Goal: Book appointment/travel/reservation

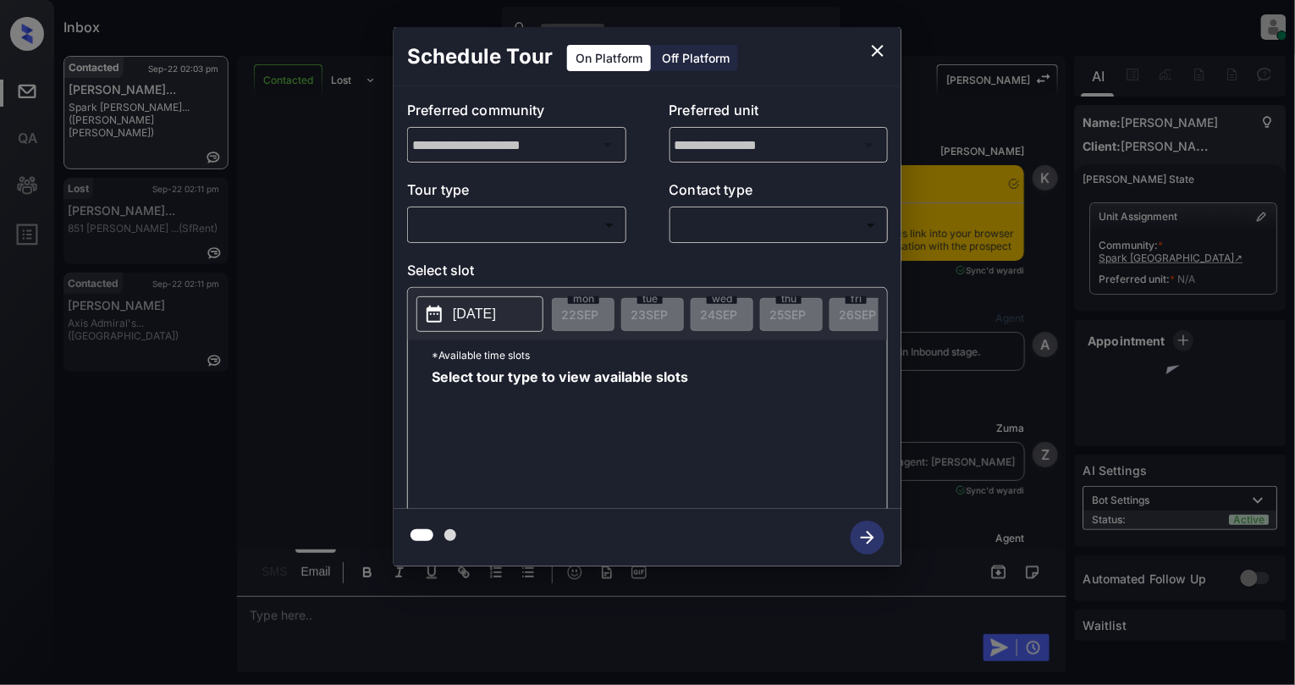
scroll to position [896, 0]
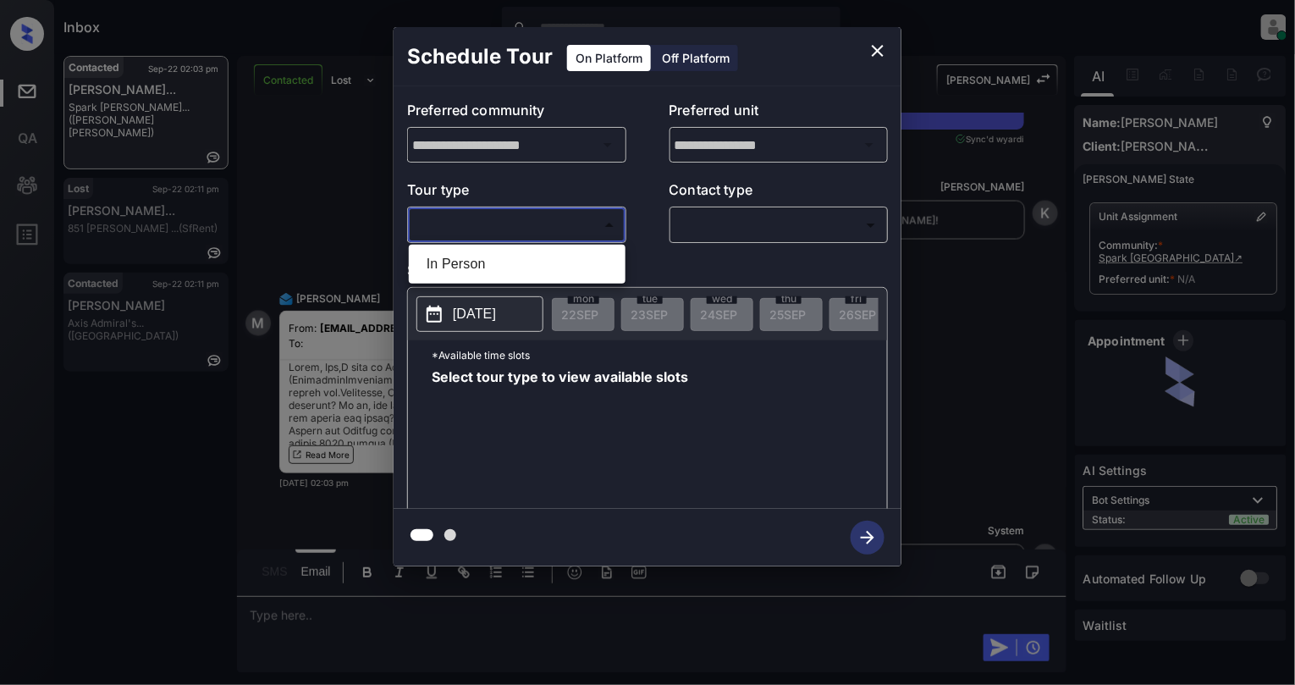
click at [533, 220] on body "Inbox Cynthia Montañez Online Set yourself offline Set yourself on break Profil…" at bounding box center [647, 342] width 1295 height 685
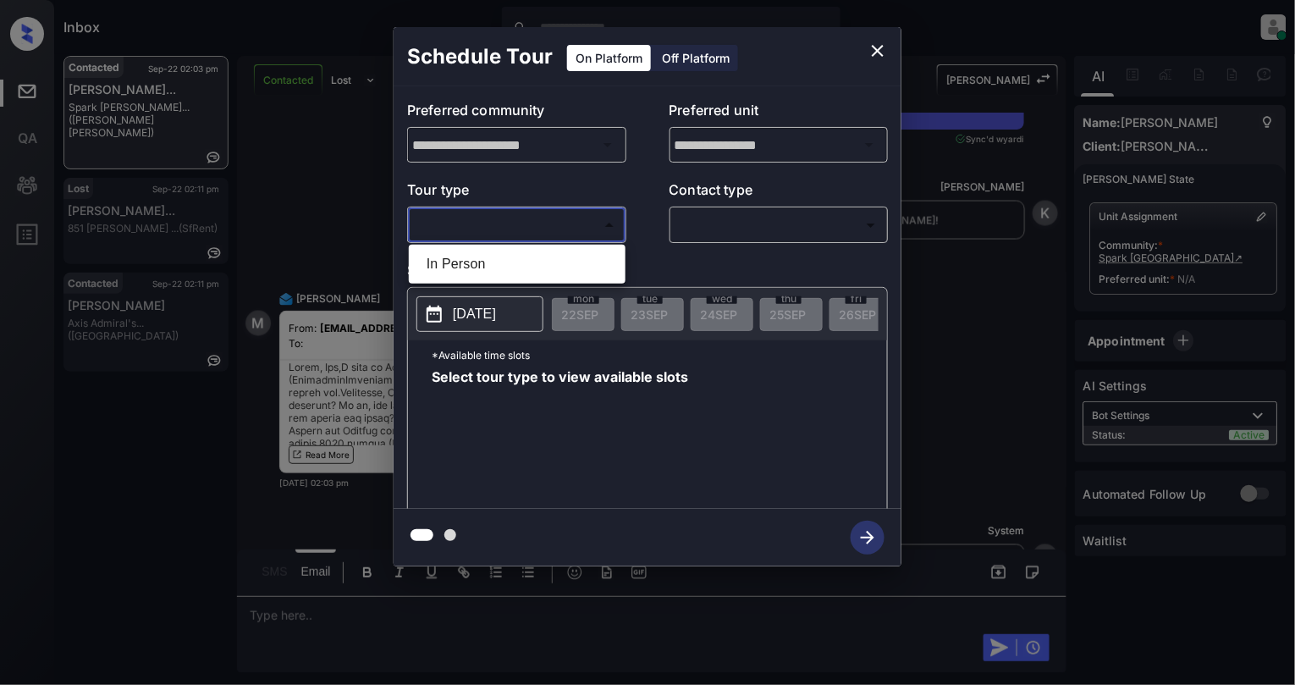
click at [882, 58] on div at bounding box center [647, 342] width 1295 height 685
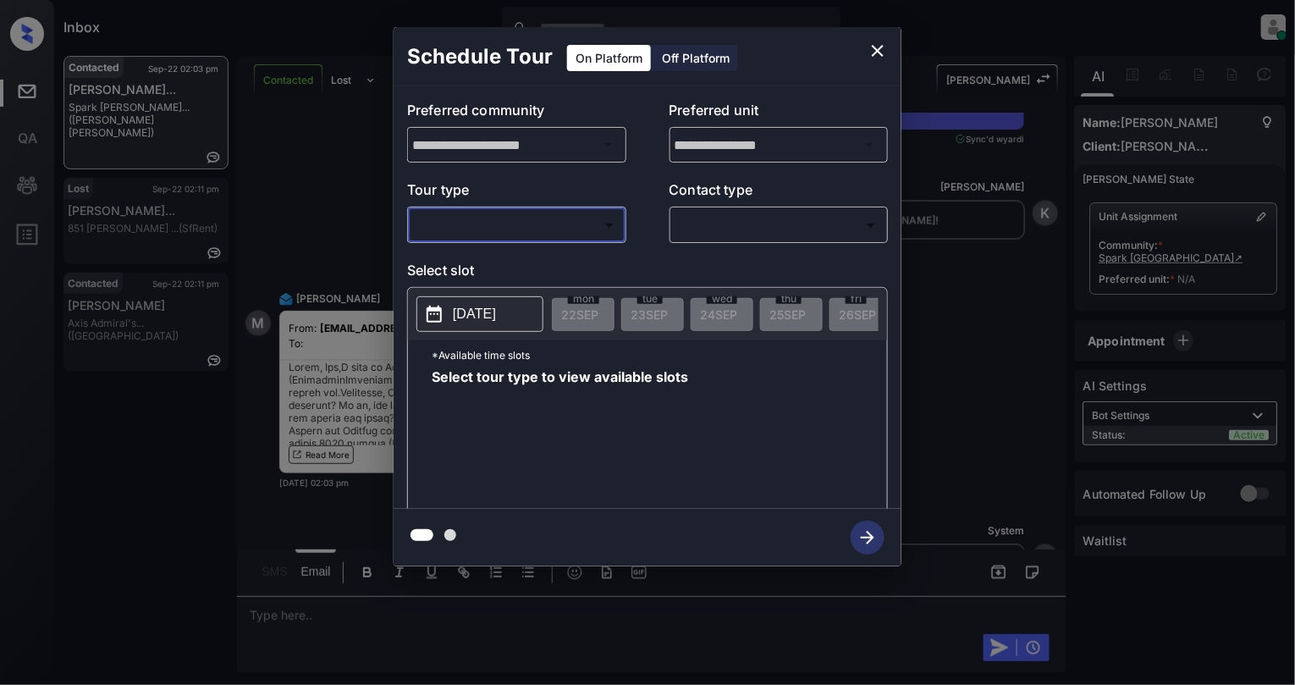
click at [875, 51] on icon "close" at bounding box center [878, 51] width 20 height 20
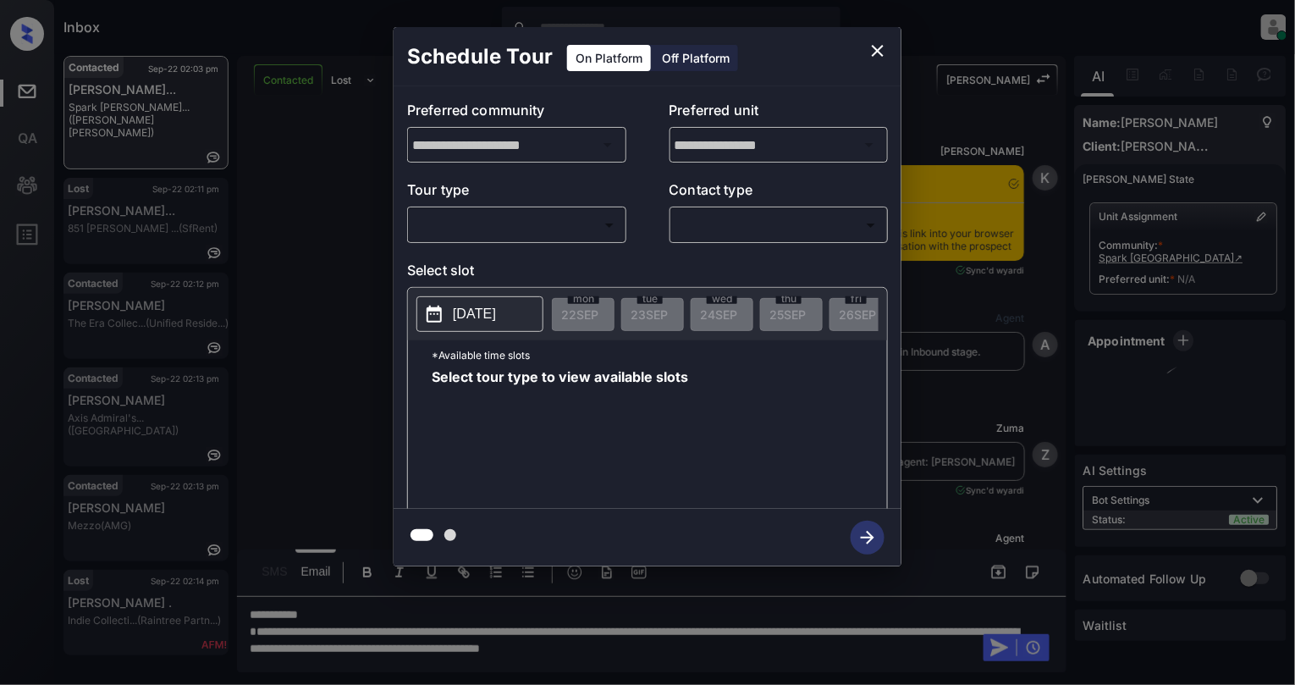
scroll to position [896, 0]
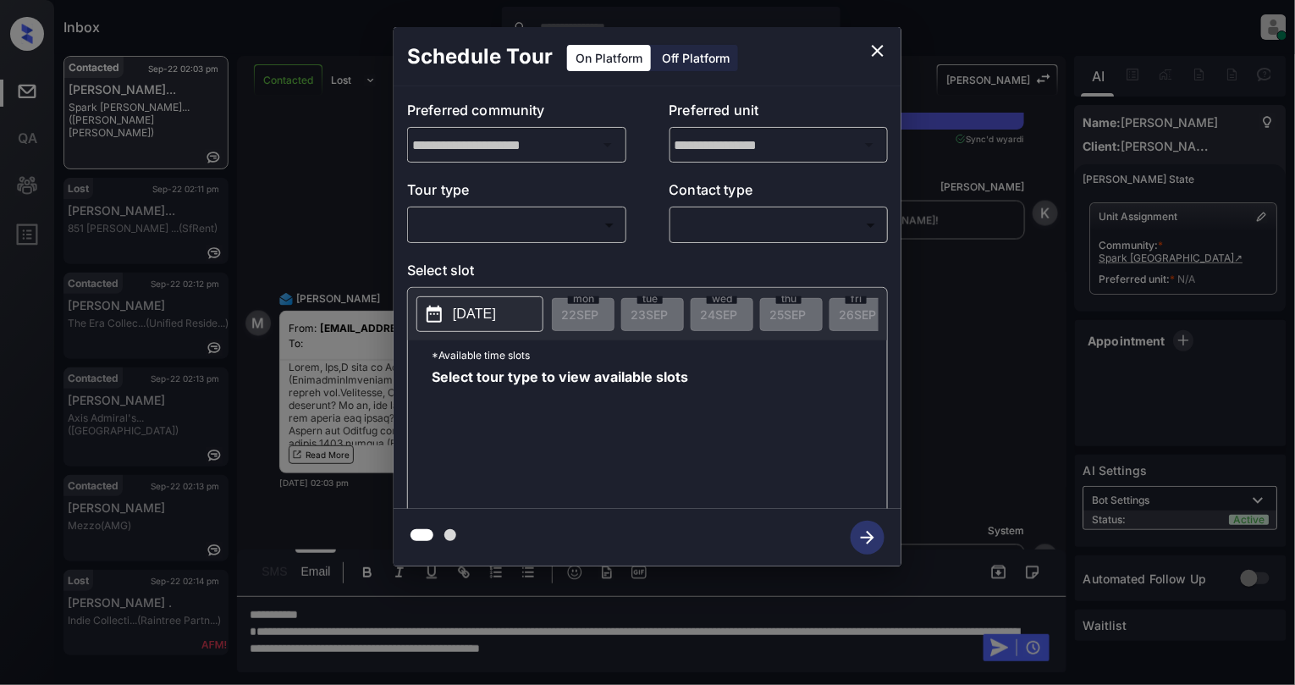
click at [579, 215] on body "Inbox [PERSON_NAME] Online Set yourself offline Set yourself on break Profile S…" at bounding box center [647, 342] width 1295 height 685
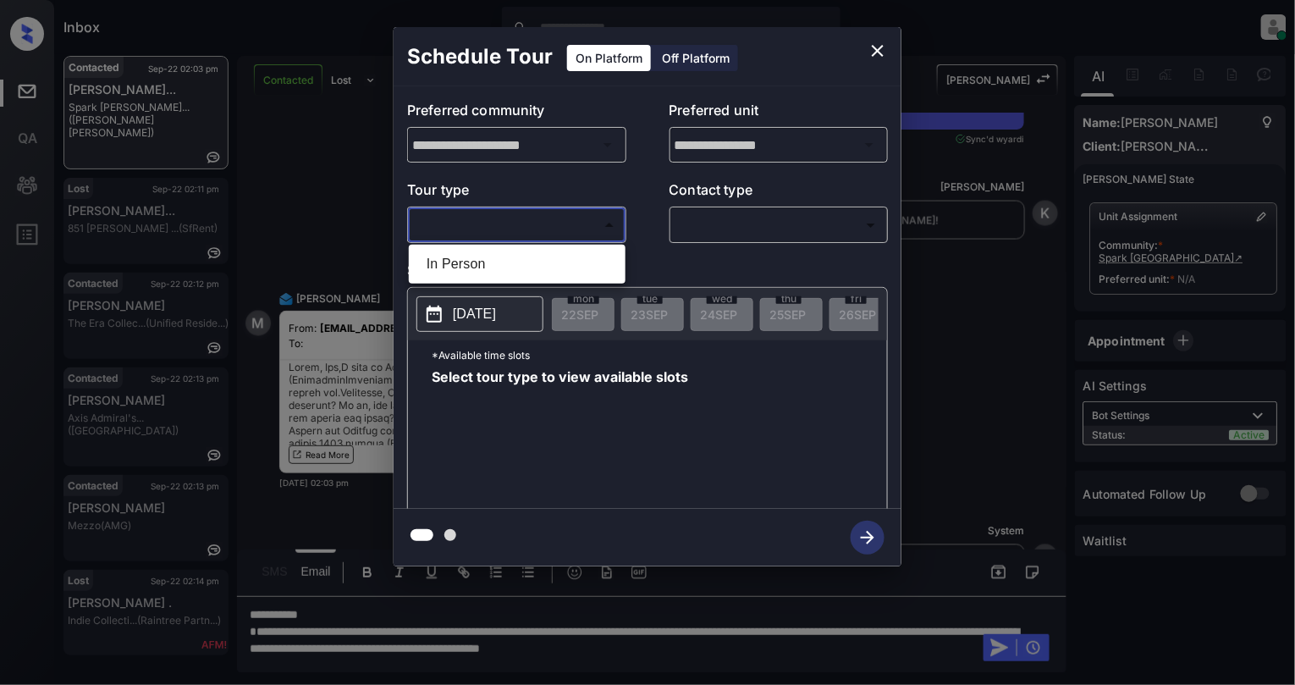
click at [869, 41] on div at bounding box center [647, 342] width 1295 height 685
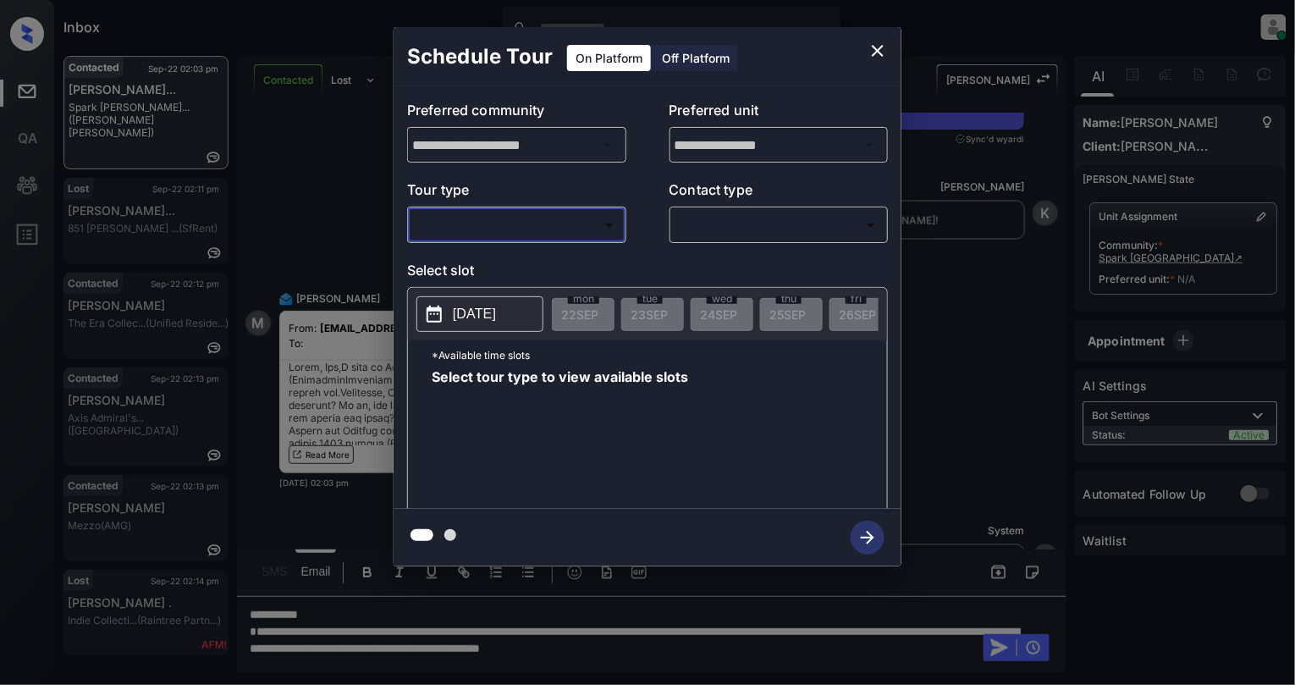
click at [876, 45] on icon "close" at bounding box center [878, 51] width 20 height 20
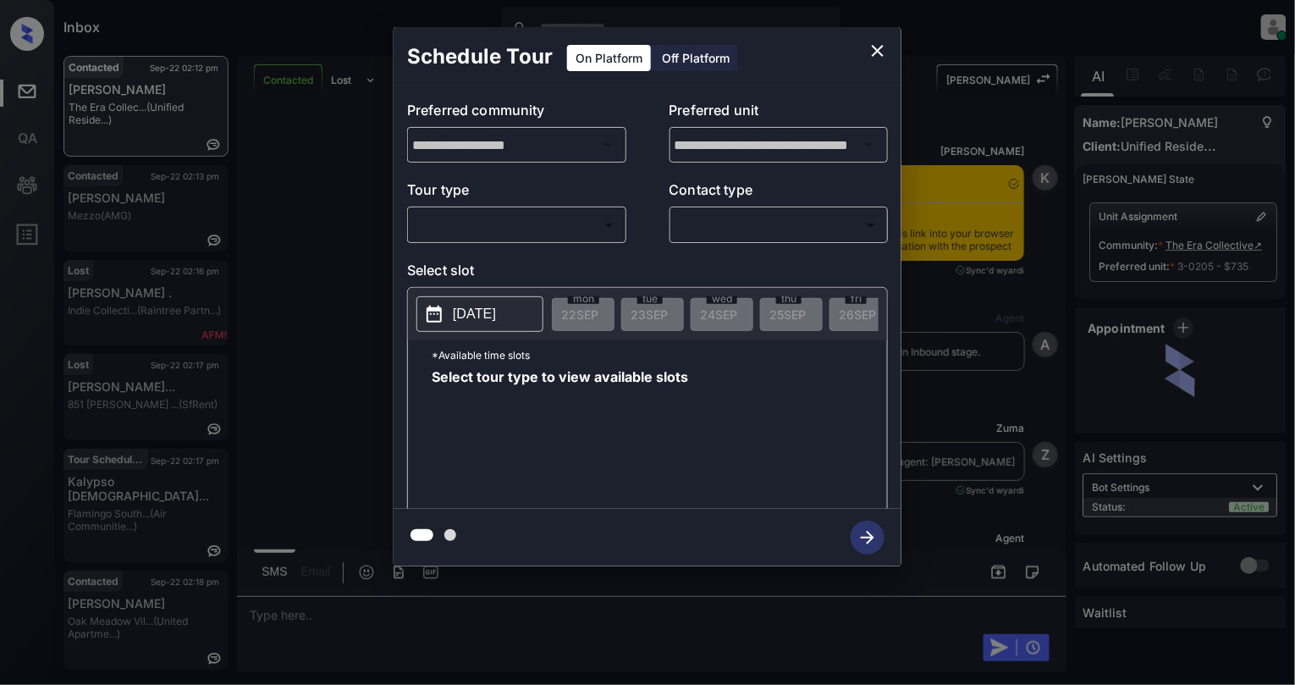
scroll to position [2301, 0]
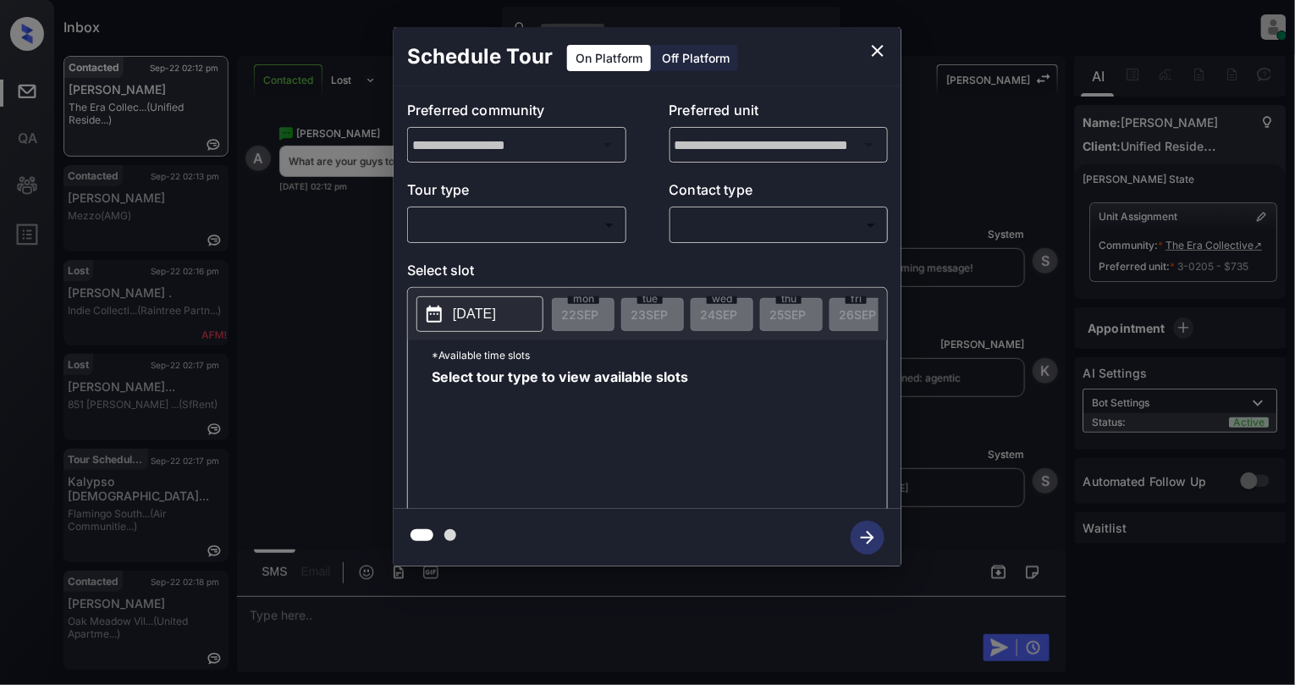
click at [495, 246] on div "**********" at bounding box center [648, 297] width 508 height 423
click at [508, 232] on body "Inbox Cynthia Montañez Online Set yourself offline Set yourself on break Profil…" at bounding box center [647, 342] width 1295 height 685
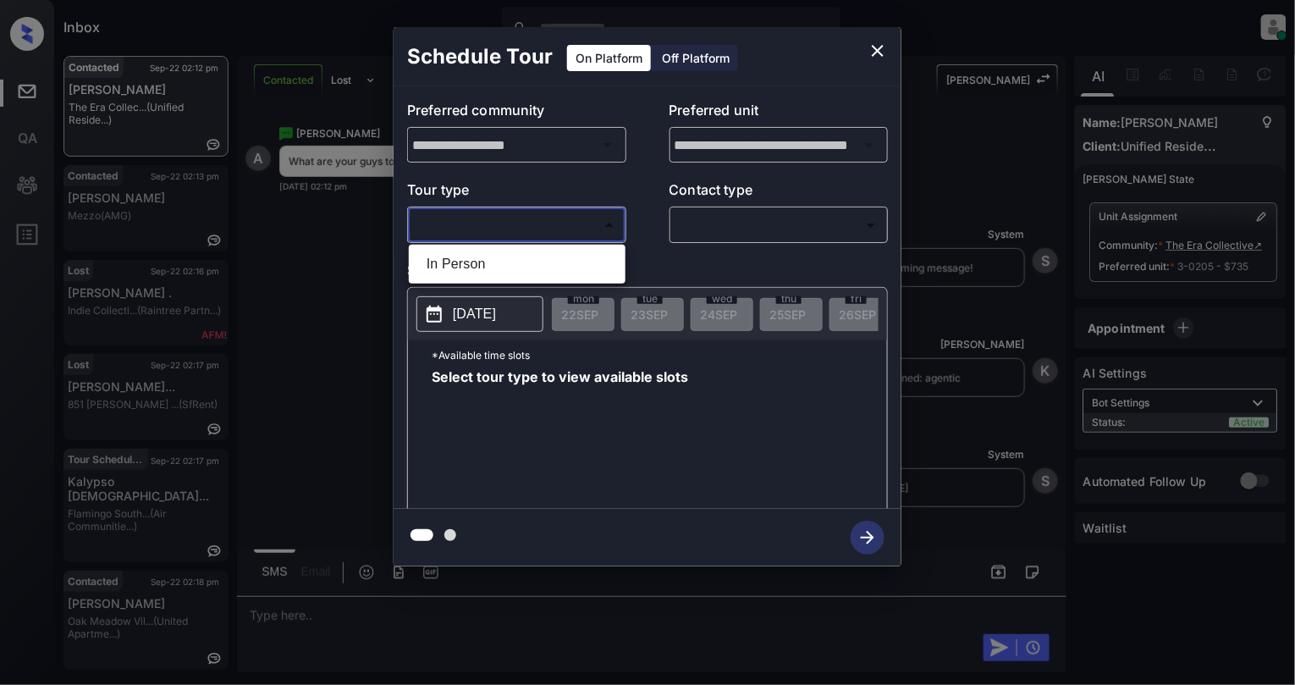
click at [503, 273] on li "In Person" at bounding box center [517, 264] width 208 height 30
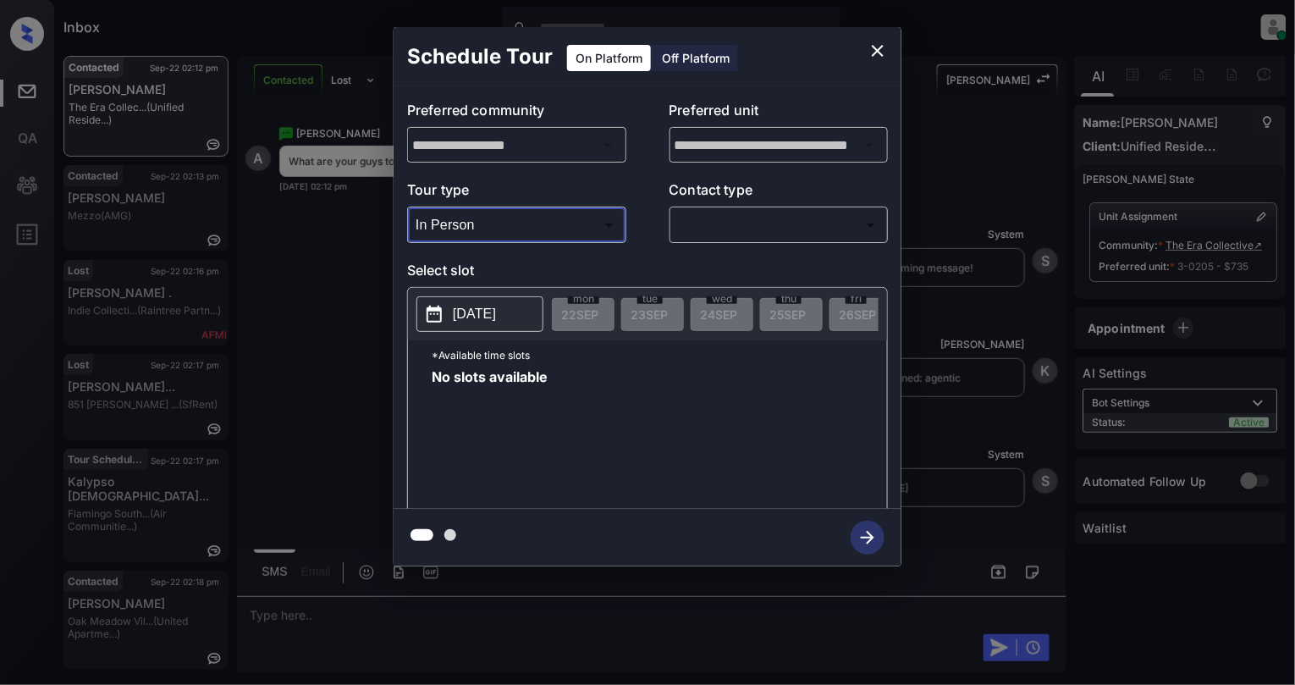
type input "********"
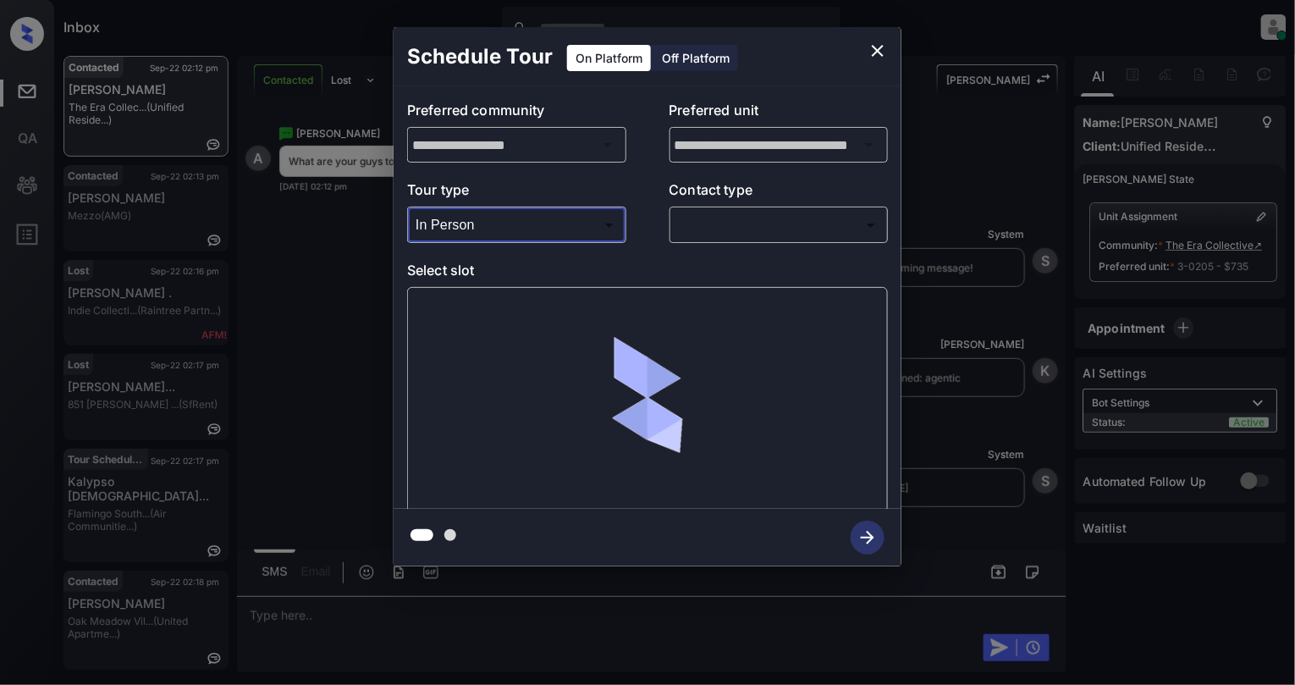
click at [776, 214] on body "Inbox Cynthia Montañez Online Set yourself offline Set yourself on break Profil…" at bounding box center [647, 342] width 1295 height 685
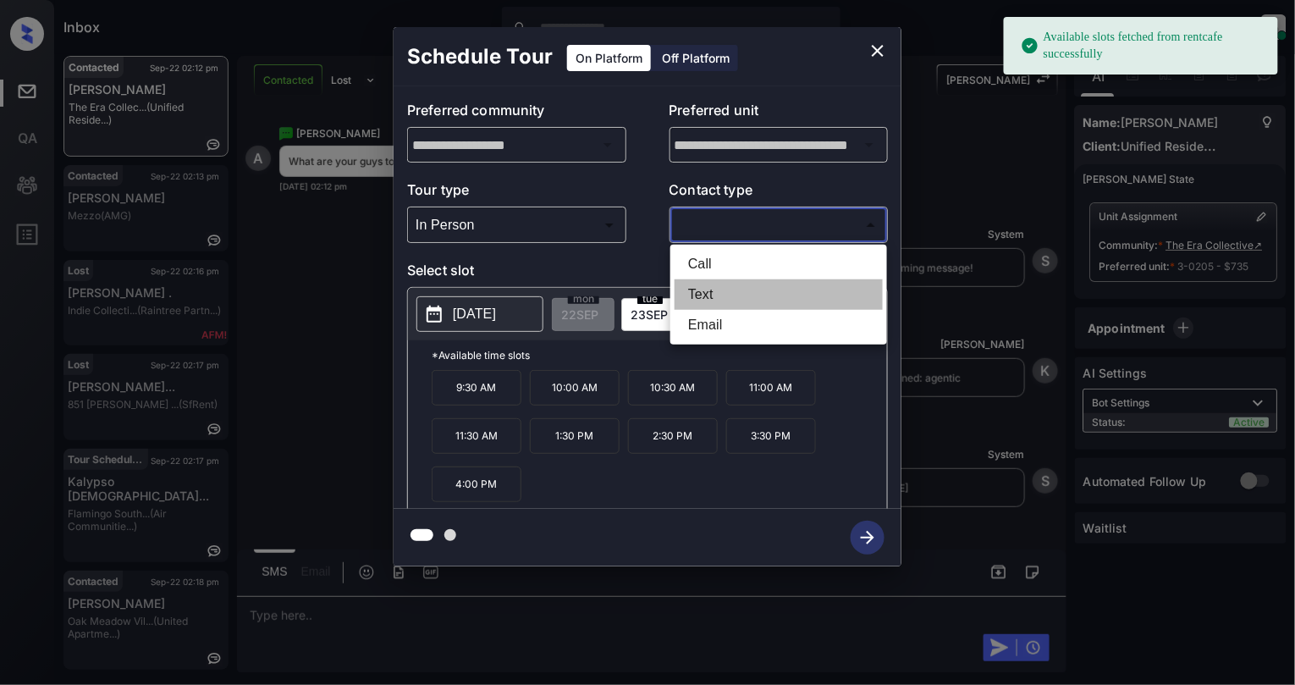
click at [693, 303] on li "Text" at bounding box center [779, 294] width 208 height 30
type input "****"
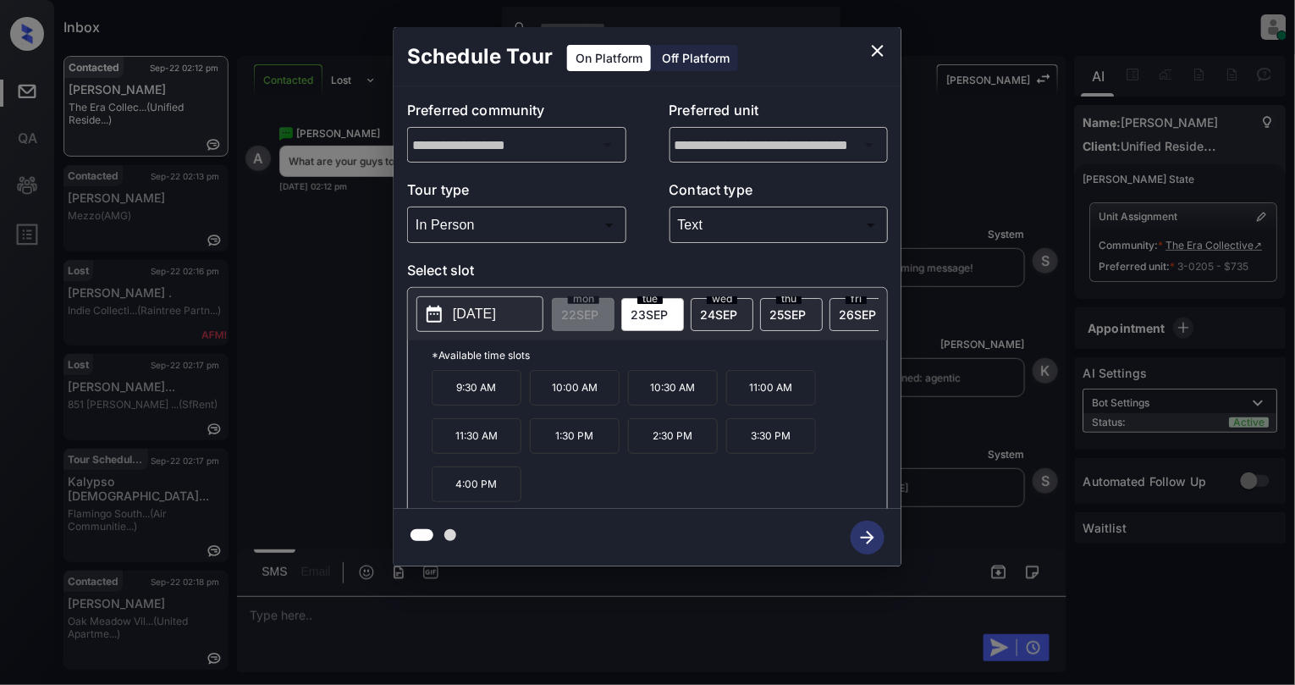
click at [478, 317] on p "2025-09-23" at bounding box center [474, 314] width 43 height 20
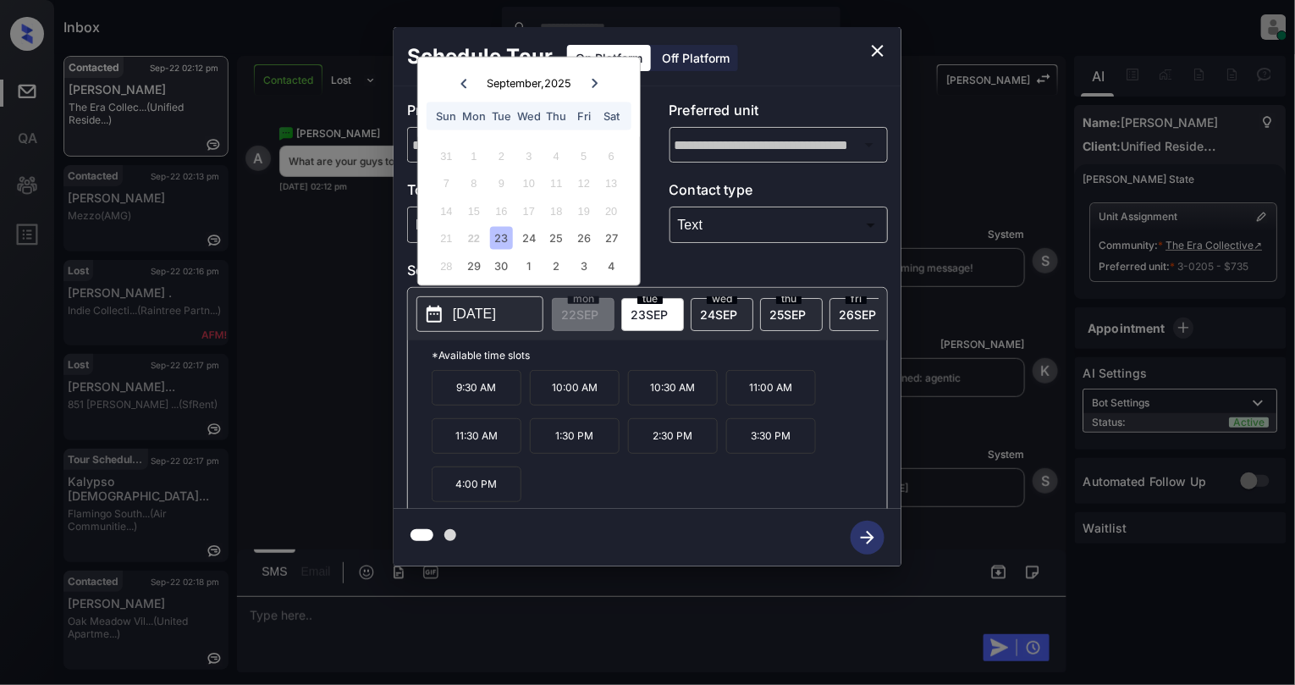
click at [530, 249] on div "21 22 23 24 25 26 27" at bounding box center [528, 237] width 211 height 27
click at [532, 248] on div "24" at bounding box center [528, 238] width 23 height 23
click at [588, 235] on div "26" at bounding box center [583, 238] width 23 height 23
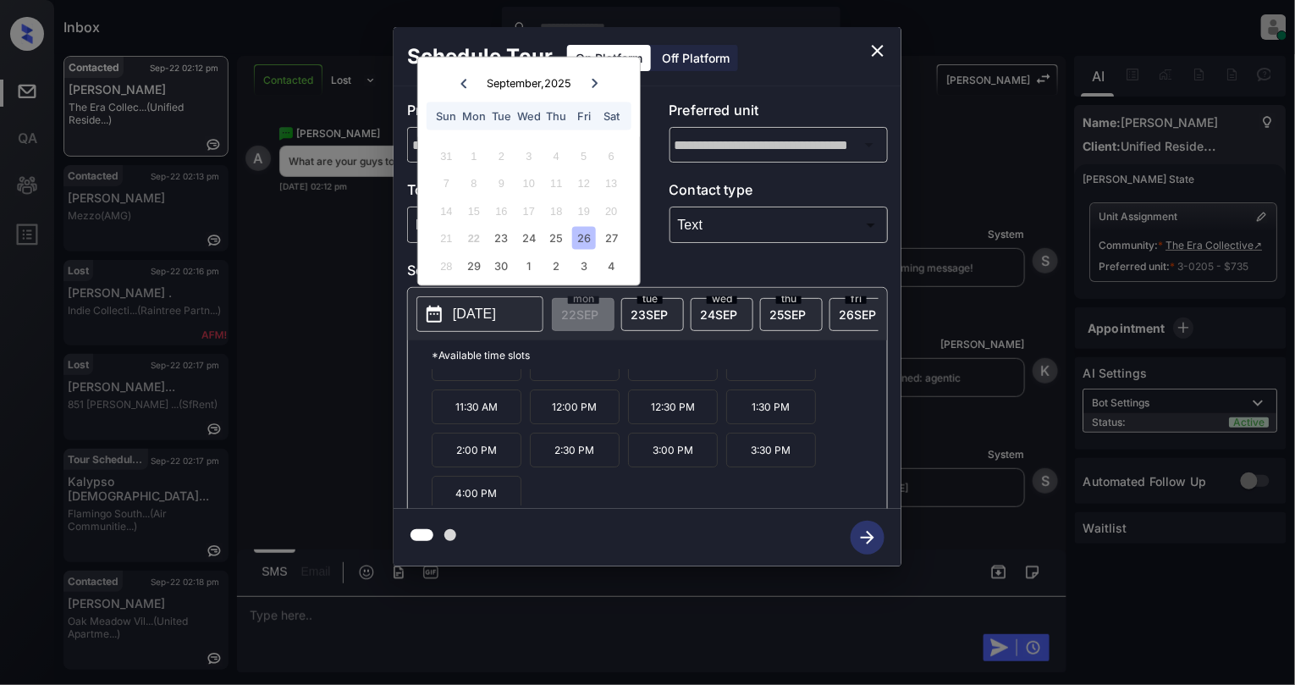
scroll to position [30, 0]
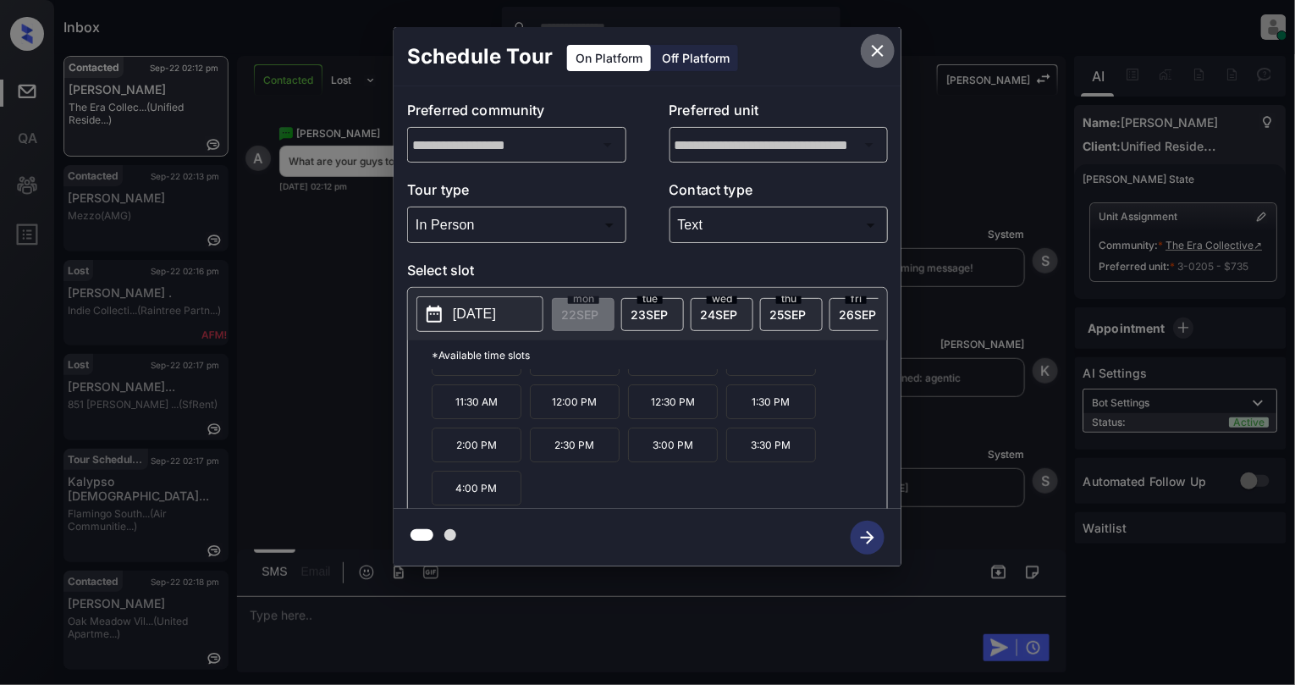
click at [881, 55] on icon "close" at bounding box center [878, 51] width 20 height 20
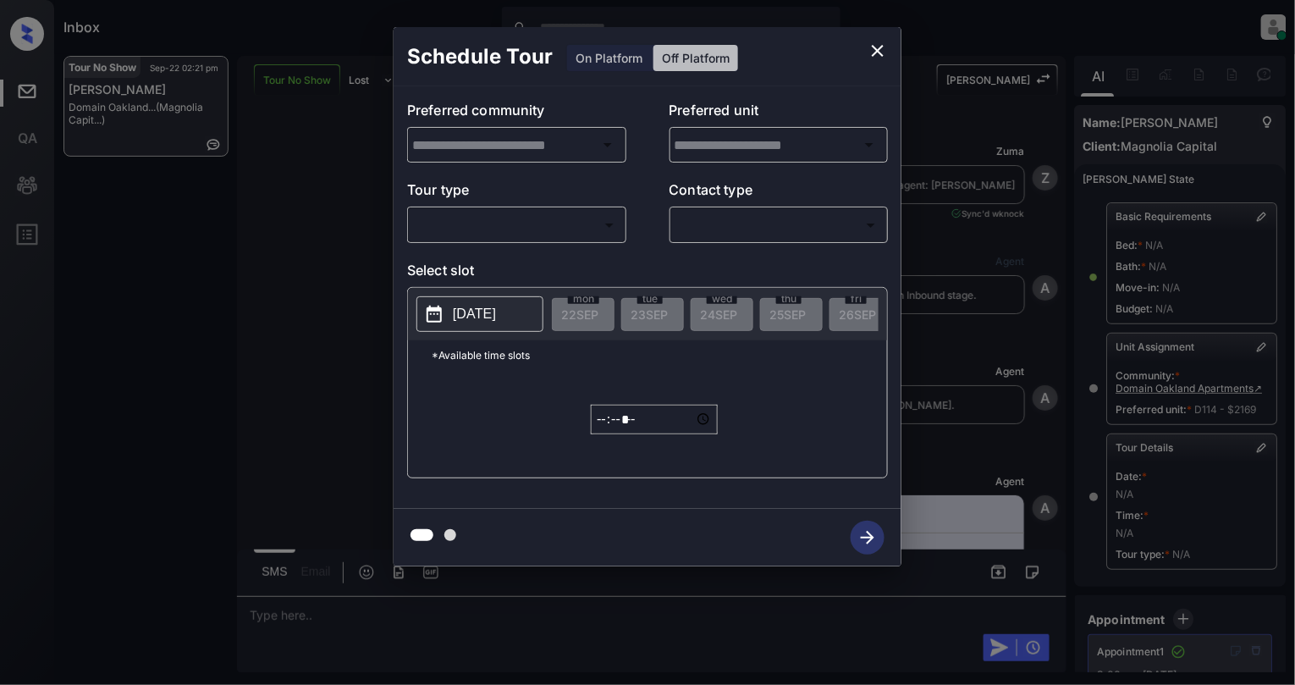
scroll to position [414, 0]
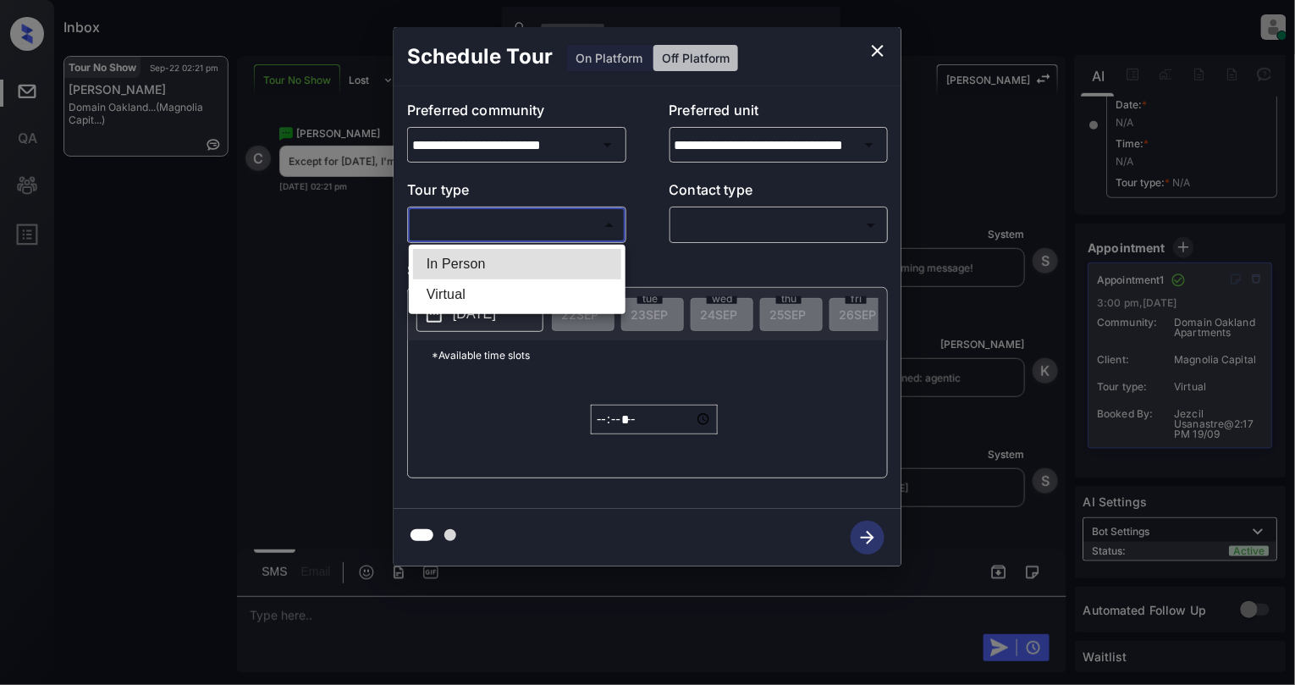
click at [572, 214] on body "Inbox Cynthia Montañez Online Set yourself offline Set yourself on break Profil…" at bounding box center [647, 342] width 1295 height 685
click at [539, 255] on li "In Person" at bounding box center [517, 264] width 208 height 30
type input "********"
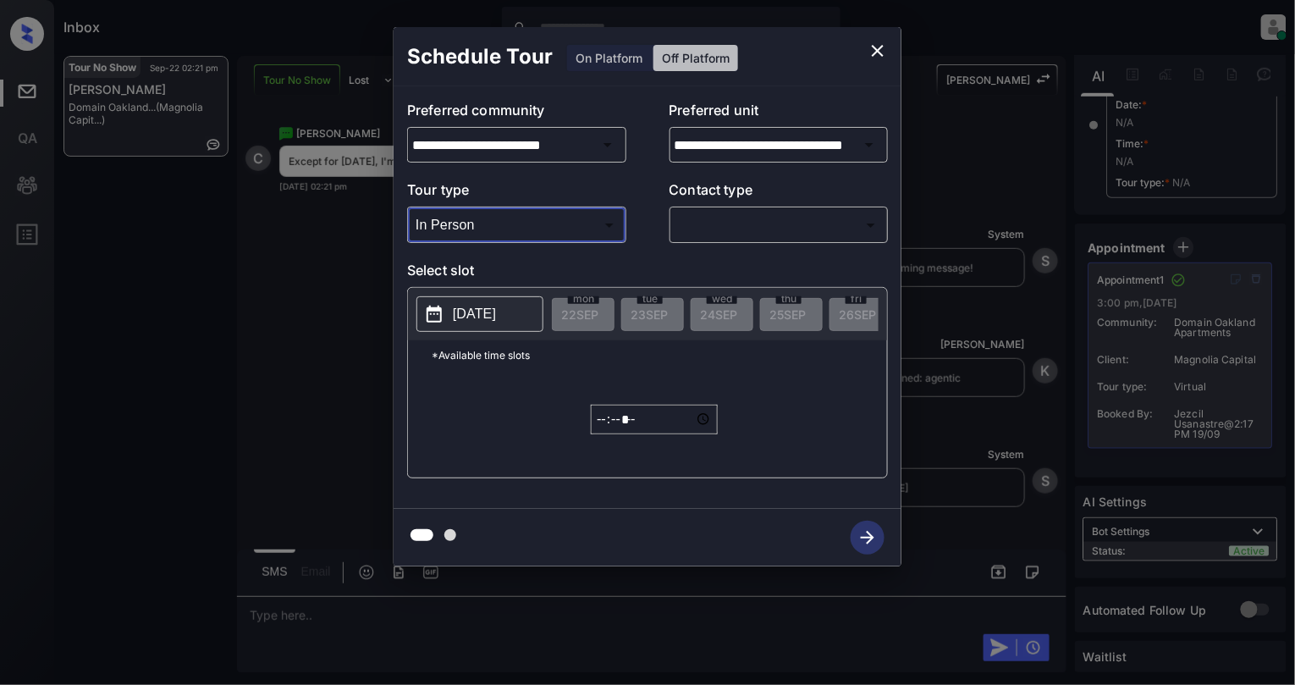
click at [732, 228] on body "Inbox Cynthia Montañez Online Set yourself offline Set yourself on break Profil…" at bounding box center [647, 342] width 1295 height 685
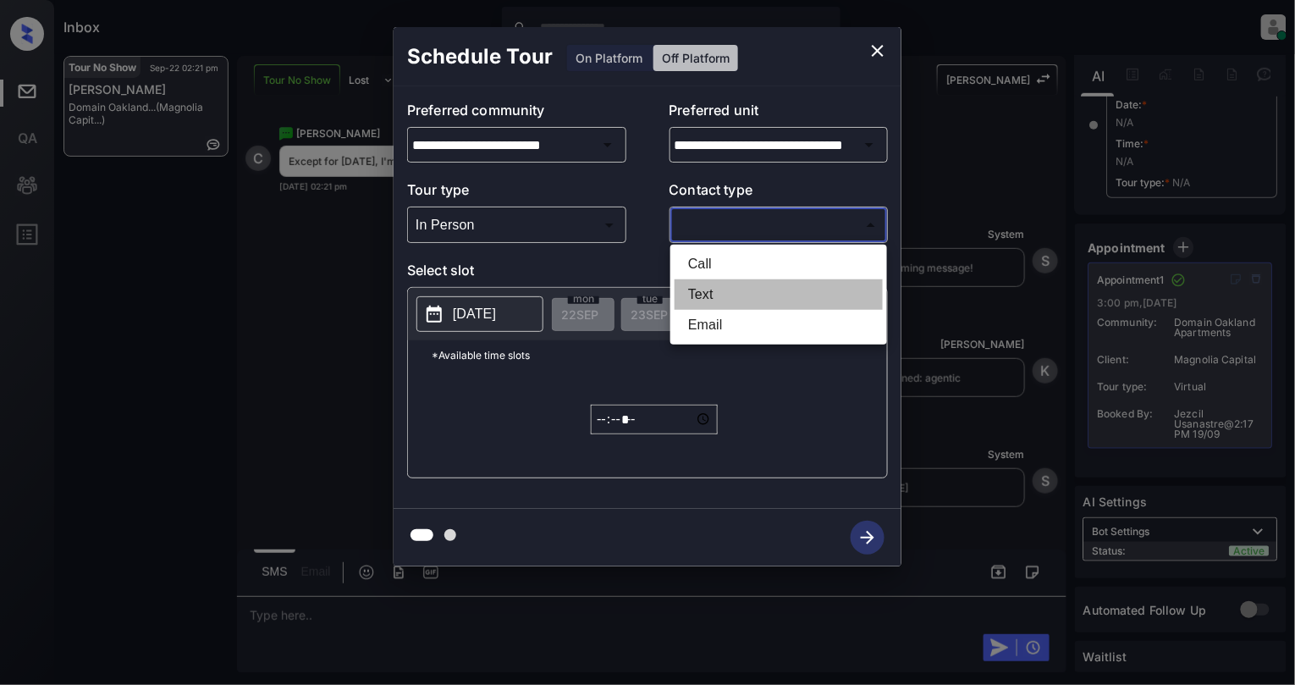
click at [709, 299] on li "Text" at bounding box center [779, 294] width 208 height 30
type input "****"
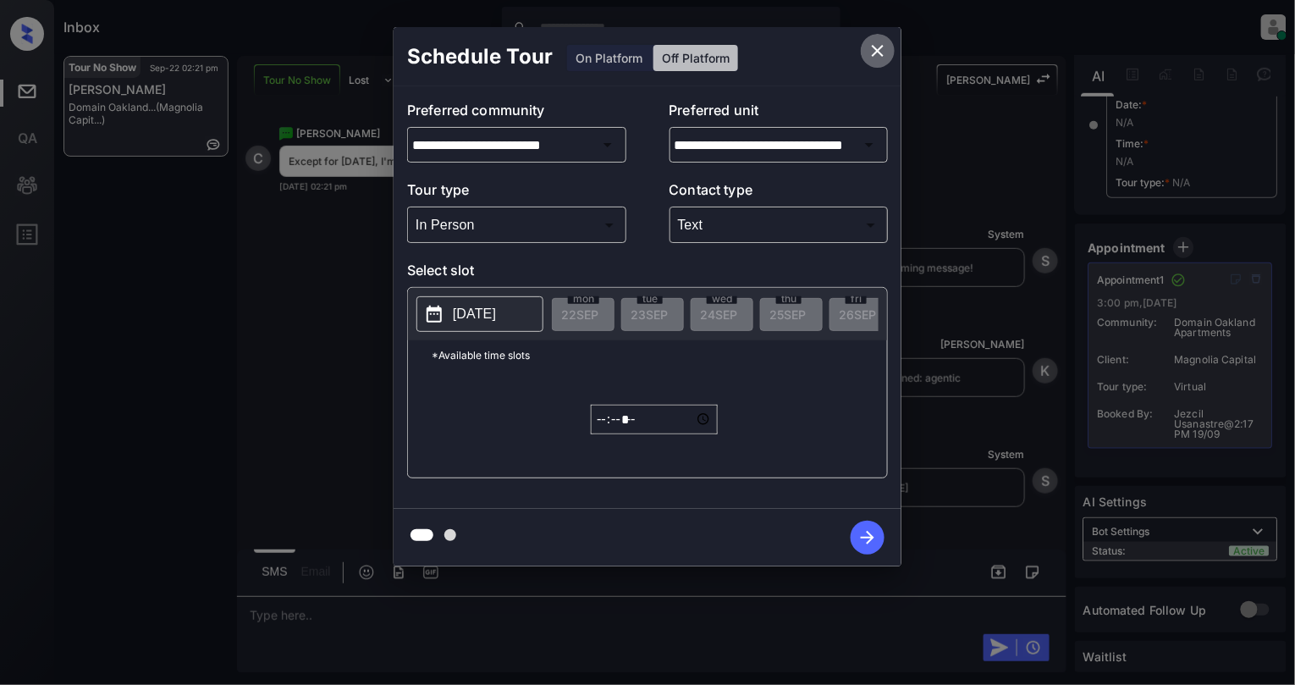
click at [877, 49] on icon "close" at bounding box center [878, 51] width 12 height 12
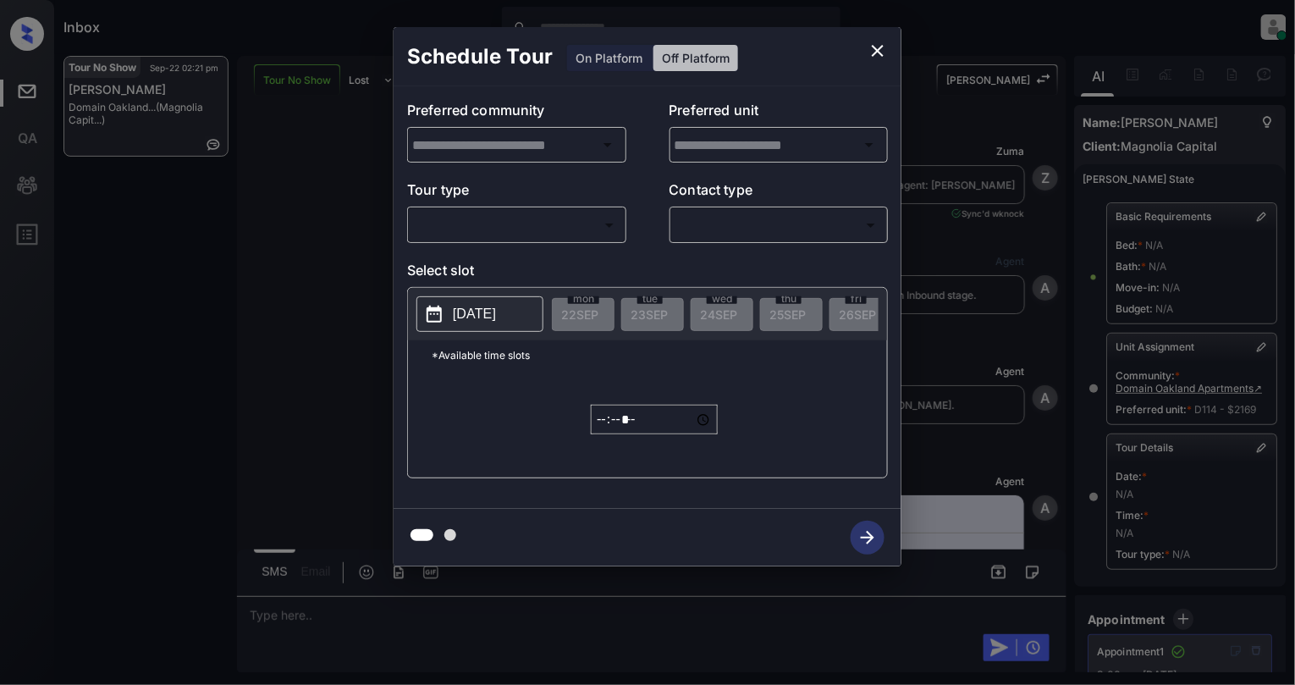
type input "**********"
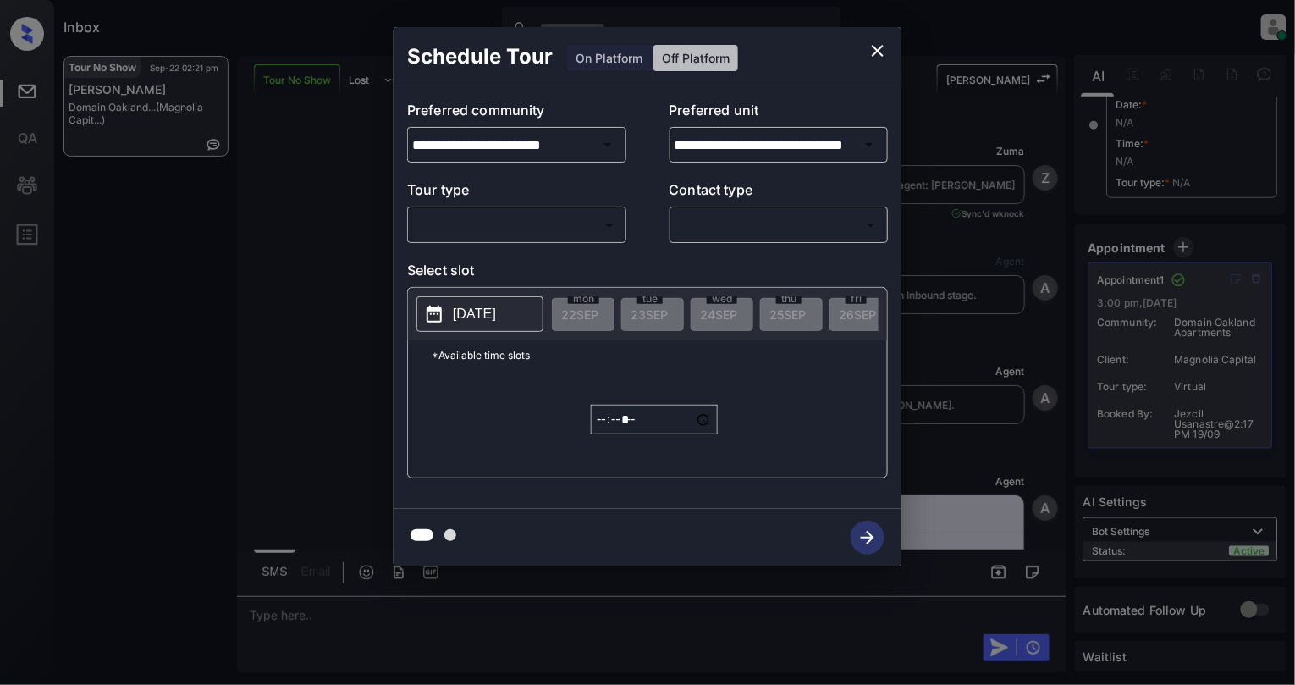
scroll to position [12126, 0]
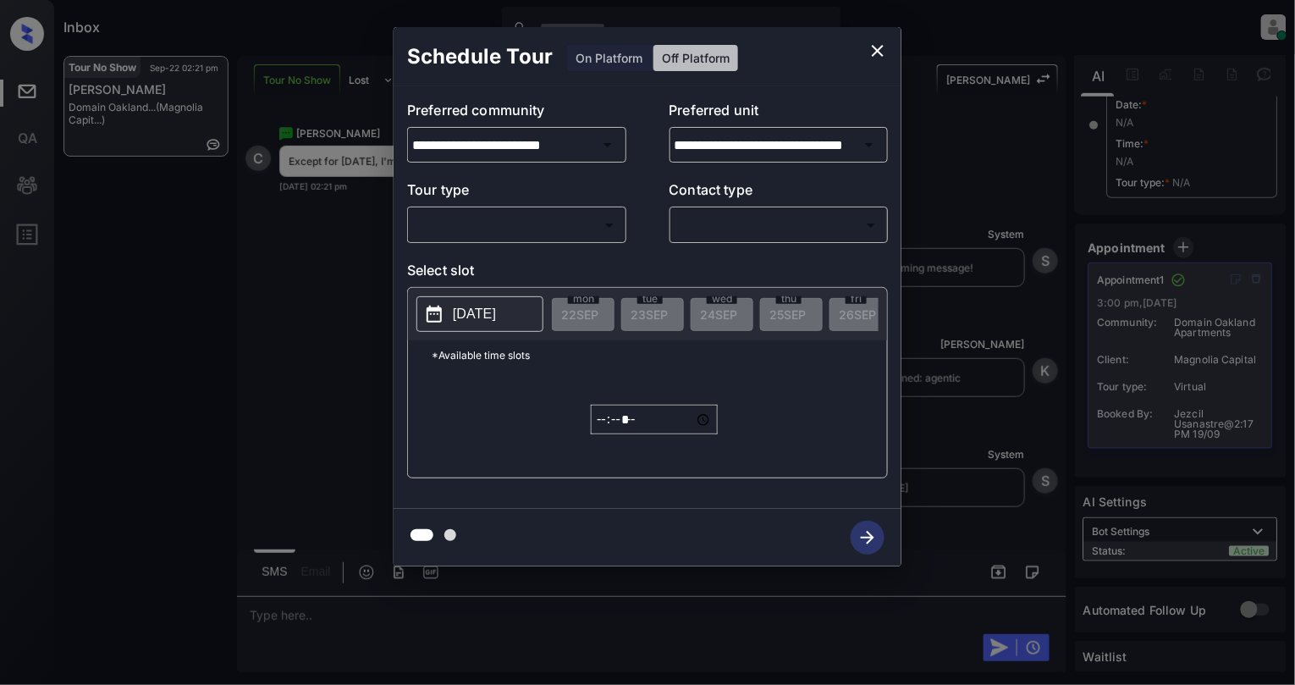
click at [539, 207] on div "​ ​" at bounding box center [516, 225] width 219 height 36
click at [536, 234] on body "Inbox Cynthia Montañez Online Set yourself offline Set yourself on break Profil…" at bounding box center [647, 342] width 1295 height 685
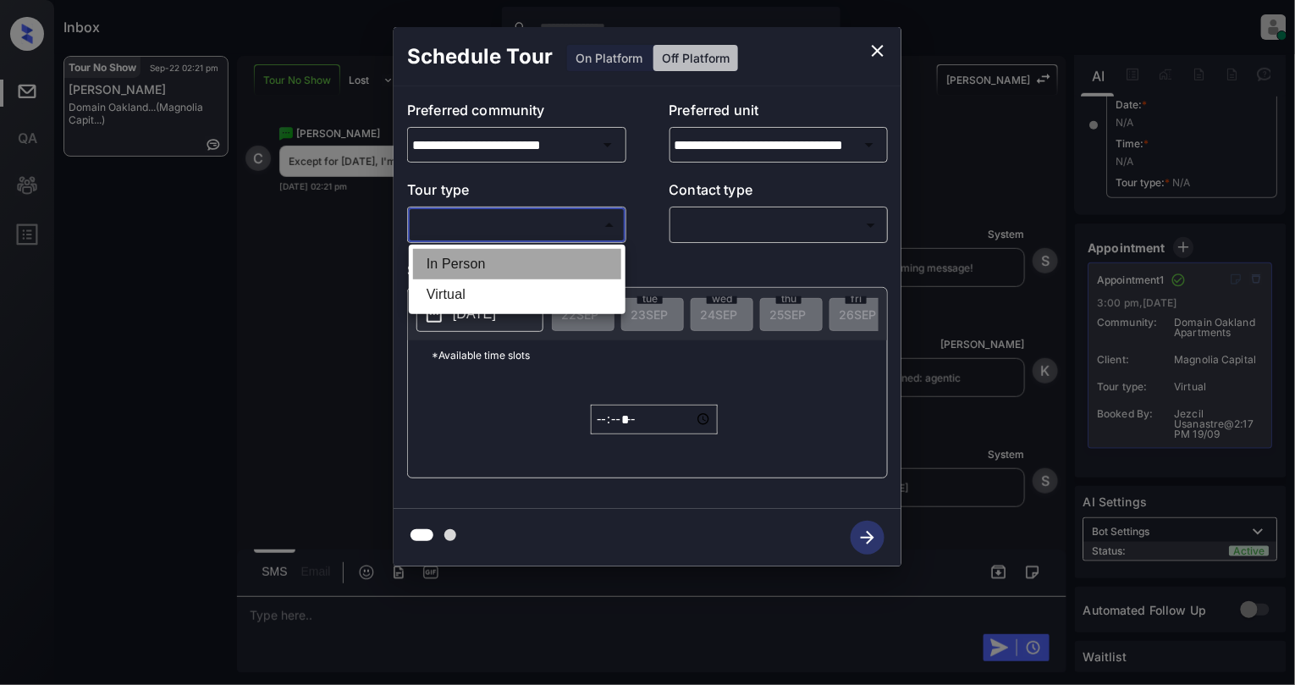
click at [516, 268] on li "In Person" at bounding box center [517, 264] width 208 height 30
type input "********"
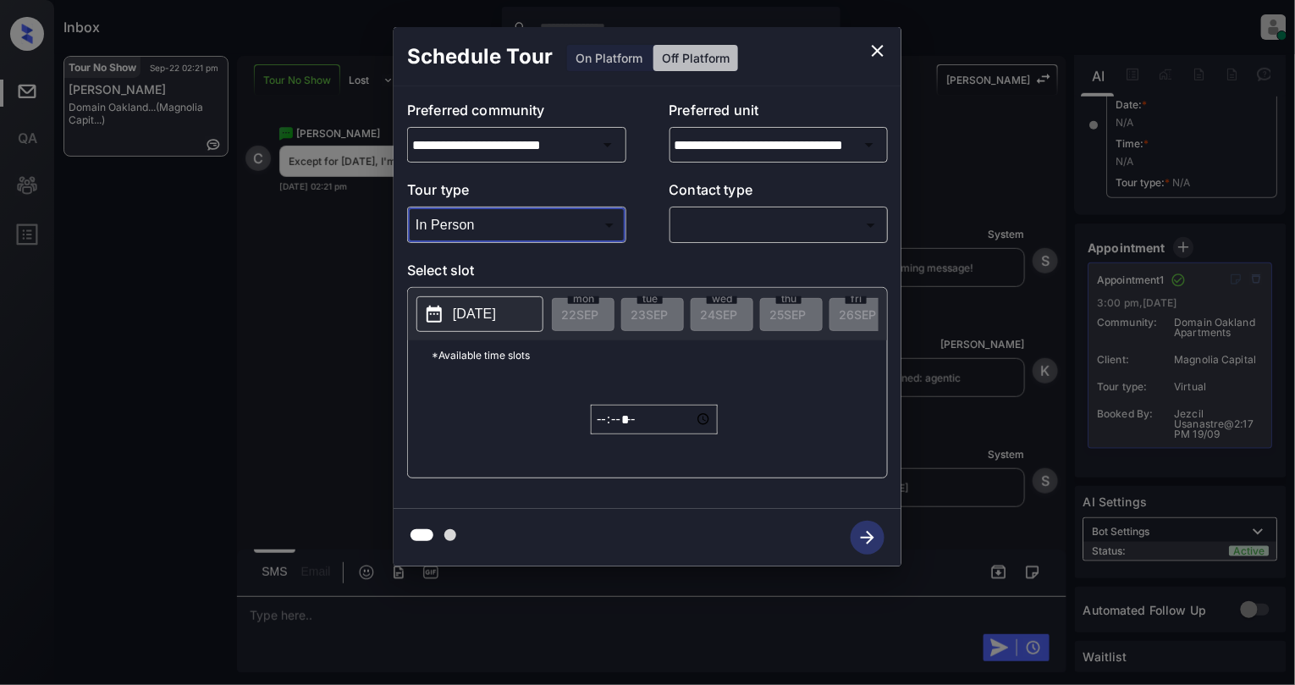
click at [877, 47] on icon "close" at bounding box center [878, 51] width 20 height 20
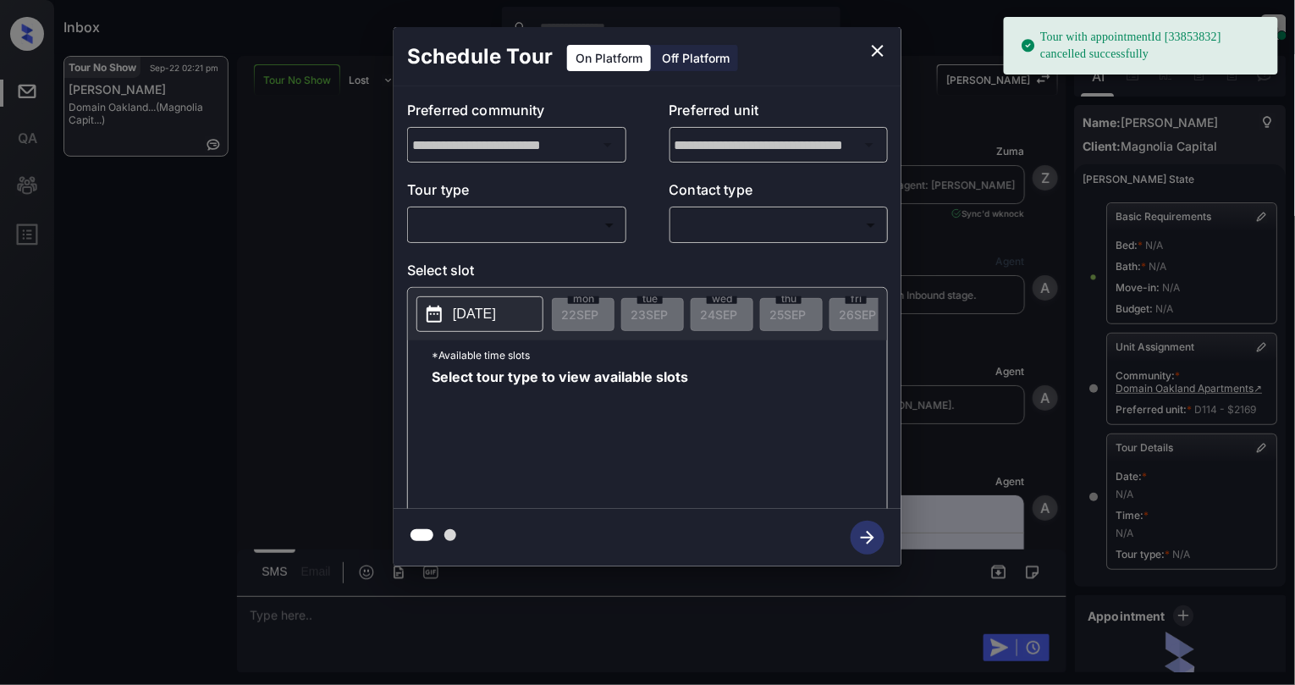
scroll to position [180, 0]
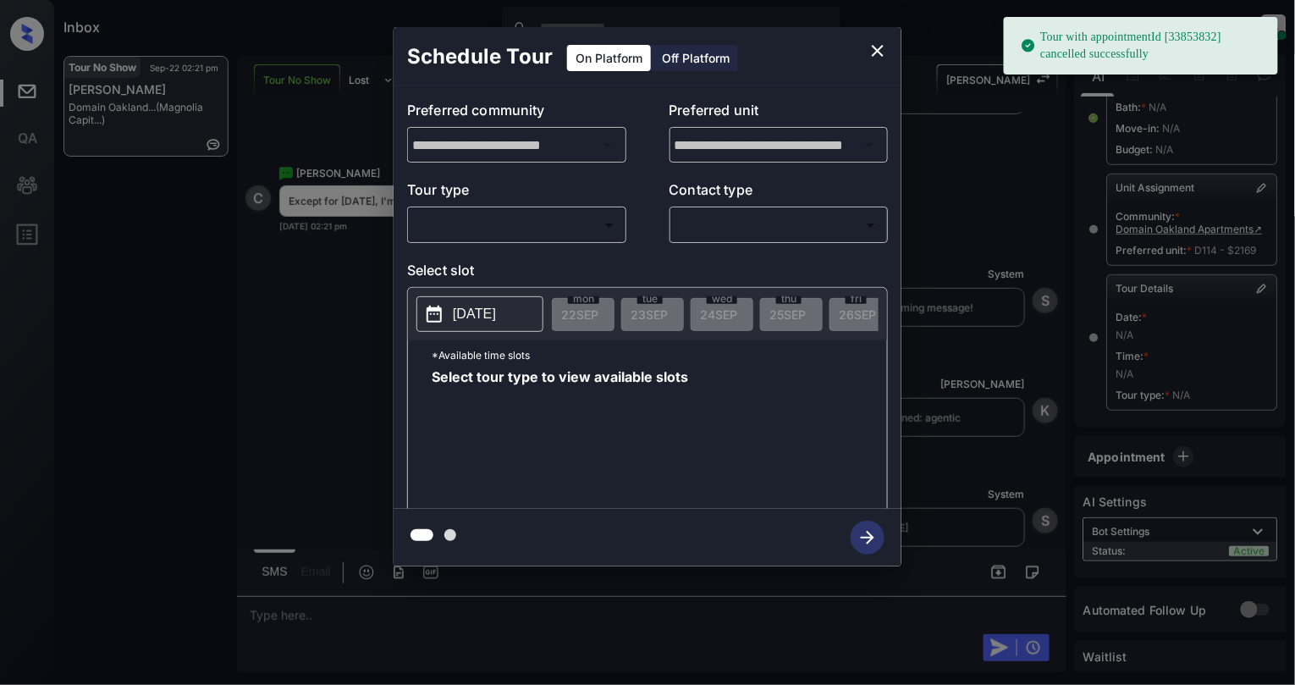
click at [567, 224] on body "Tour with appointmentId [33853832] cancelled successfully Inbox Cynthia Montañe…" at bounding box center [647, 342] width 1295 height 685
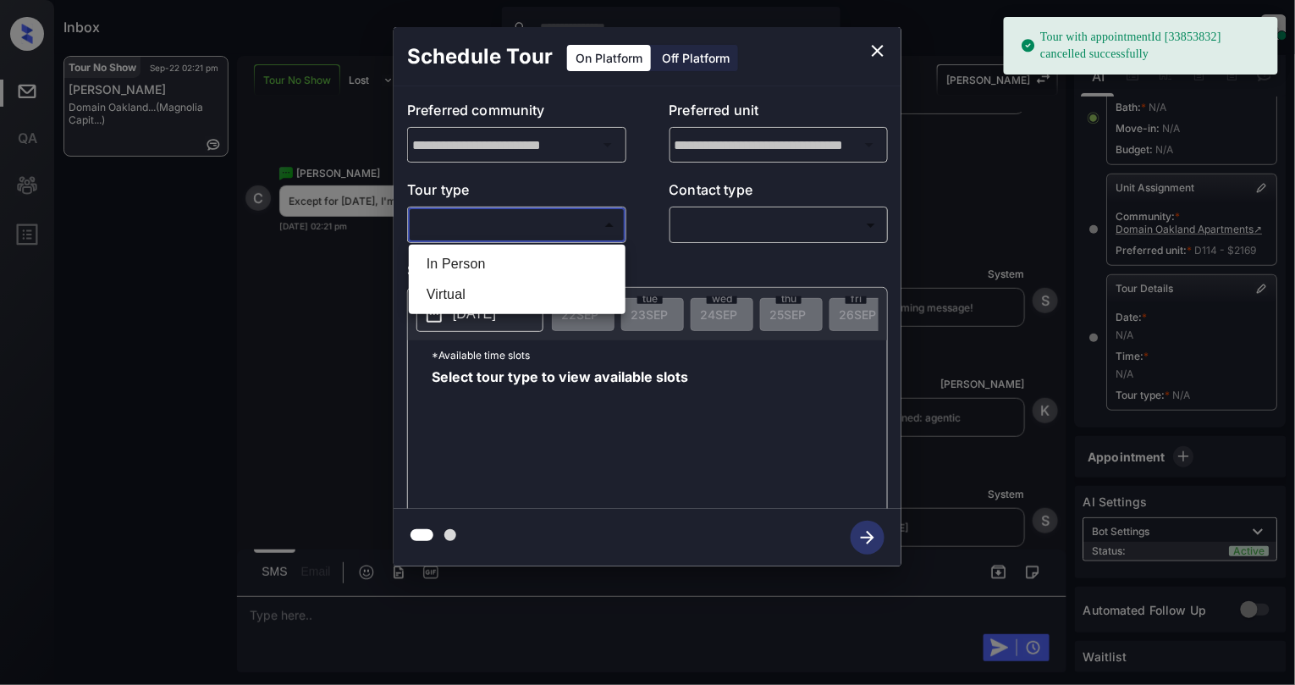
click at [532, 268] on li "In Person" at bounding box center [517, 264] width 208 height 30
type input "********"
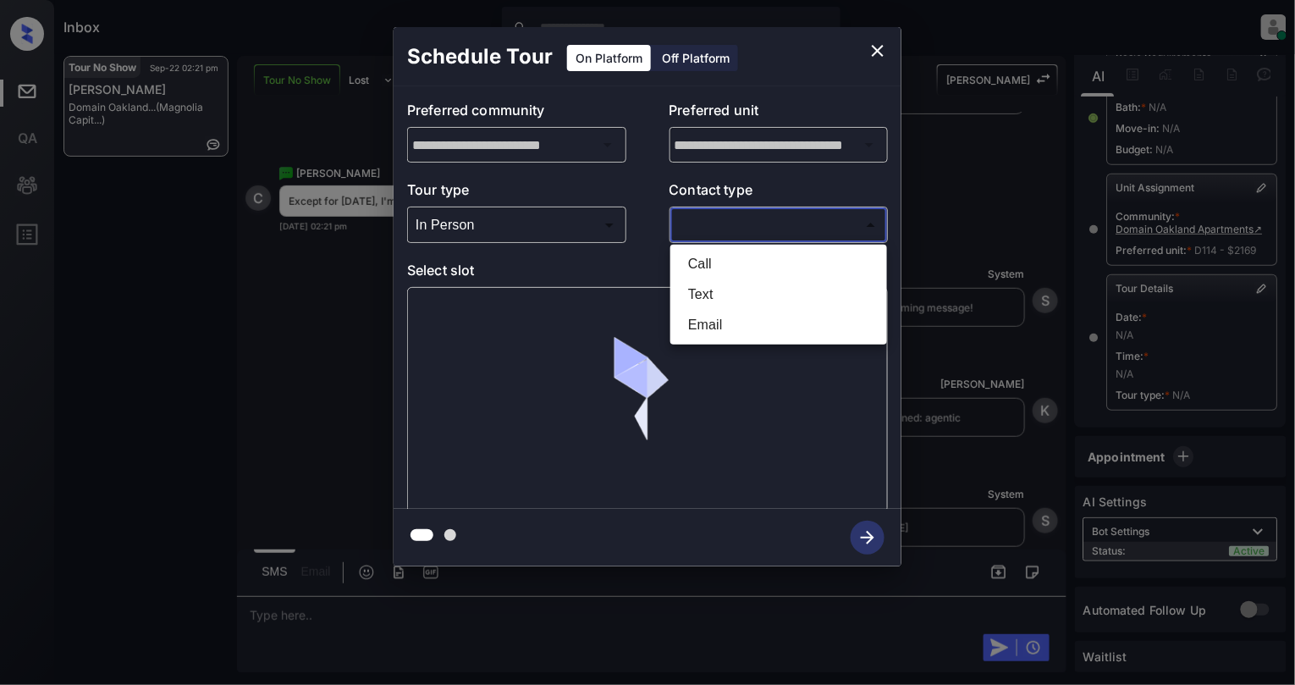
click at [774, 224] on body "Tour with appointmentId [33853832] cancelled successfully Inbox Cynthia Montañe…" at bounding box center [647, 342] width 1295 height 685
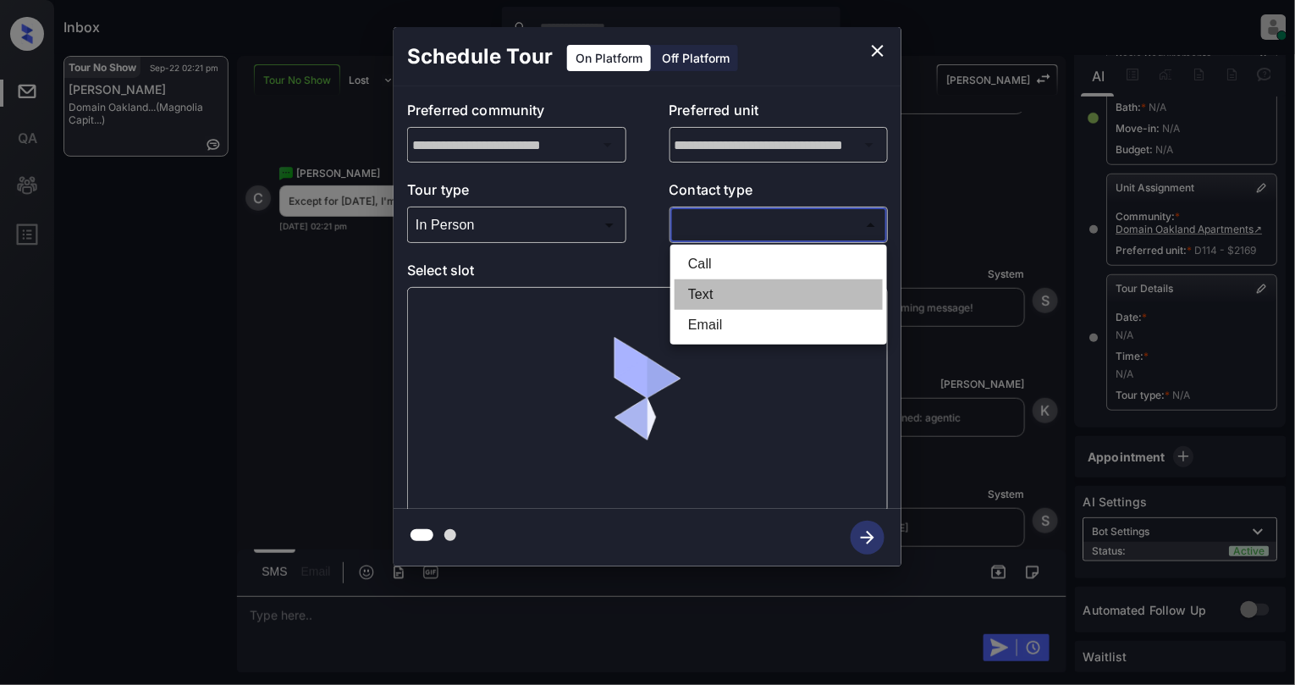
click at [706, 299] on li "Text" at bounding box center [779, 294] width 208 height 30
type input "****"
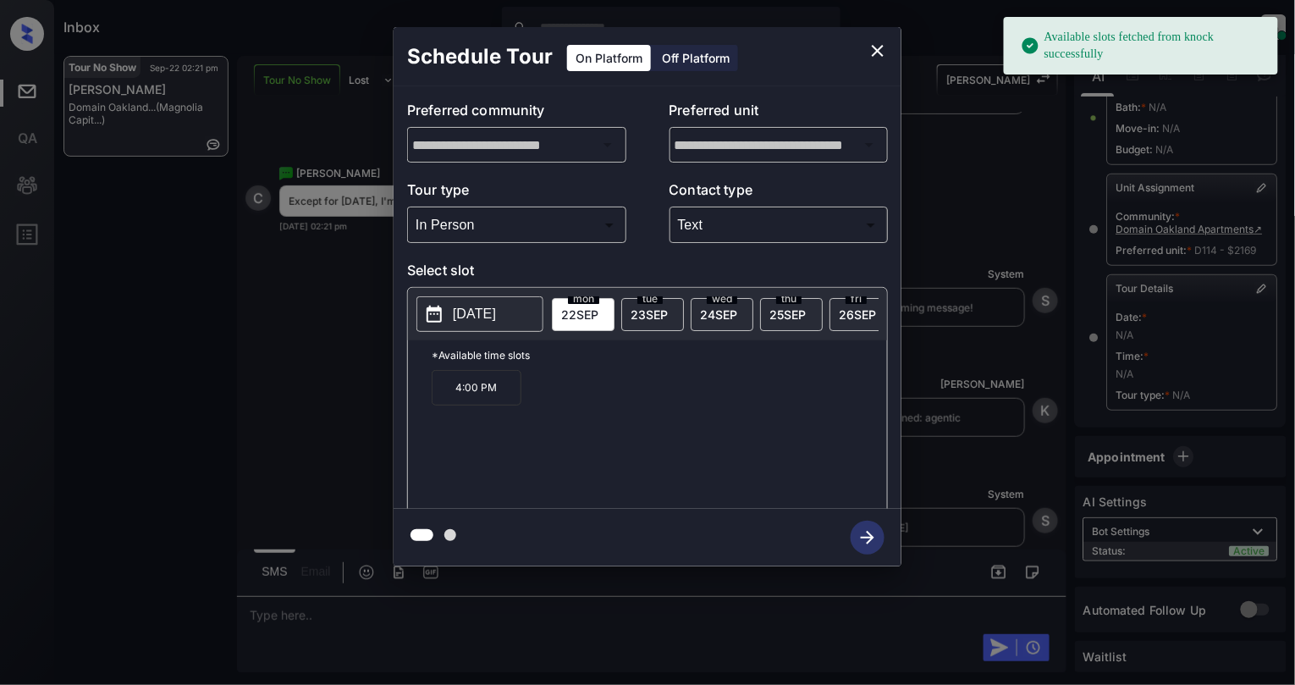
click at [451, 305] on button "2025-09-22" at bounding box center [480, 314] width 127 height 36
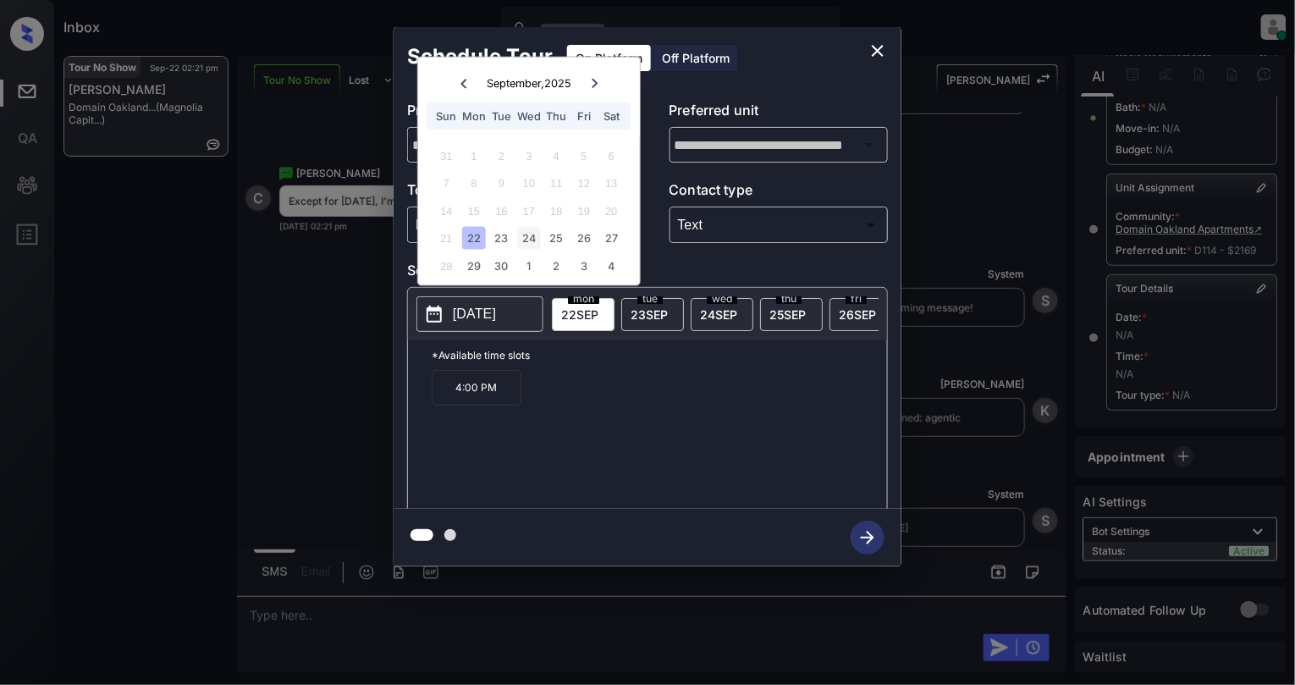
click at [525, 240] on div "24" at bounding box center [528, 238] width 23 height 23
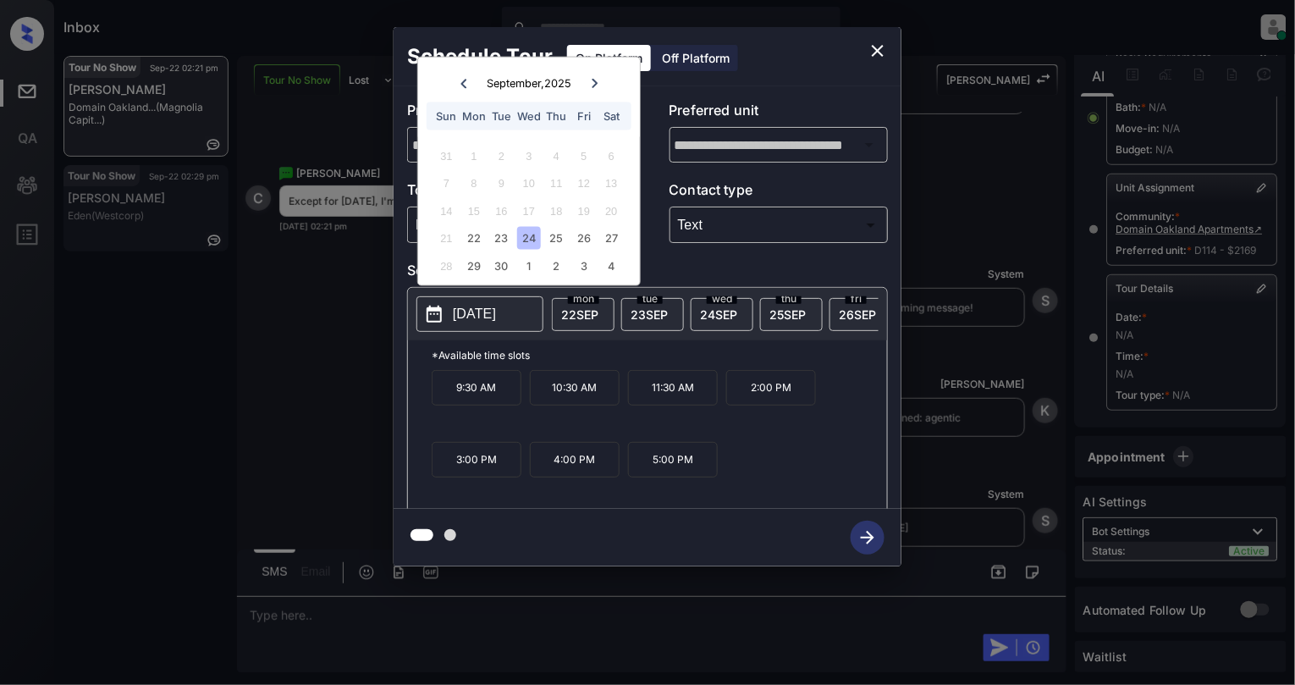
click at [874, 45] on icon "close" at bounding box center [878, 51] width 12 height 12
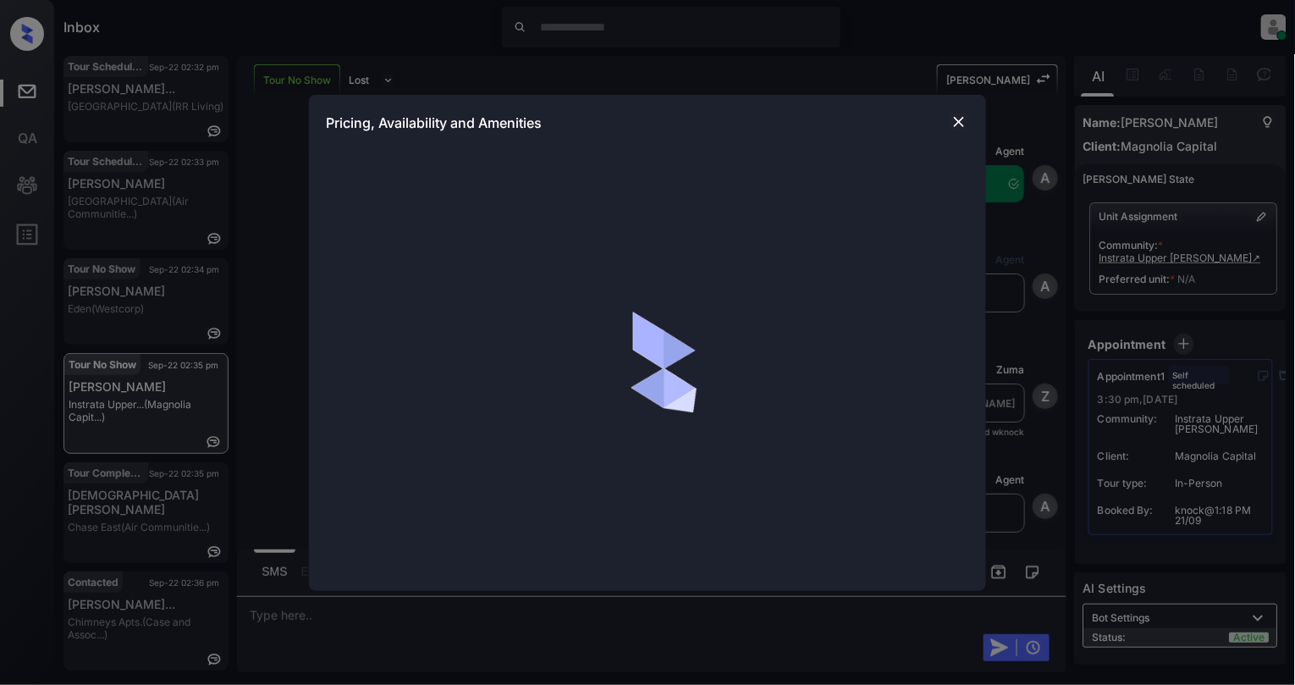
scroll to position [903, 0]
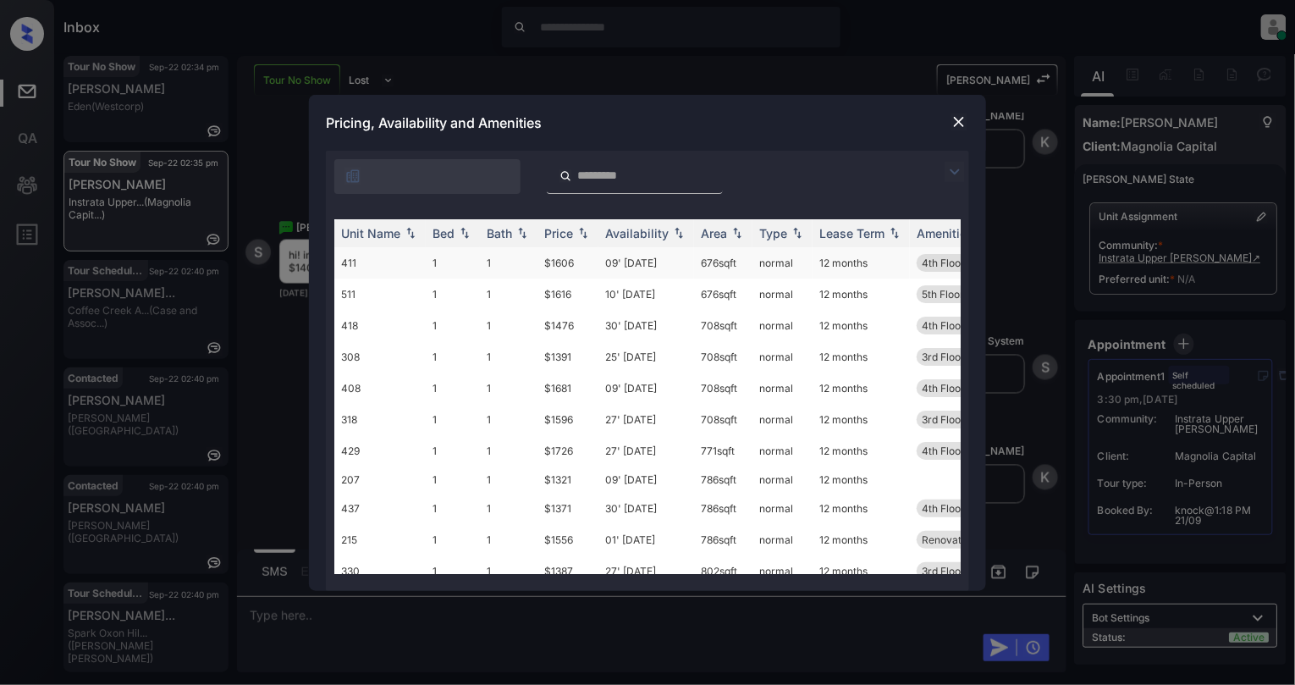
click at [432, 266] on td "1" at bounding box center [453, 262] width 54 height 31
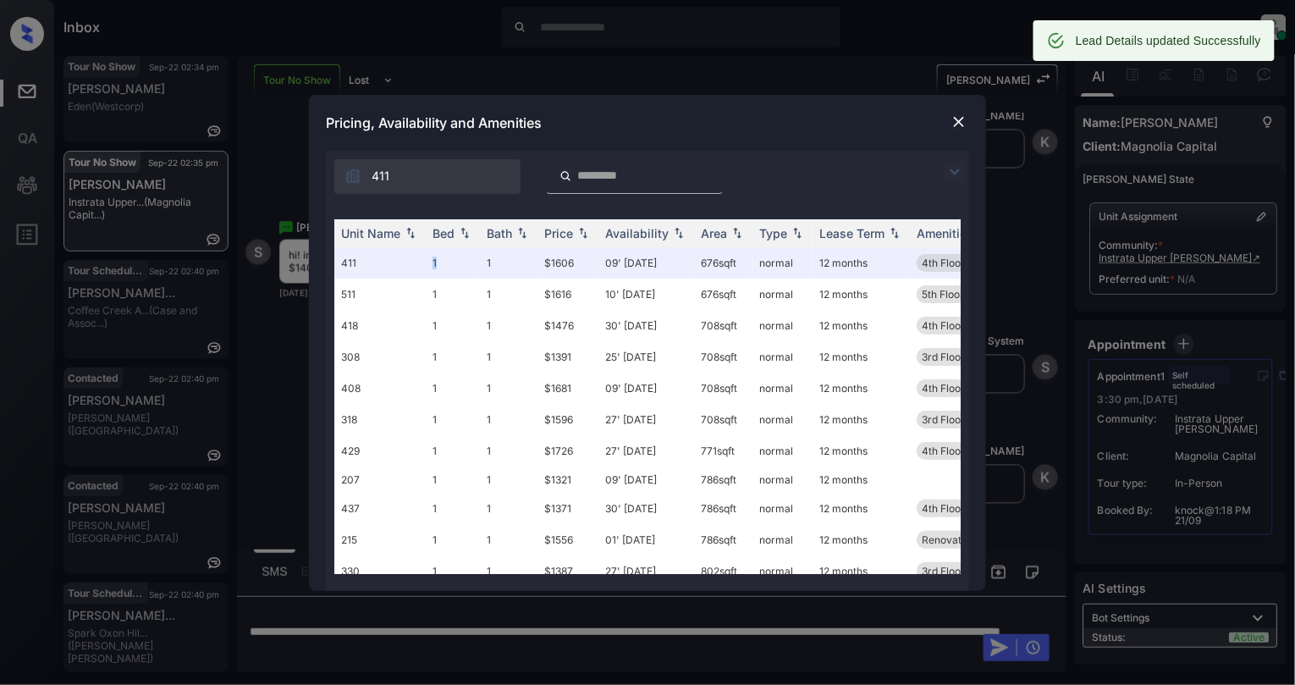
click at [964, 120] on img at bounding box center [959, 121] width 17 height 17
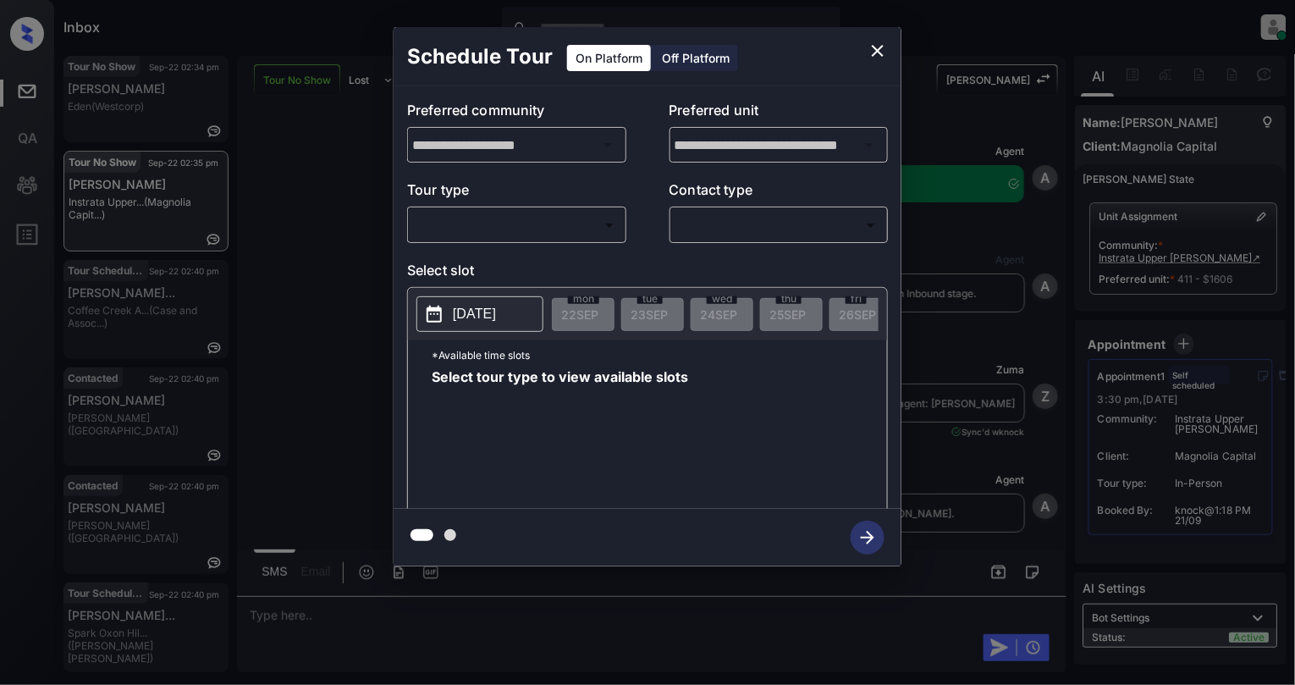
scroll to position [0, 7]
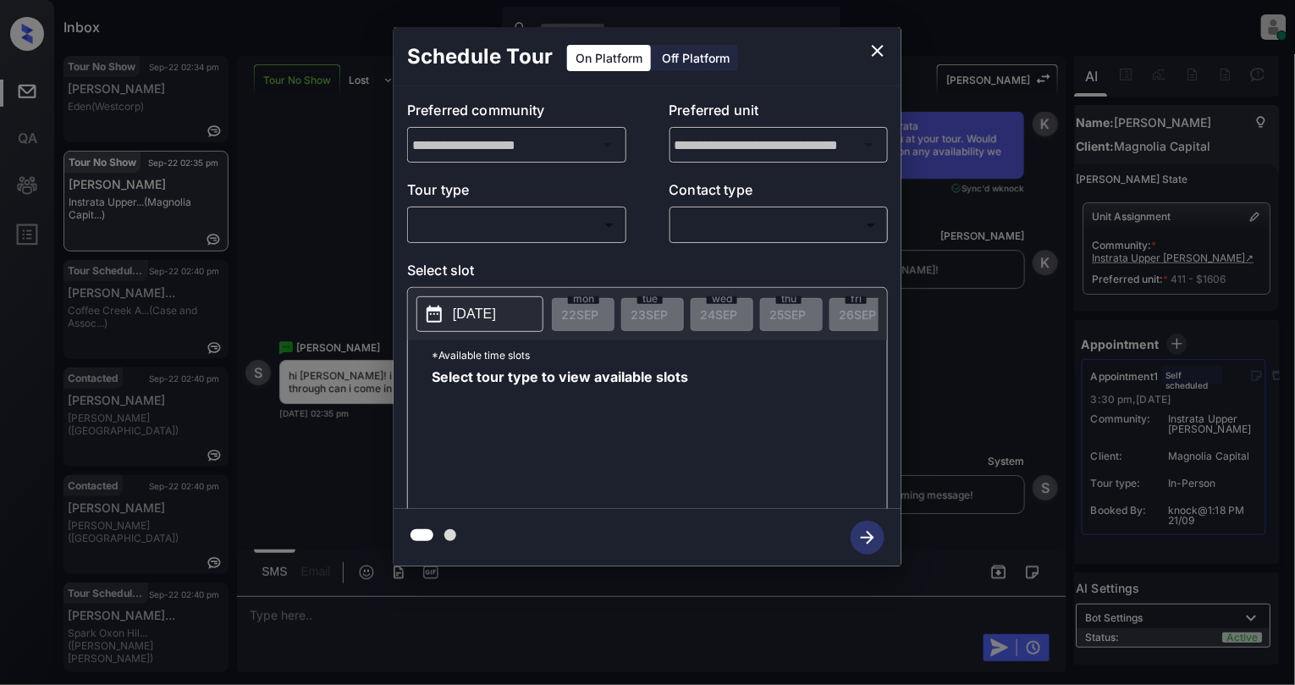
click at [543, 225] on body "Inbox [PERSON_NAME] Online Set yourself offline Set yourself on break Profile S…" at bounding box center [647, 342] width 1295 height 685
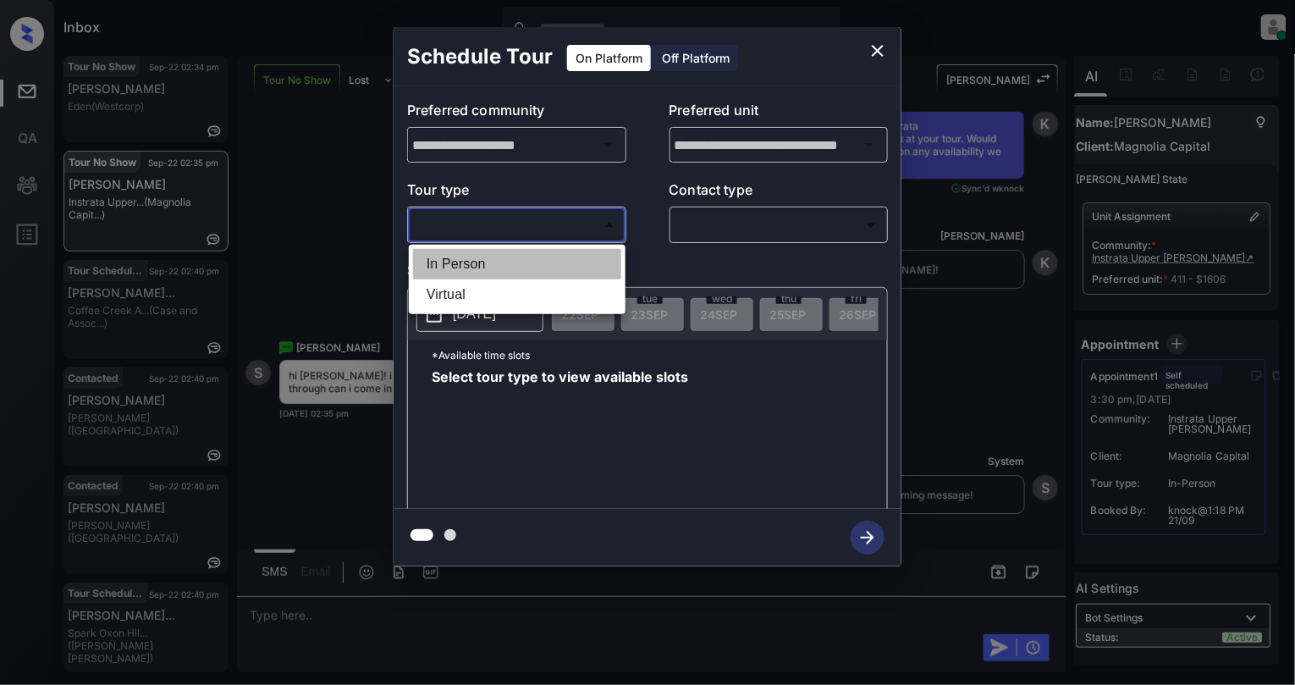
click at [472, 265] on li "In Person" at bounding box center [517, 264] width 208 height 30
type input "********"
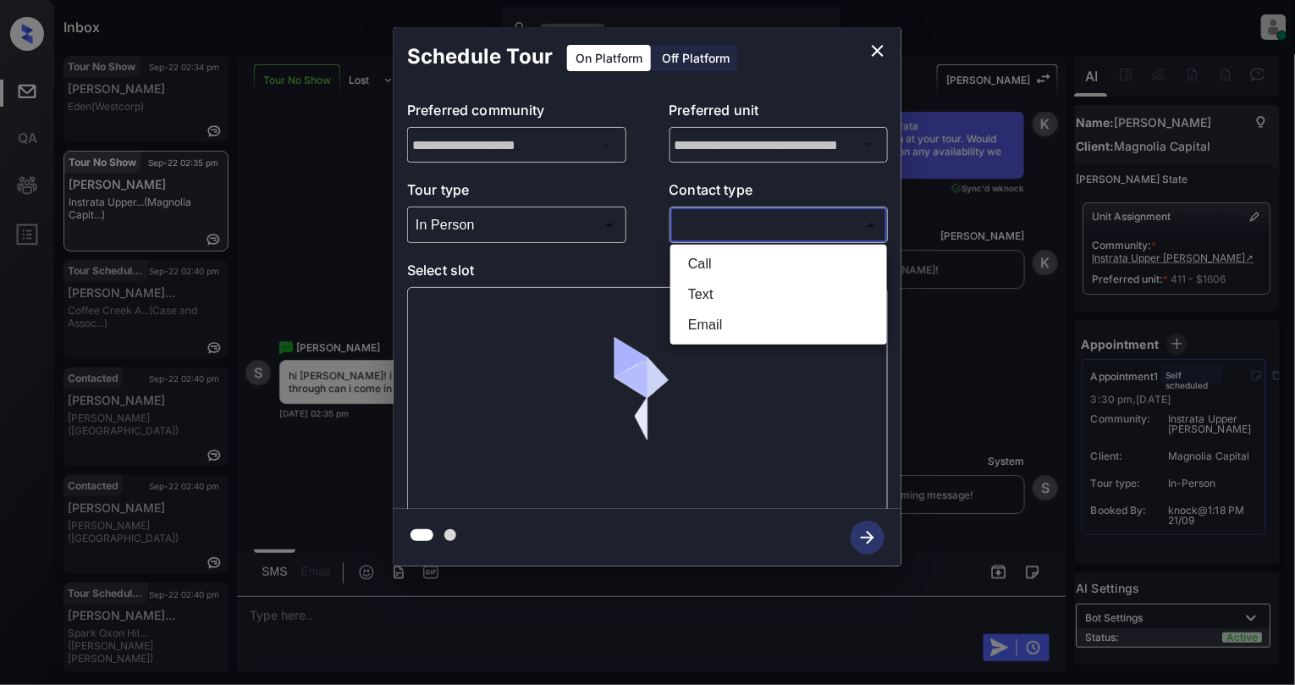
click at [793, 221] on body "Inbox Cynthia Montañez Online Set yourself offline Set yourself on break Profil…" at bounding box center [647, 342] width 1295 height 685
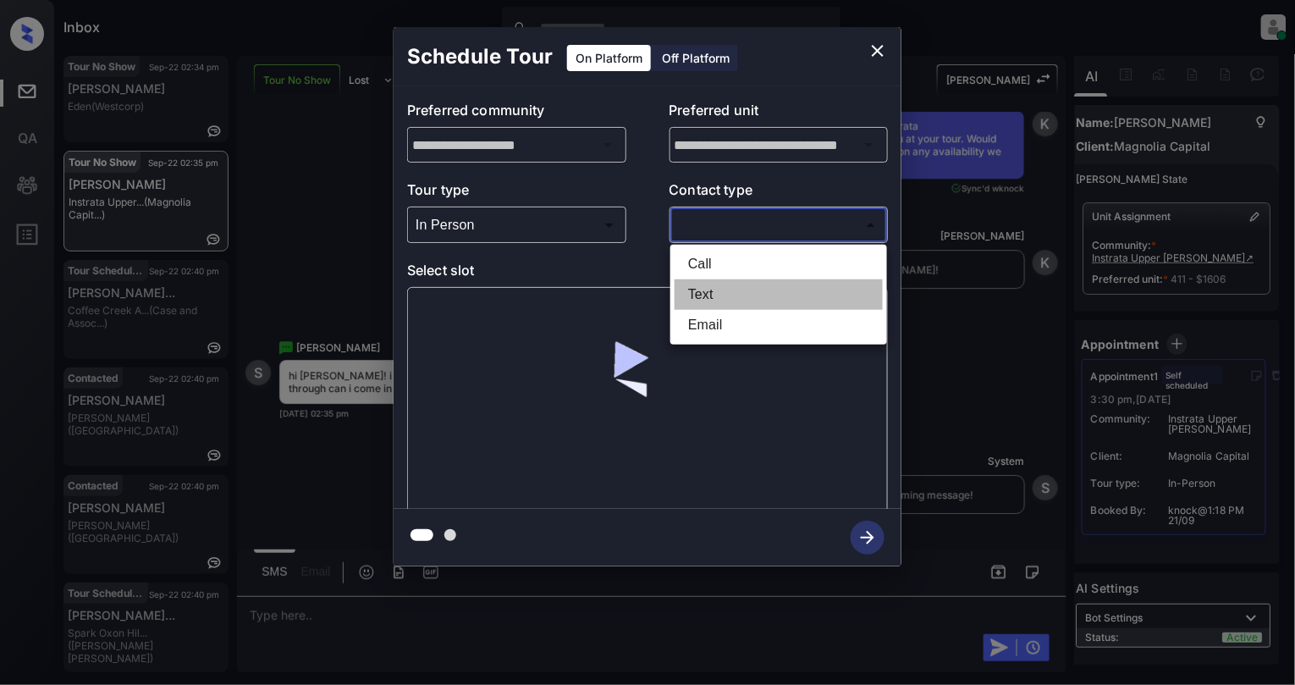
click at [743, 285] on li "Text" at bounding box center [779, 294] width 208 height 30
type input "****"
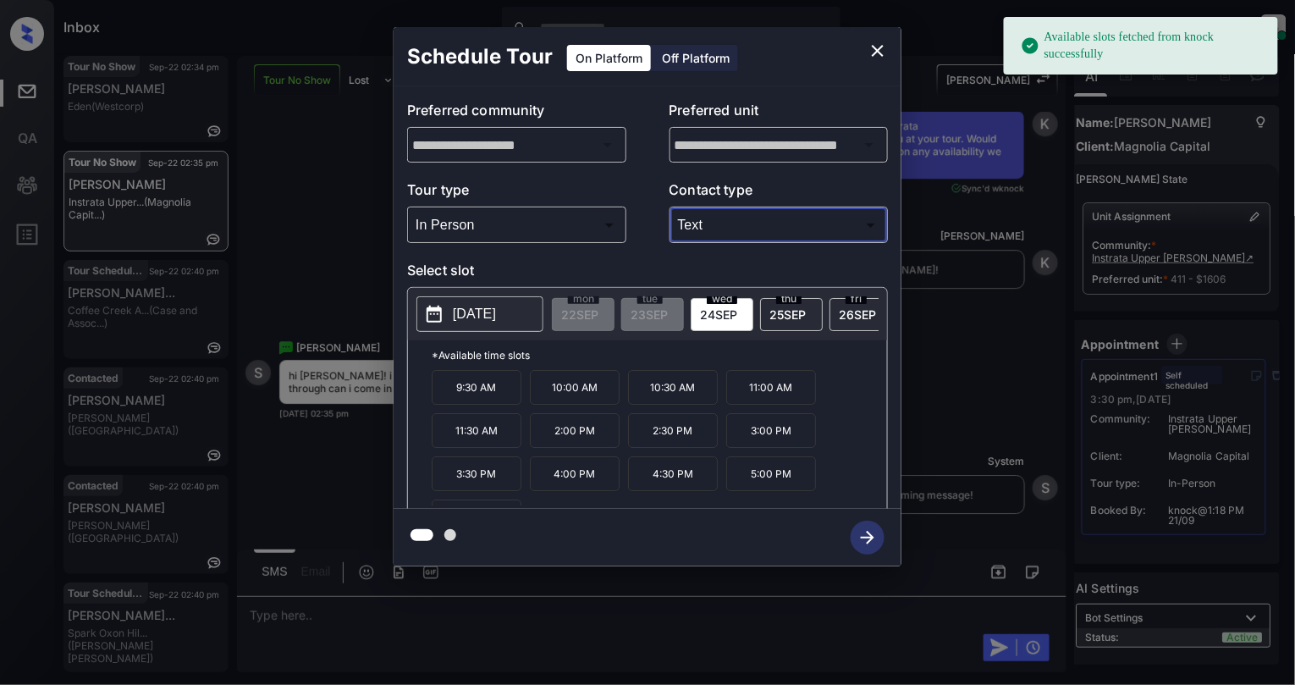
click at [485, 323] on p "2025-09-24" at bounding box center [474, 314] width 43 height 20
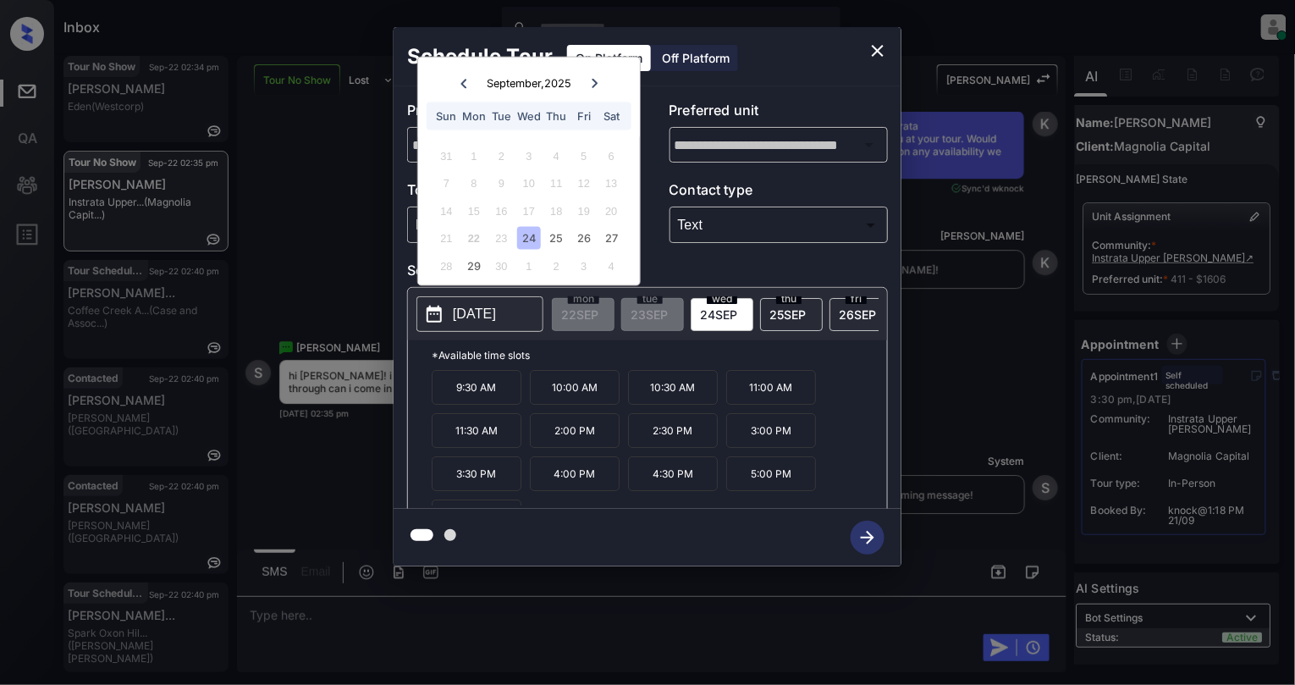
click at [882, 54] on icon "close" at bounding box center [878, 51] width 12 height 12
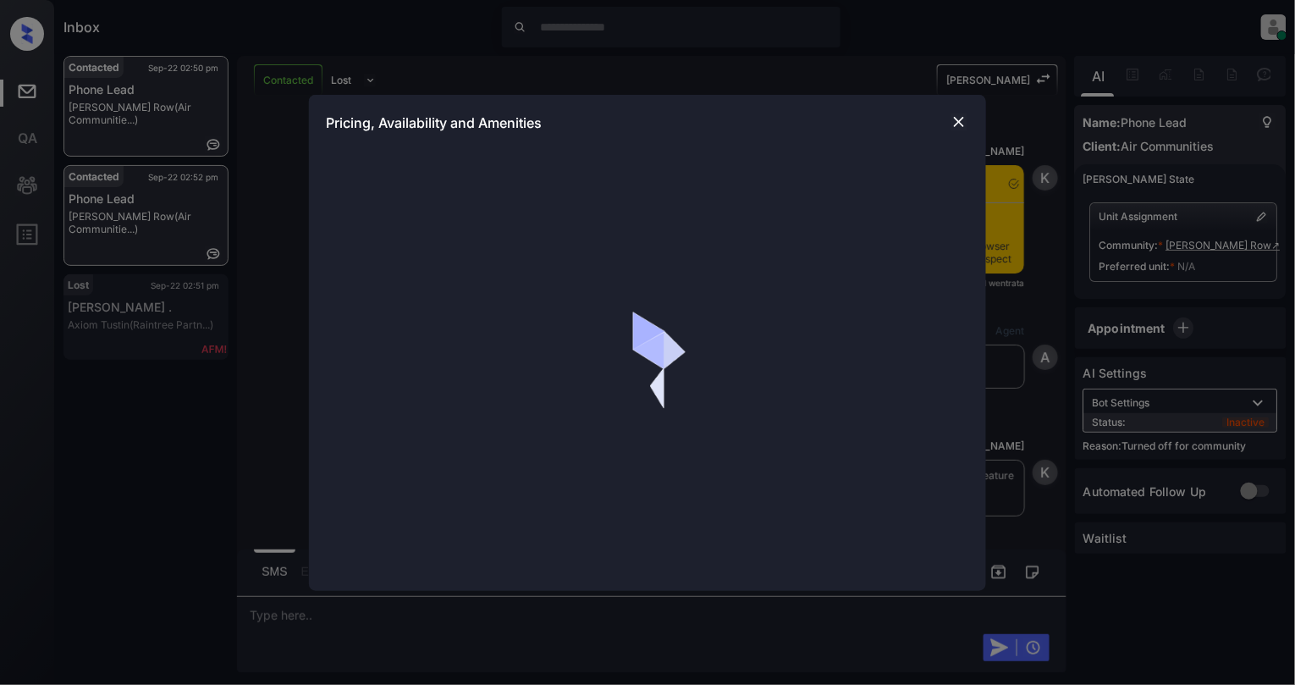
scroll to position [1843, 0]
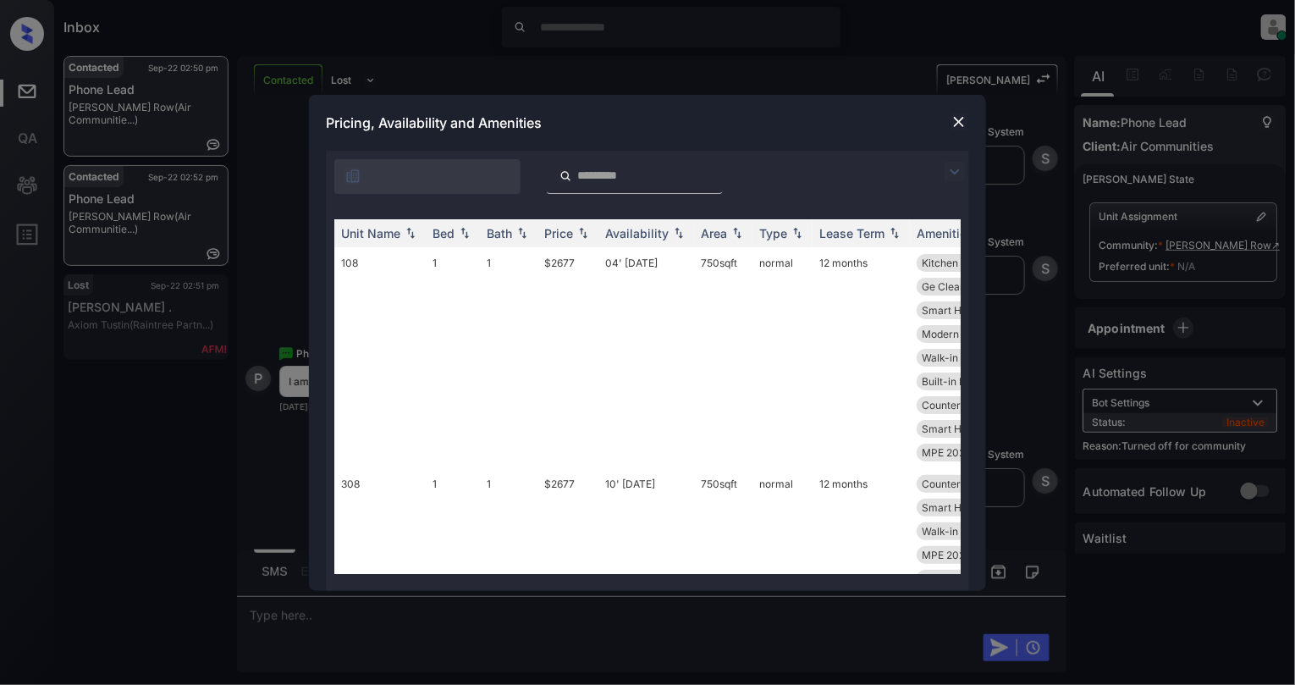
click at [597, 168] on input "search" at bounding box center [645, 175] width 139 height 14
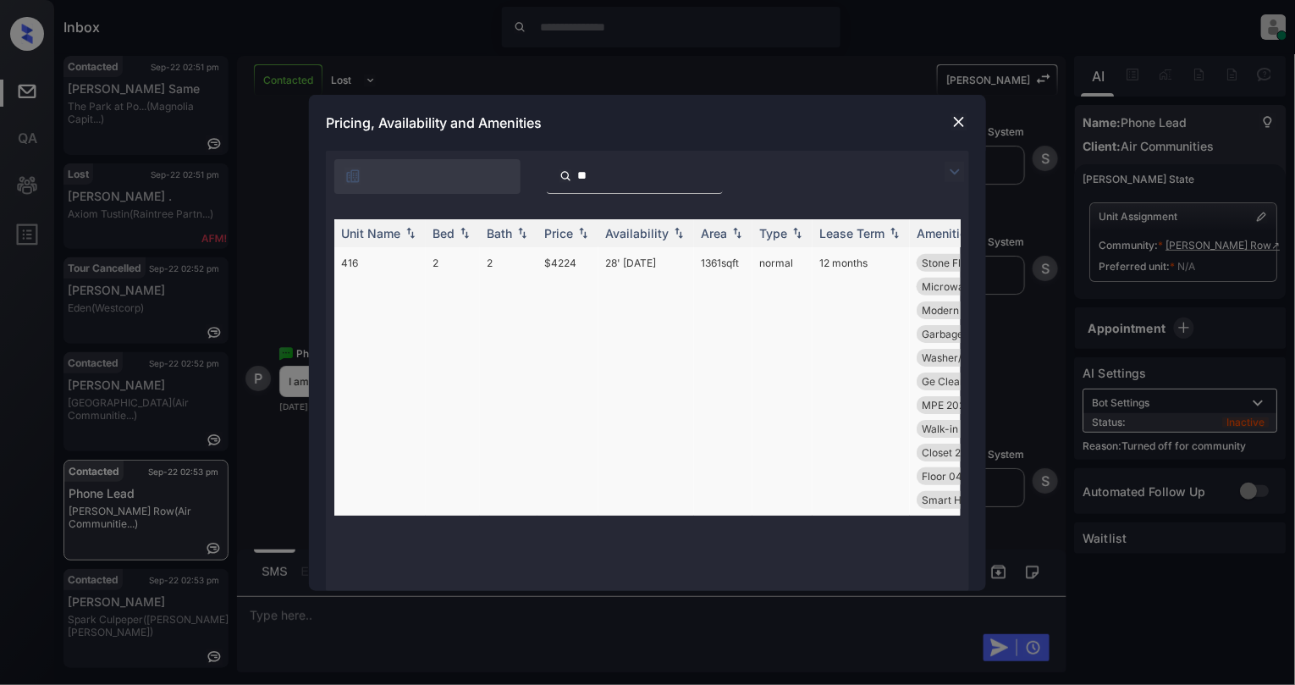
type input "**"
click at [427, 272] on td "2" at bounding box center [453, 381] width 54 height 268
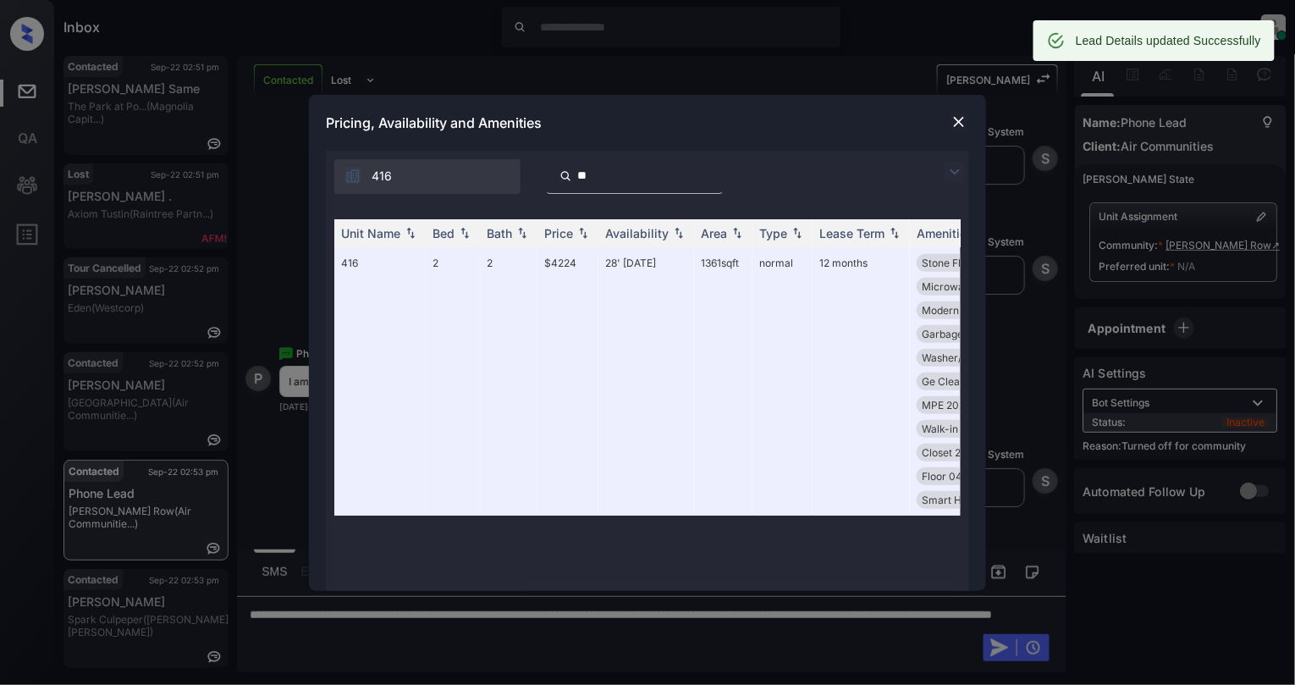
click at [958, 109] on div "Pricing, Availability and Amenities" at bounding box center [647, 123] width 677 height 56
click at [958, 126] on img at bounding box center [959, 121] width 17 height 17
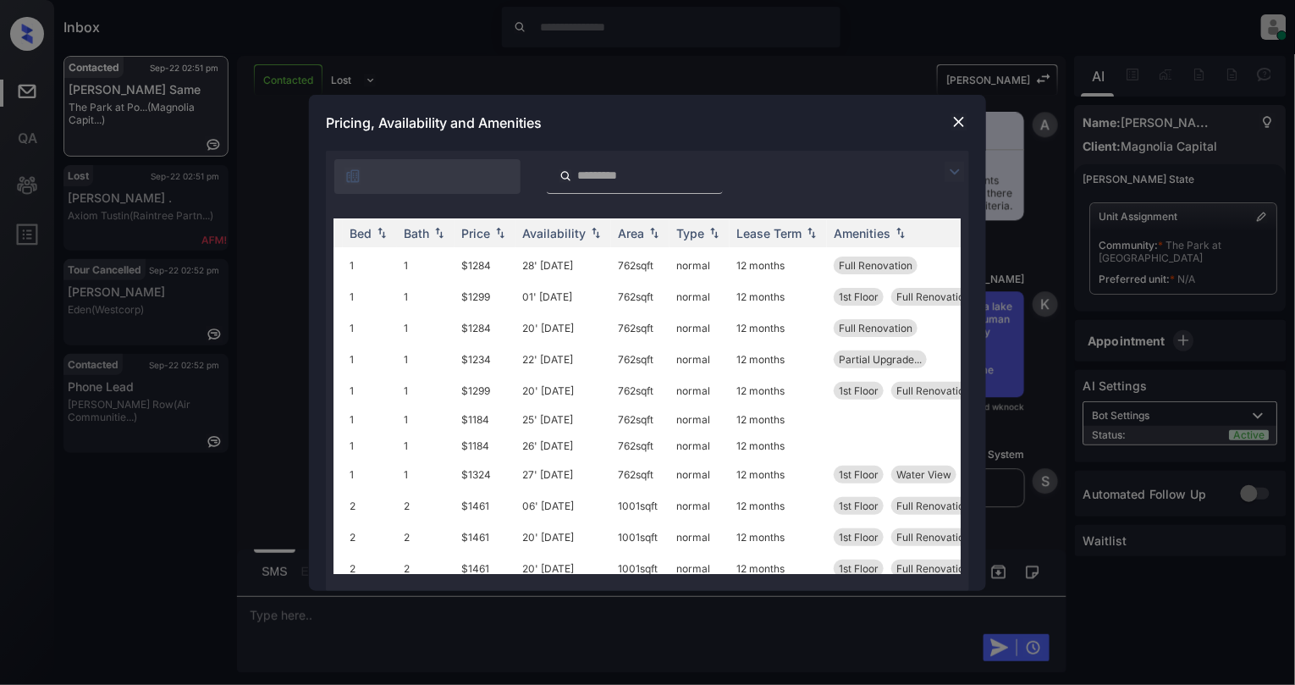
scroll to position [113, 0]
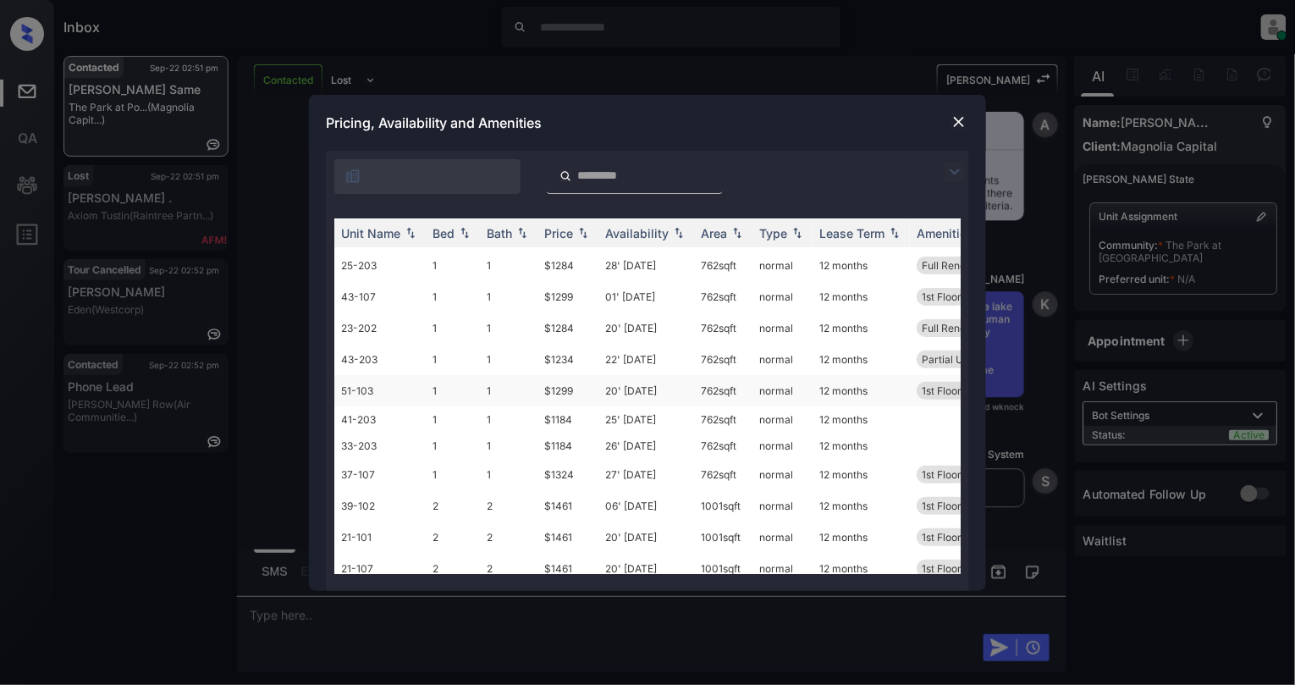
click at [434, 387] on td "1" at bounding box center [453, 390] width 54 height 31
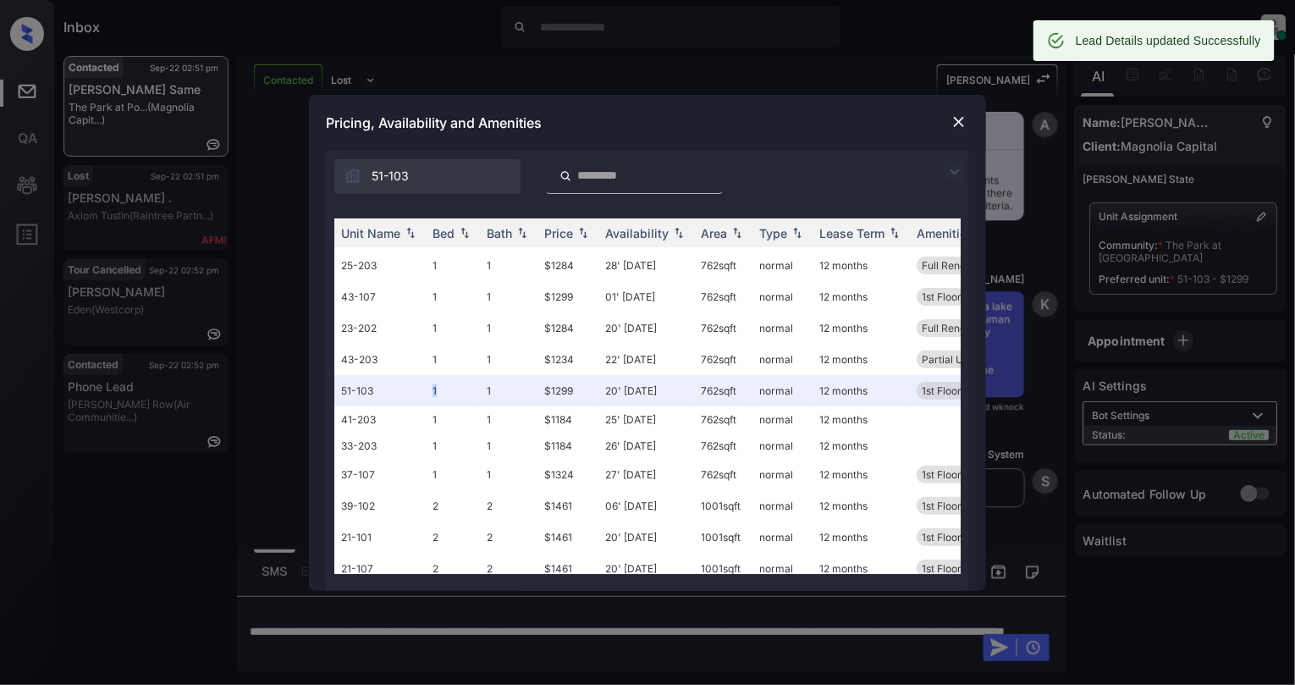
click at [966, 117] on img at bounding box center [959, 121] width 17 height 17
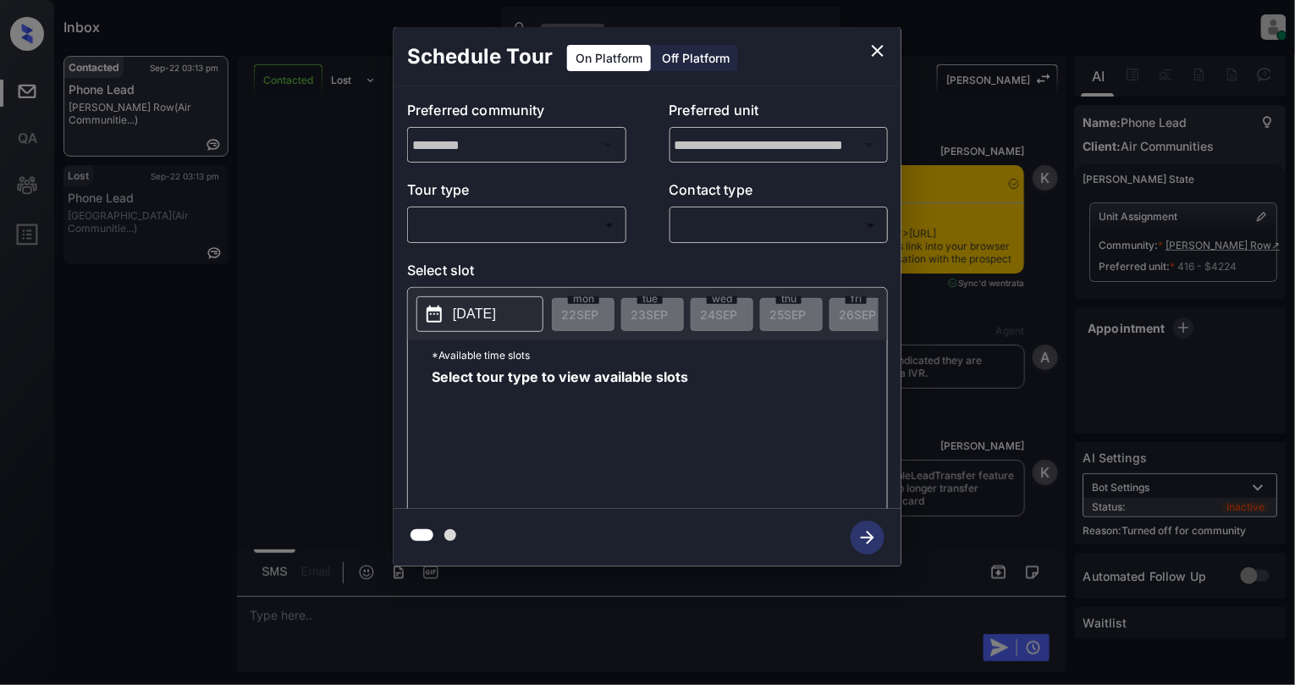
scroll to position [3597, 0]
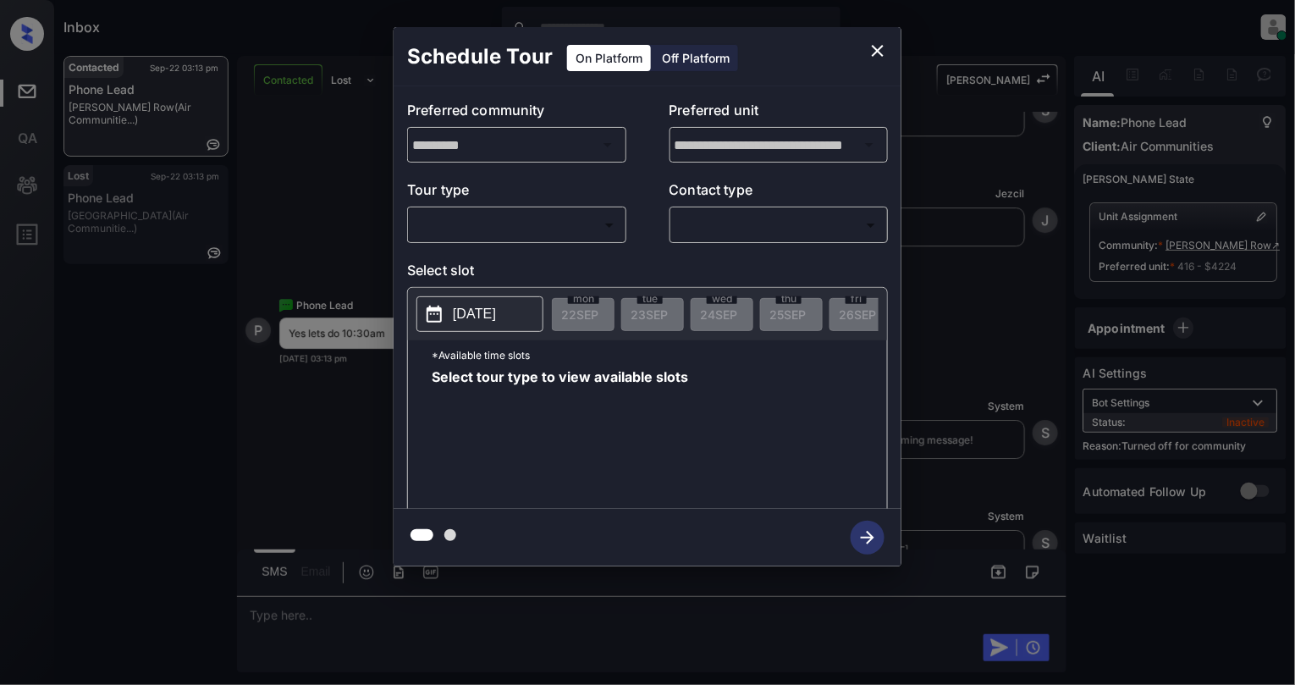
click at [516, 229] on body "Inbox Cynthia Montañez Online Set yourself offline Set yourself on break Profil…" at bounding box center [647, 342] width 1295 height 685
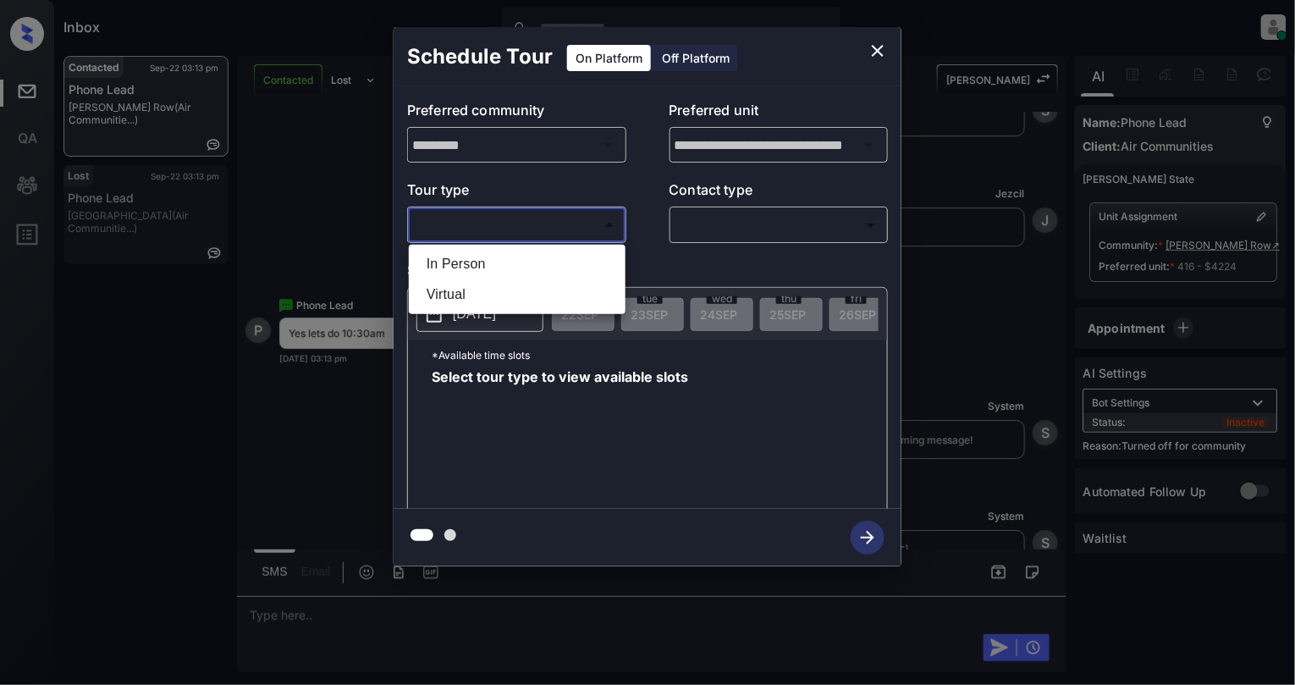
click at [496, 269] on li "In Person" at bounding box center [517, 264] width 208 height 30
type input "********"
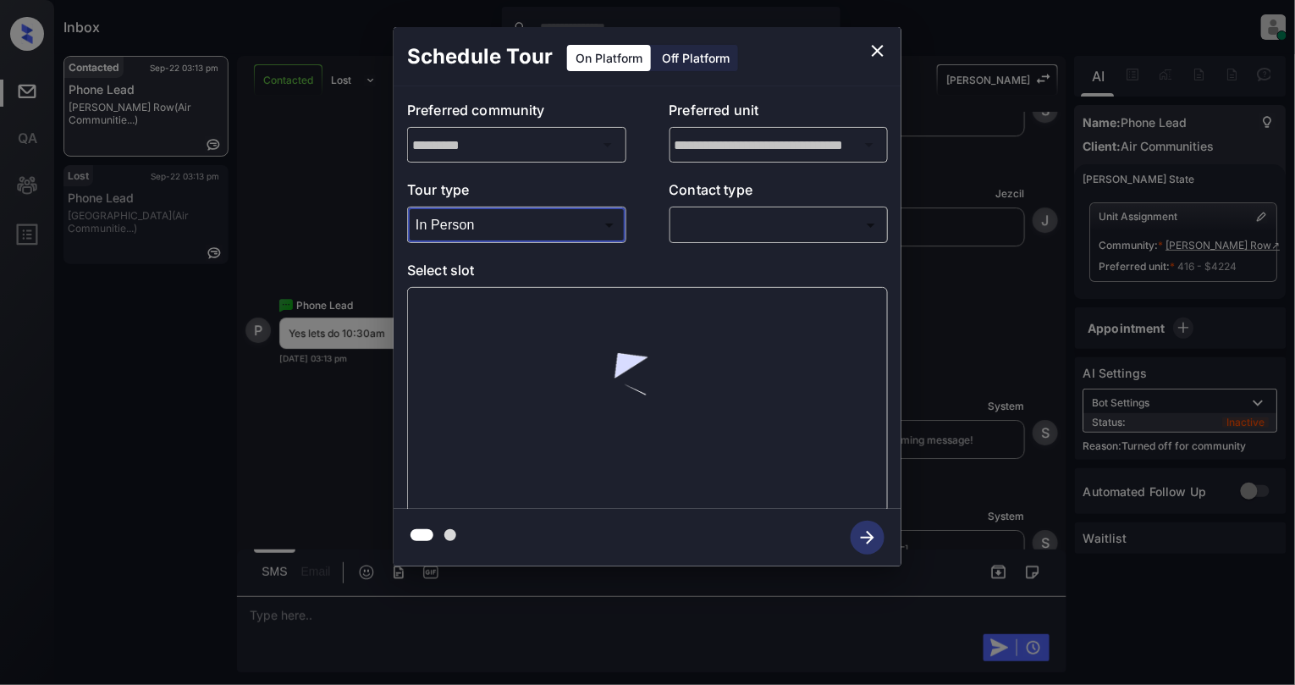
click at [853, 214] on body "Inbox Cynthia Montañez Online Set yourself offline Set yourself on break Profil…" at bounding box center [647, 342] width 1295 height 685
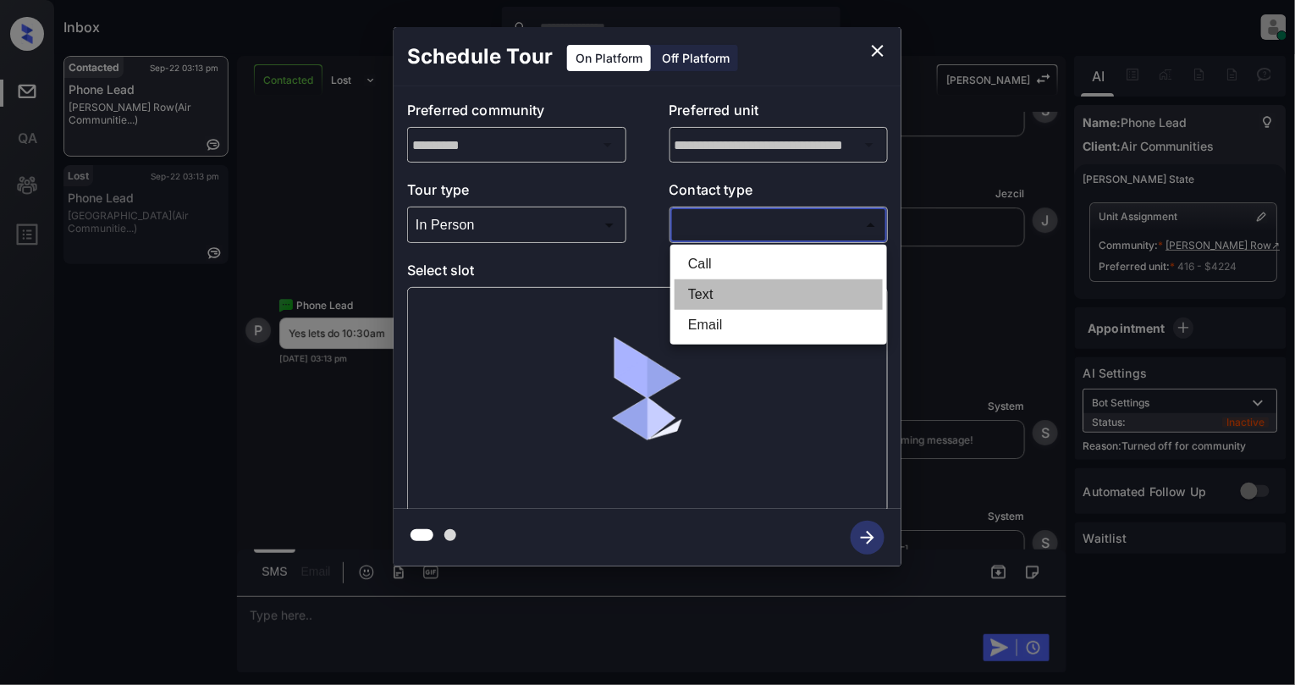
click at [740, 284] on li "Text" at bounding box center [779, 294] width 208 height 30
type input "****"
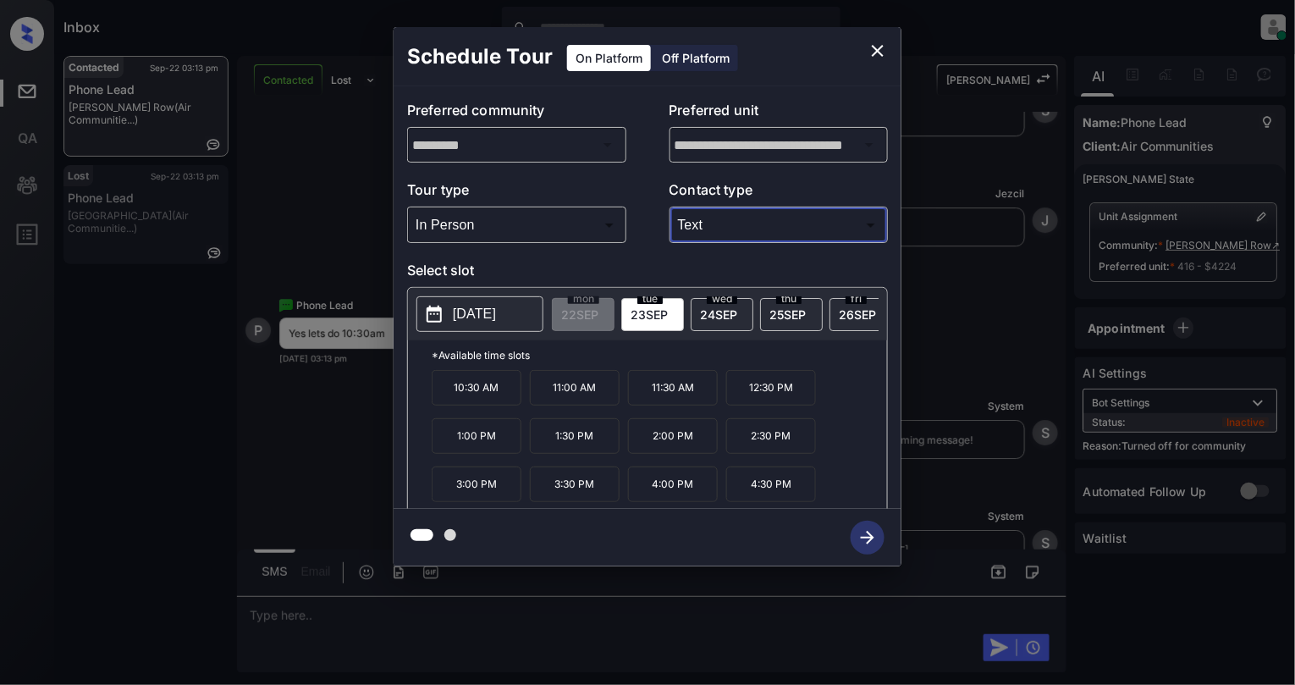
click at [494, 405] on p "10:30 AM" at bounding box center [477, 388] width 90 height 36
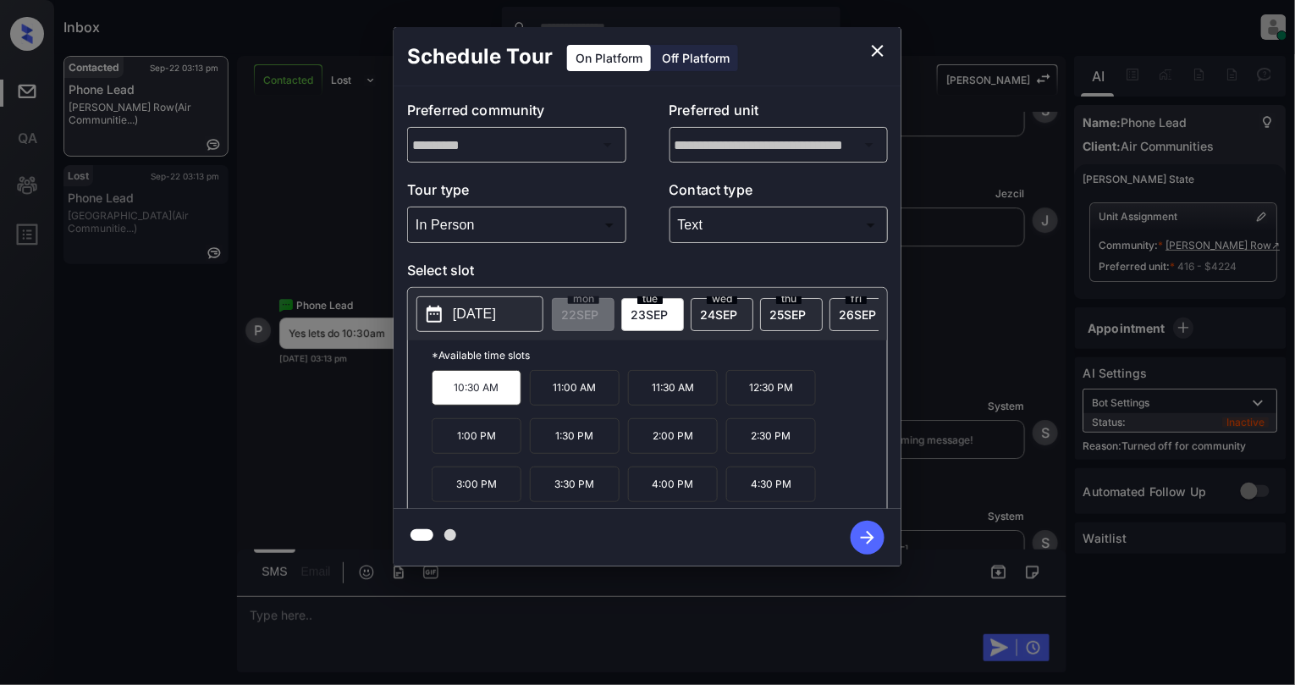
click at [862, 536] on icon "button" at bounding box center [868, 538] width 34 height 34
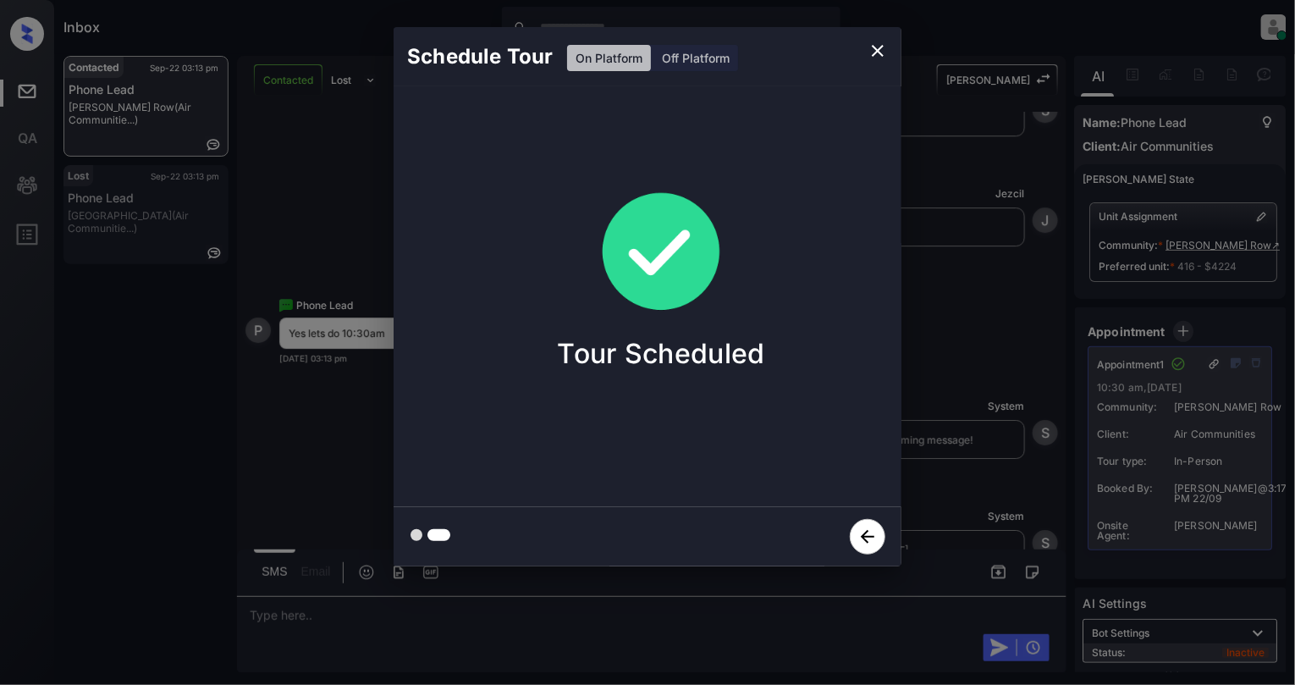
click at [872, 56] on icon "close" at bounding box center [878, 51] width 20 height 20
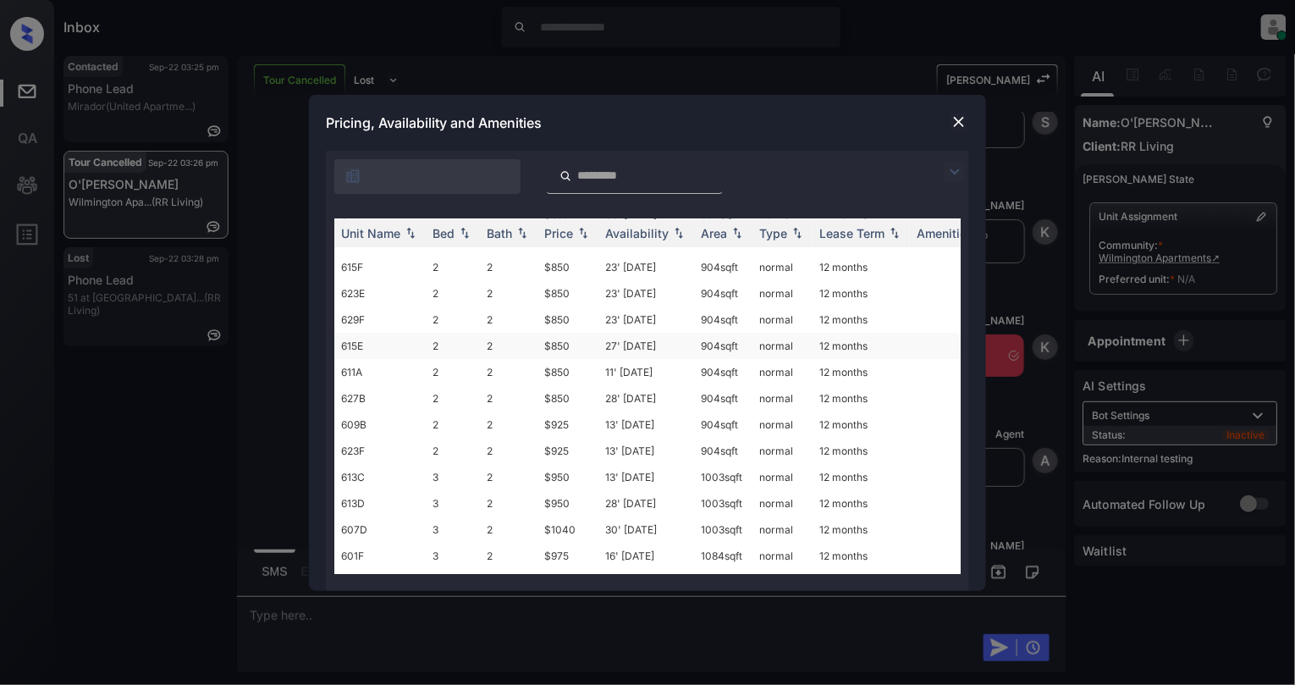
scroll to position [113, 0]
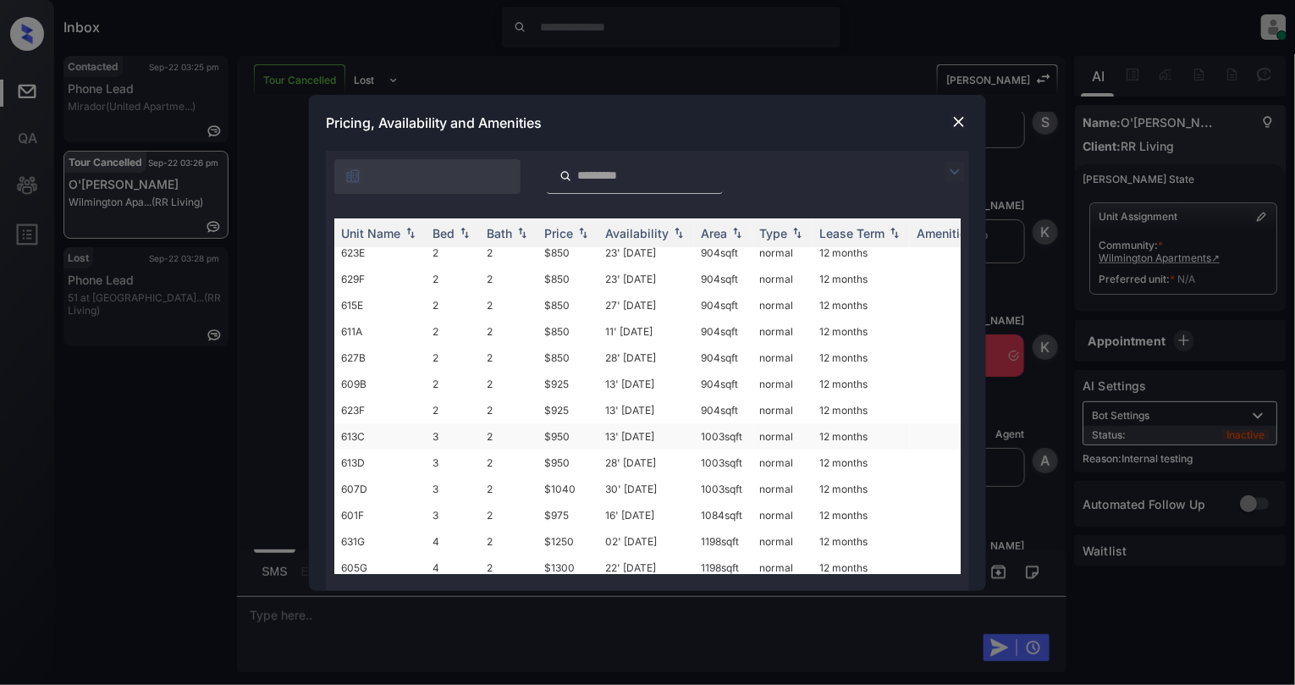
click at [503, 432] on td "2" at bounding box center [509, 436] width 58 height 26
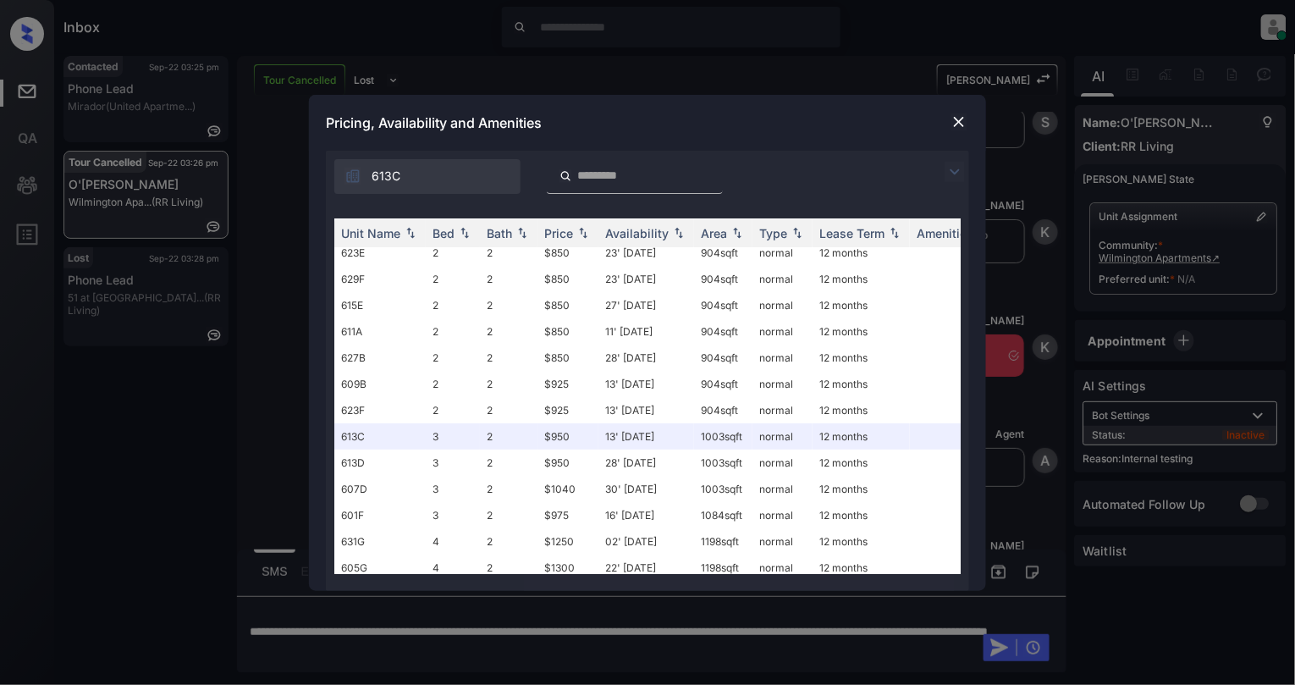
click at [956, 119] on img at bounding box center [959, 121] width 17 height 17
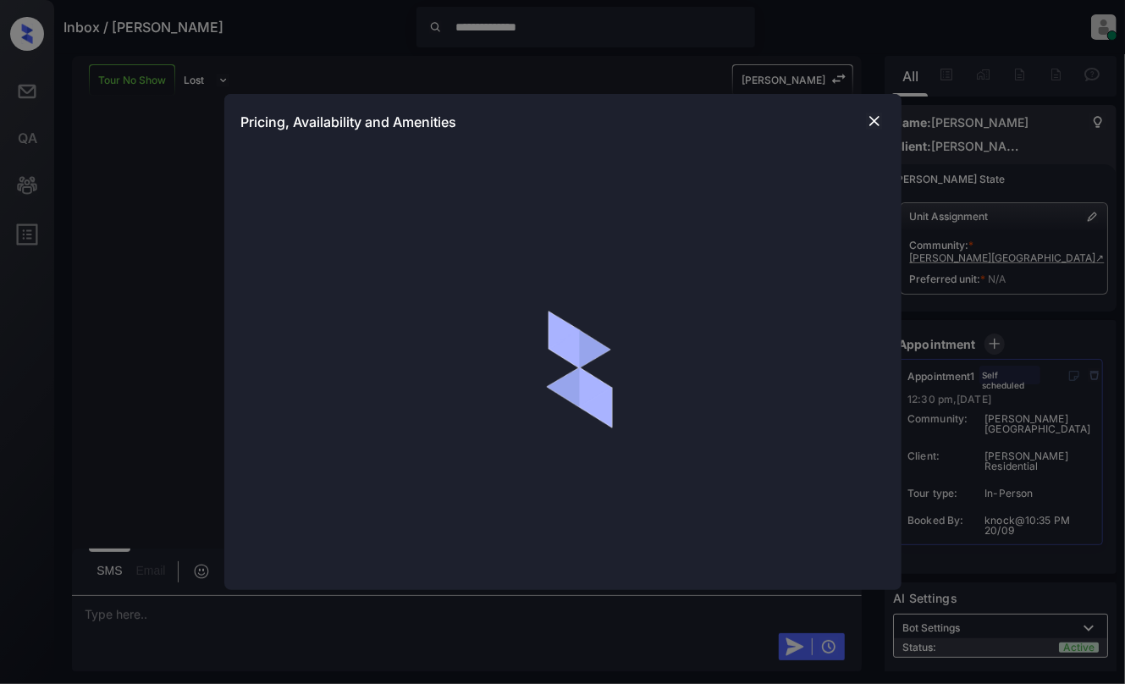
scroll to position [698, 0]
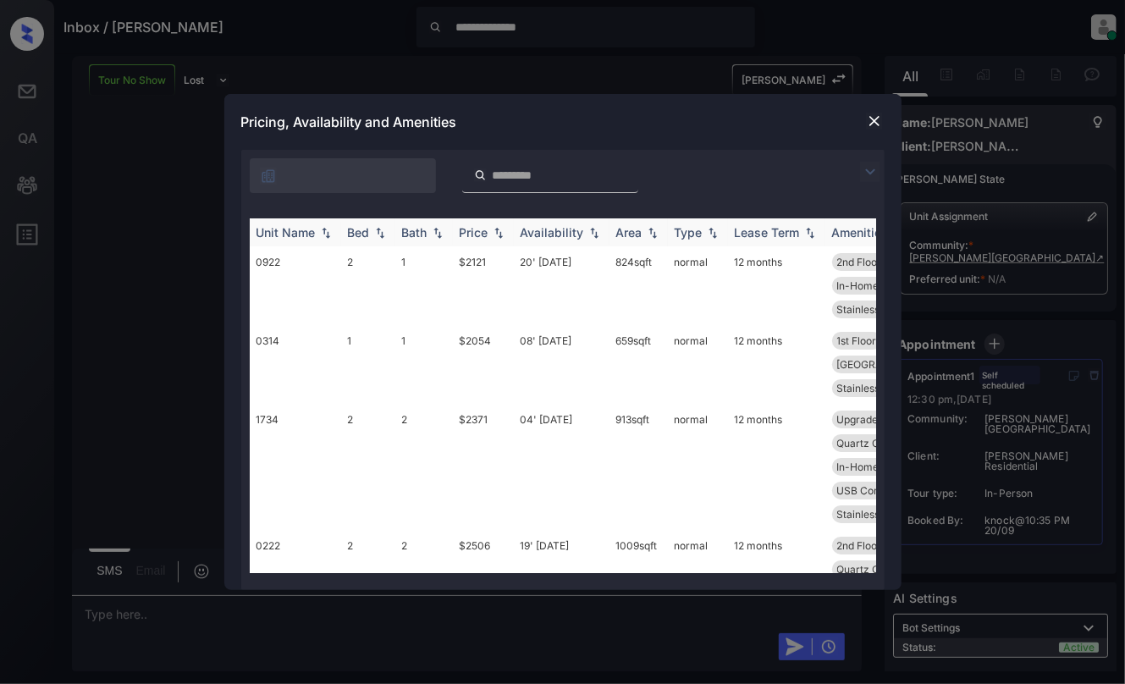
click at [377, 232] on img at bounding box center [380, 233] width 17 height 12
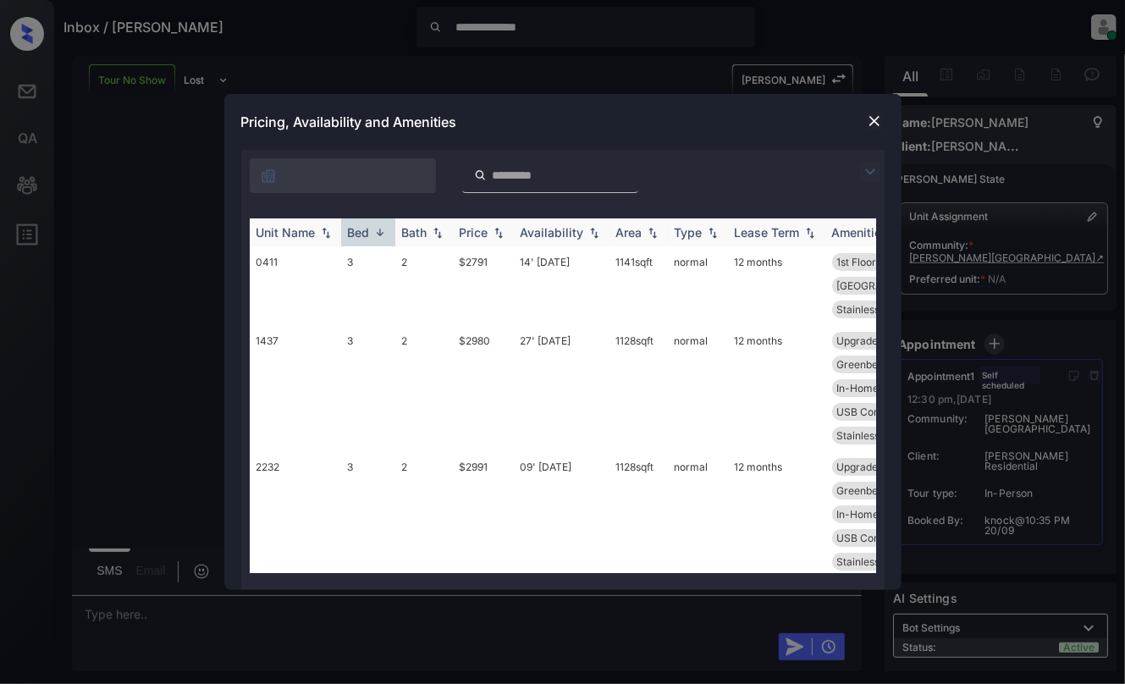
click at [377, 232] on img at bounding box center [380, 232] width 17 height 13
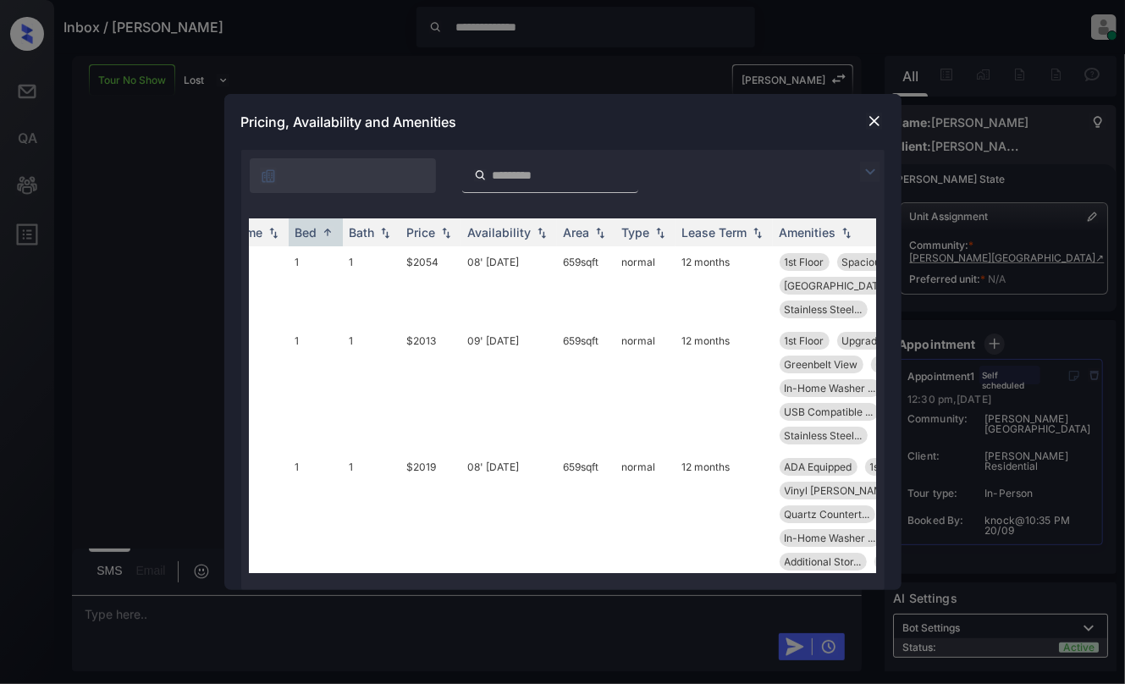
scroll to position [0, 63]
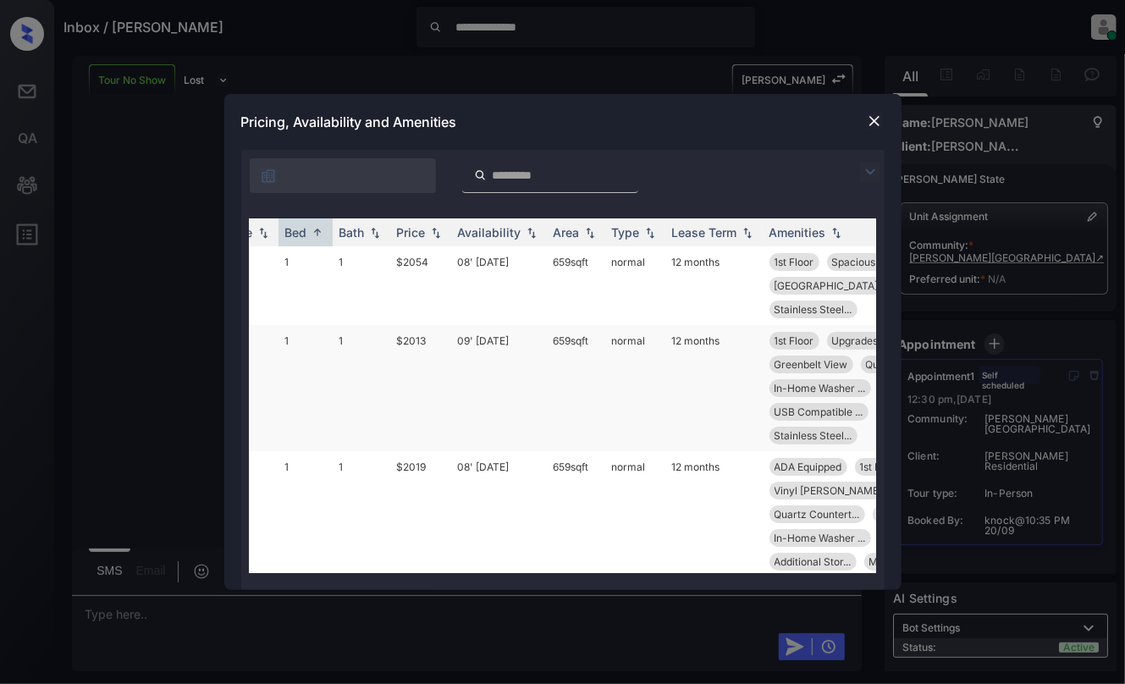
click at [312, 332] on td "1" at bounding box center [306, 388] width 54 height 126
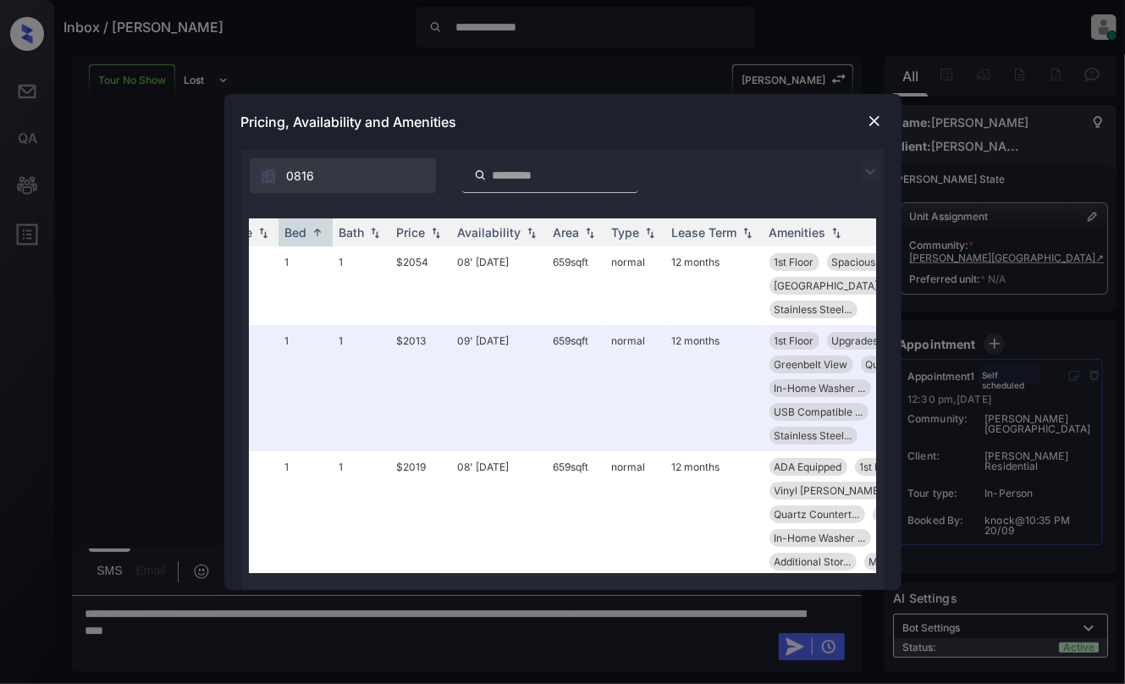
click at [870, 120] on img at bounding box center [874, 121] width 17 height 17
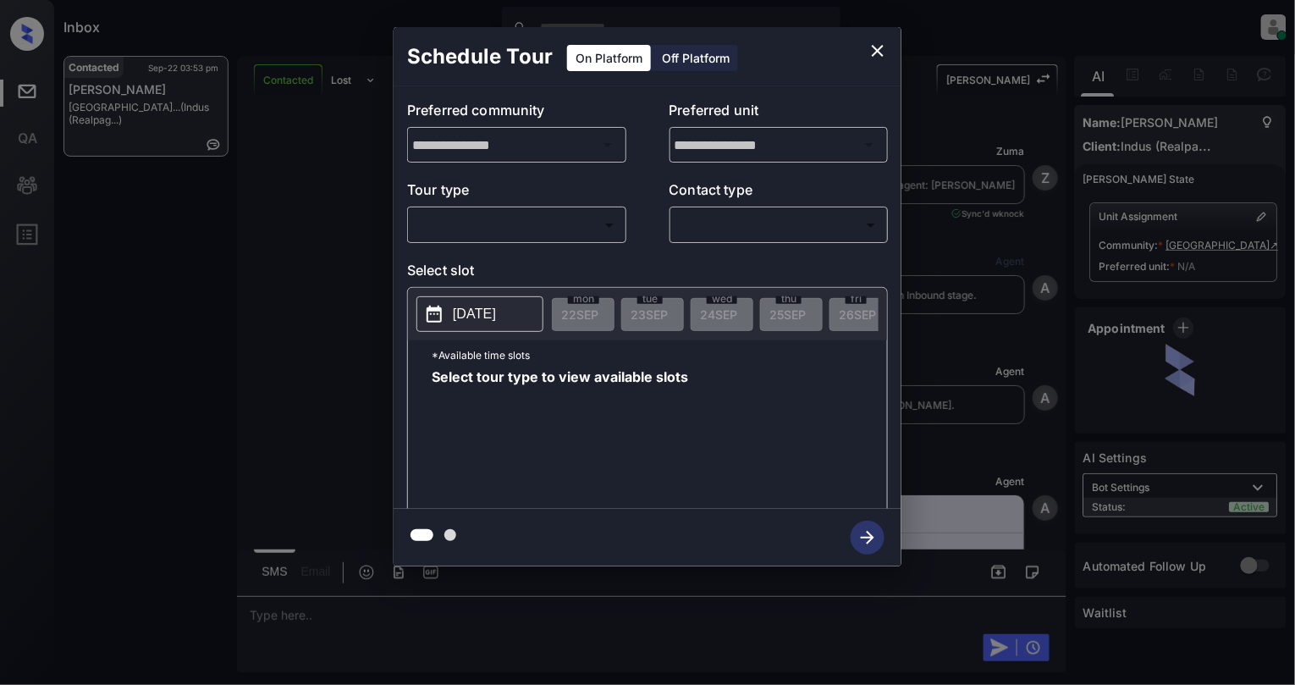
scroll to position [773, 0]
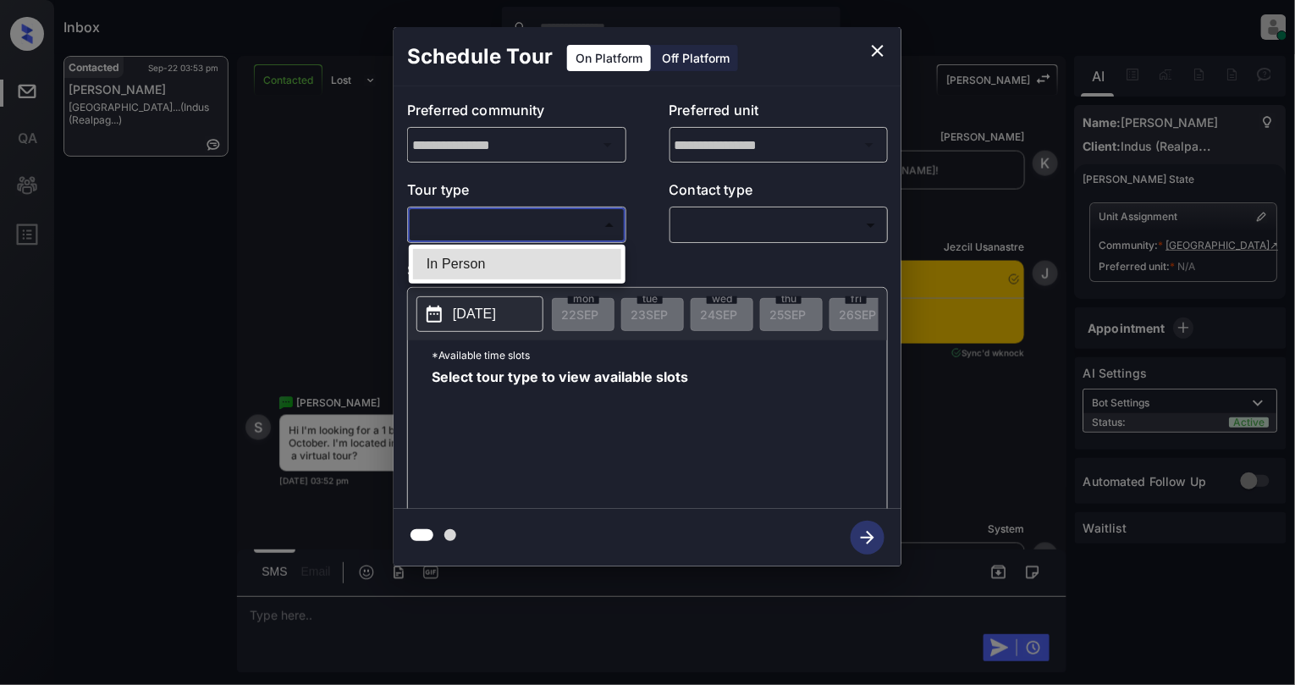
click at [508, 224] on body "Inbox [PERSON_NAME] Online Set yourself offline Set yourself on break Profile S…" at bounding box center [647, 342] width 1295 height 685
click at [881, 45] on div at bounding box center [647, 342] width 1295 height 685
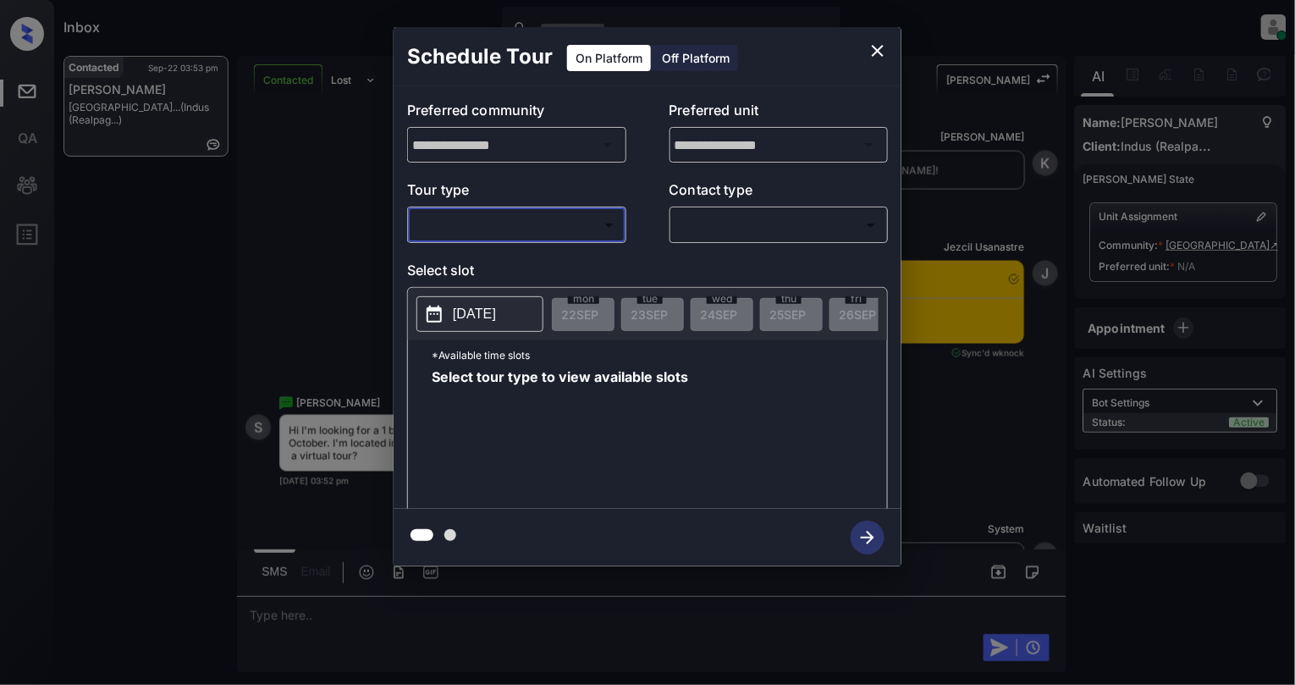
click at [876, 52] on icon "close" at bounding box center [878, 51] width 12 height 12
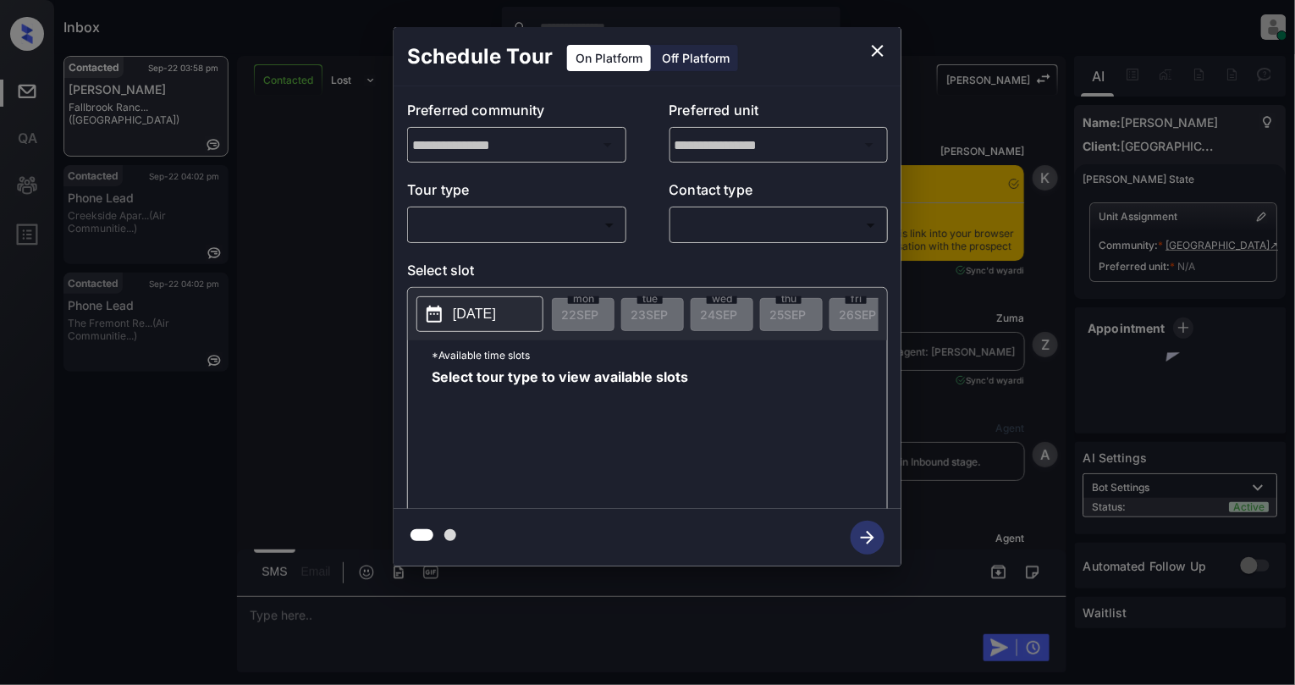
scroll to position [3102, 0]
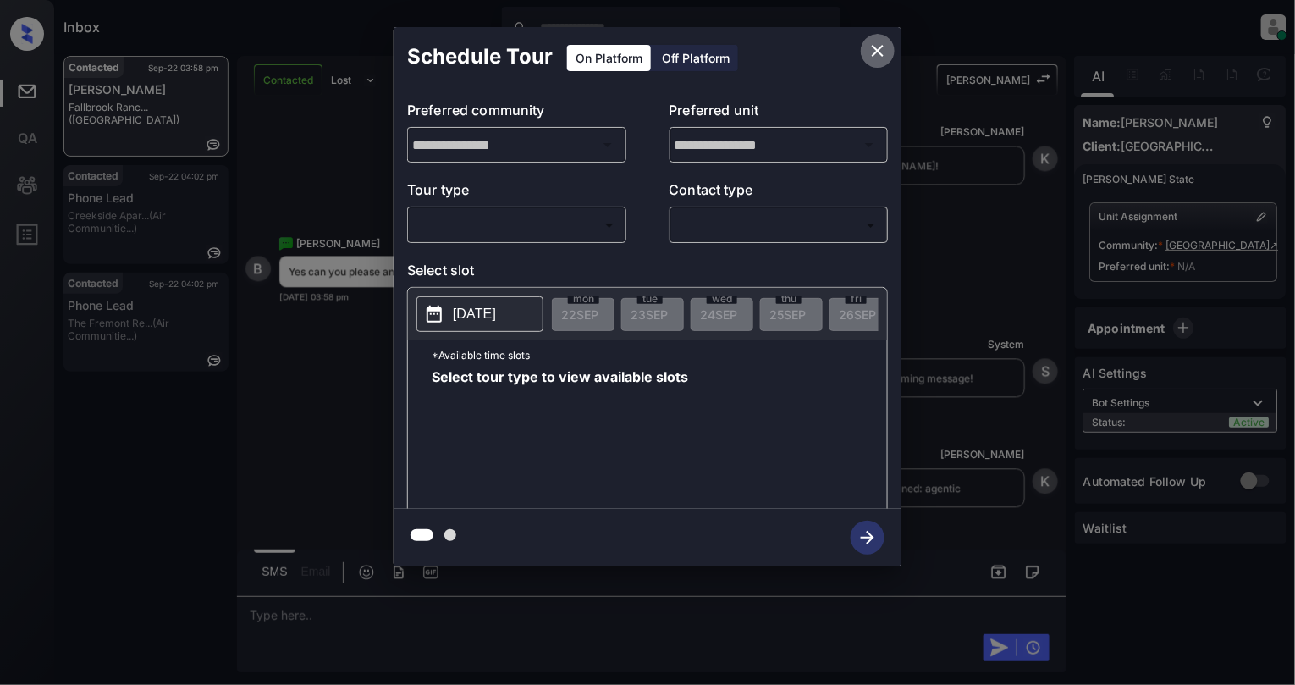
click at [878, 45] on icon "close" at bounding box center [878, 51] width 20 height 20
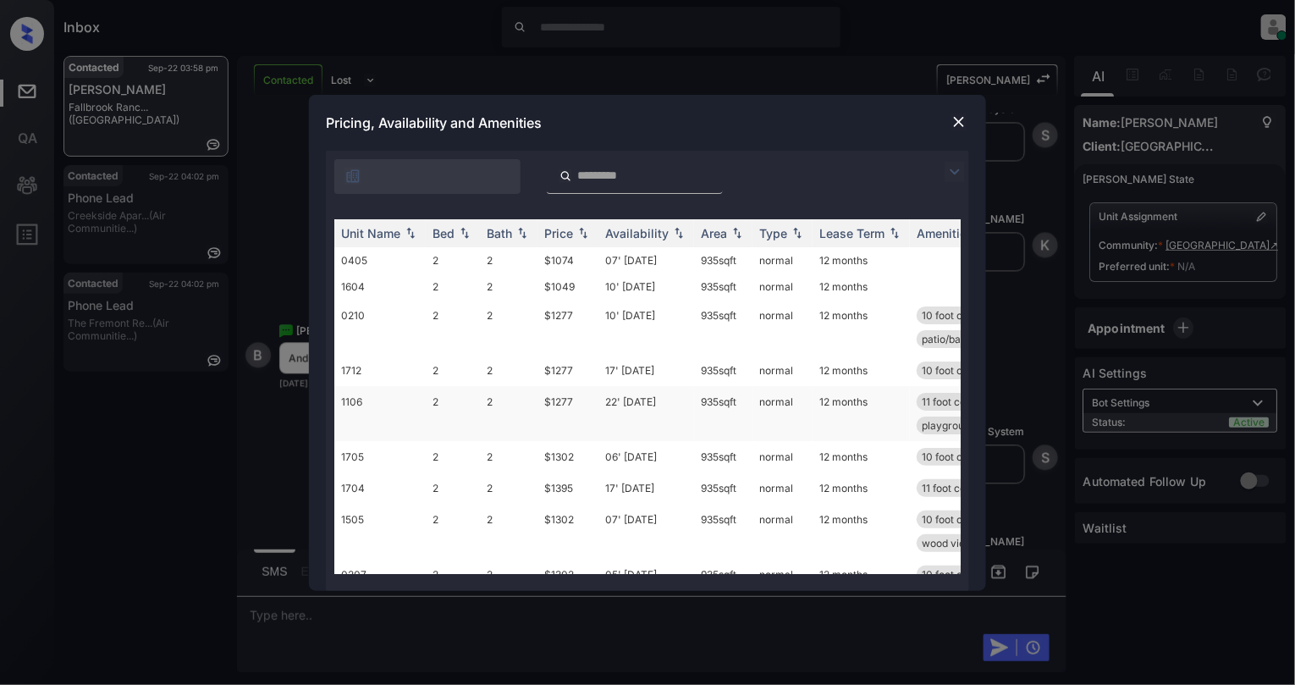
click at [423, 391] on td "1106" at bounding box center [379, 413] width 91 height 55
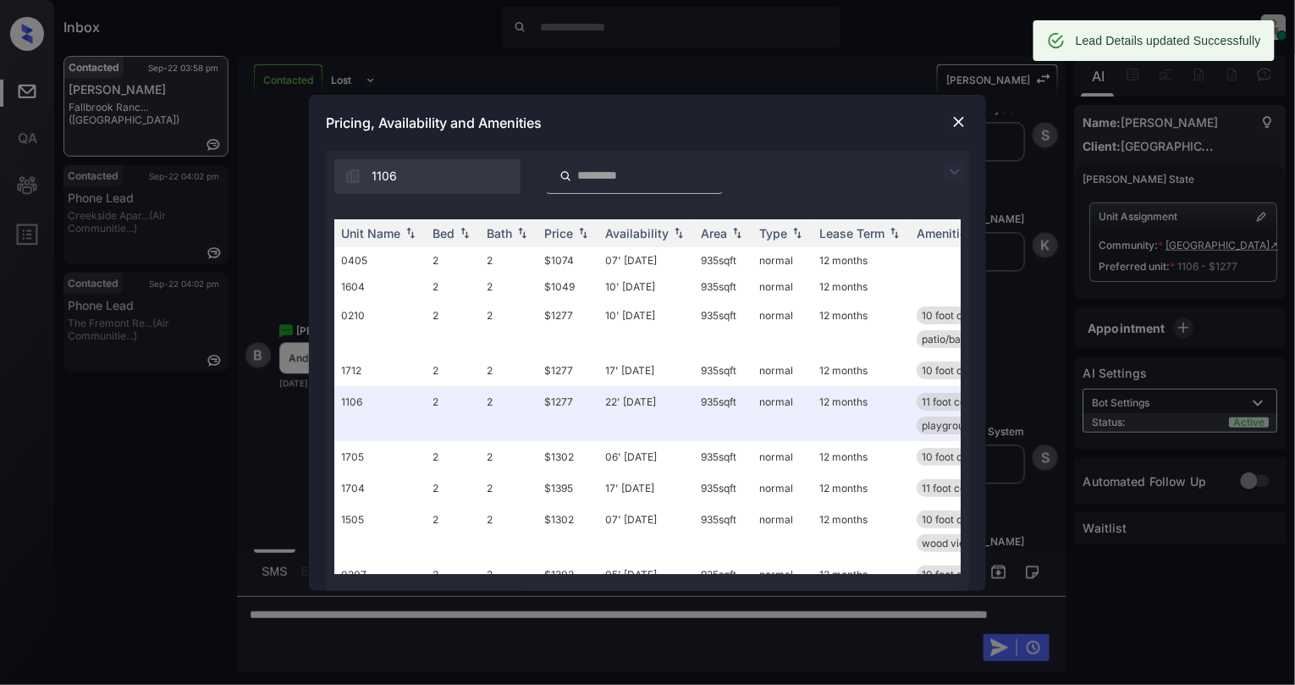
click at [958, 117] on img at bounding box center [959, 121] width 17 height 17
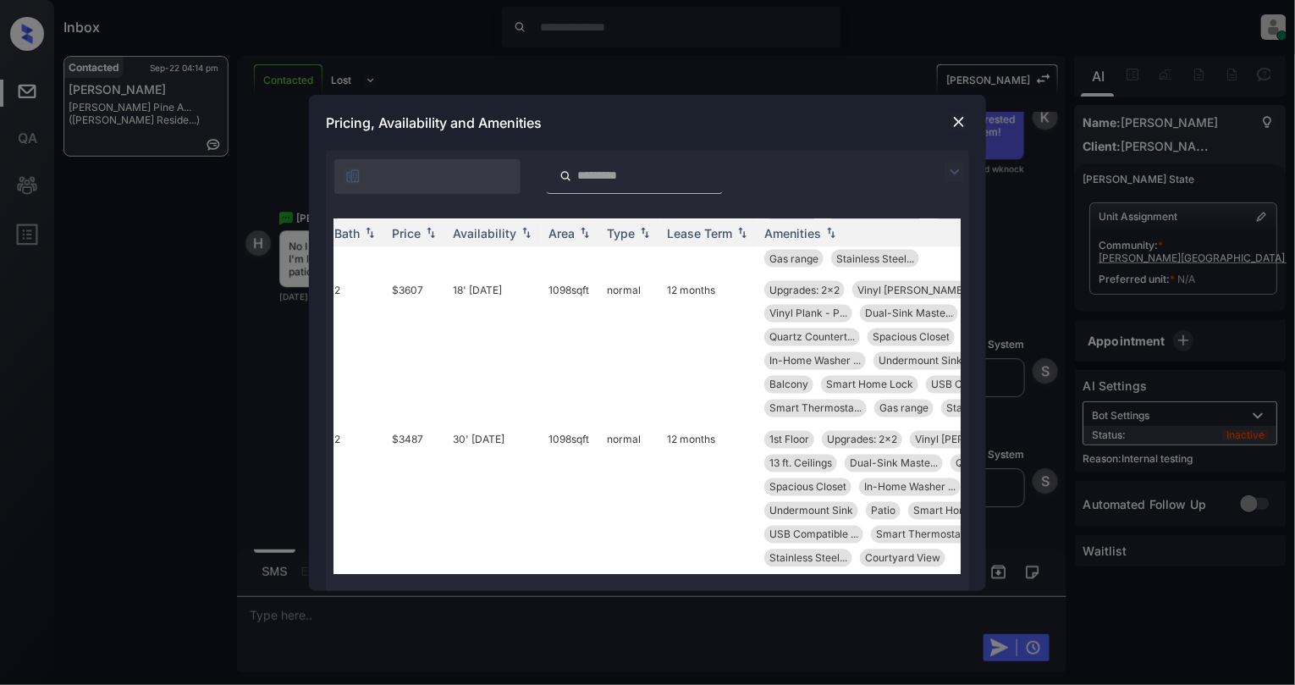
scroll to position [903, 159]
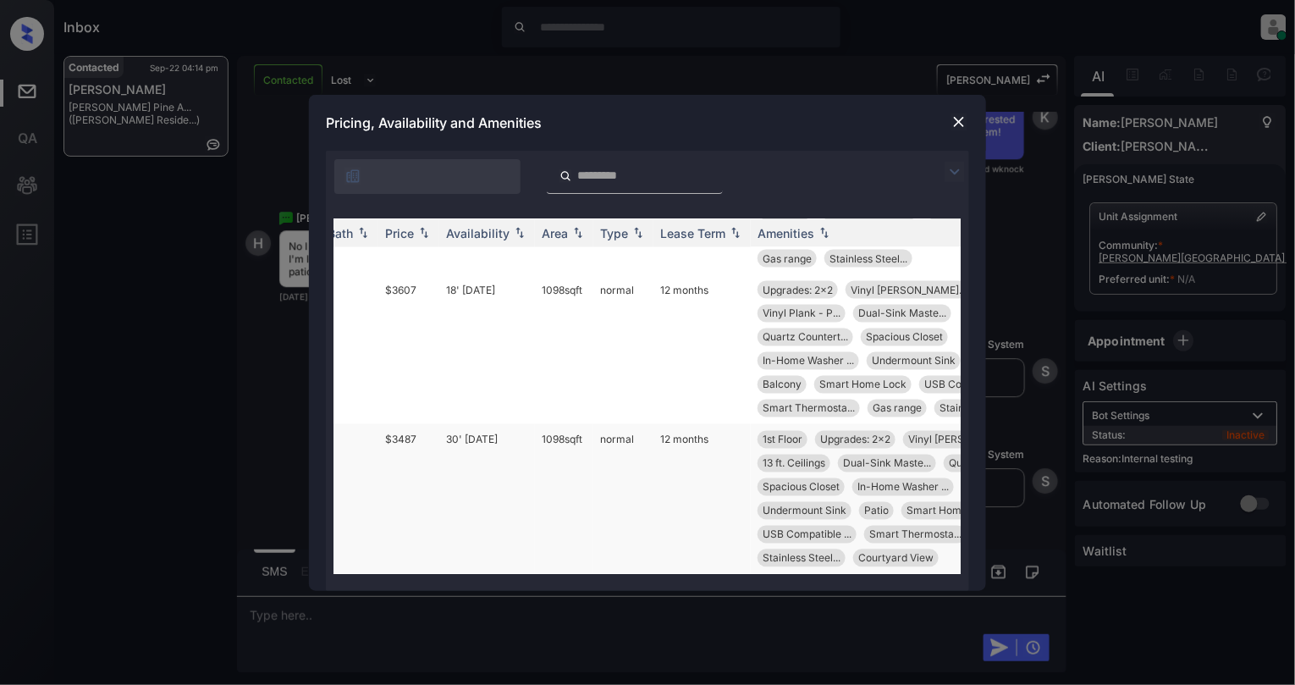
click at [471, 448] on td "30' Sep 25" at bounding box center [487, 499] width 96 height 150
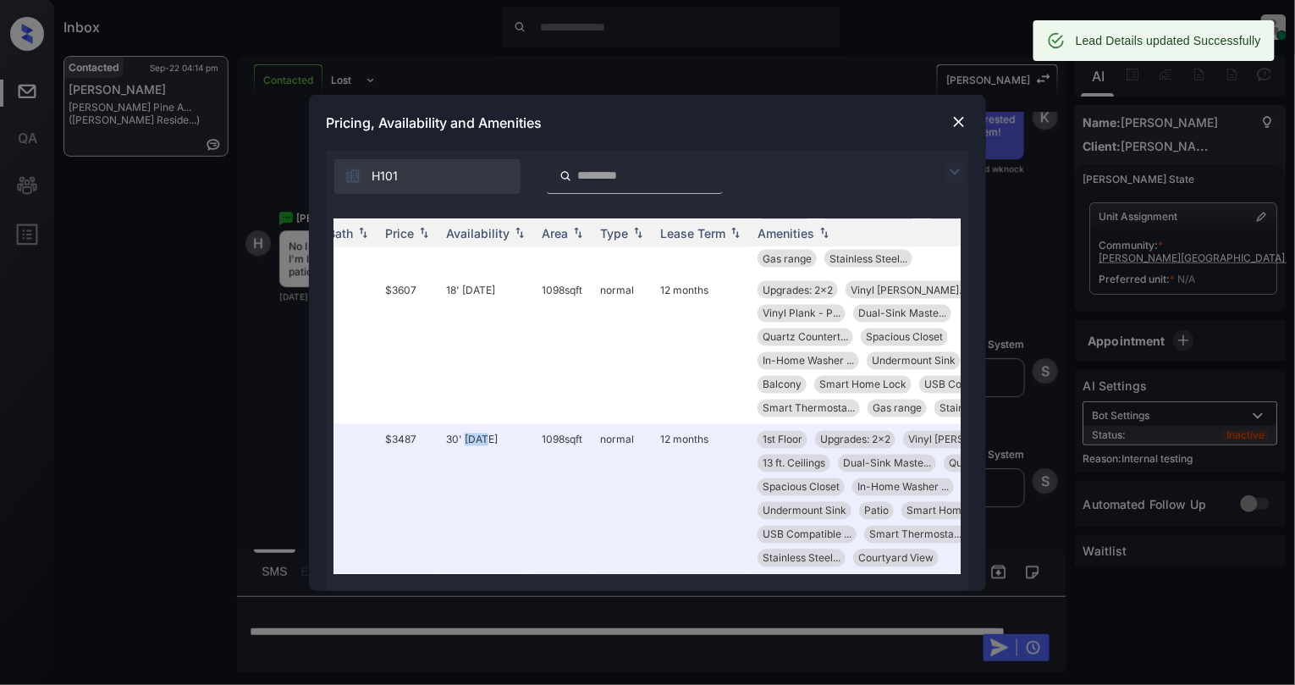
click at [953, 115] on img at bounding box center [959, 121] width 17 height 17
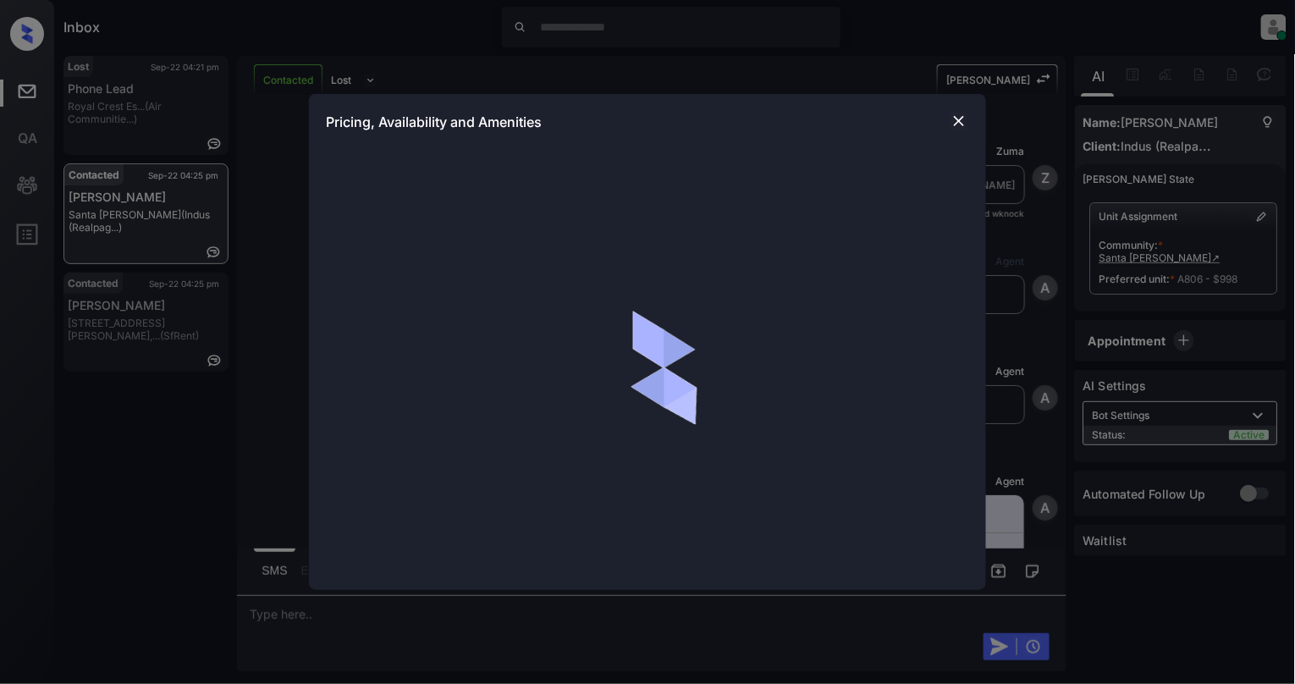
scroll to position [1035, 0]
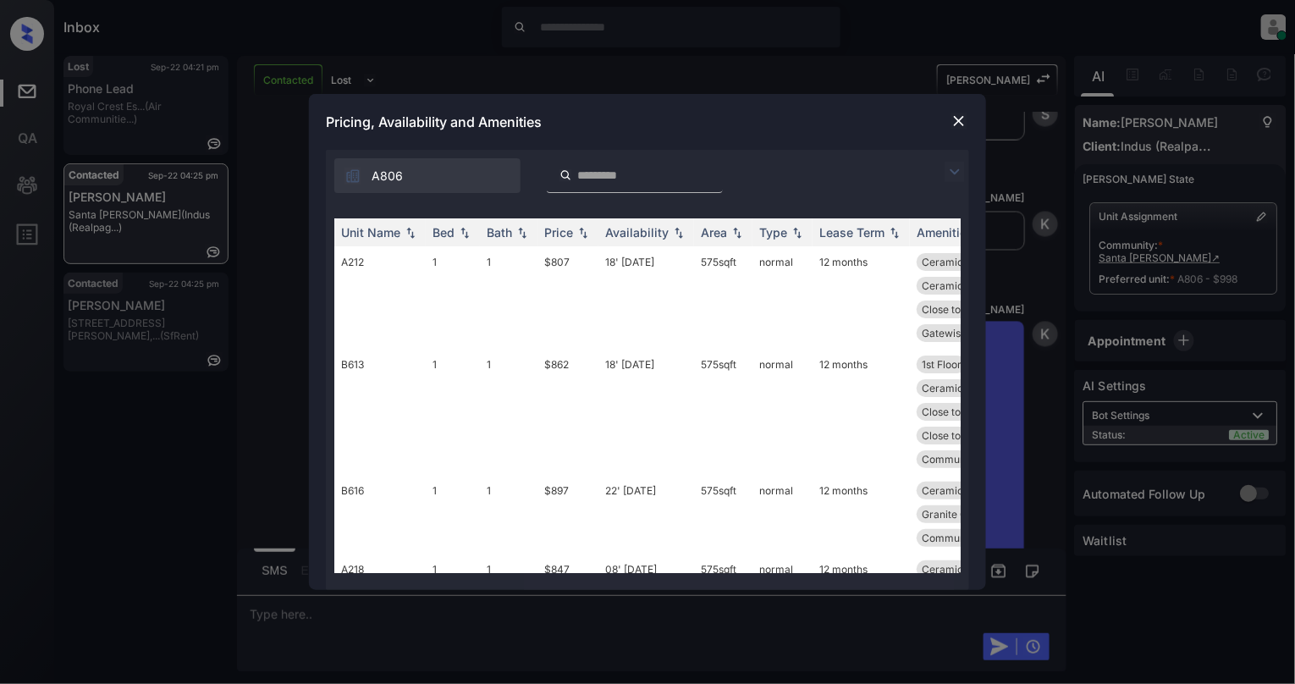
click at [587, 178] on input "search" at bounding box center [645, 175] width 139 height 14
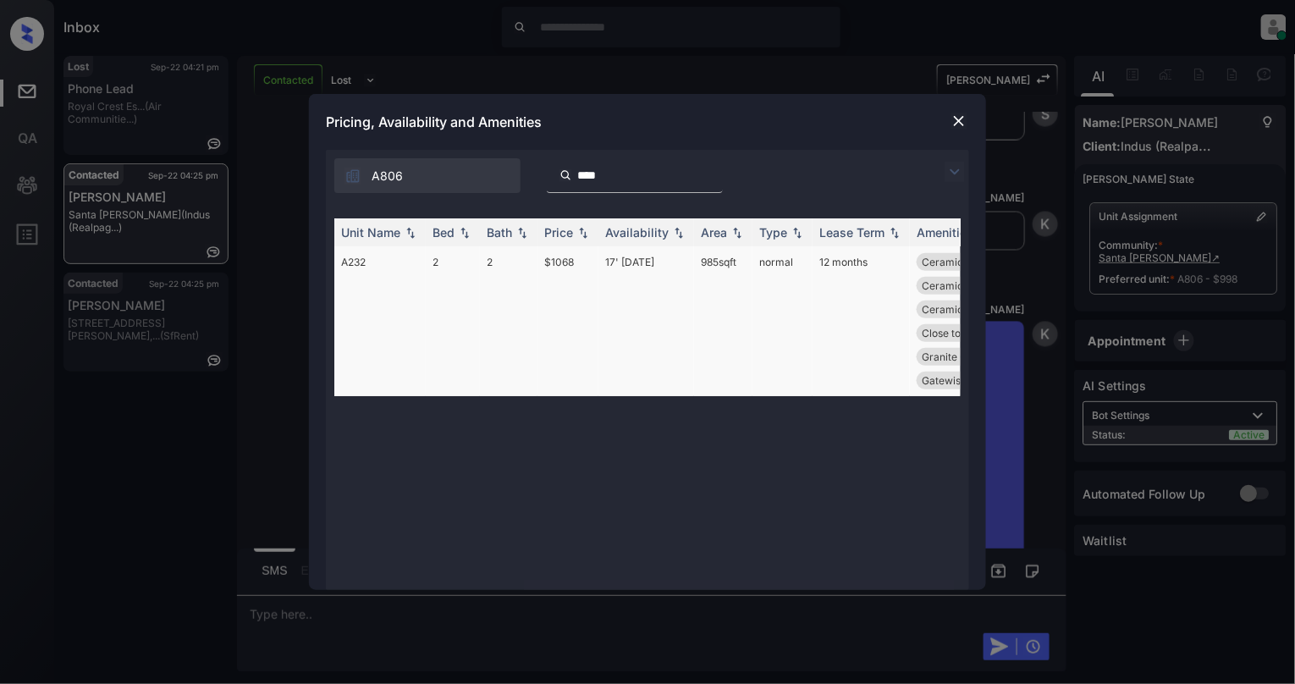
type input "****"
click at [400, 261] on td "A232" at bounding box center [379, 321] width 91 height 150
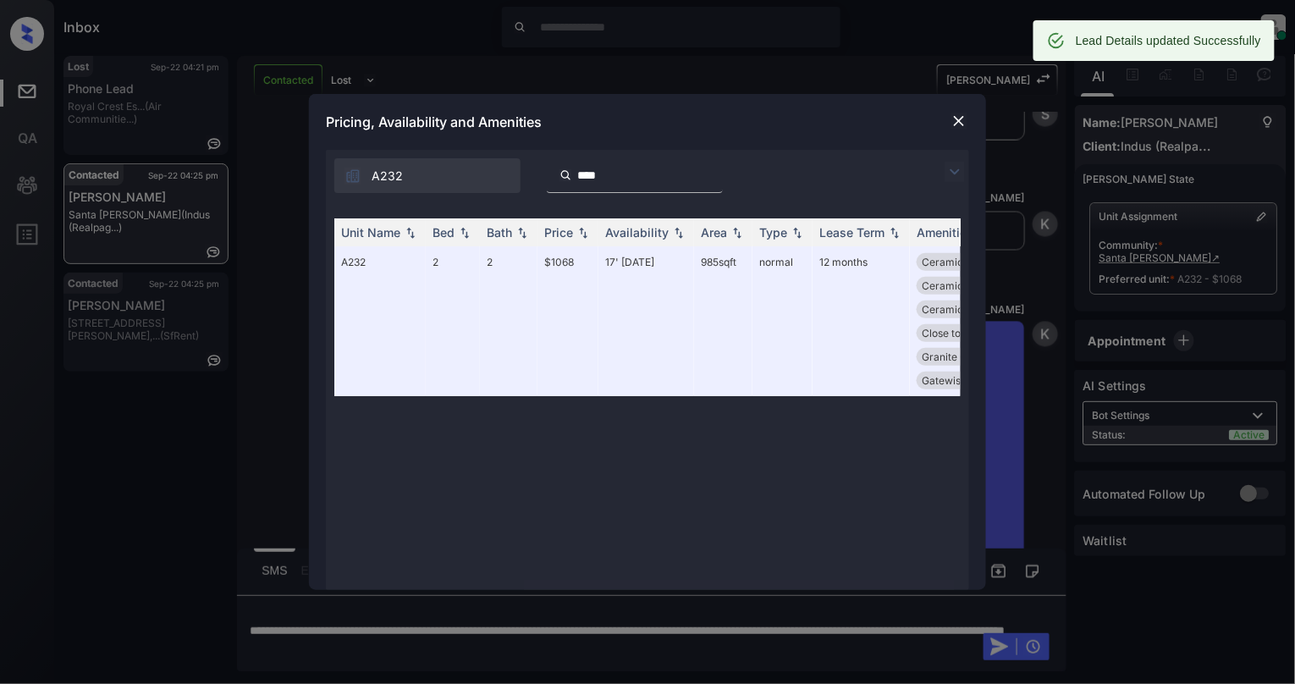
click at [962, 113] on img at bounding box center [959, 121] width 17 height 17
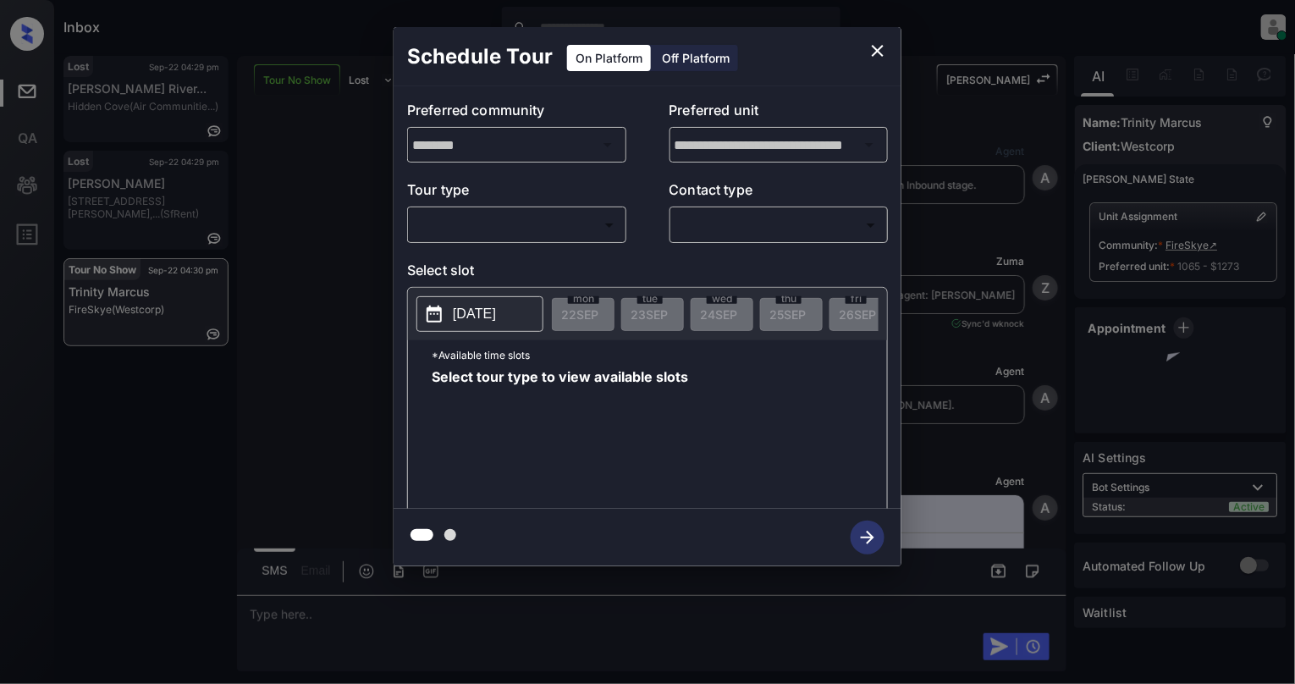
scroll to position [2672, 0]
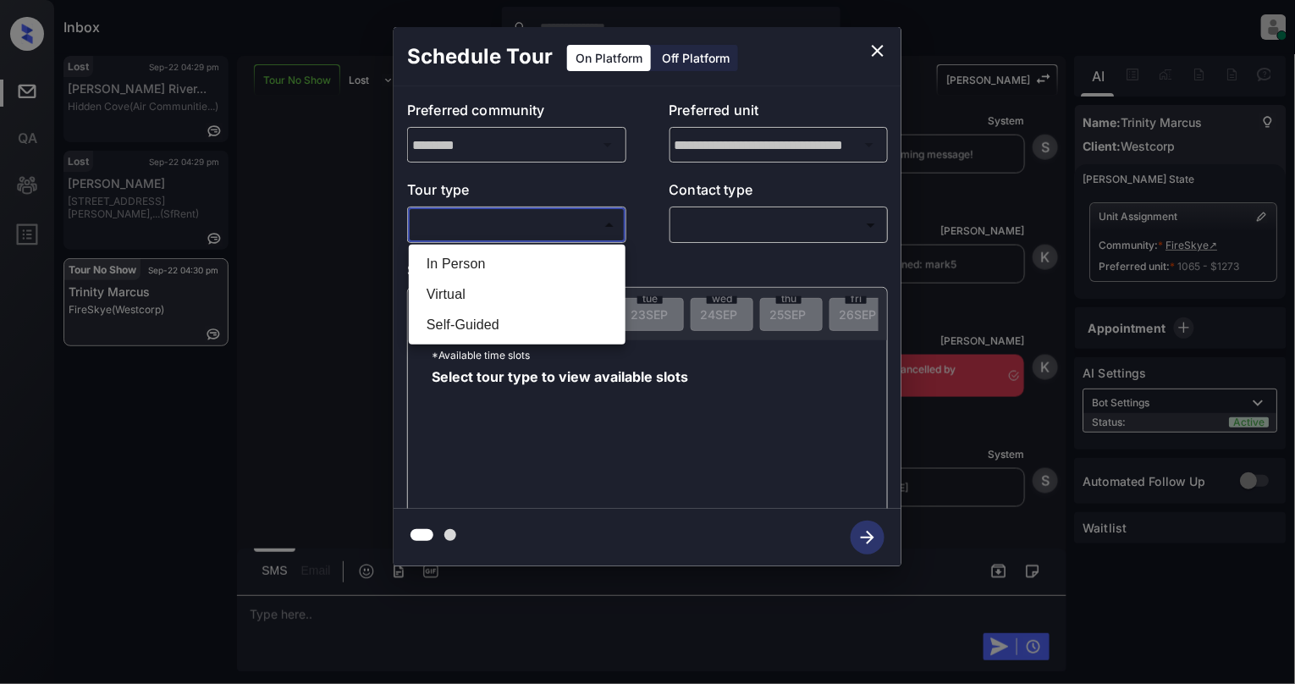
click at [484, 212] on body "Inbox [PERSON_NAME] Online Set yourself offline Set yourself on break Profile S…" at bounding box center [647, 342] width 1295 height 684
click at [482, 262] on li "In Person" at bounding box center [517, 264] width 208 height 30
type input "********"
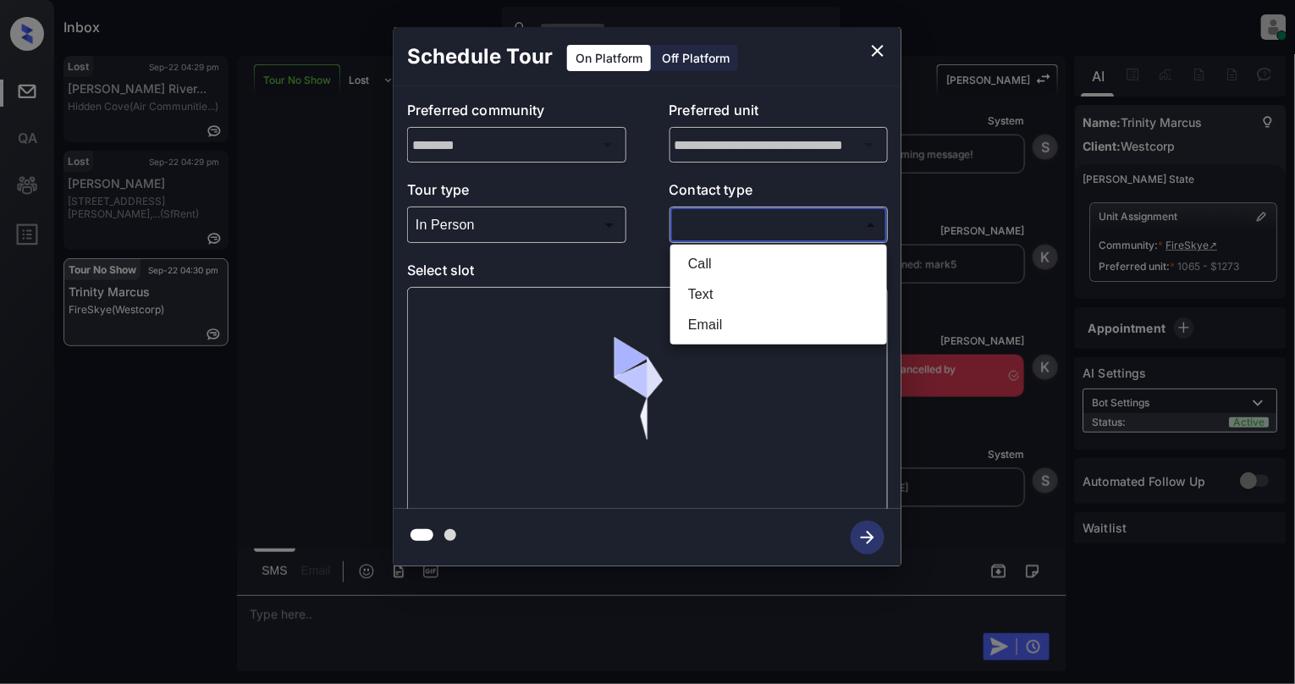
click at [721, 222] on body "Inbox [PERSON_NAME] Online Set yourself offline Set yourself on break Profile S…" at bounding box center [647, 342] width 1295 height 684
click at [698, 300] on li "Text" at bounding box center [779, 294] width 208 height 30
type input "****"
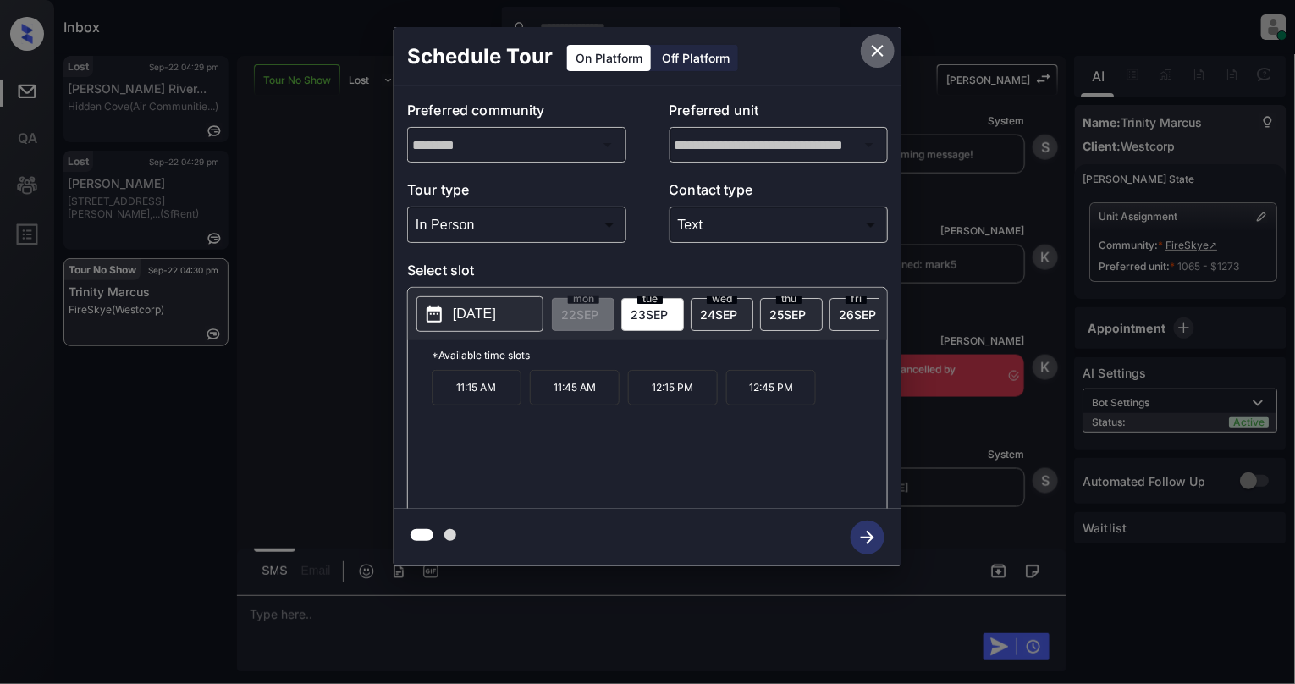
click at [877, 52] on icon "close" at bounding box center [878, 51] width 12 height 12
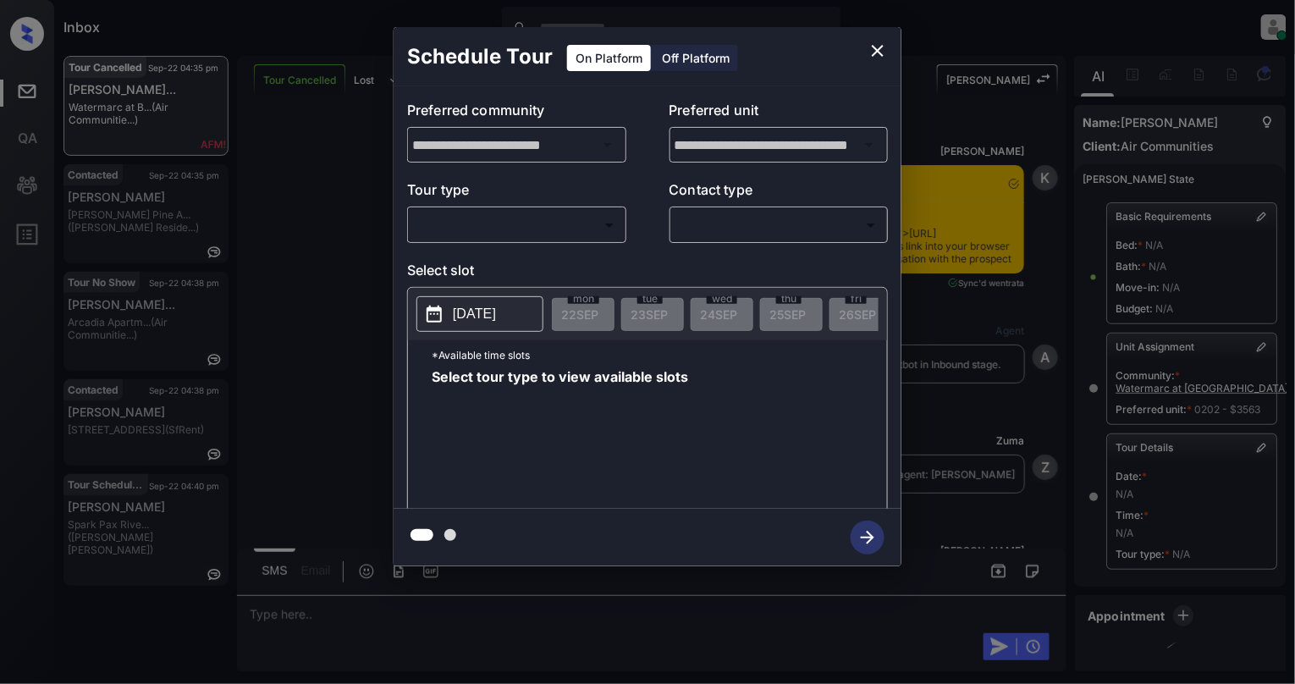
scroll to position [181, 0]
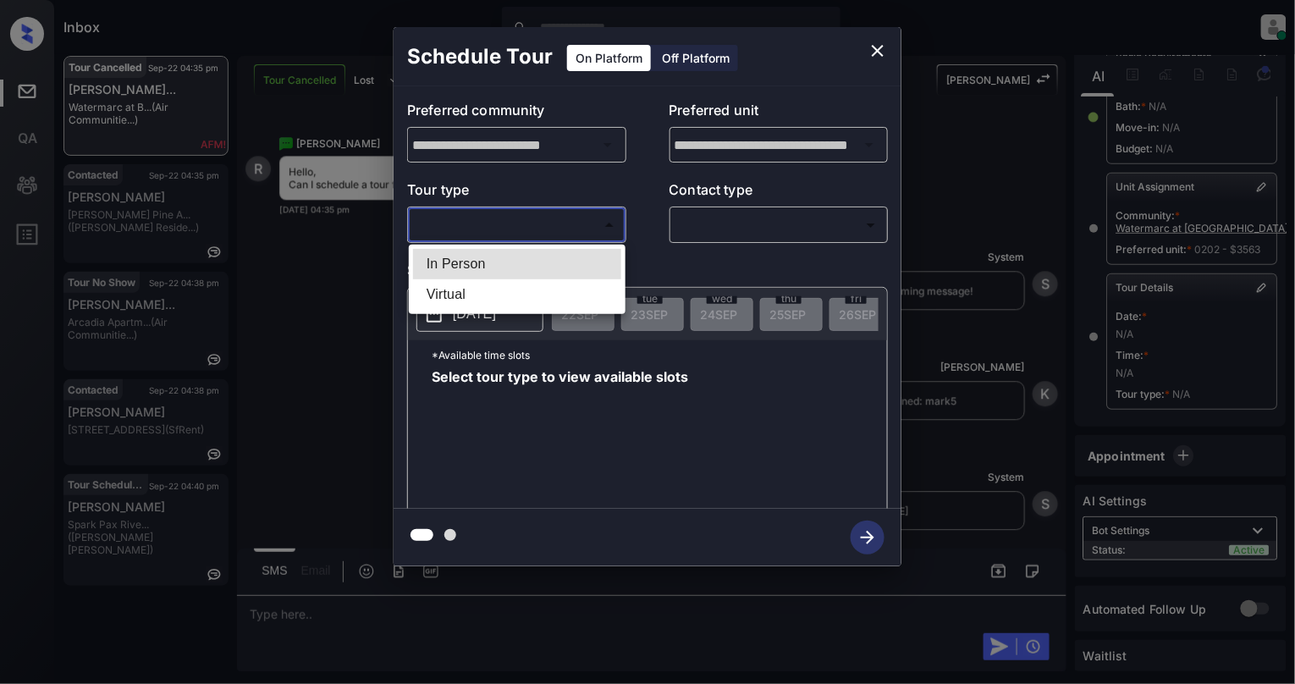
click at [560, 218] on body "Inbox Cynthia Montañez Online Set yourself offline Set yourself on break Profil…" at bounding box center [647, 342] width 1295 height 684
click at [546, 241] on div at bounding box center [647, 342] width 1295 height 684
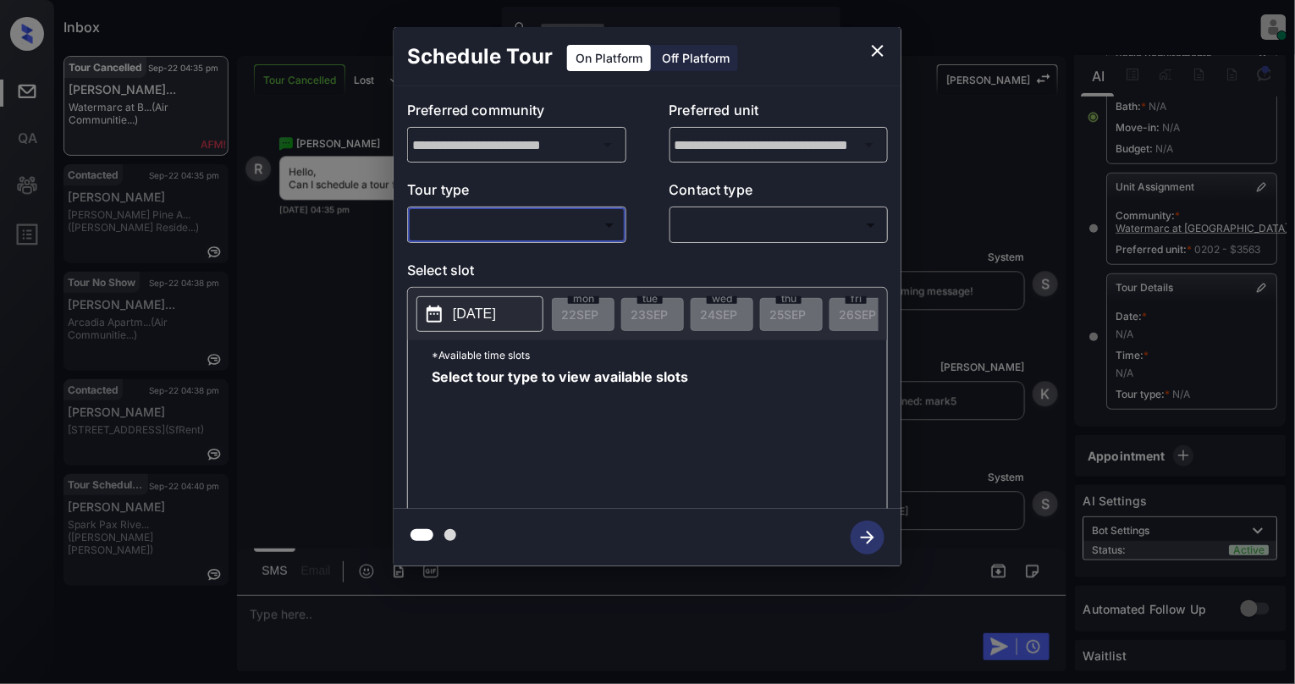
click at [567, 217] on body "Inbox Cynthia Montañez Online Set yourself offline Set yourself on break Profil…" at bounding box center [647, 342] width 1295 height 684
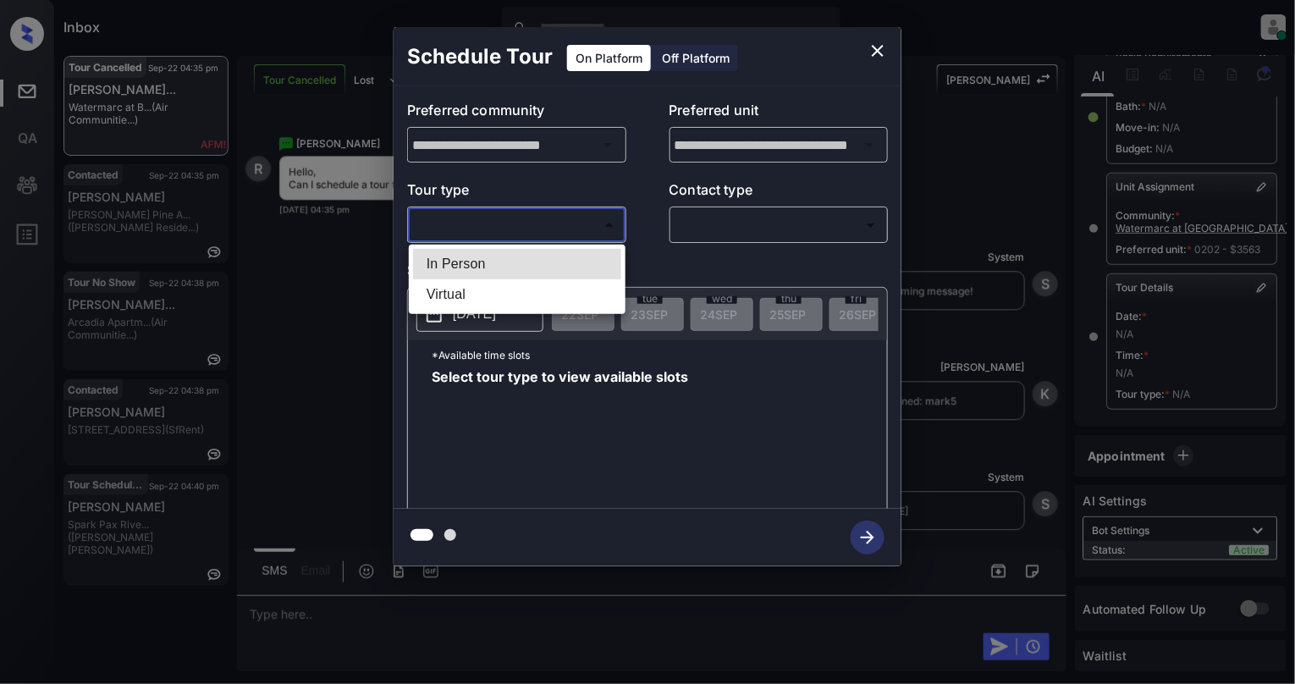
click at [539, 256] on li "In Person" at bounding box center [517, 264] width 208 height 30
type input "********"
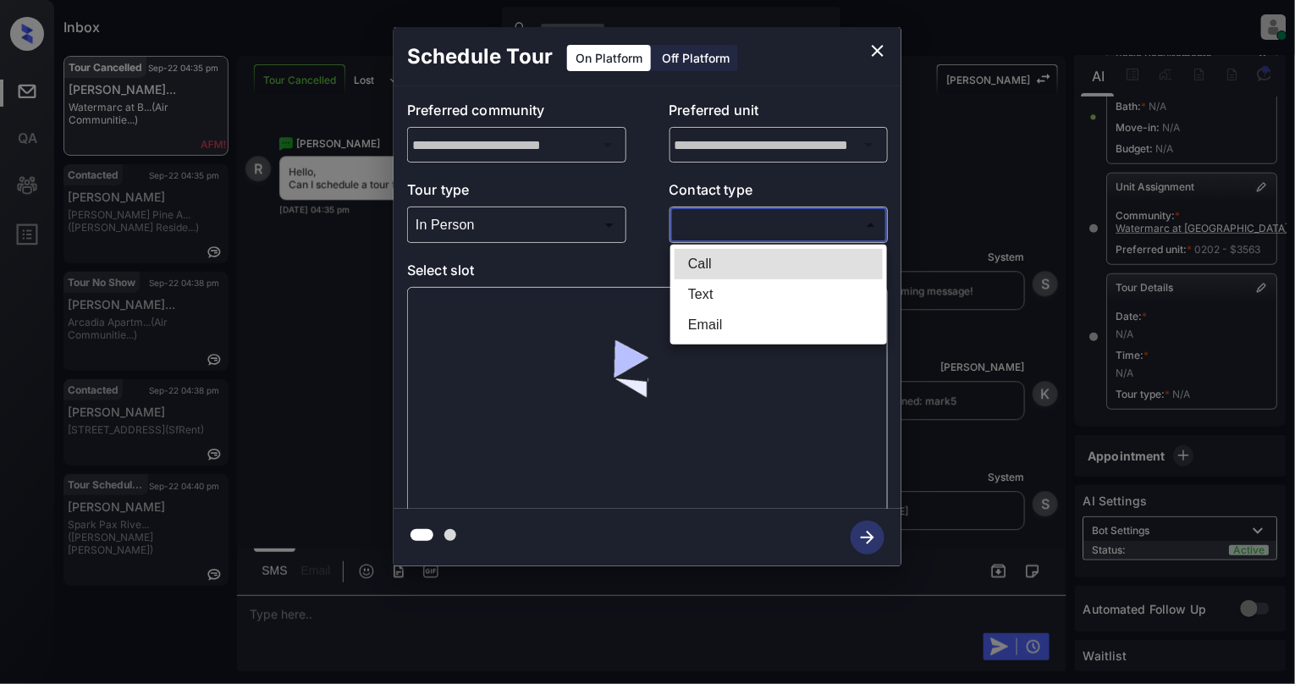
click at [782, 228] on body "Inbox Cynthia Montañez Online Set yourself offline Set yourself on break Profil…" at bounding box center [647, 342] width 1295 height 684
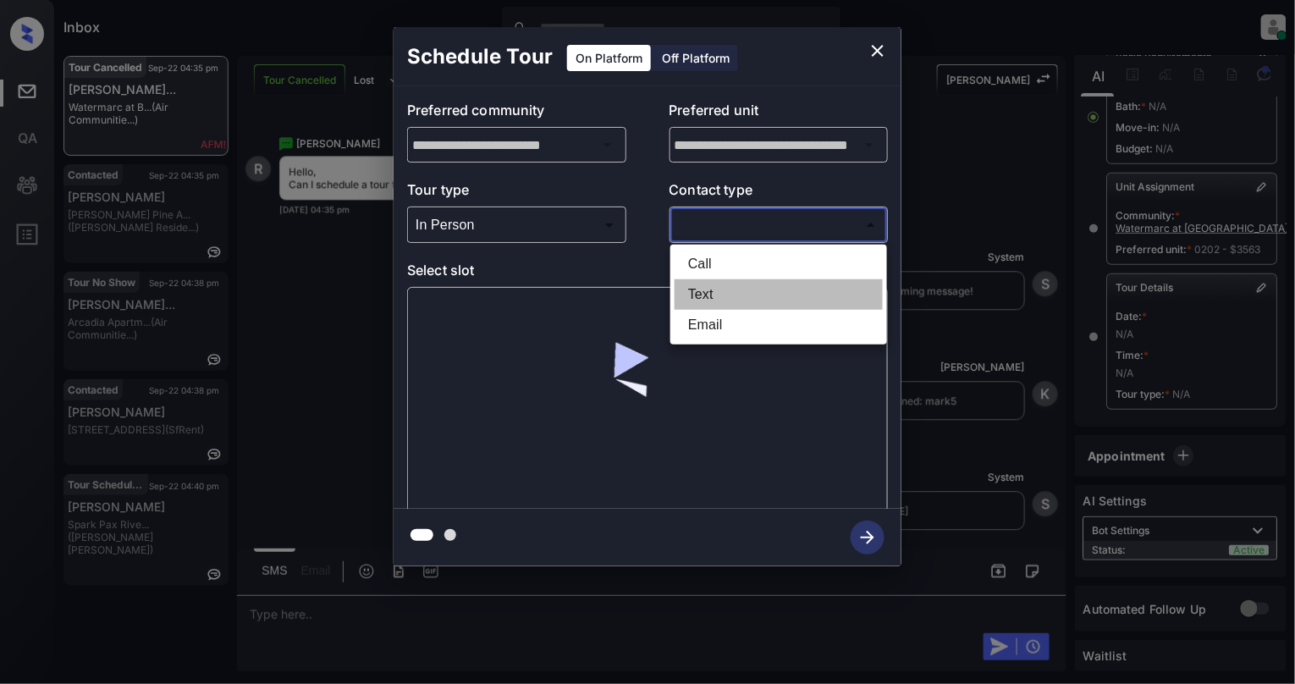
click at [705, 289] on li "Text" at bounding box center [779, 294] width 208 height 30
type input "****"
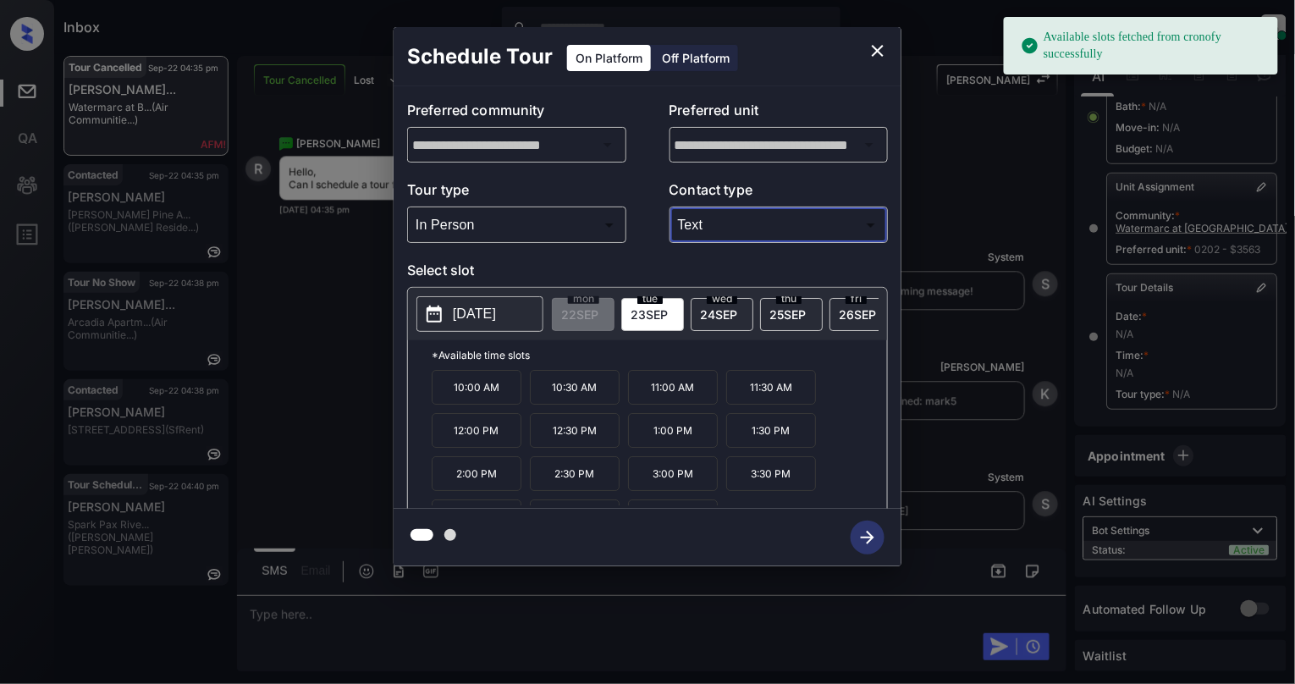
click at [694, 404] on p "11:00 AM" at bounding box center [673, 387] width 90 height 35
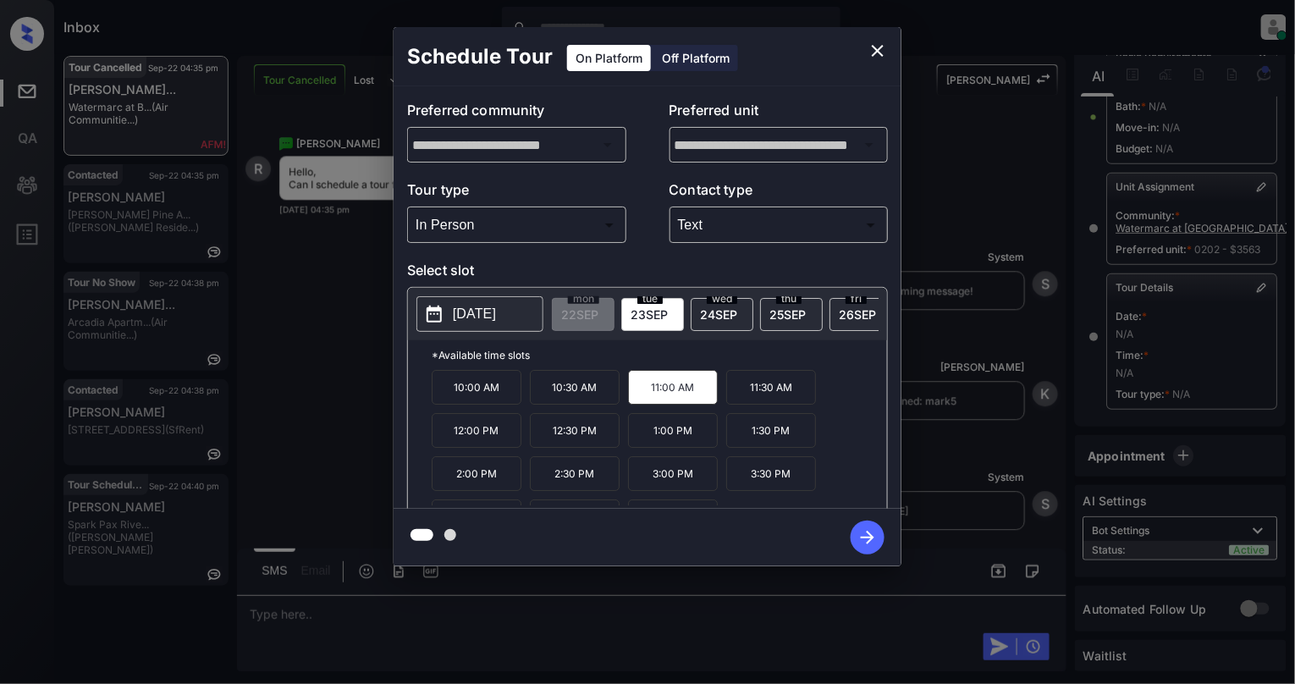
click at [877, 549] on icon "button" at bounding box center [868, 538] width 34 height 34
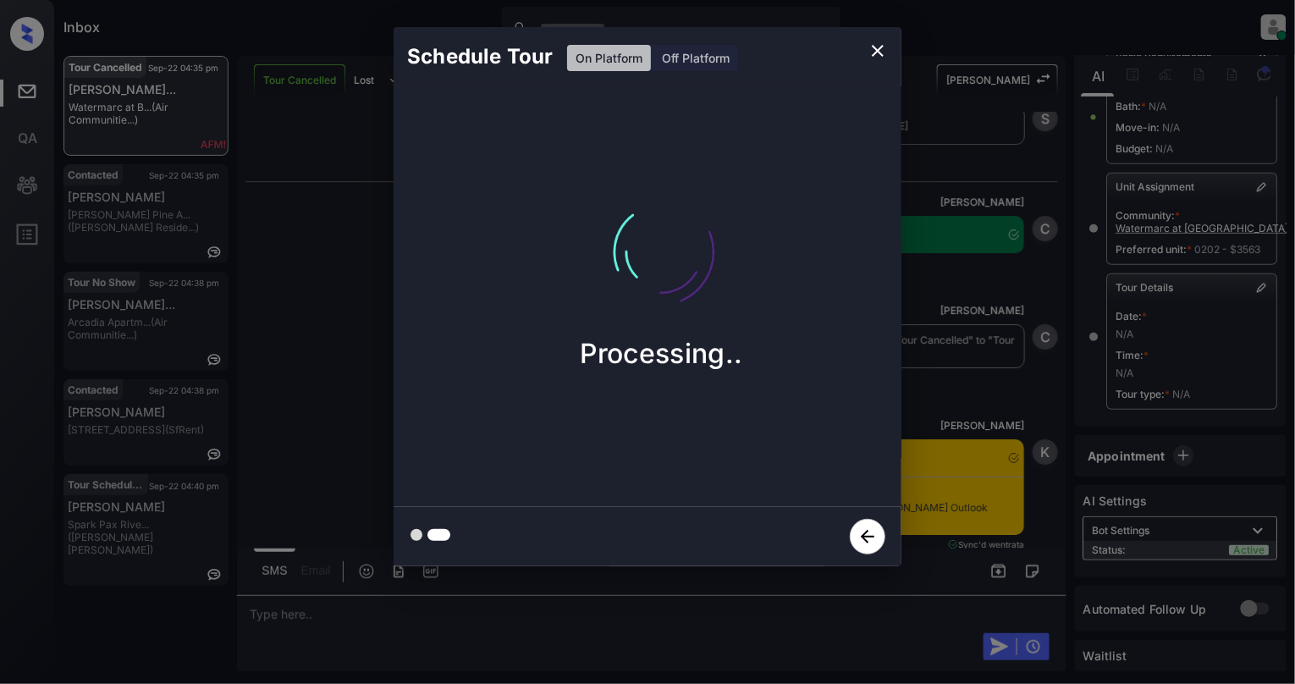
scroll to position [7548, 0]
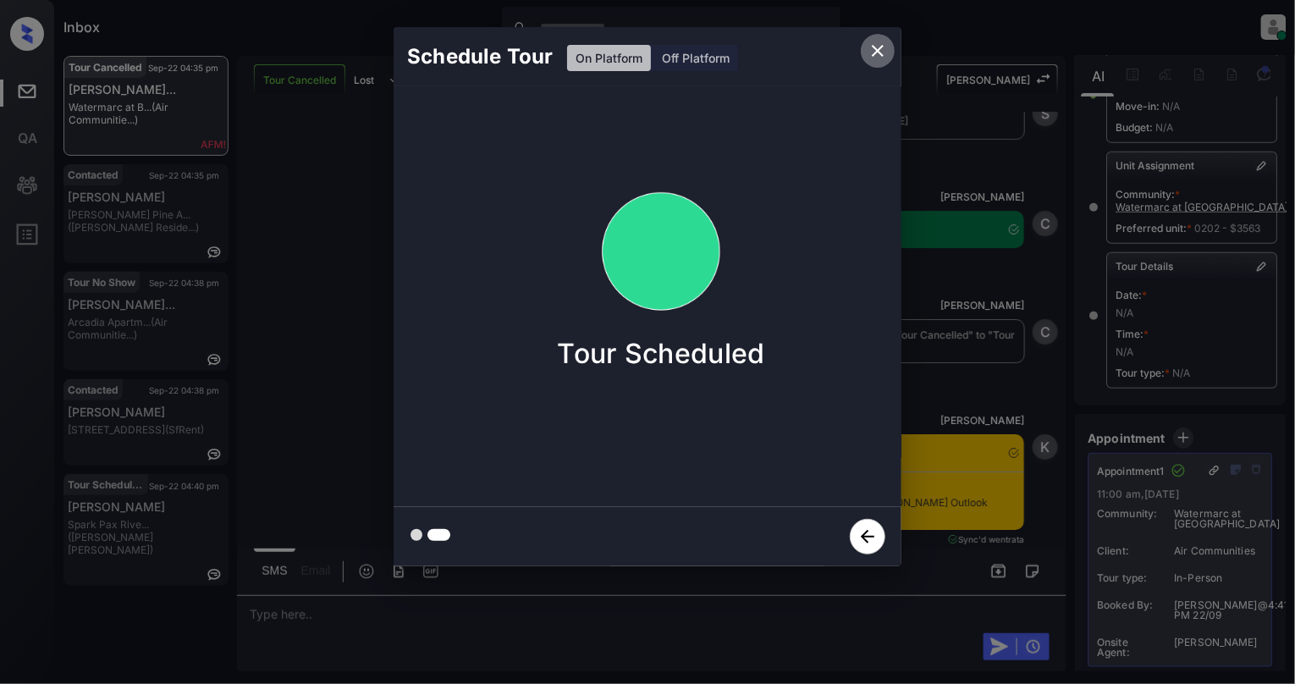
click at [876, 48] on icon "close" at bounding box center [878, 51] width 12 height 12
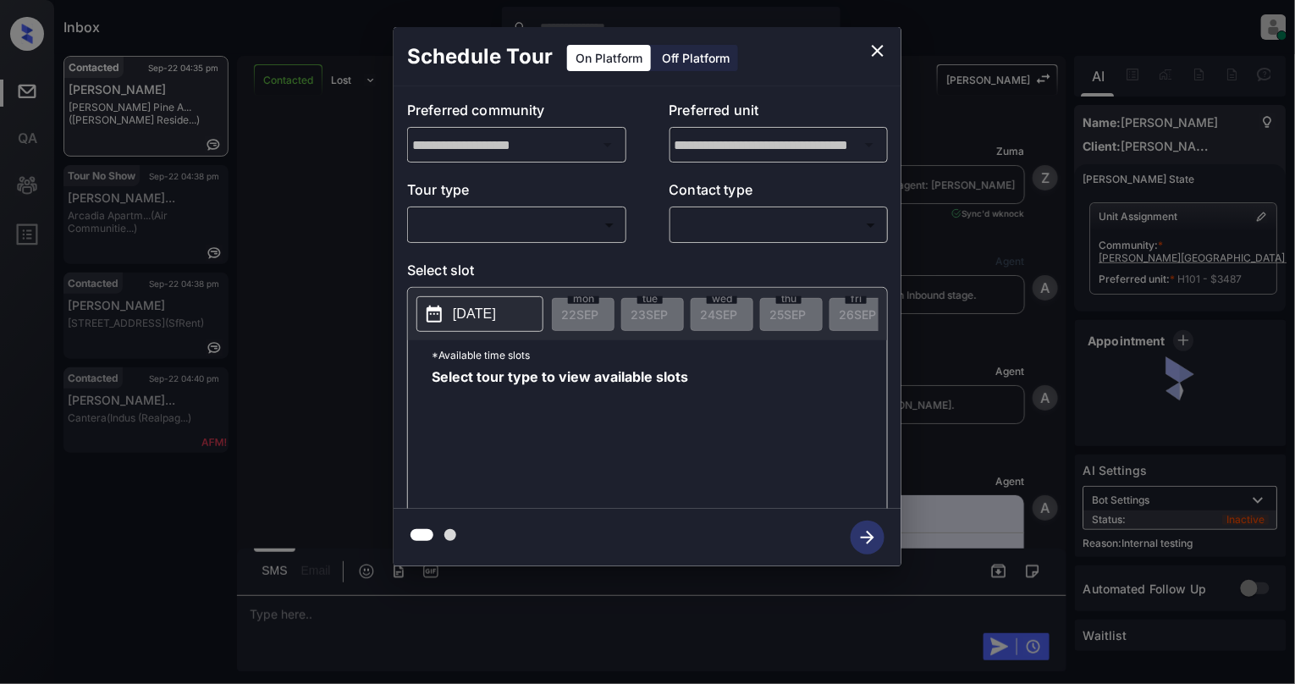
scroll to position [11310, 0]
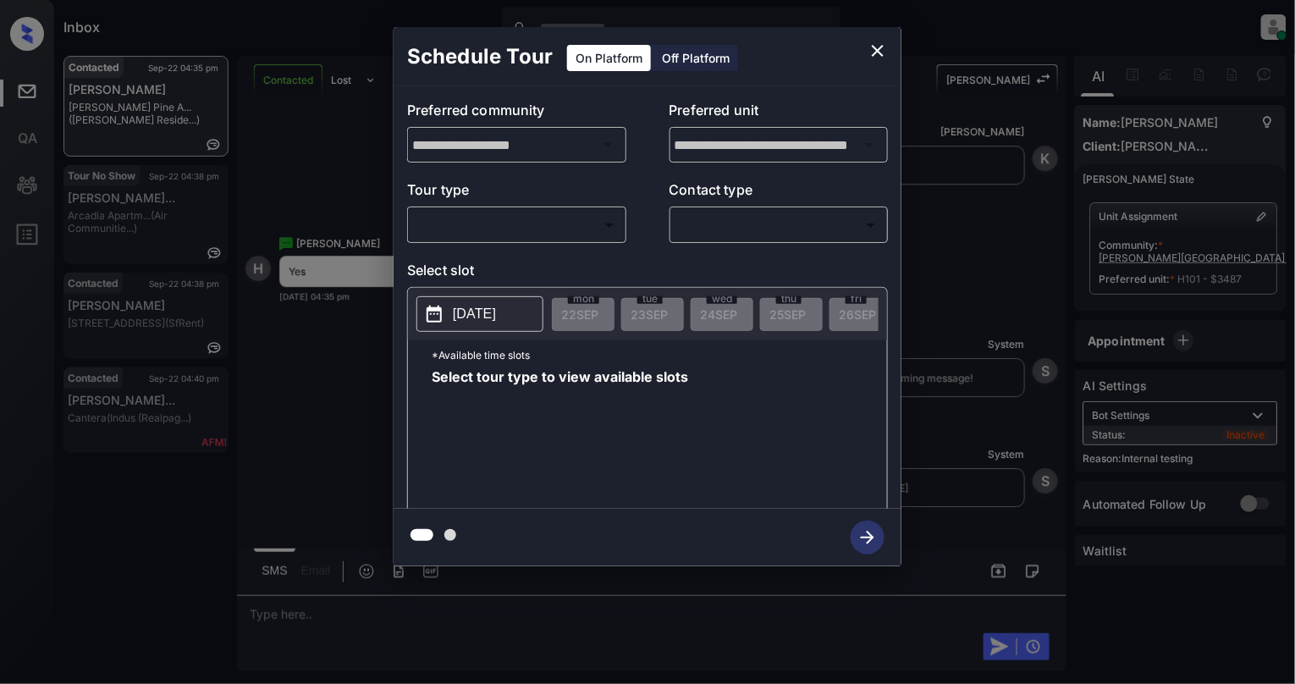
click at [445, 235] on body "Inbox Cynthia Montañez Online Set yourself offline Set yourself on break Profil…" at bounding box center [647, 342] width 1295 height 684
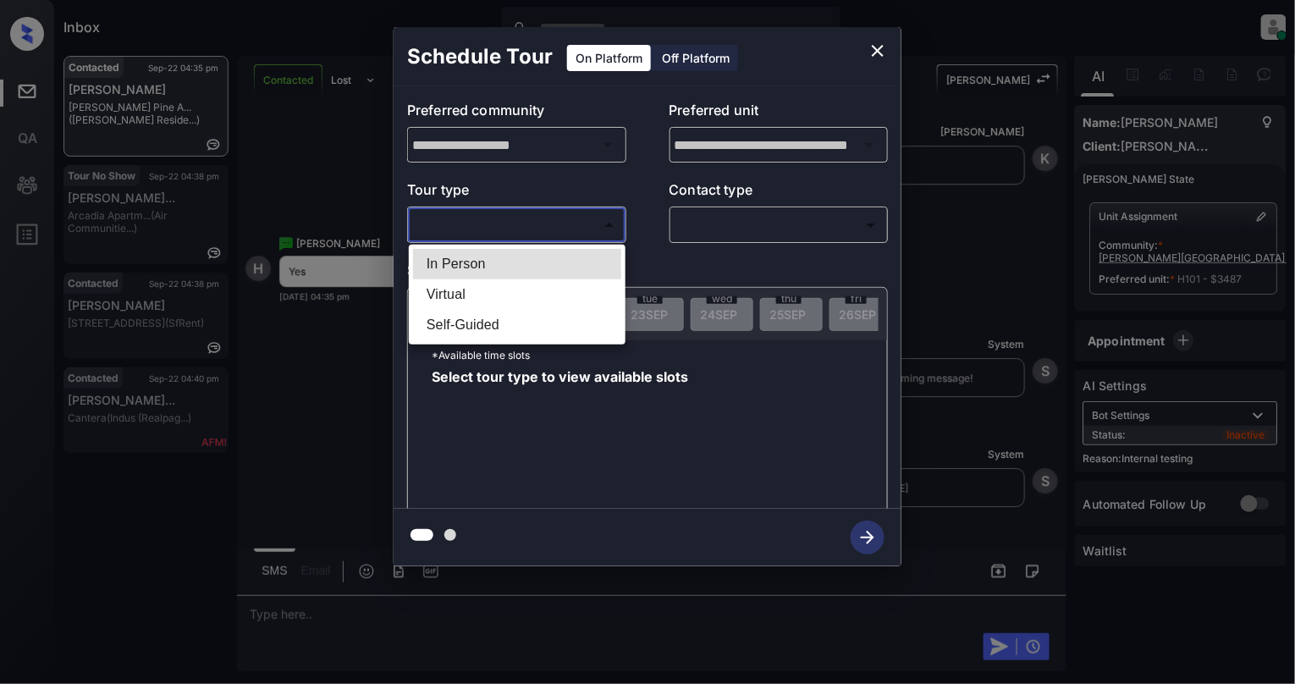
click at [444, 262] on li "In Person" at bounding box center [517, 264] width 208 height 30
type input "********"
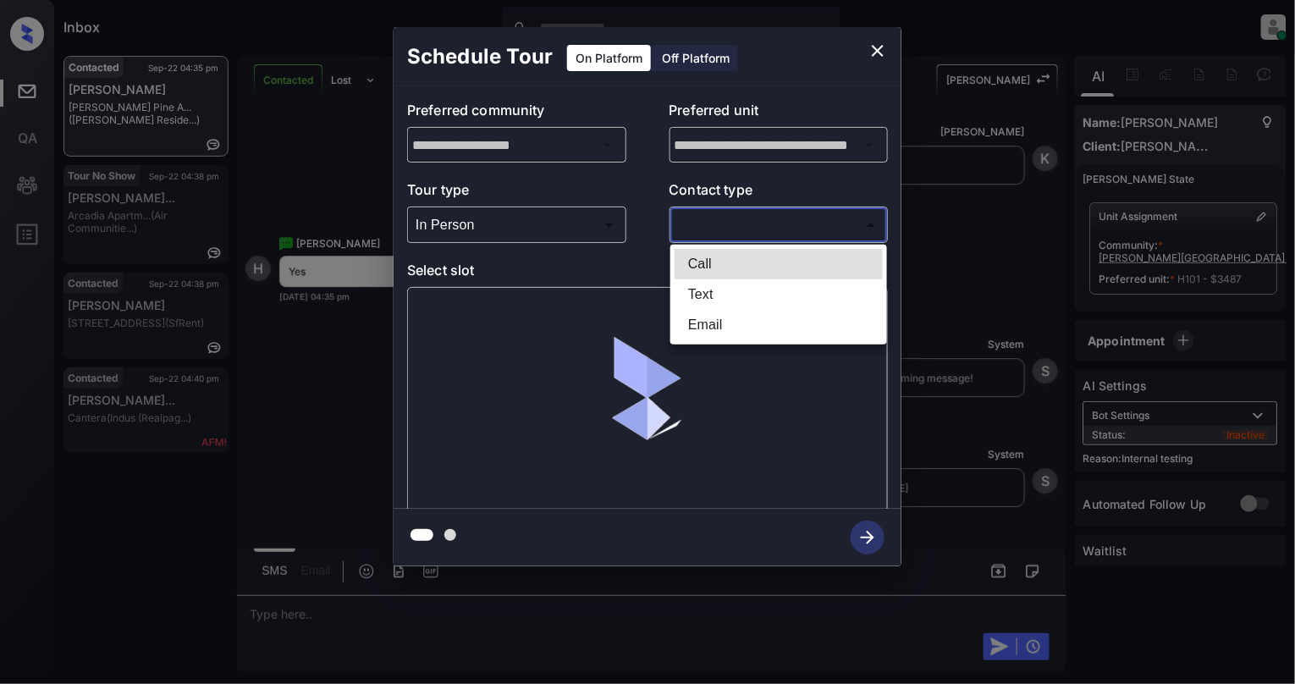
click at [752, 218] on body "Inbox Cynthia Montañez Online Set yourself offline Set yourself on break Profil…" at bounding box center [647, 342] width 1295 height 684
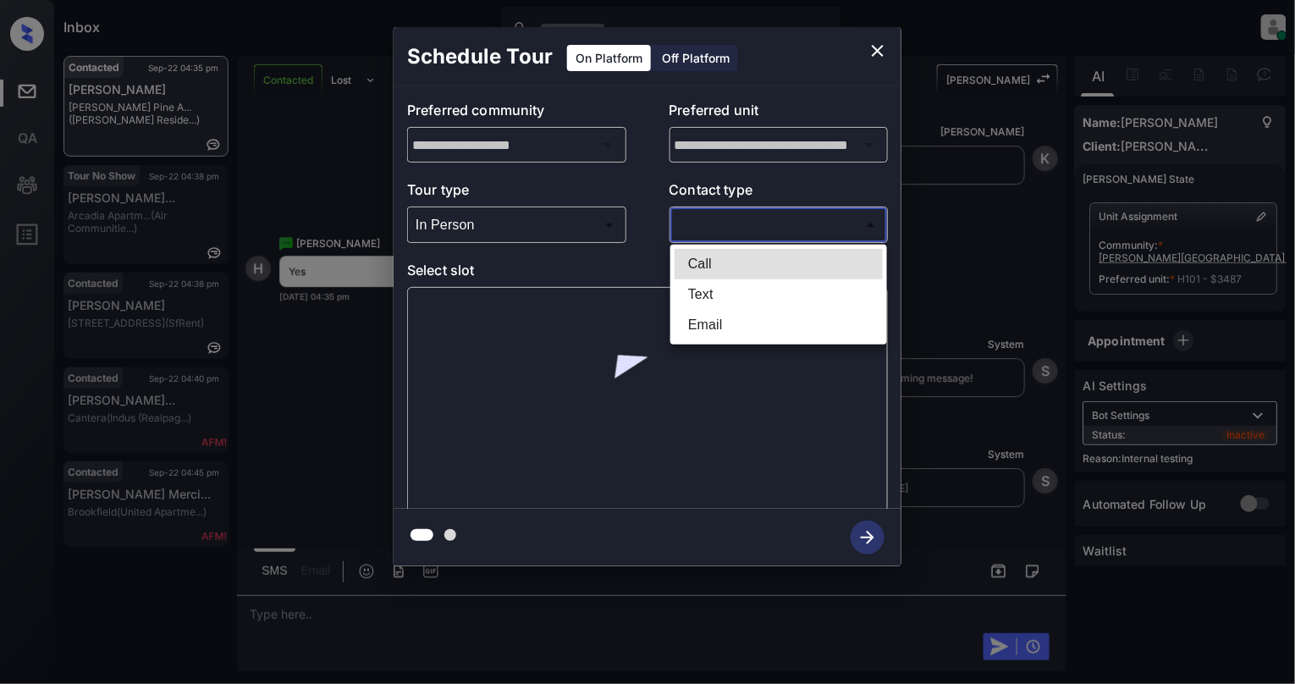
click at [708, 299] on li "Text" at bounding box center [779, 294] width 208 height 30
type input "****"
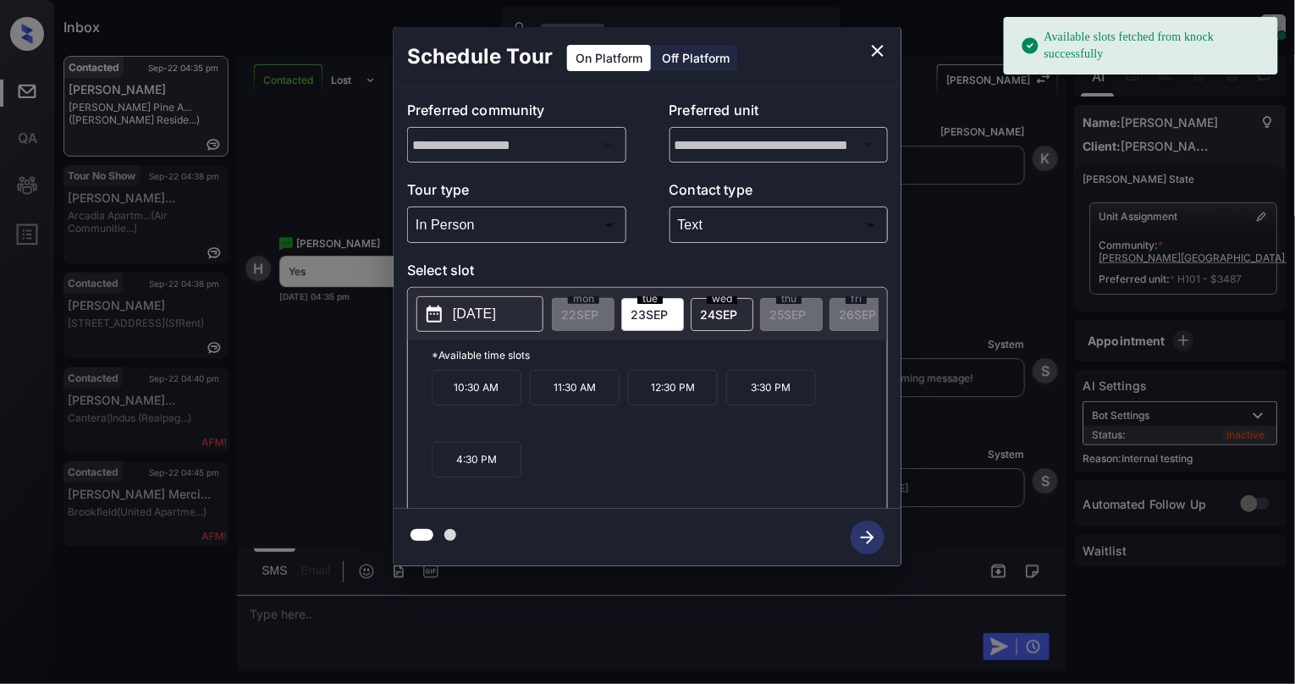
click at [461, 329] on button "2025-09-23" at bounding box center [480, 314] width 127 height 36
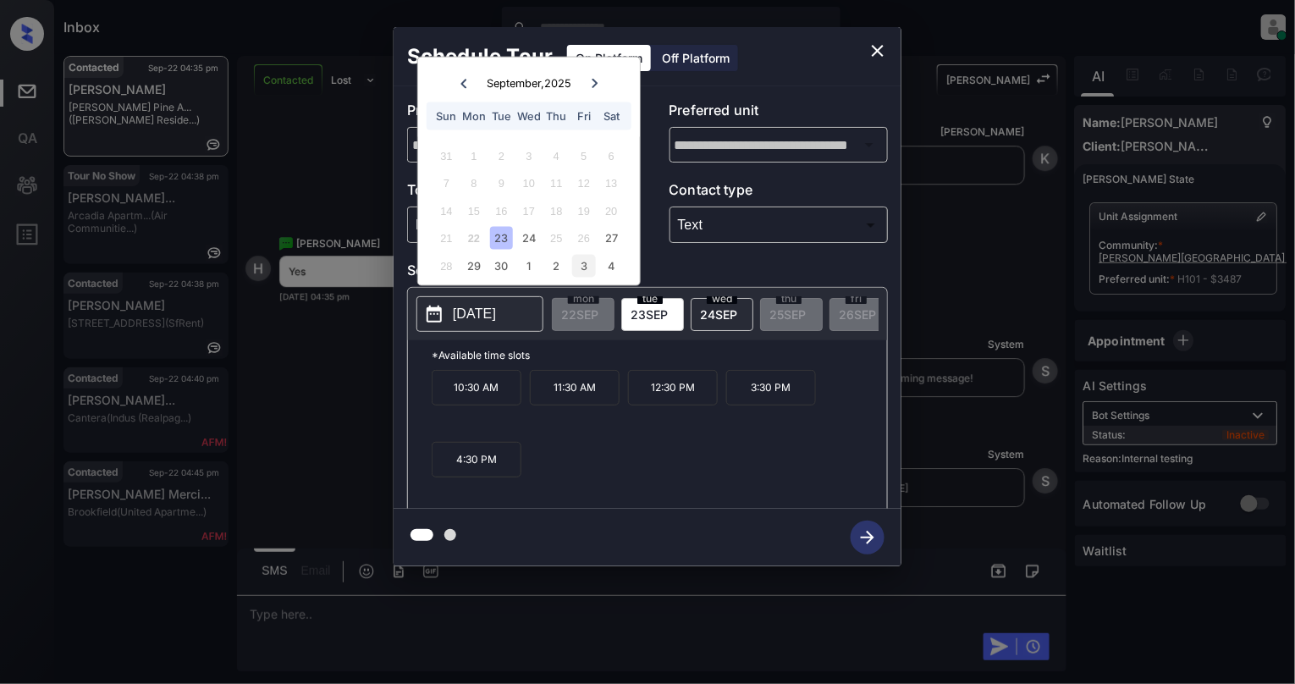
click at [583, 264] on div "3" at bounding box center [583, 265] width 23 height 23
click at [876, 38] on button "close" at bounding box center [878, 51] width 34 height 34
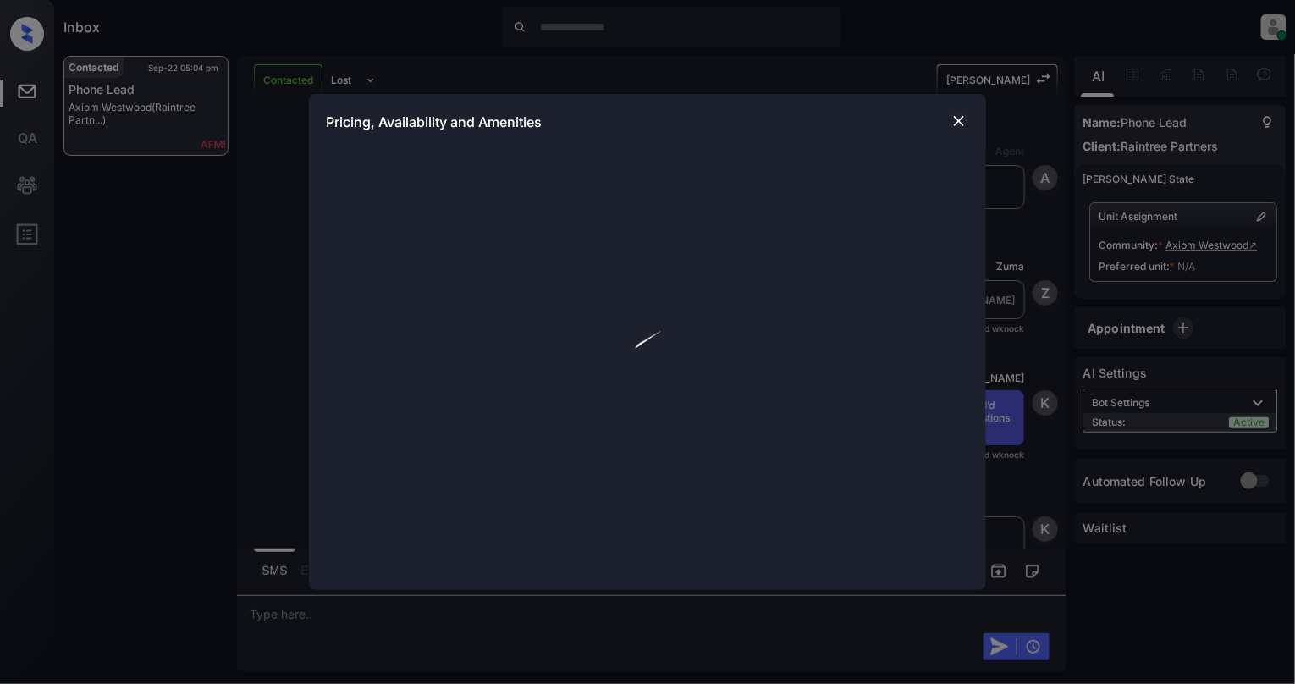
scroll to position [1590, 0]
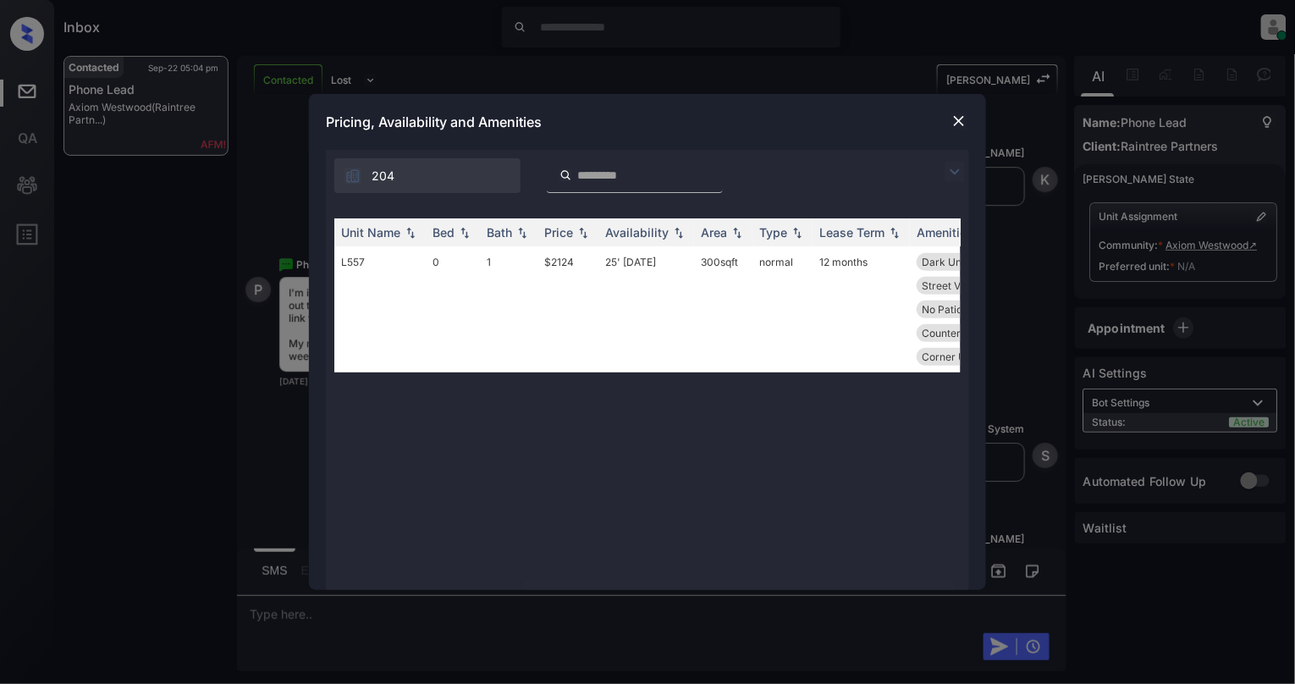
click at [454, 265] on td "0" at bounding box center [453, 309] width 54 height 126
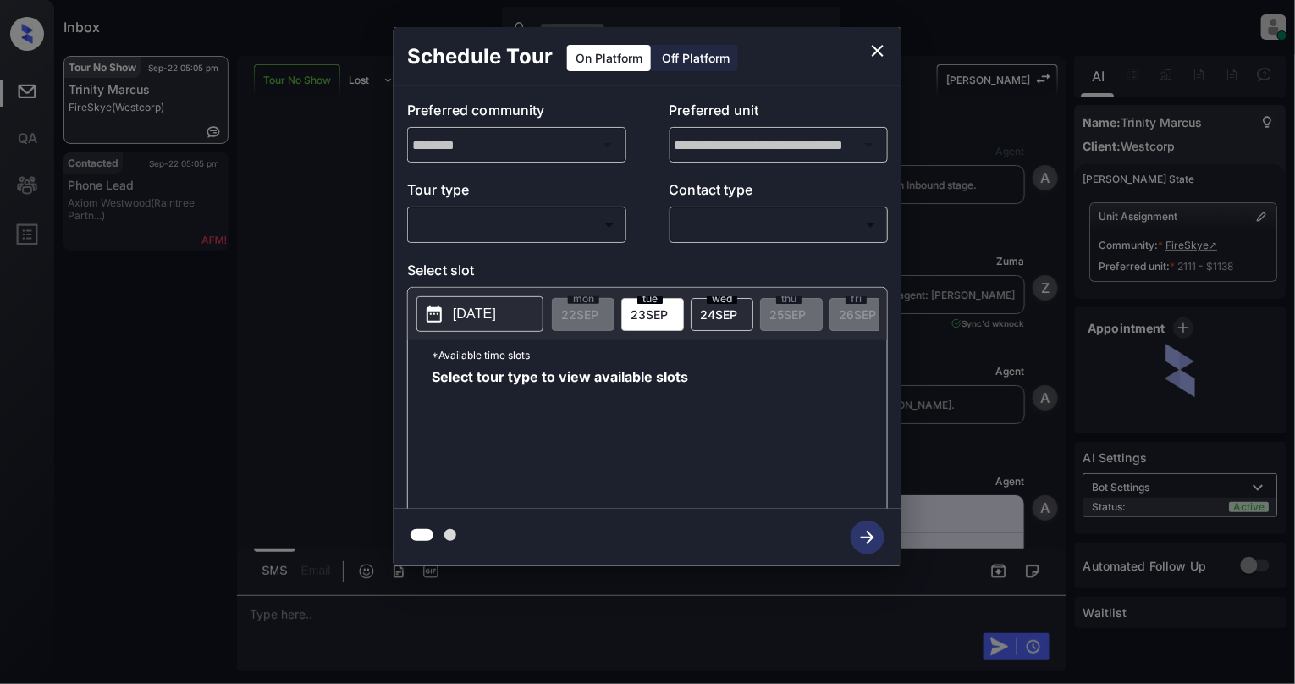
scroll to position [4843, 0]
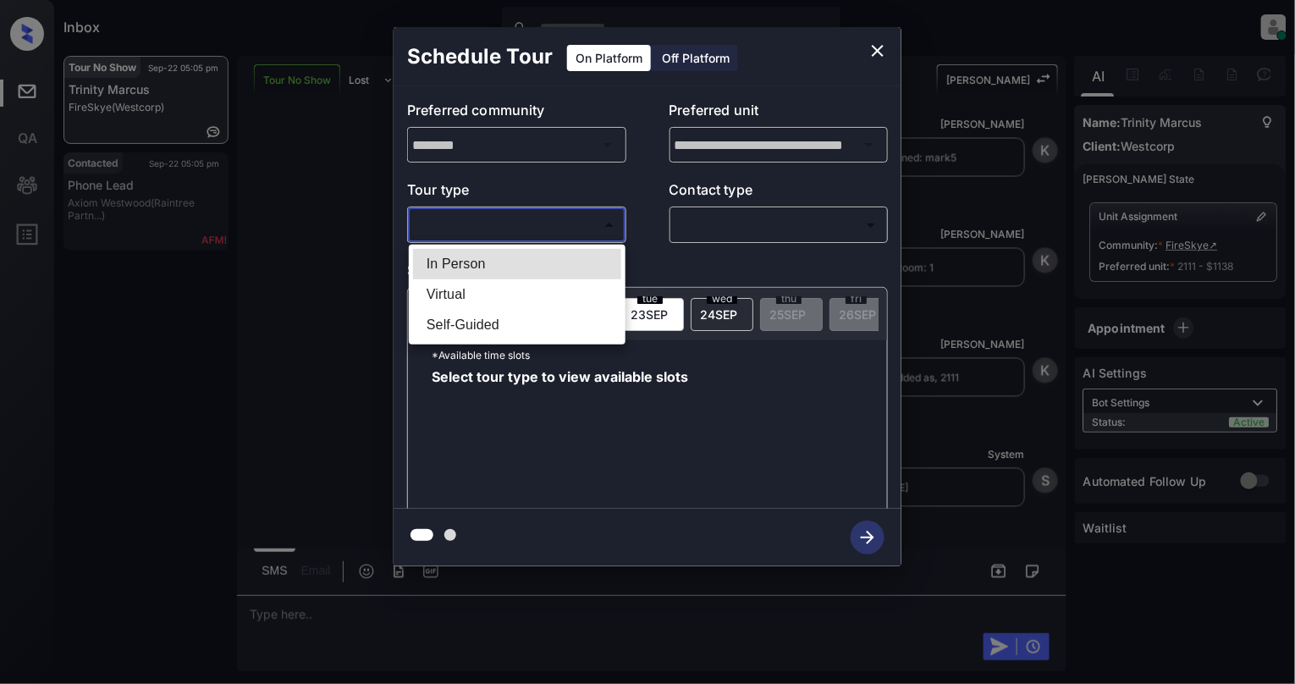
click at [516, 221] on body "Inbox Cynthia Montañez Online Set yourself offline Set yourself on break Profil…" at bounding box center [647, 342] width 1295 height 684
click at [516, 259] on li "In Person" at bounding box center [517, 264] width 208 height 30
type input "********"
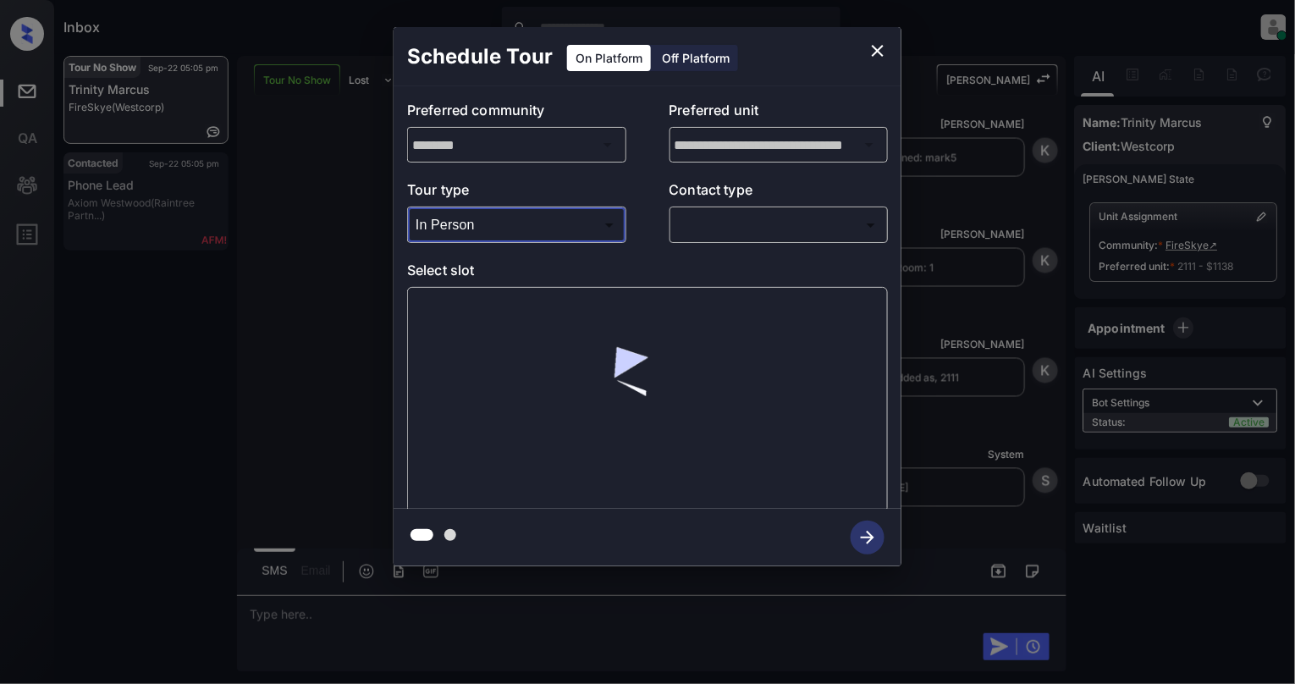
click at [871, 224] on body "Inbox Cynthia Montañez Online Set yourself offline Set yourself on break Profil…" at bounding box center [647, 342] width 1295 height 684
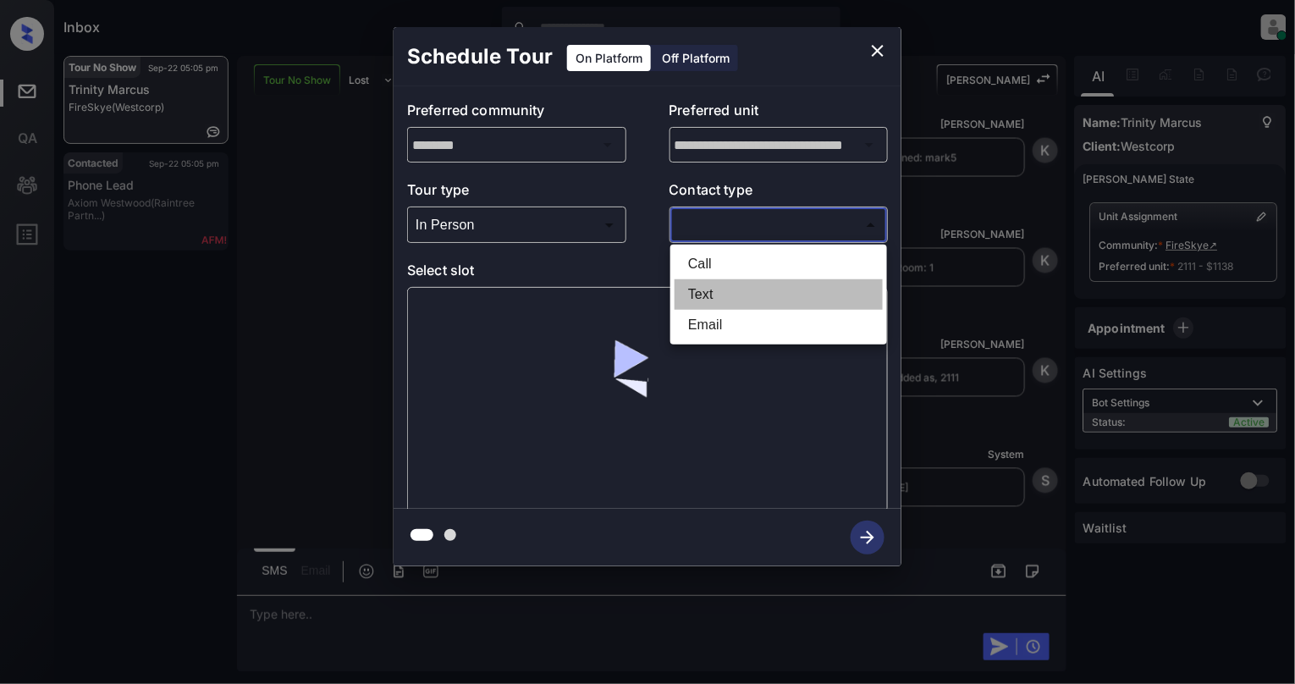
click at [730, 284] on li "Text" at bounding box center [779, 294] width 208 height 30
type input "****"
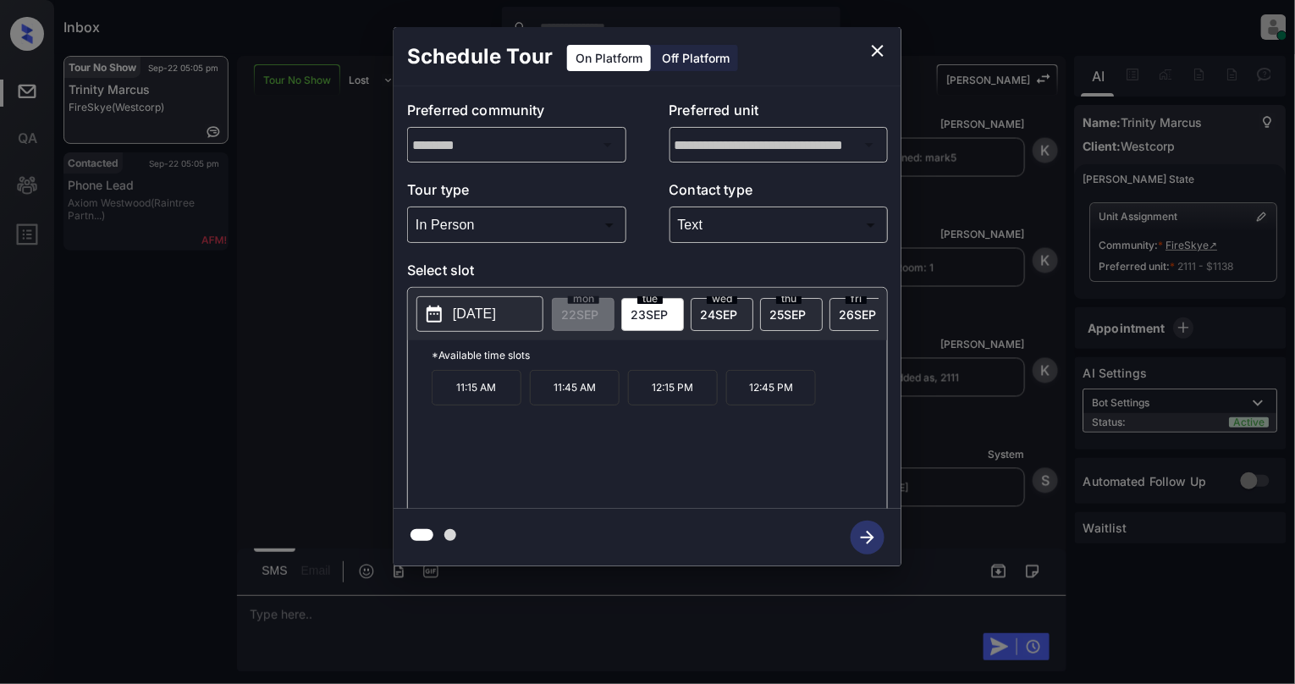
click at [874, 52] on icon "close" at bounding box center [878, 51] width 20 height 20
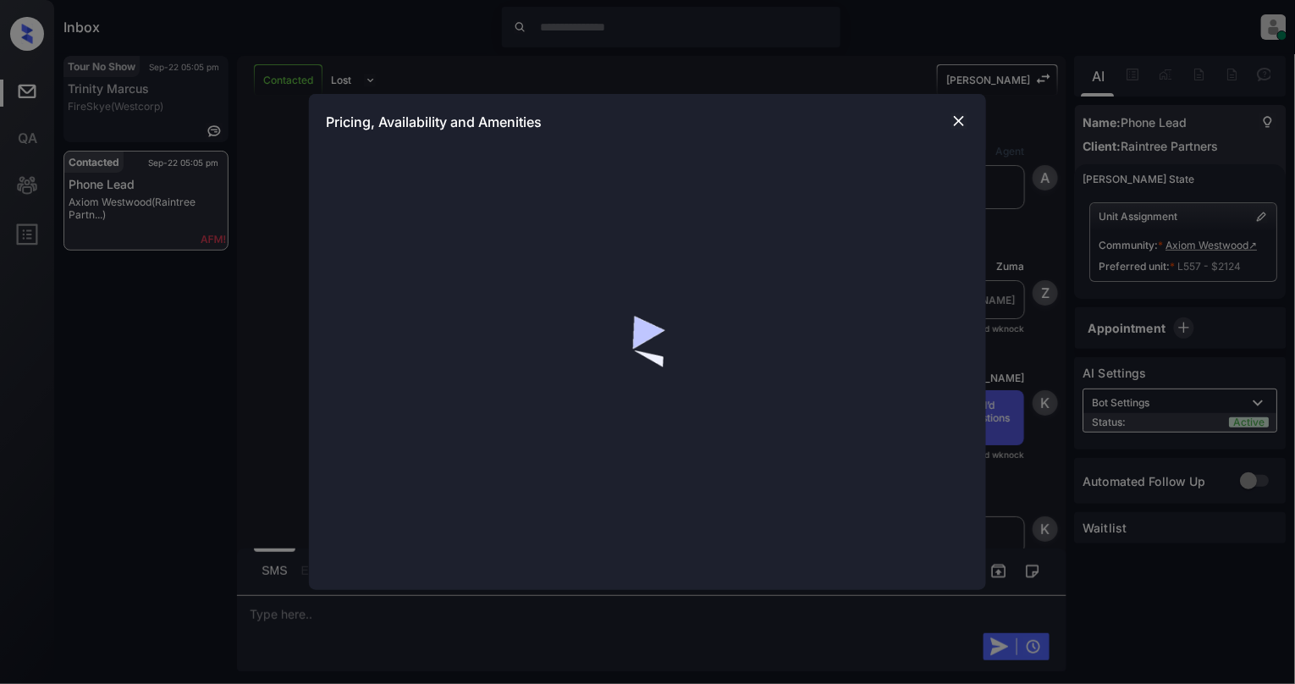
scroll to position [2715, 0]
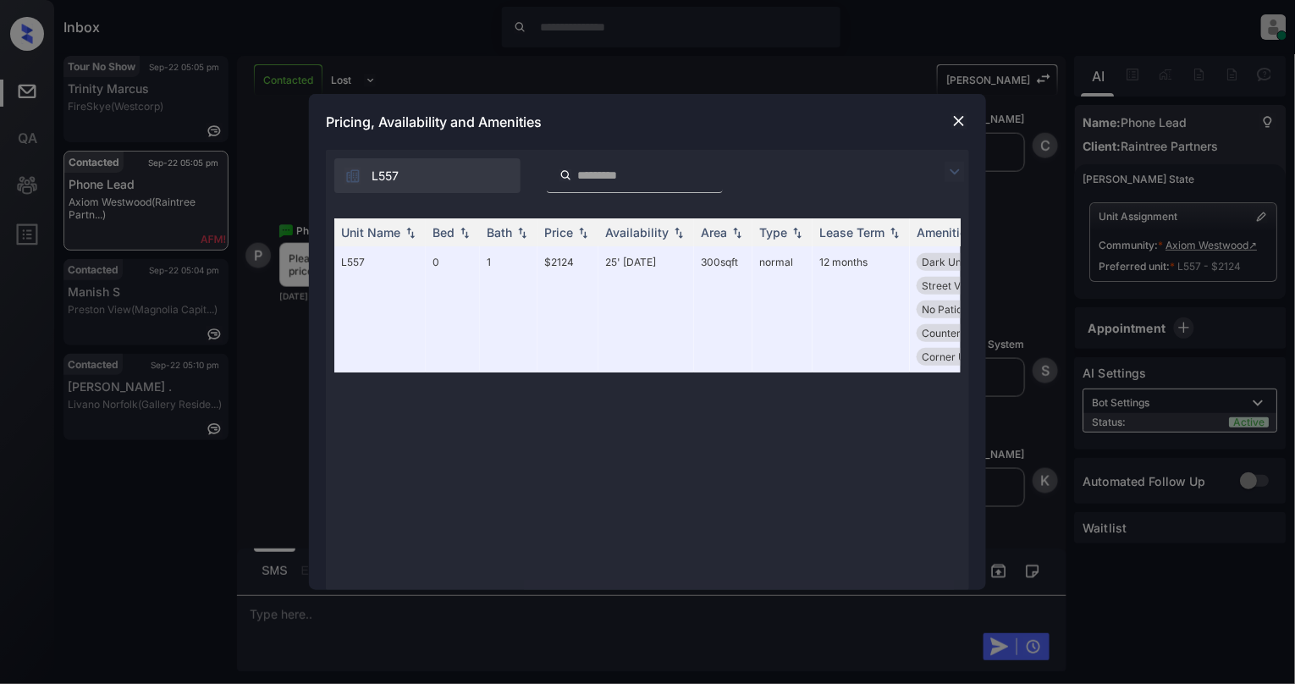
click at [959, 119] on img at bounding box center [959, 121] width 17 height 17
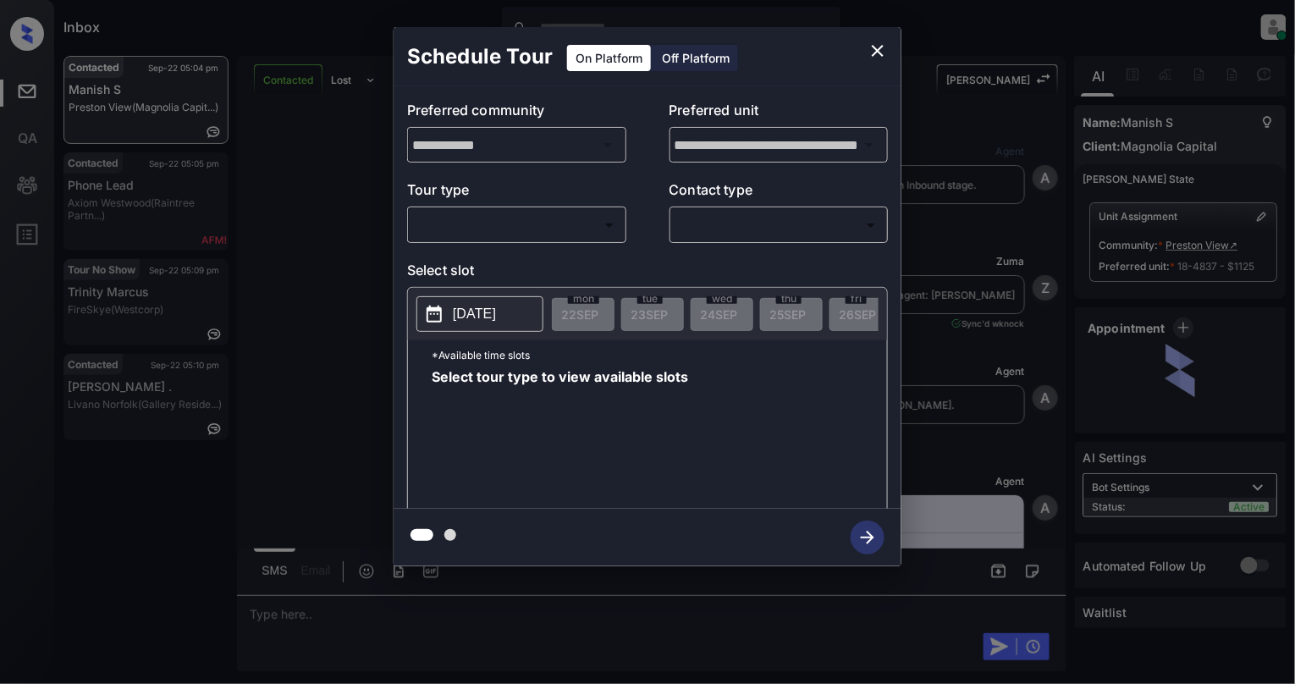
scroll to position [3312, 0]
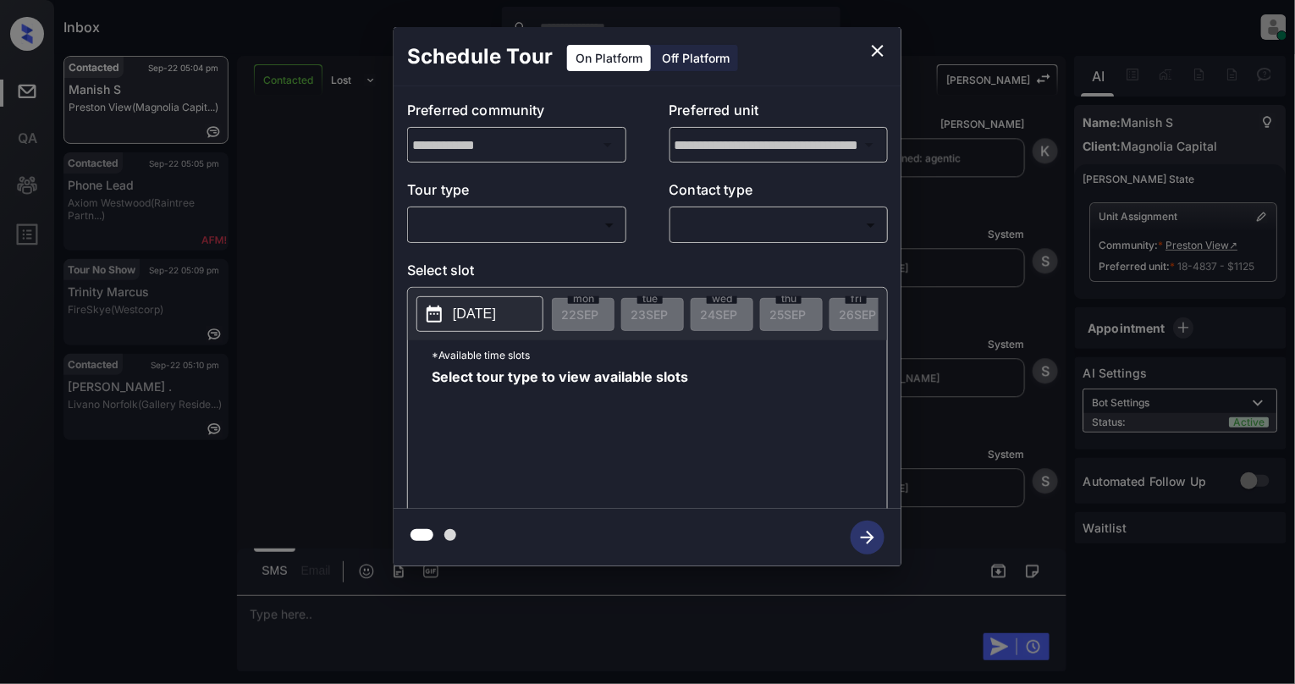
click at [489, 218] on body "Inbox Cynthia Montañez Online Set yourself offline Set yourself on break Profil…" at bounding box center [647, 342] width 1295 height 684
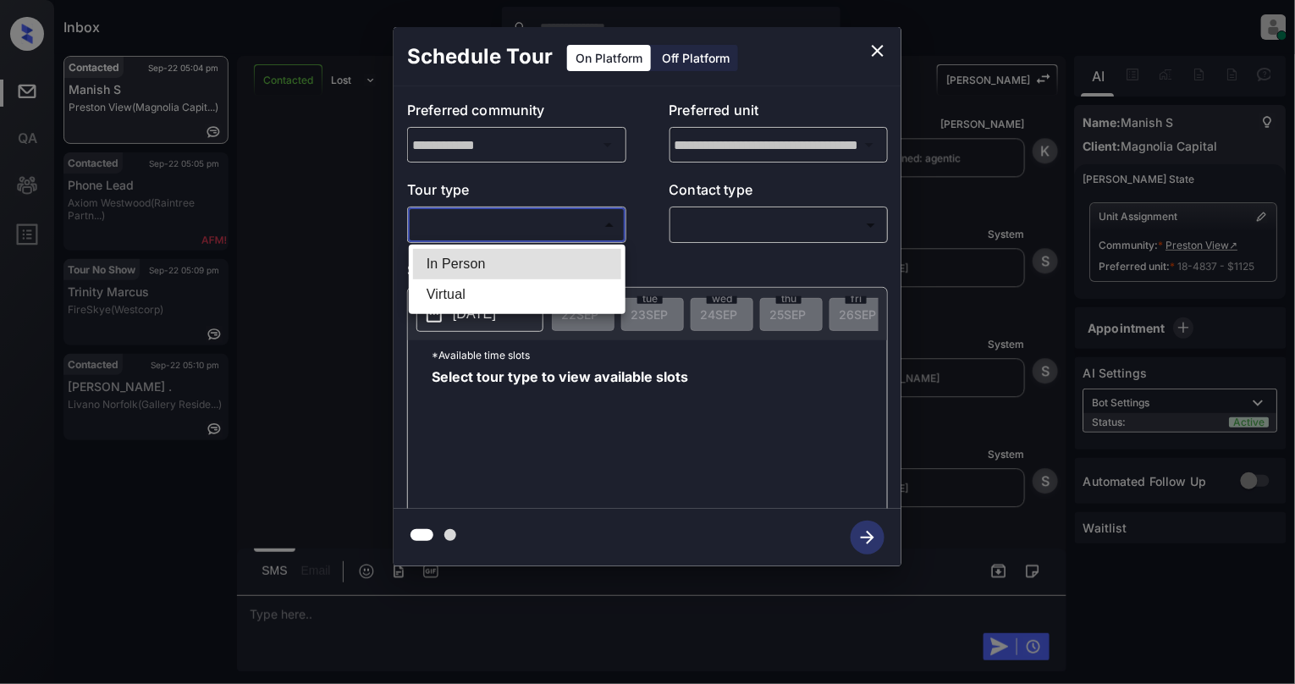
click at [466, 285] on li "Virtual" at bounding box center [517, 294] width 208 height 30
type input "*******"
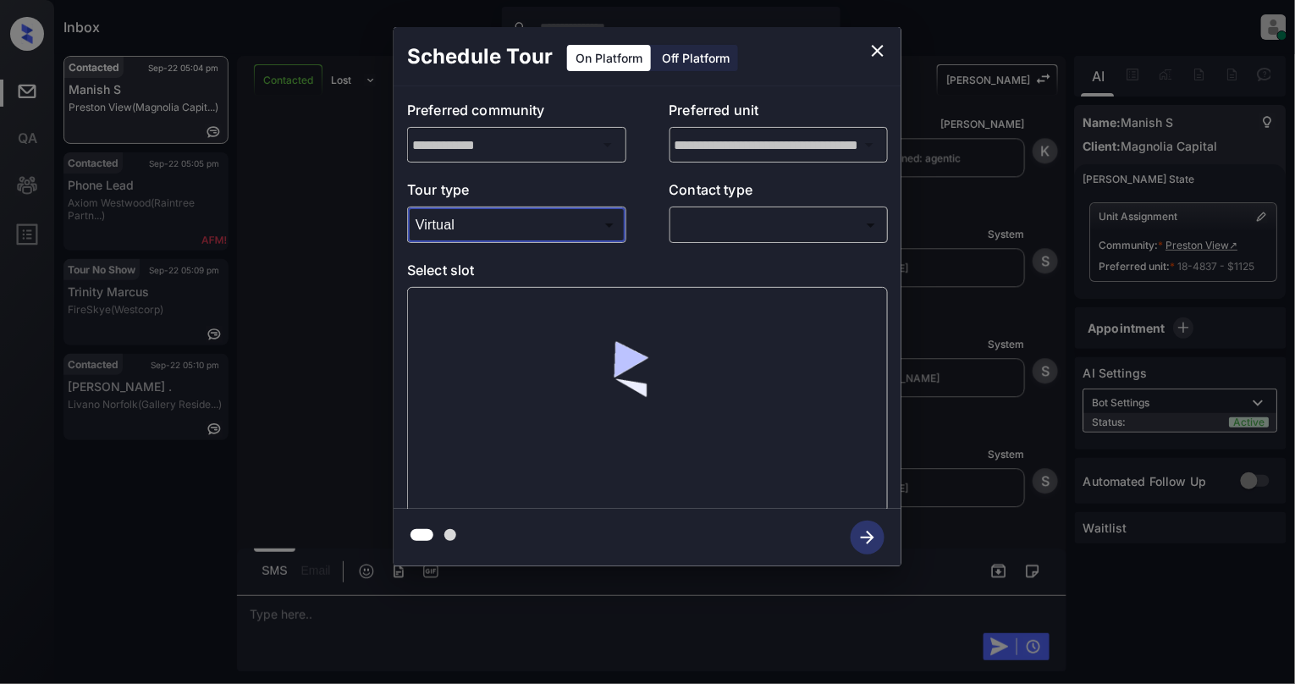
click at [769, 211] on body "Inbox Cynthia Montañez Online Set yourself offline Set yourself on break Profil…" at bounding box center [647, 342] width 1295 height 684
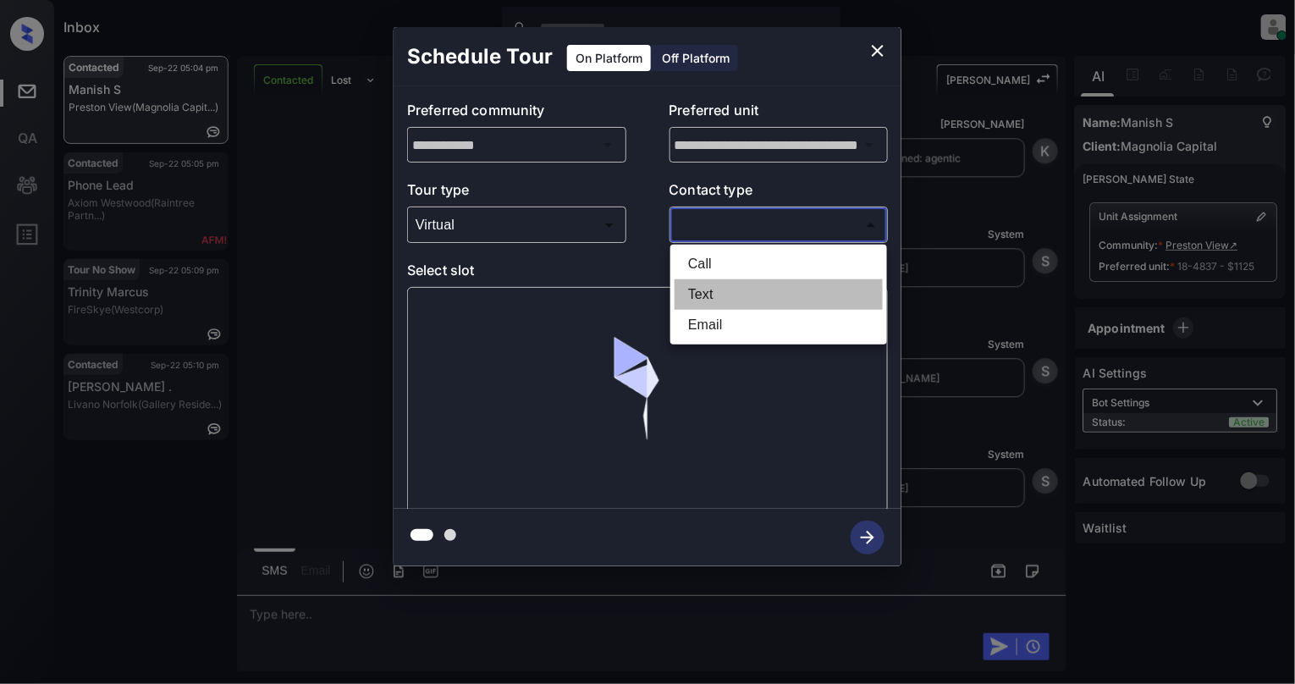
click at [710, 291] on li "Text" at bounding box center [779, 294] width 208 height 30
type input "****"
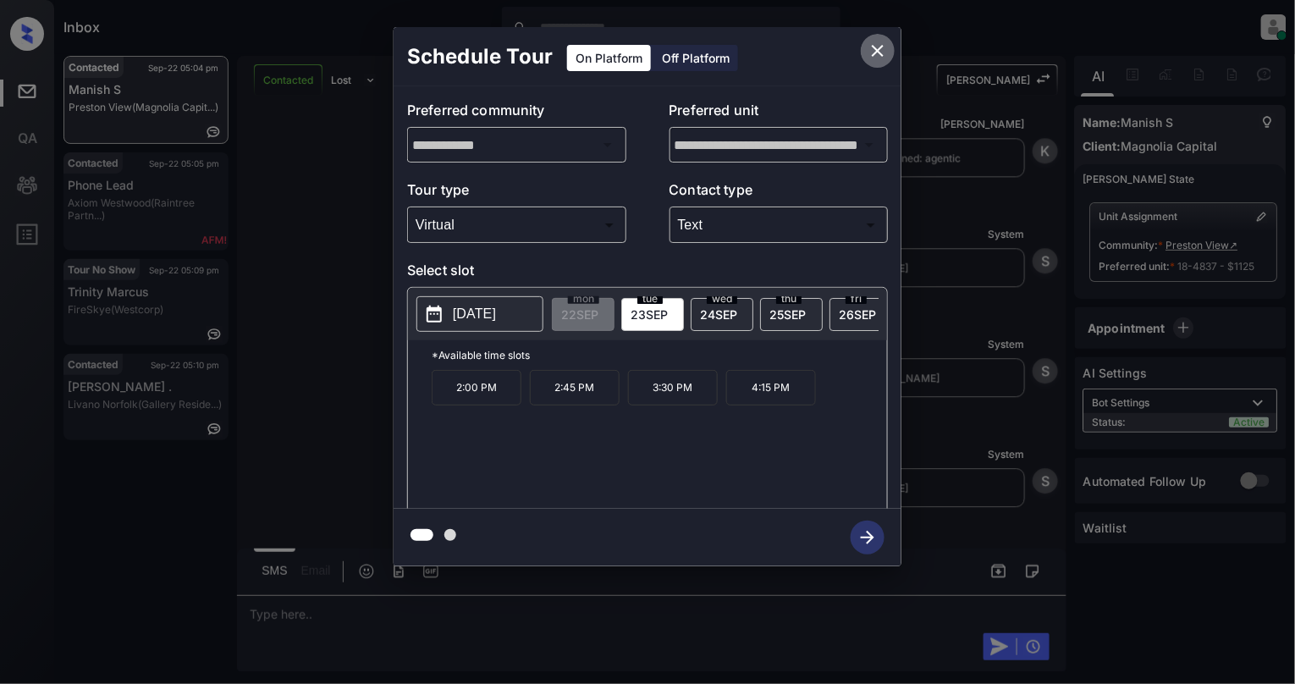
click at [871, 51] on icon "close" at bounding box center [878, 51] width 20 height 20
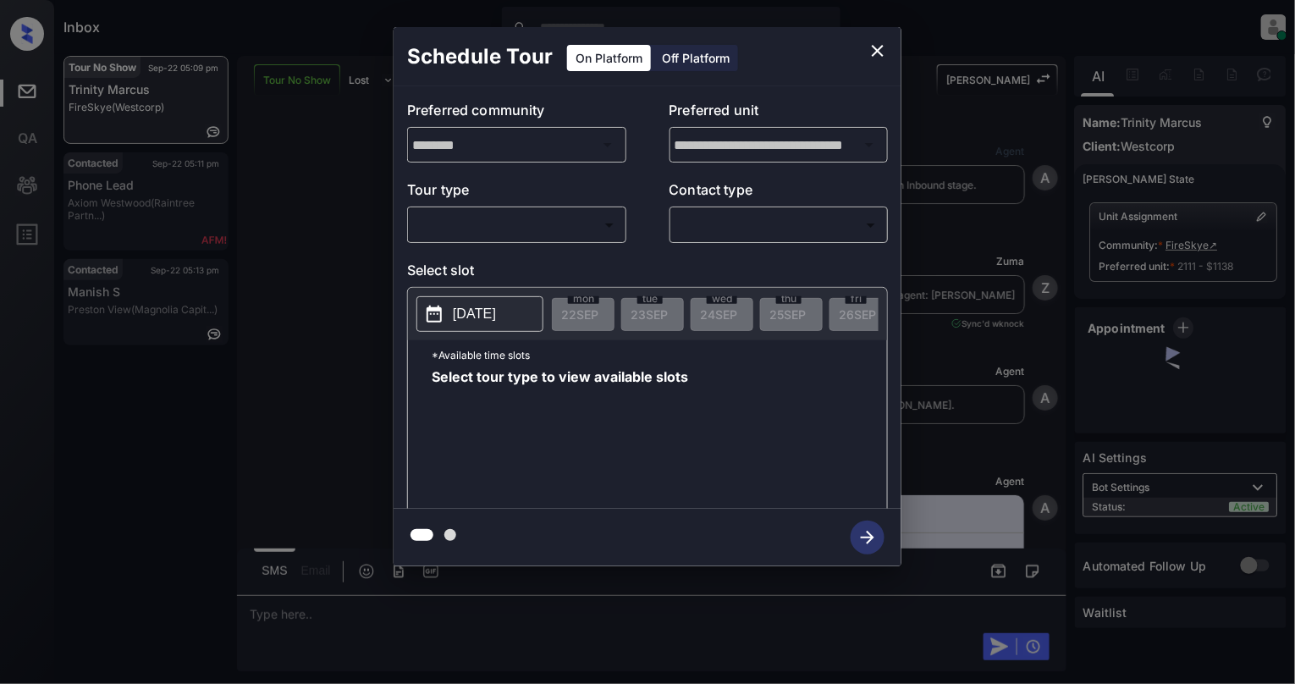
scroll to position [4483, 0]
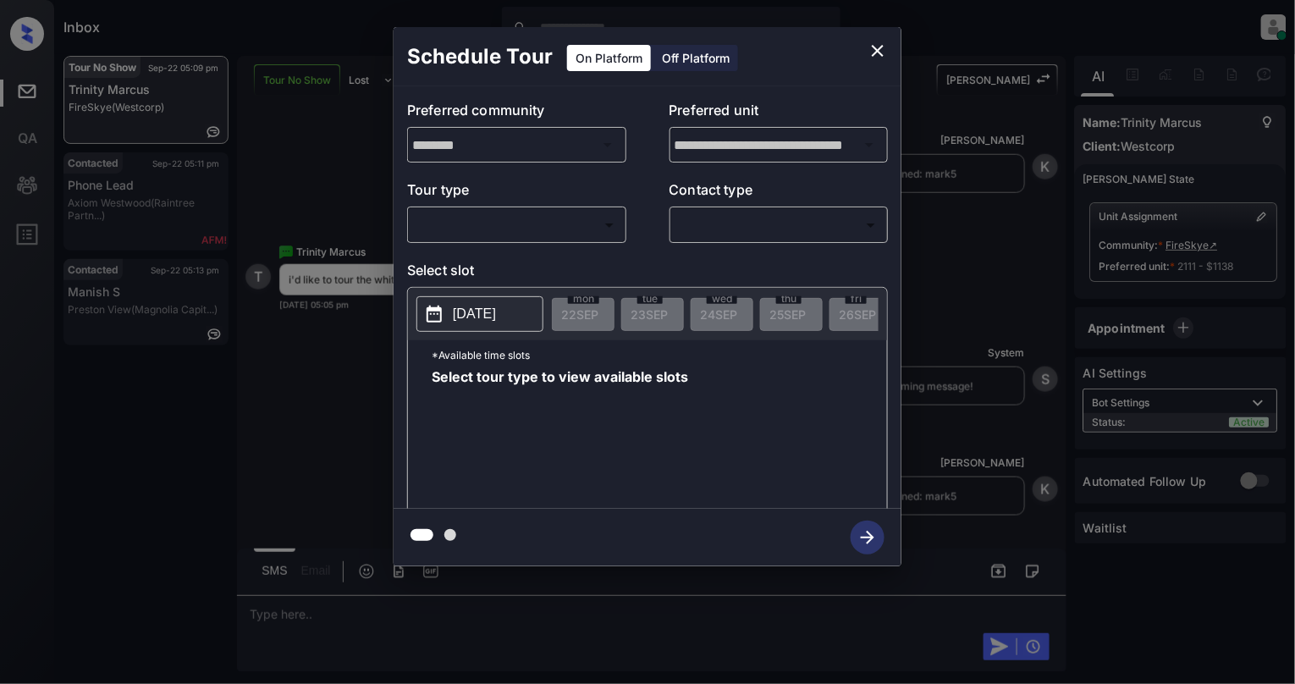
click at [518, 224] on body "Inbox [PERSON_NAME] Online Set yourself offline Set yourself on break Profile S…" at bounding box center [647, 342] width 1295 height 684
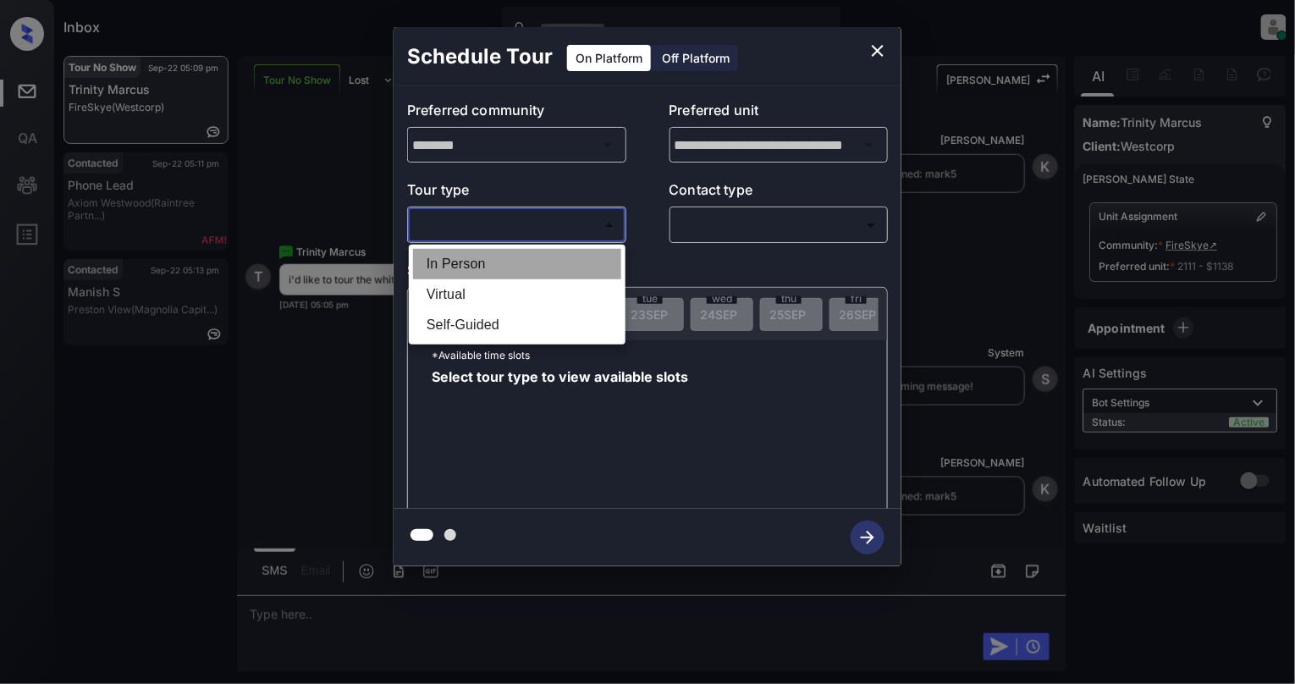
click at [489, 264] on li "In Person" at bounding box center [517, 264] width 208 height 30
type input "********"
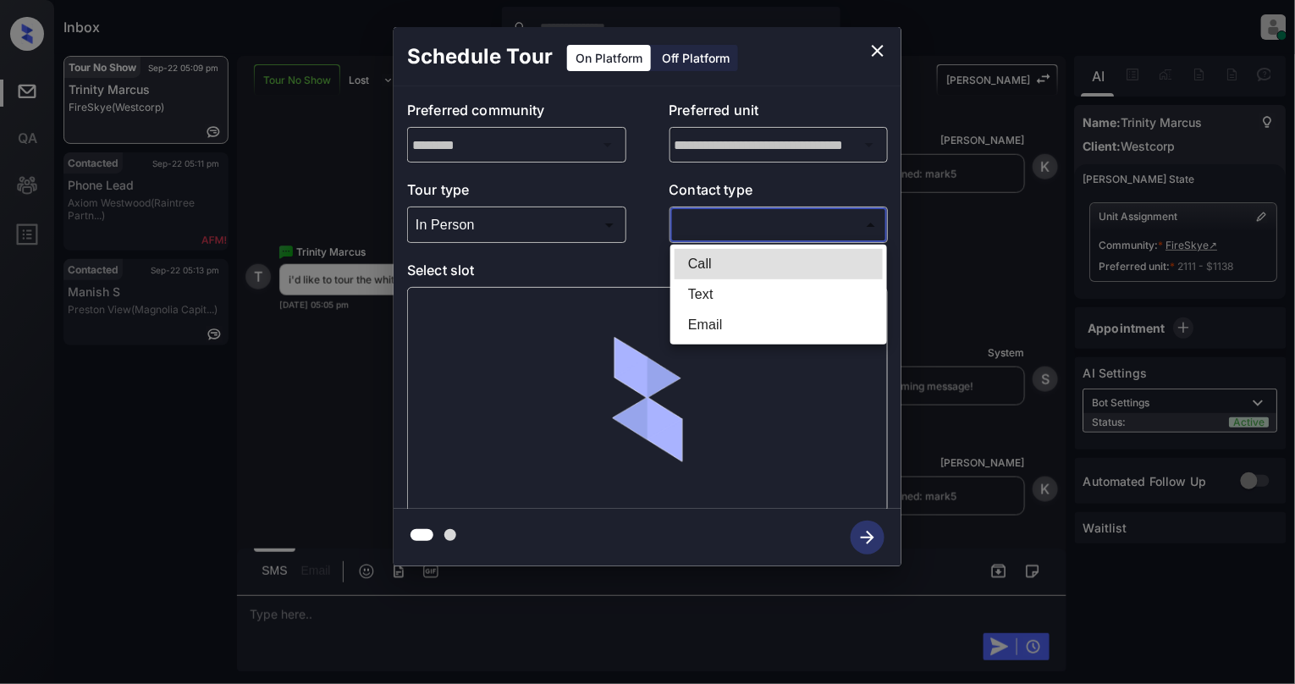
click at [772, 228] on body "Inbox [PERSON_NAME] Online Set yourself offline Set yourself on break Profile S…" at bounding box center [647, 342] width 1295 height 684
click at [715, 288] on li "Text" at bounding box center [779, 294] width 208 height 30
type input "****"
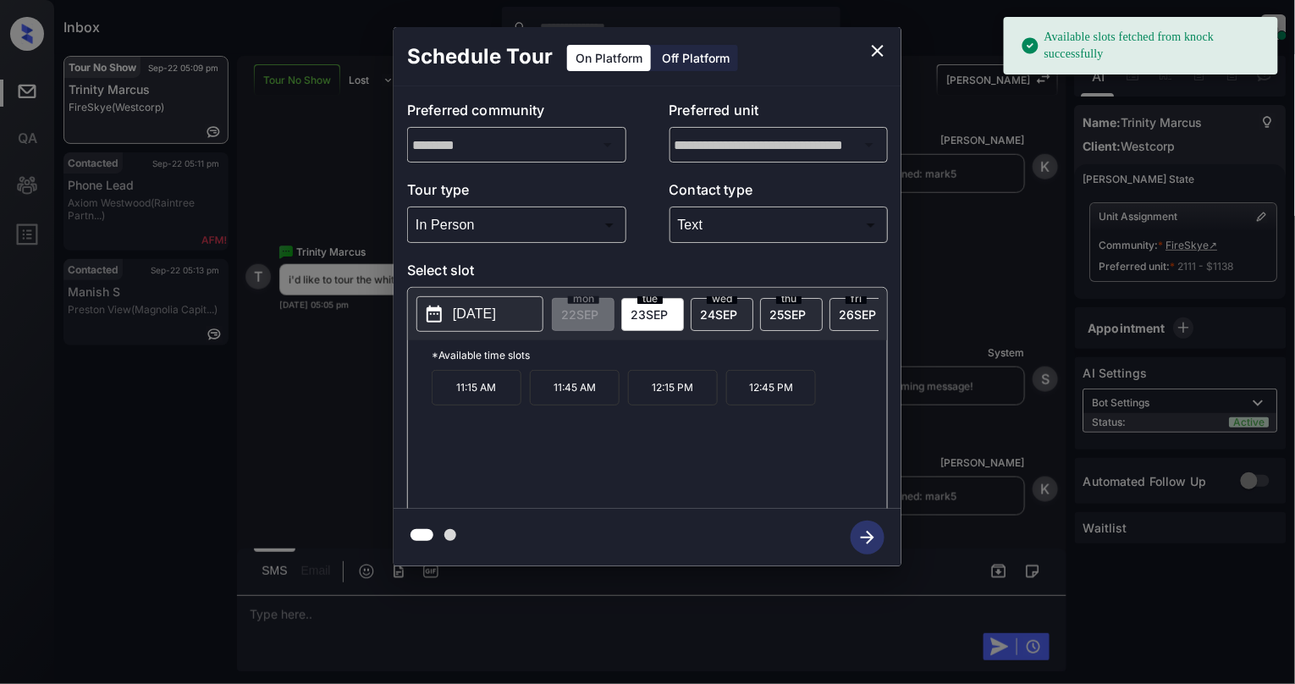
click at [776, 394] on p "12:45 PM" at bounding box center [771, 388] width 90 height 36
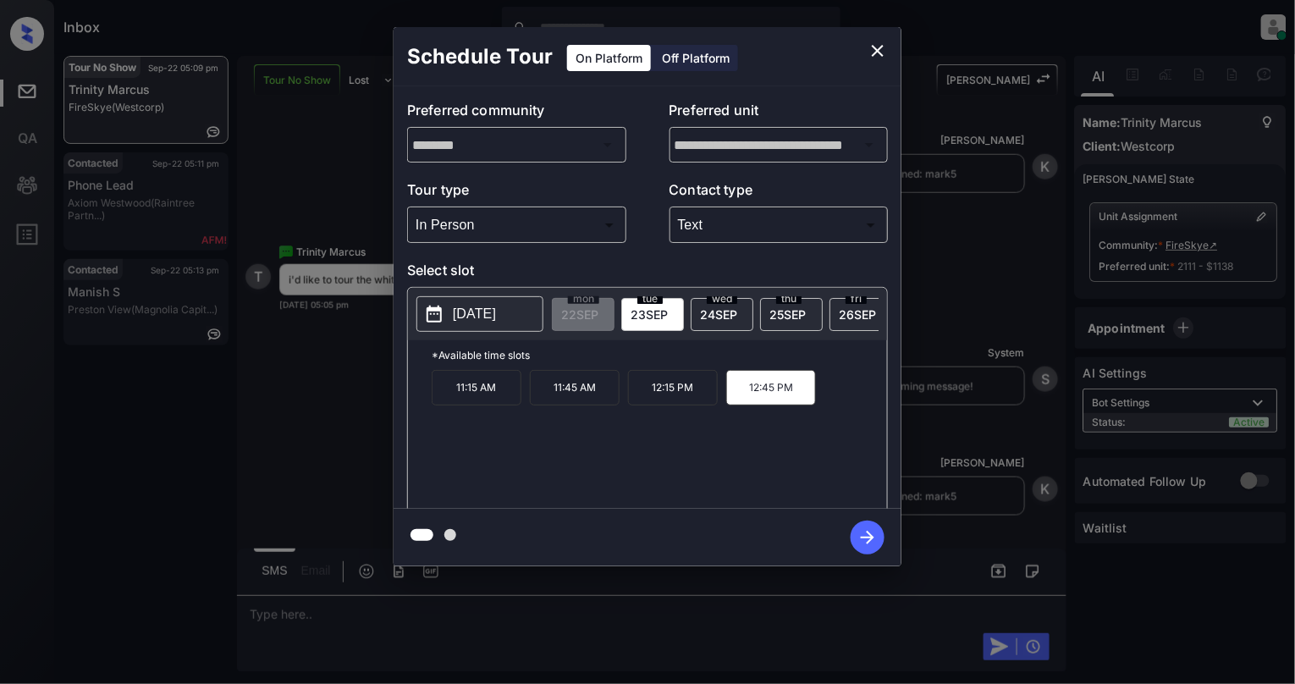
click at [861, 537] on icon "button" at bounding box center [868, 538] width 14 height 14
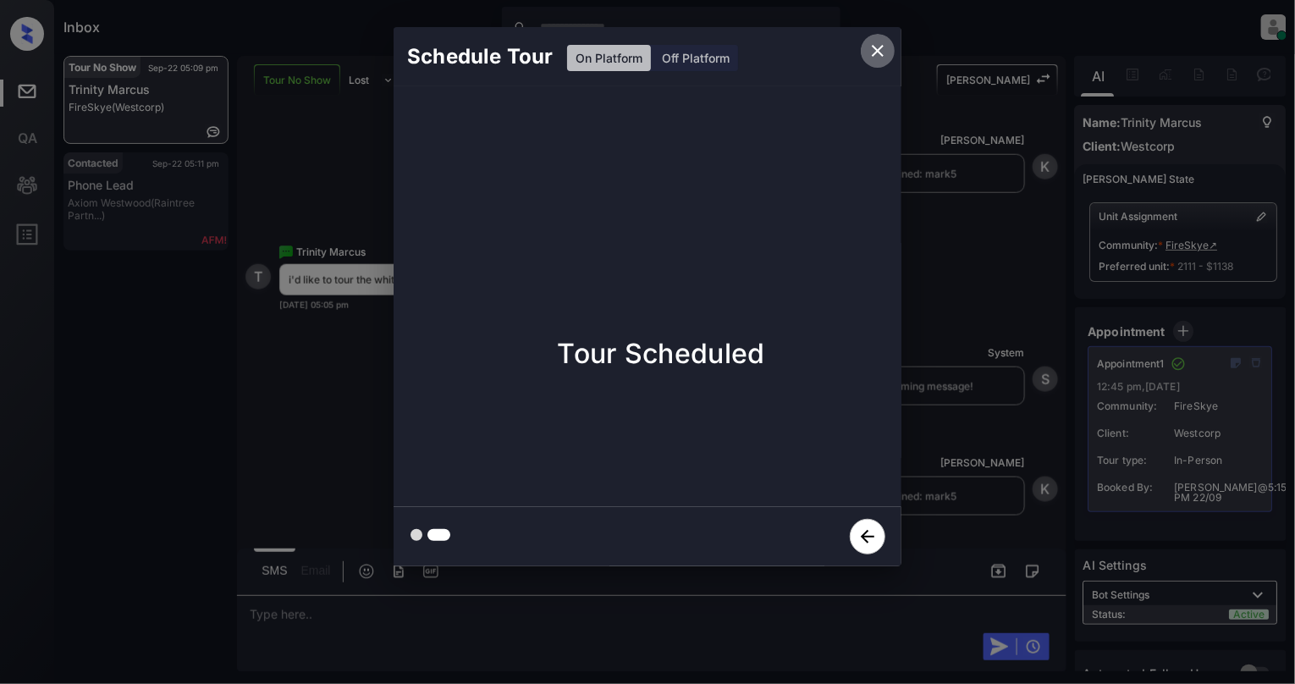
click at [881, 54] on icon "close" at bounding box center [878, 51] width 12 height 12
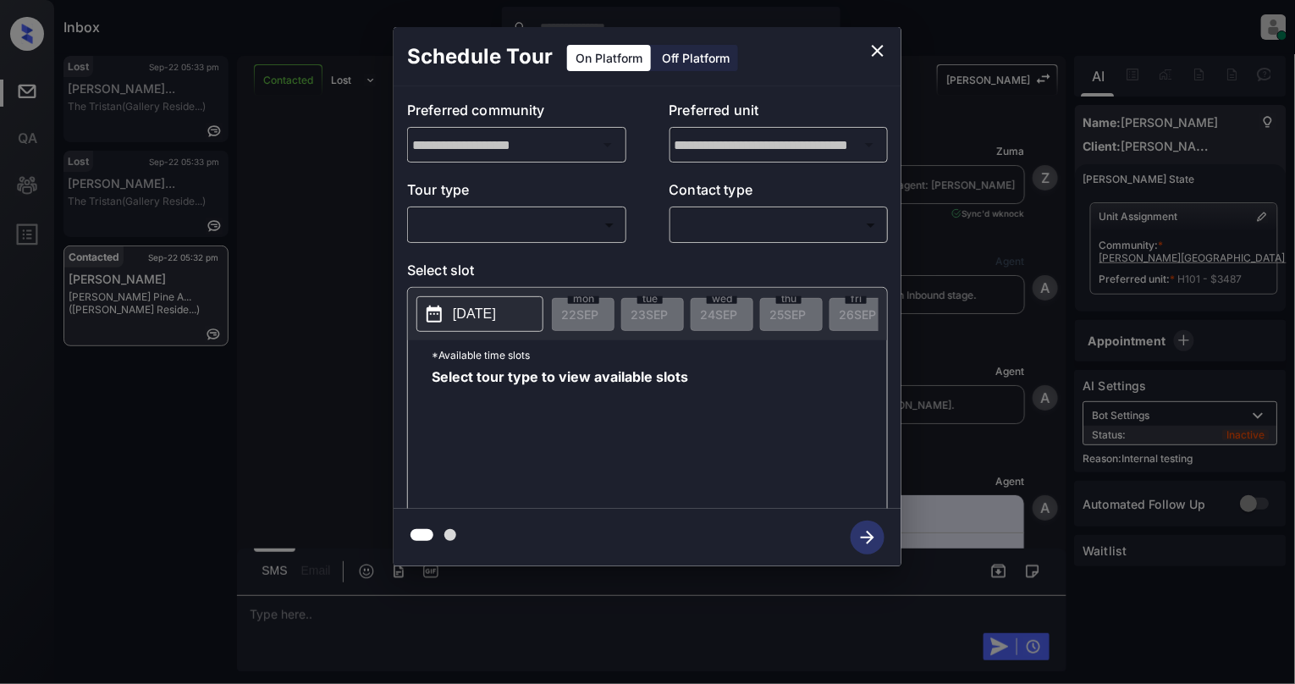
click at [574, 218] on body "Inbox [PERSON_NAME] Online Set yourself offline Set yourself on break Profile S…" at bounding box center [647, 342] width 1295 height 684
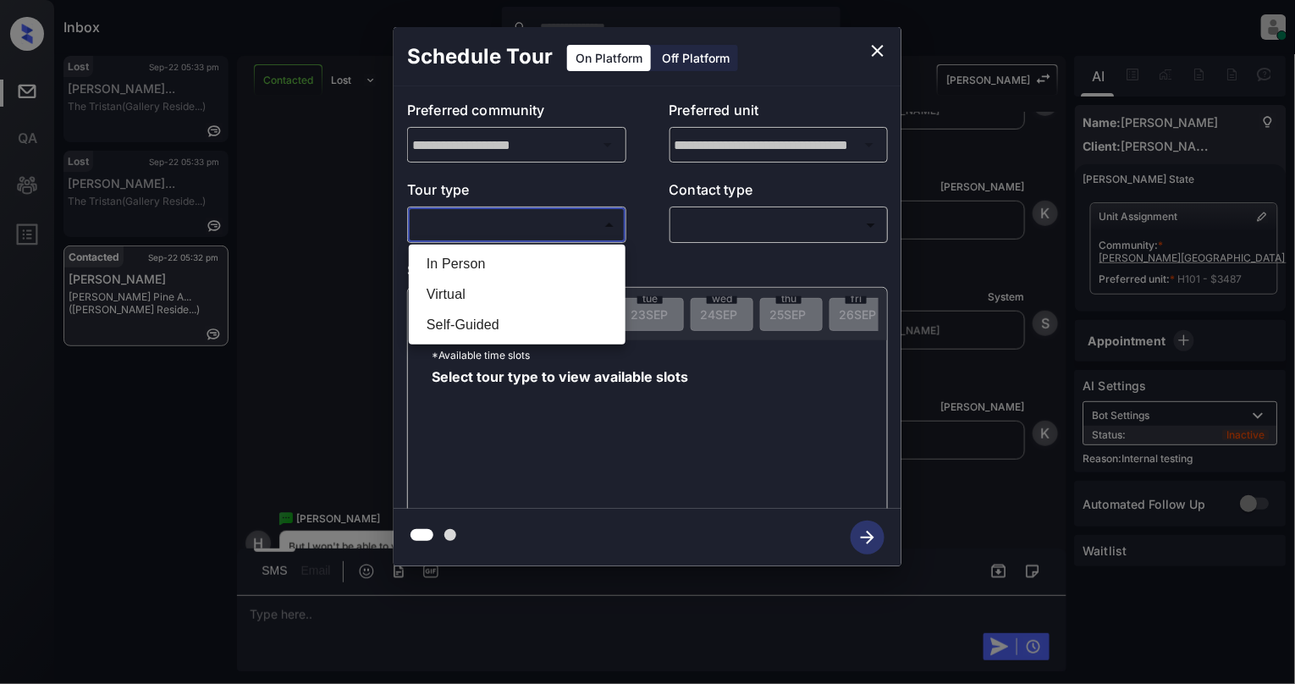
click at [869, 45] on div at bounding box center [647, 342] width 1295 height 684
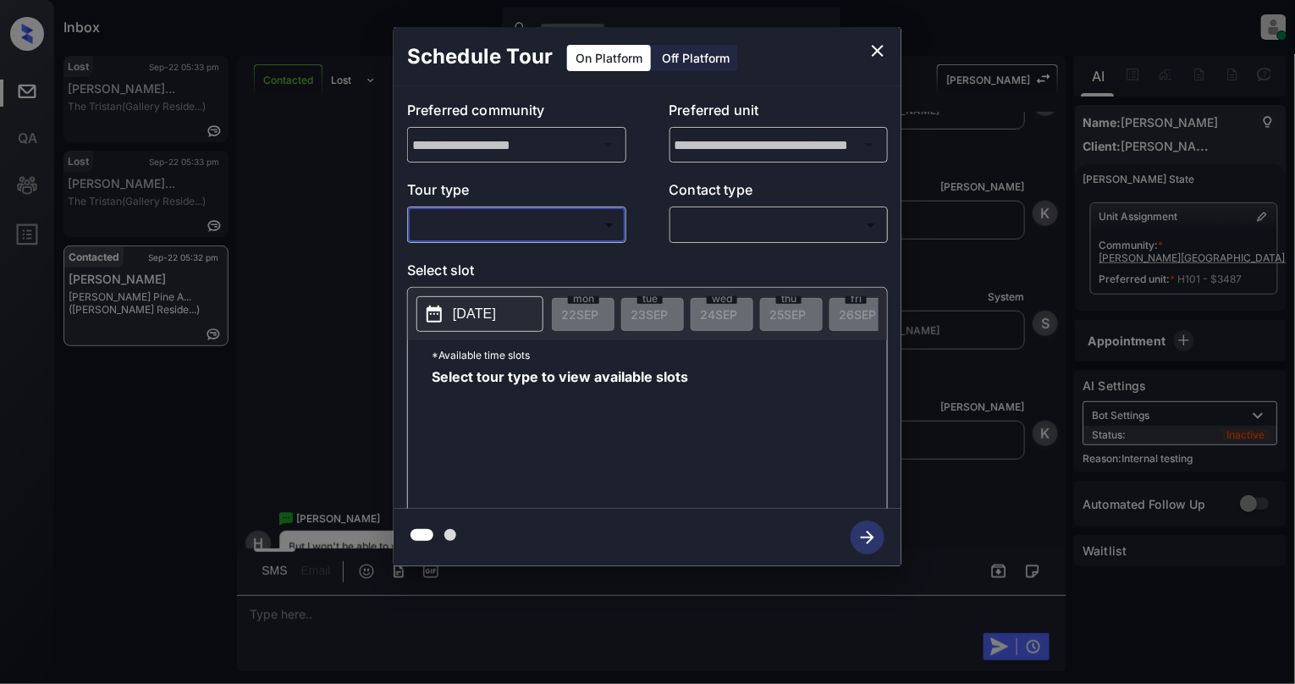
click at [248, 405] on div "**********" at bounding box center [647, 297] width 1295 height 594
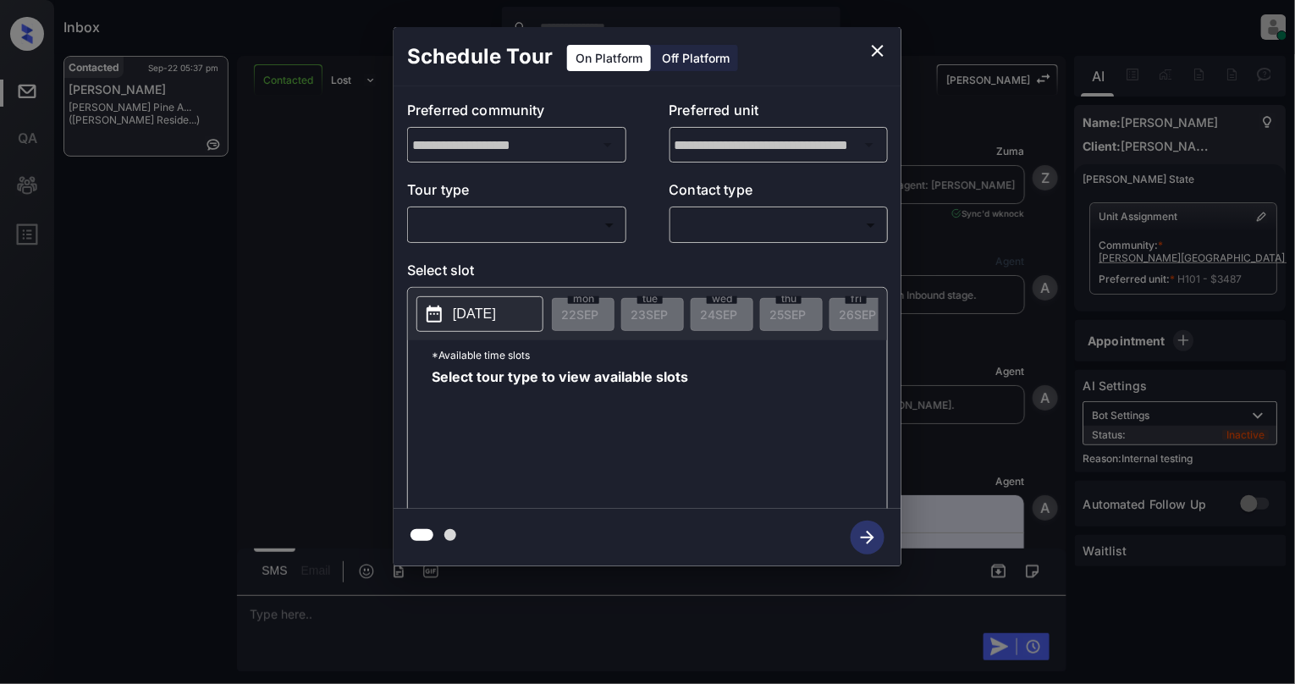
scroll to position [14963, 0]
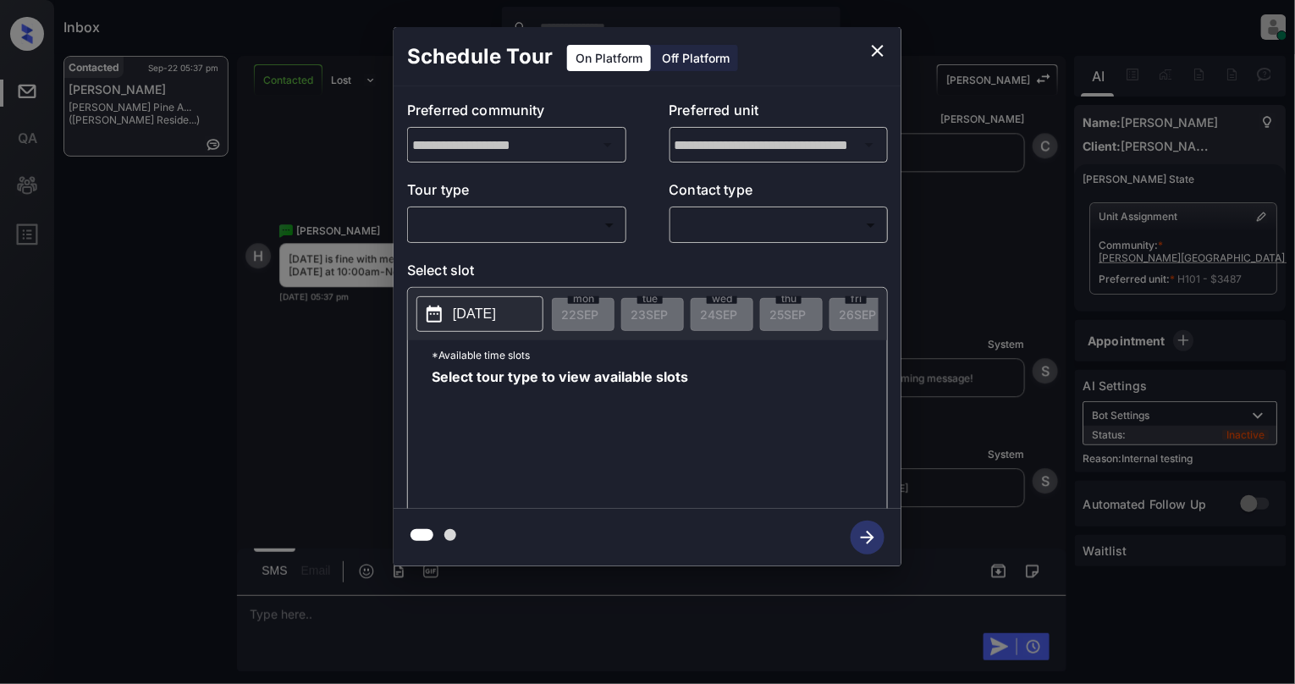
click at [491, 214] on body "Inbox [PERSON_NAME] Online Set yourself offline Set yourself on break Profile S…" at bounding box center [647, 342] width 1295 height 684
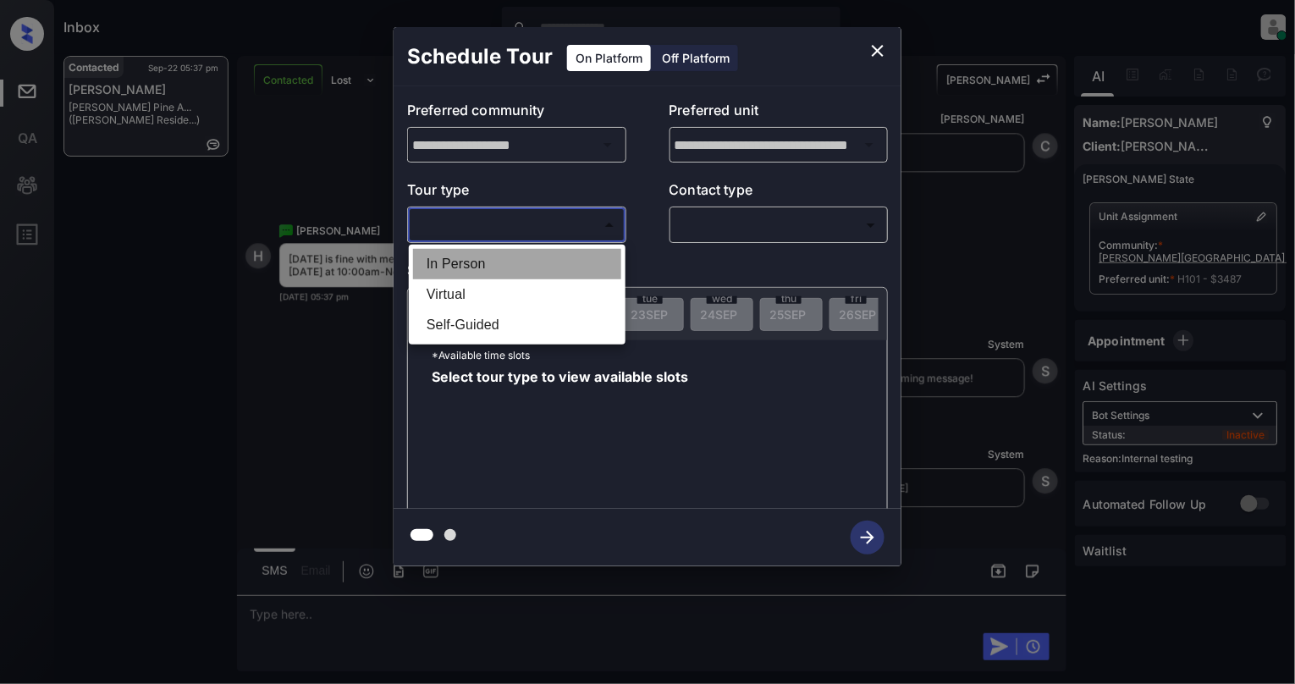
click at [495, 264] on li "In Person" at bounding box center [517, 264] width 208 height 30
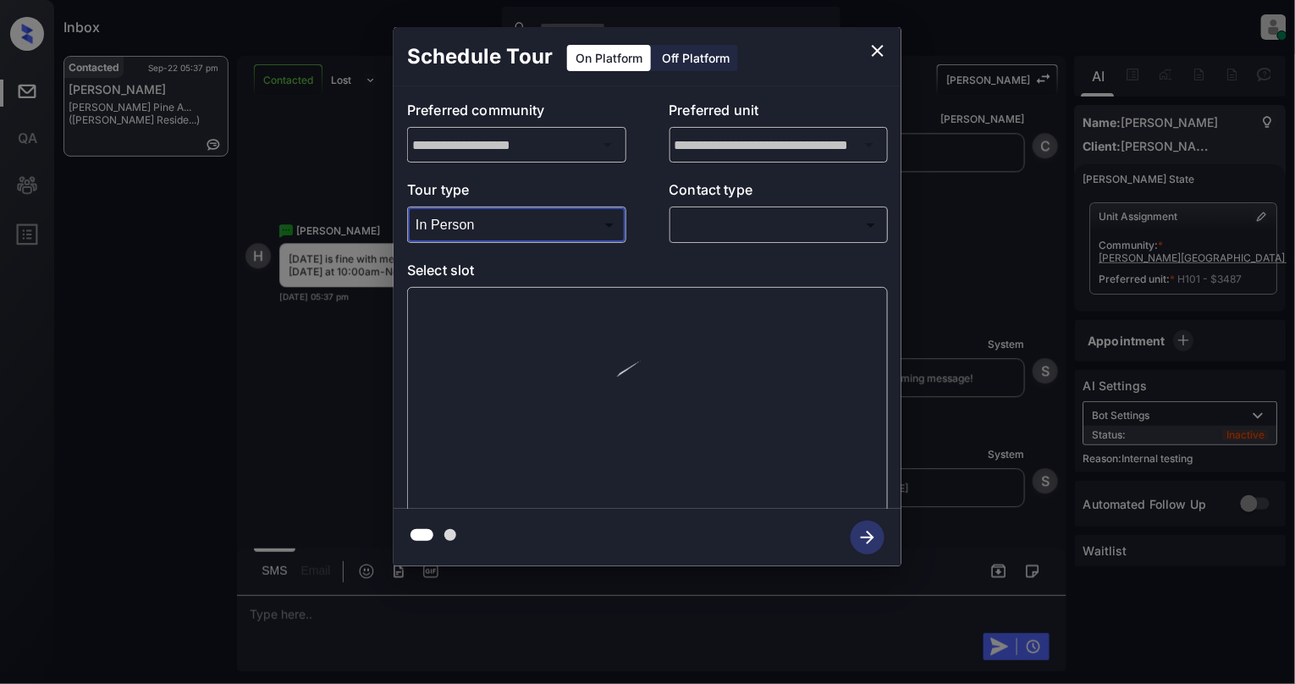
click at [501, 222] on body "Inbox [PERSON_NAME] Online Set yourself offline Set yourself on break Profile S…" at bounding box center [647, 342] width 1295 height 684
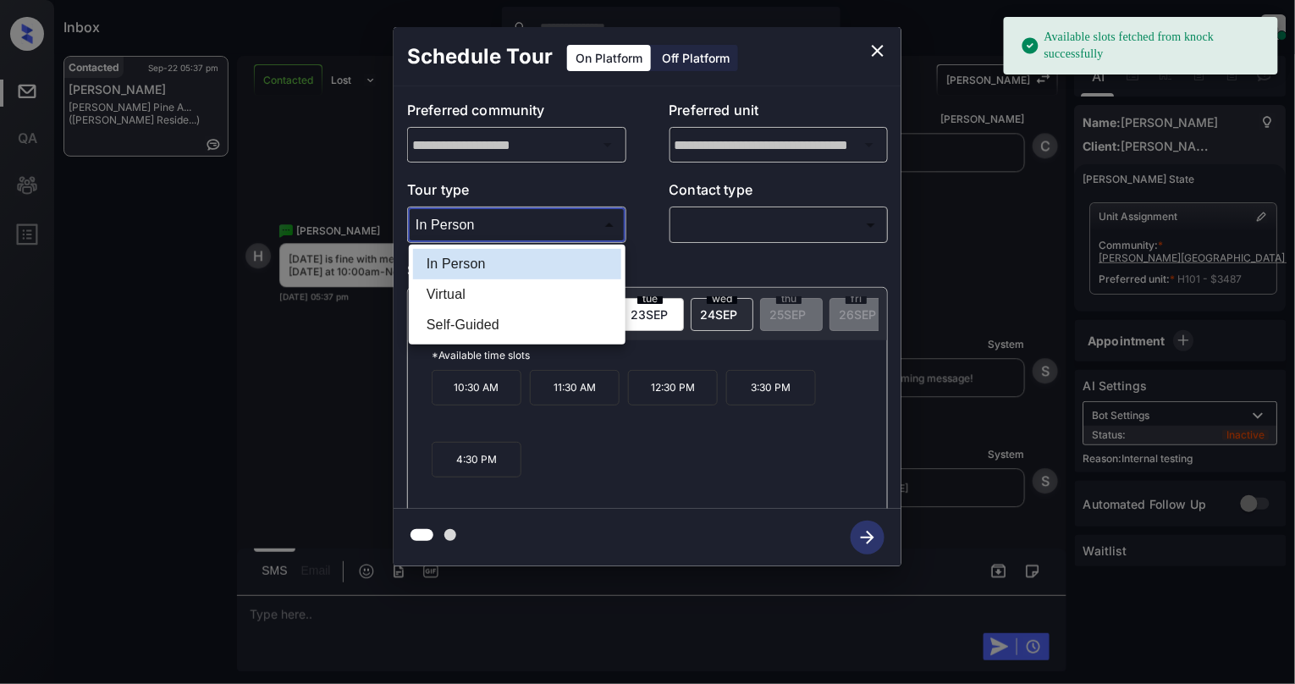
click at [474, 289] on li "Virtual" at bounding box center [517, 294] width 208 height 30
type input "*******"
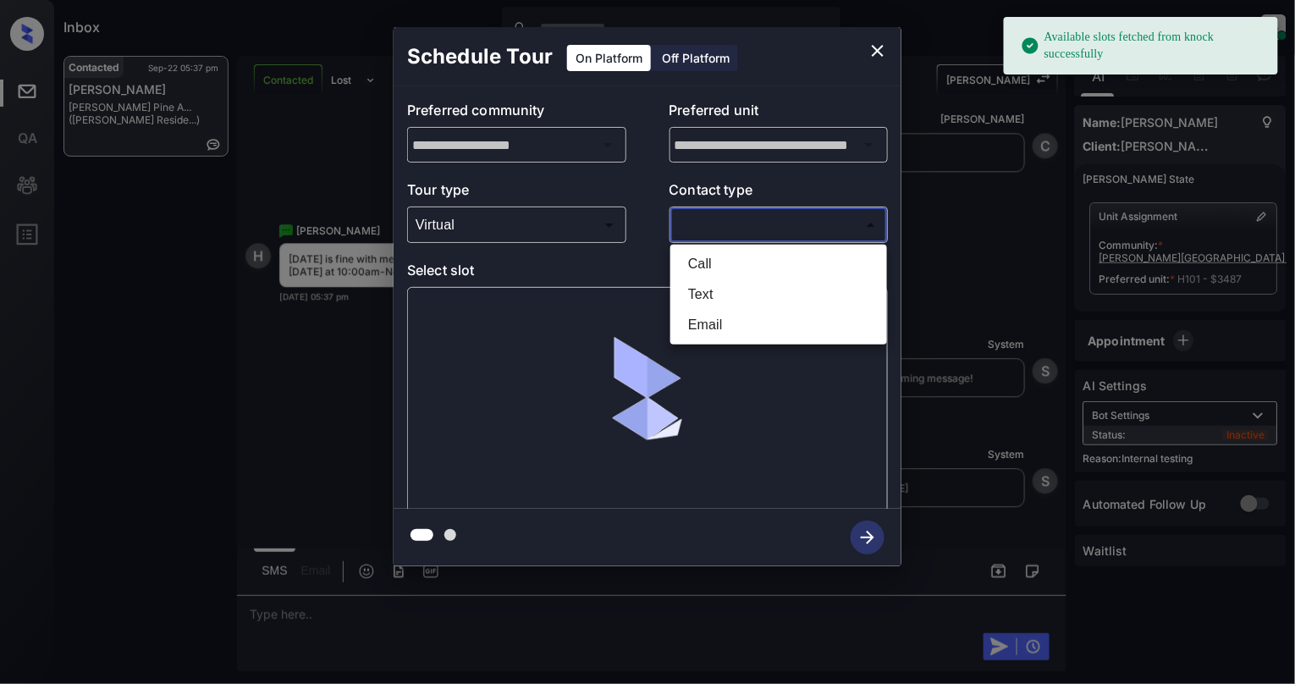
click at [708, 235] on body "Available slots fetched from knock successfully Inbox Cynthia Montañez Online S…" at bounding box center [647, 342] width 1295 height 684
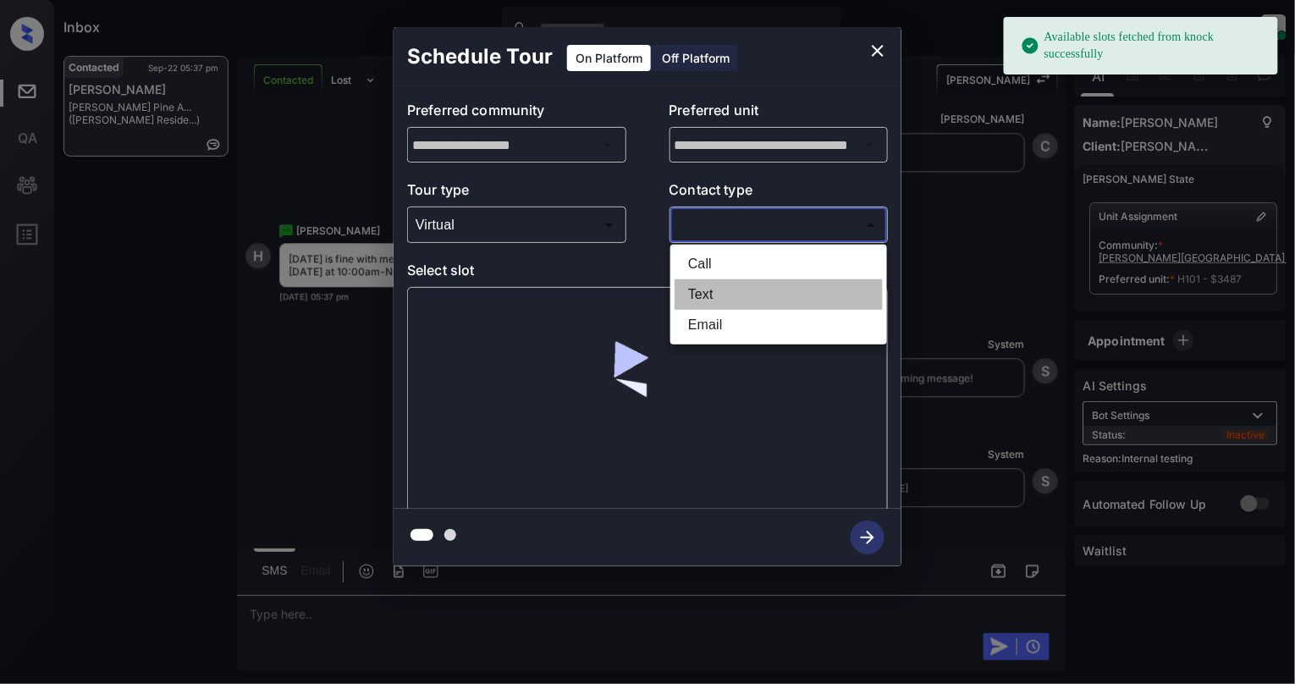
click at [694, 301] on li "Text" at bounding box center [779, 294] width 208 height 30
type input "****"
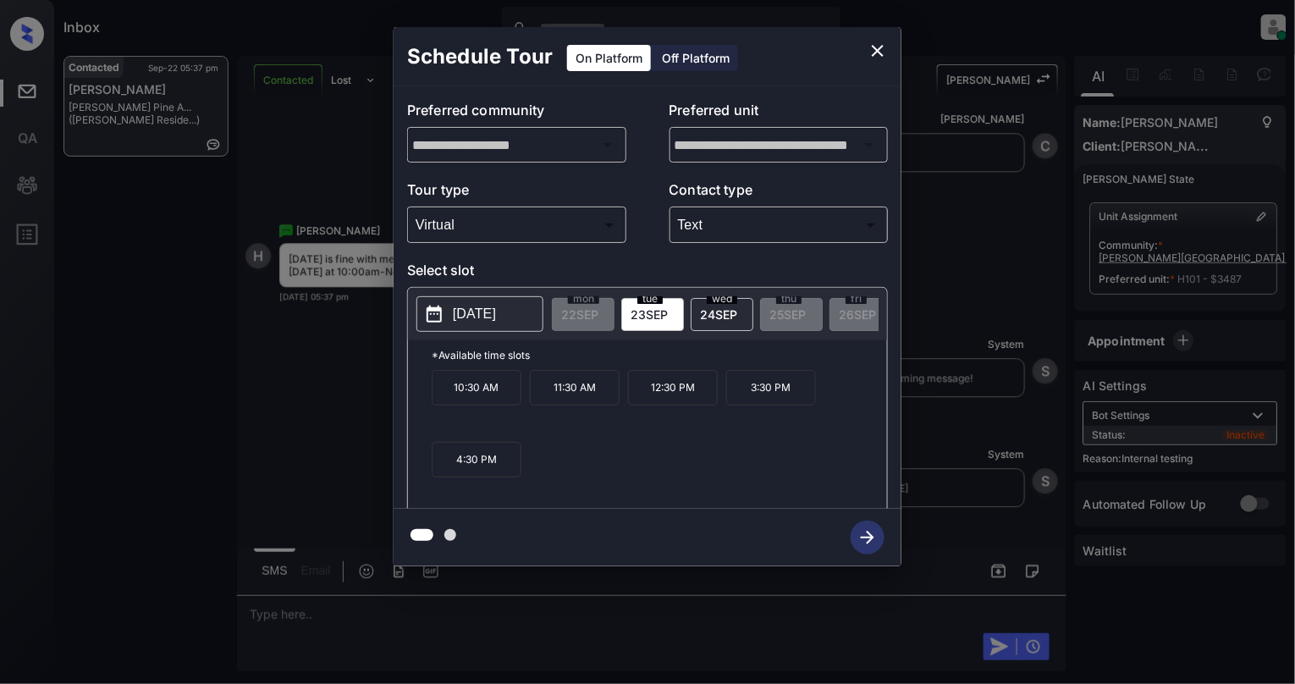
click at [472, 310] on p "2025-09-23" at bounding box center [474, 314] width 43 height 20
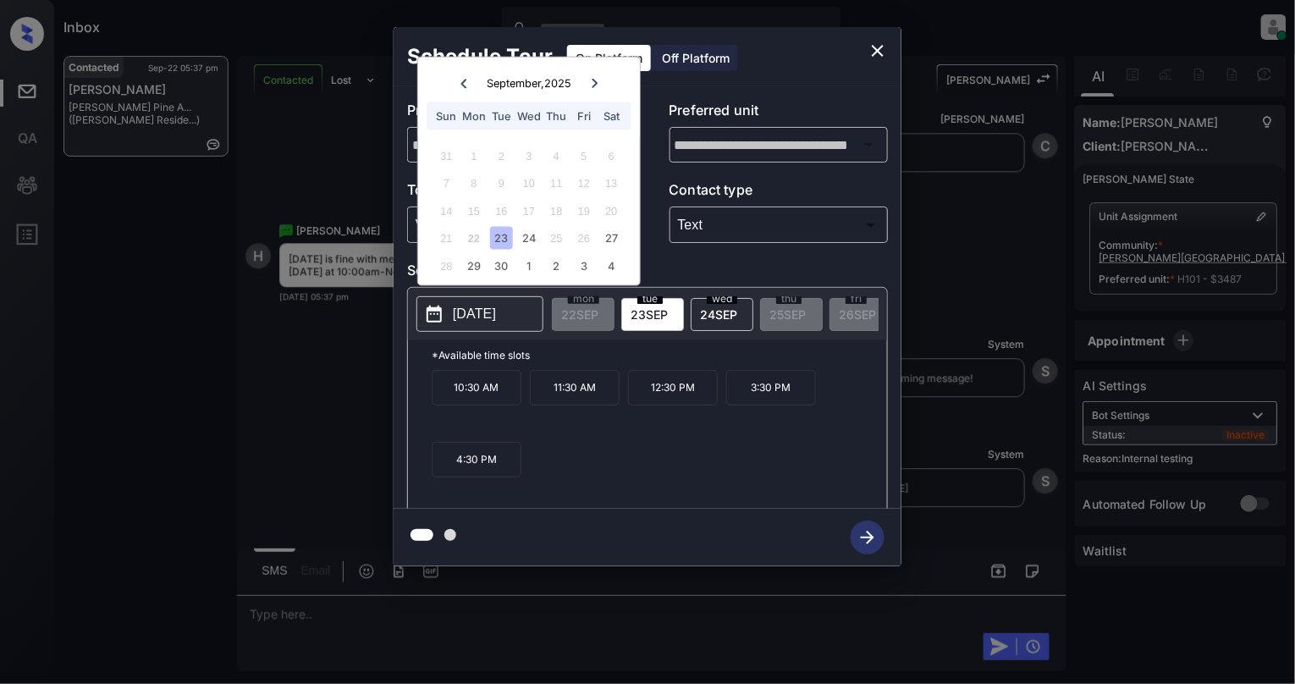
click at [576, 456] on div "10:30 AM 11:30 AM 12:30 PM 3:30 PM 4:30 PM" at bounding box center [660, 437] width 456 height 135
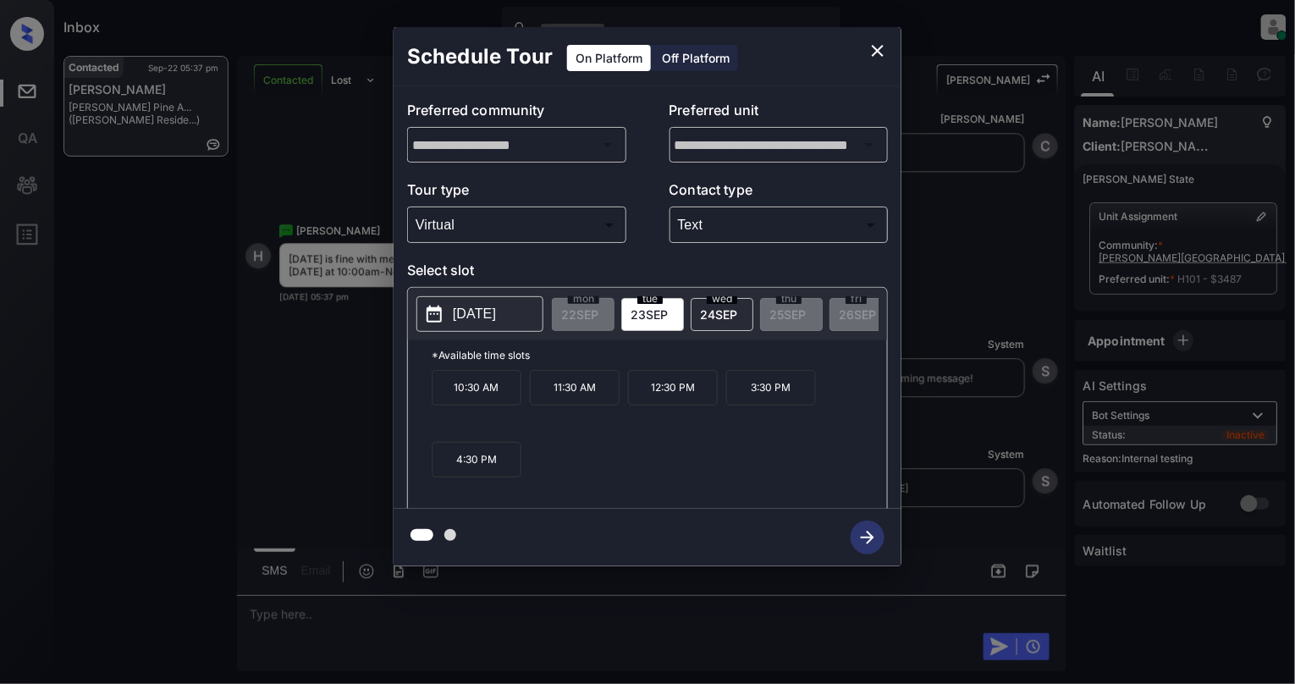
click at [501, 406] on p "10:30 AM" at bounding box center [477, 388] width 90 height 36
click at [864, 545] on icon "button" at bounding box center [868, 538] width 34 height 34
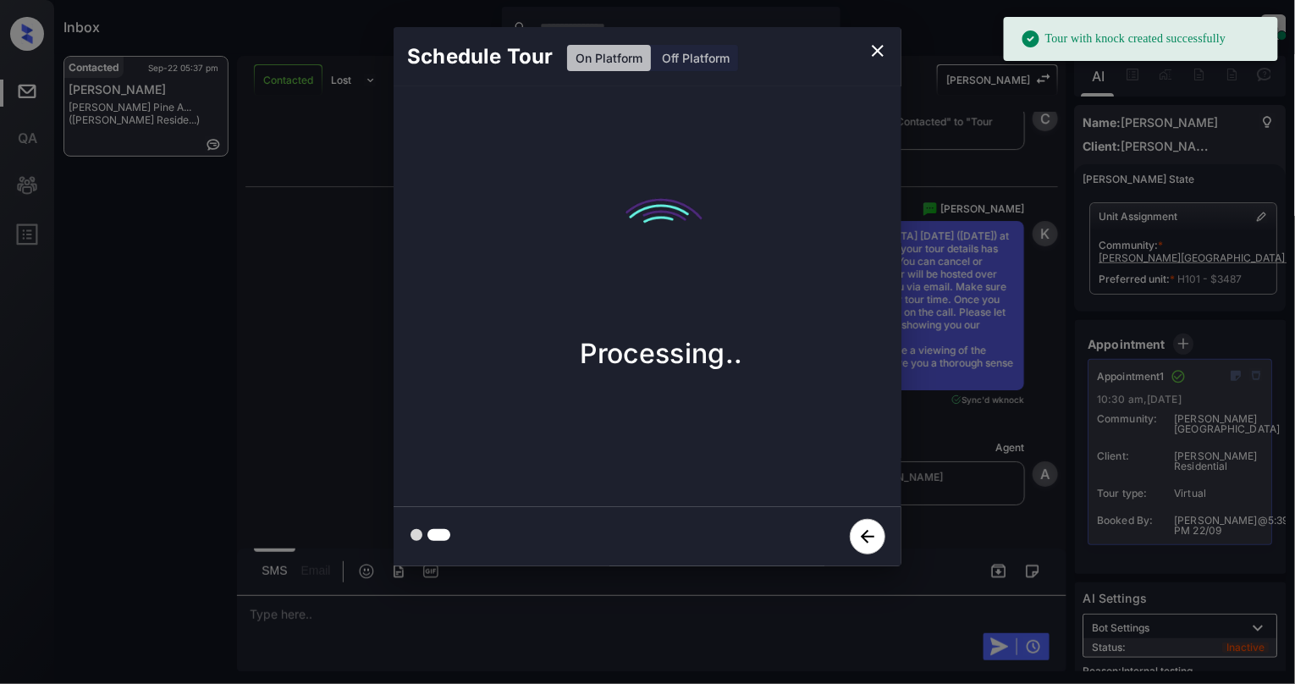
scroll to position [15849, 0]
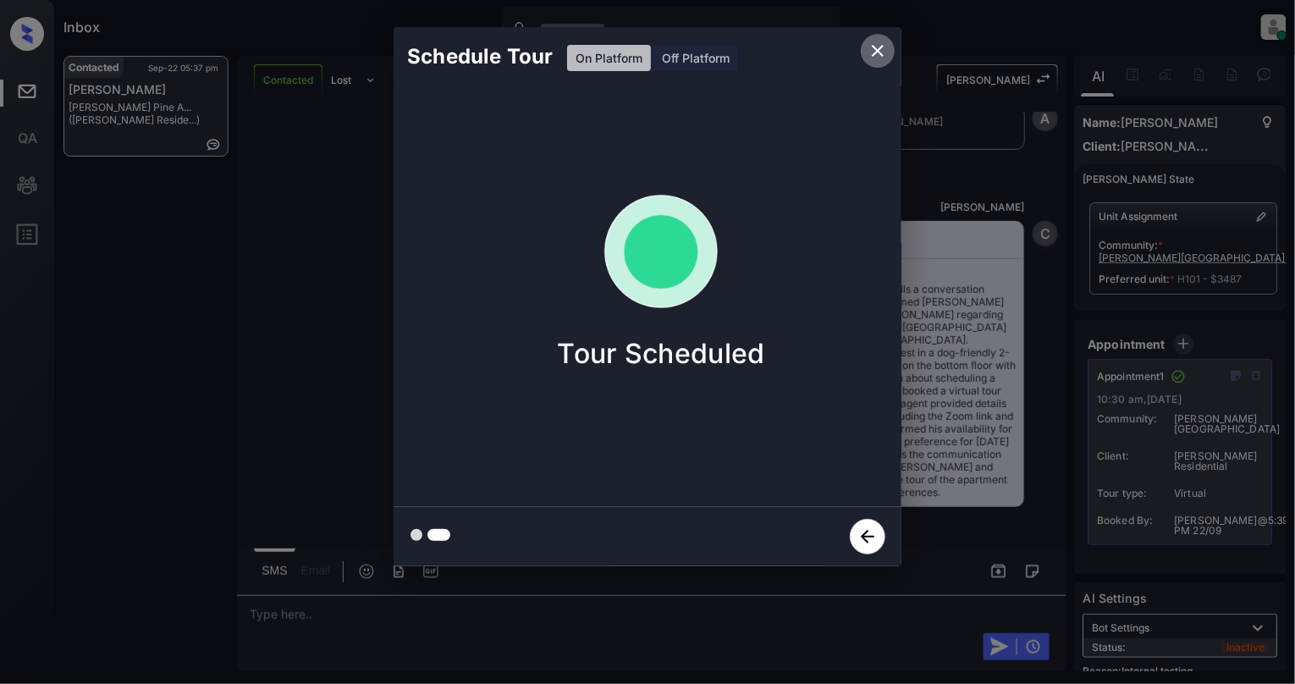
click at [871, 55] on icon "close" at bounding box center [878, 51] width 20 height 20
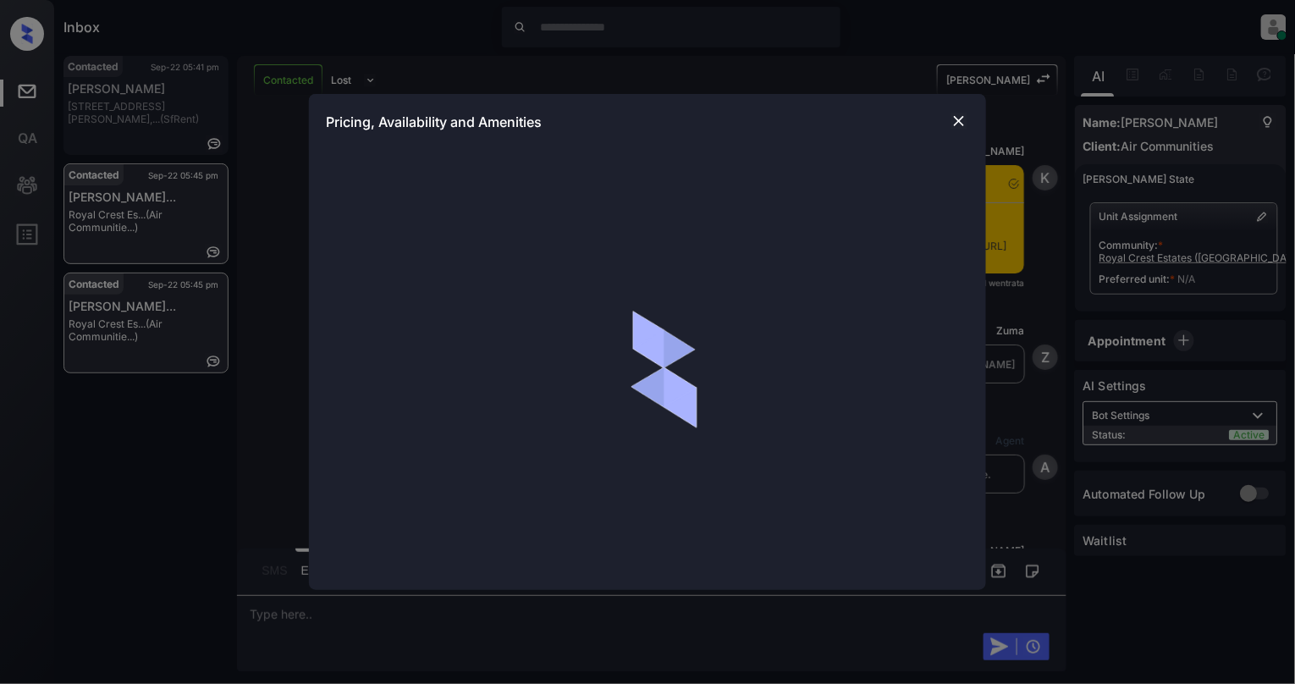
scroll to position [3280, 0]
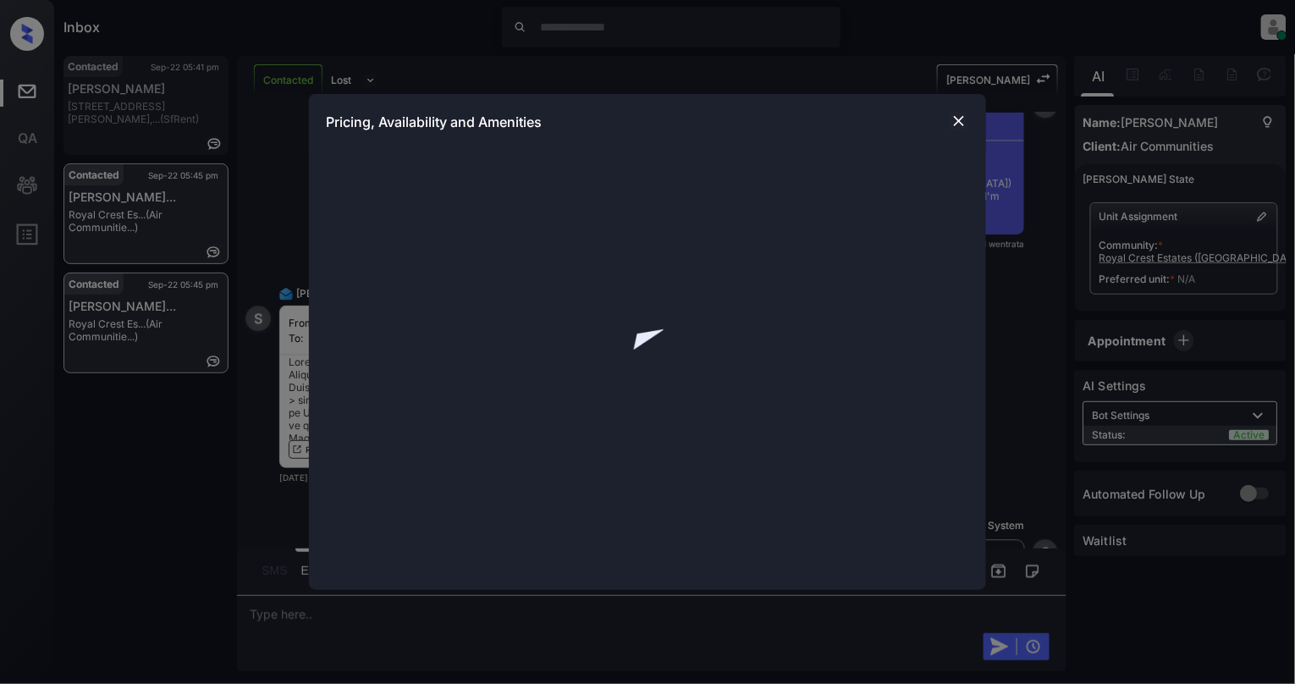
click at [957, 123] on img at bounding box center [959, 121] width 17 height 17
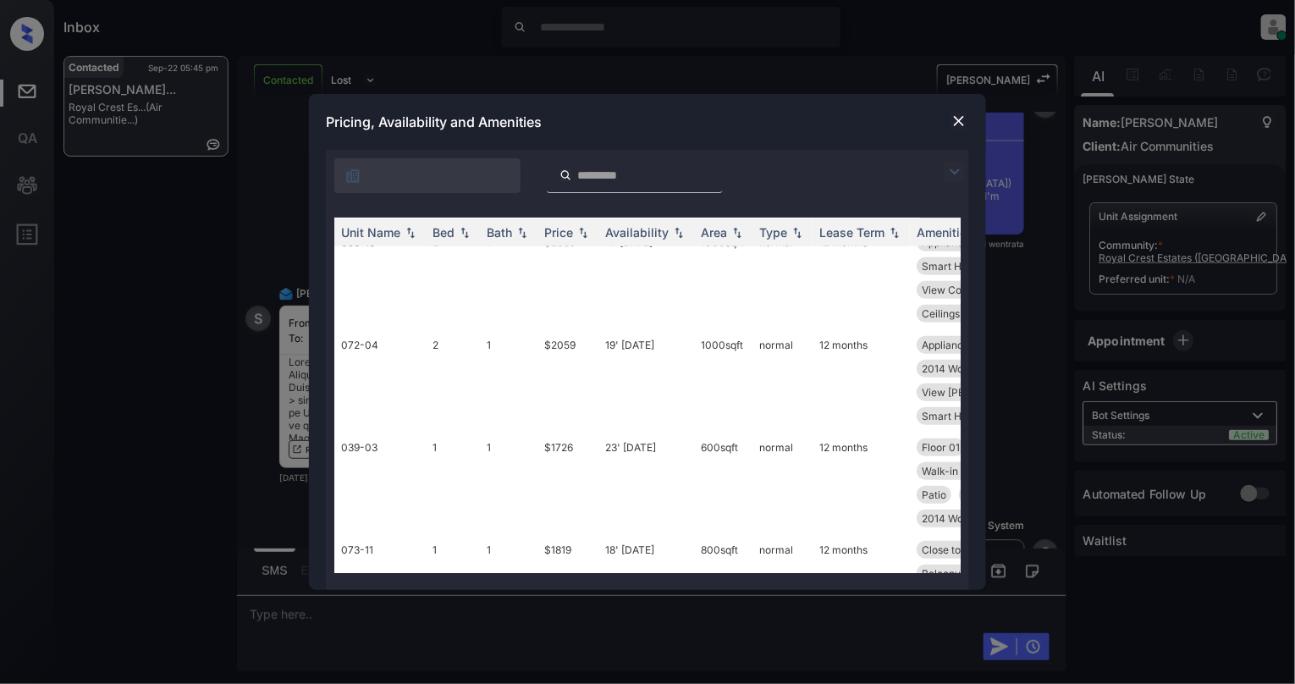
scroll to position [3048, 0]
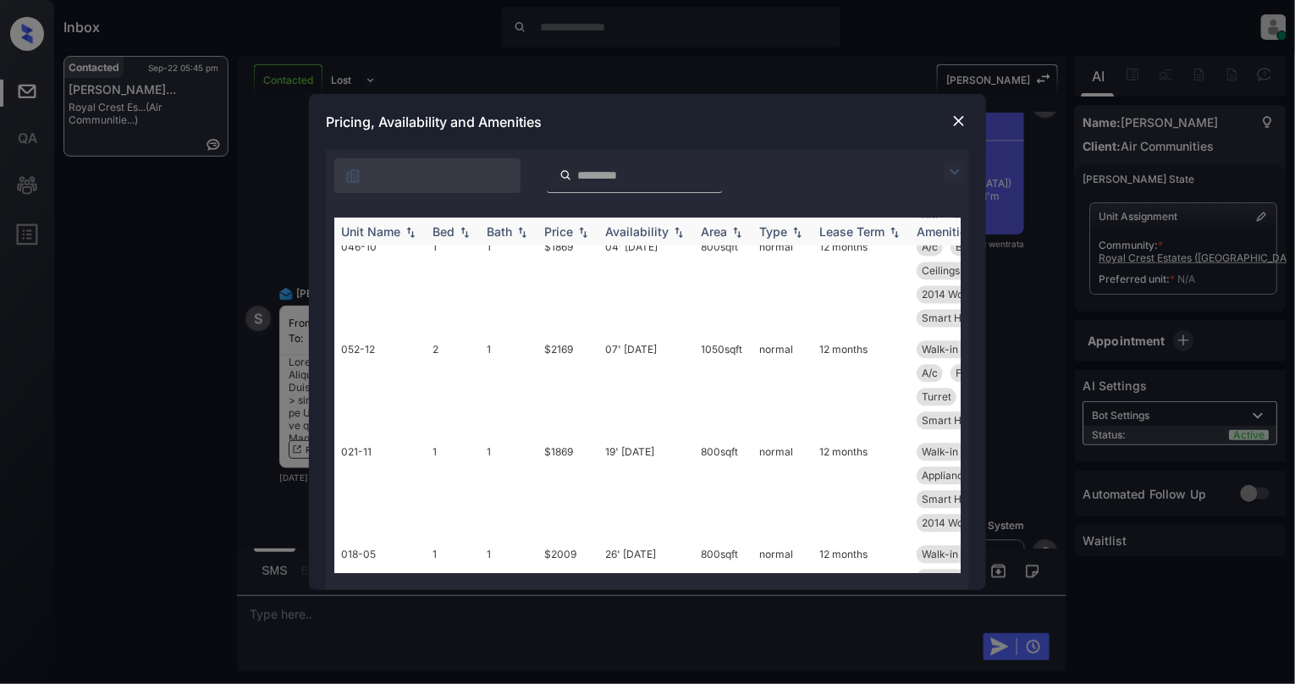
click at [464, 229] on img at bounding box center [464, 233] width 17 height 12
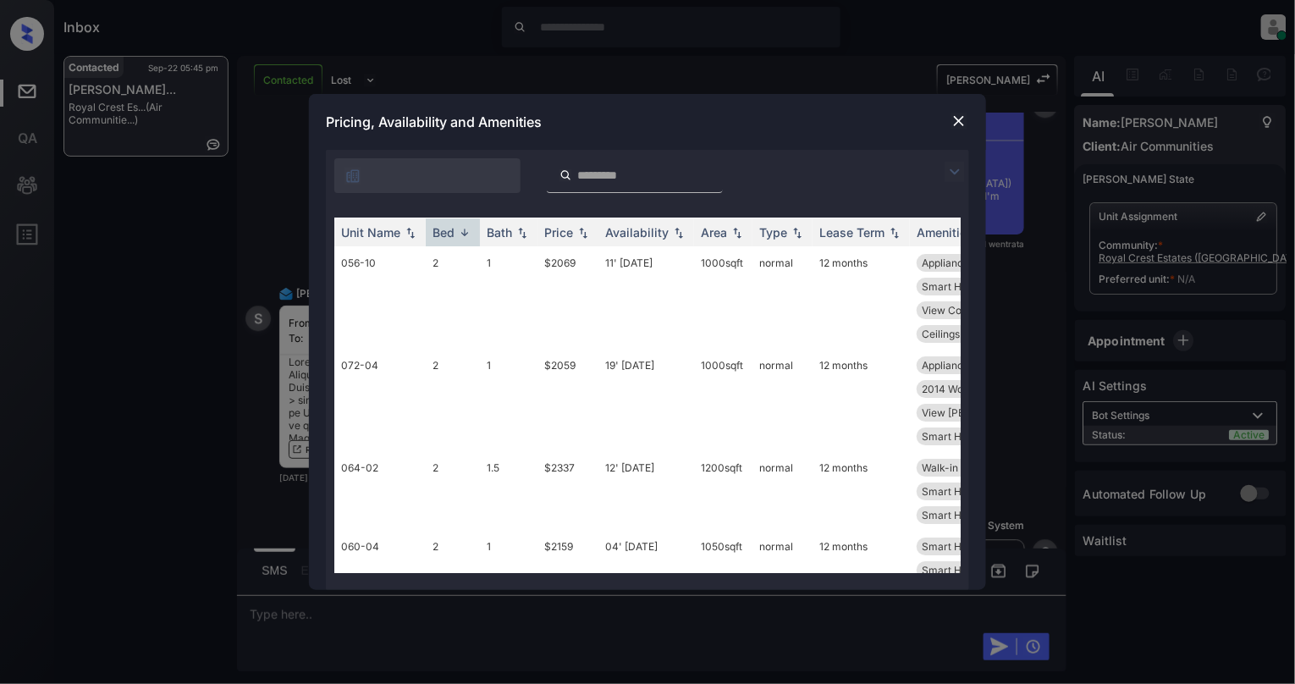
scroll to position [879, 0]
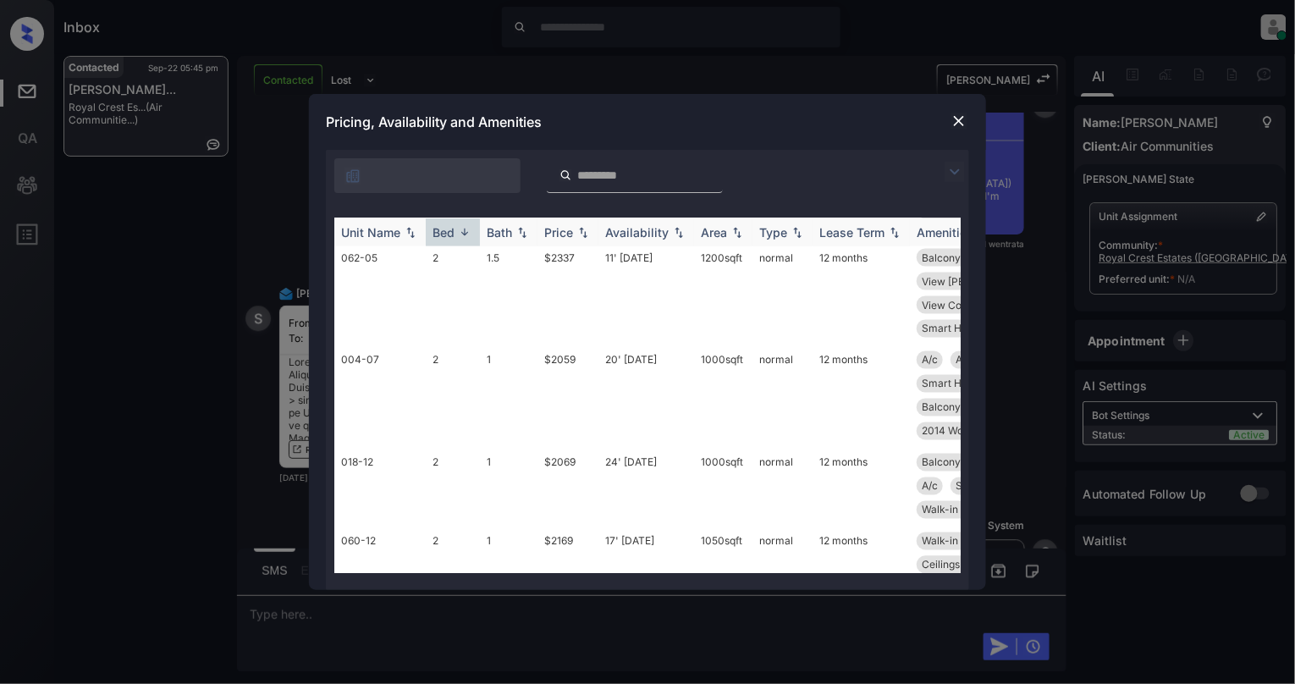
click at [464, 234] on img at bounding box center [464, 232] width 17 height 13
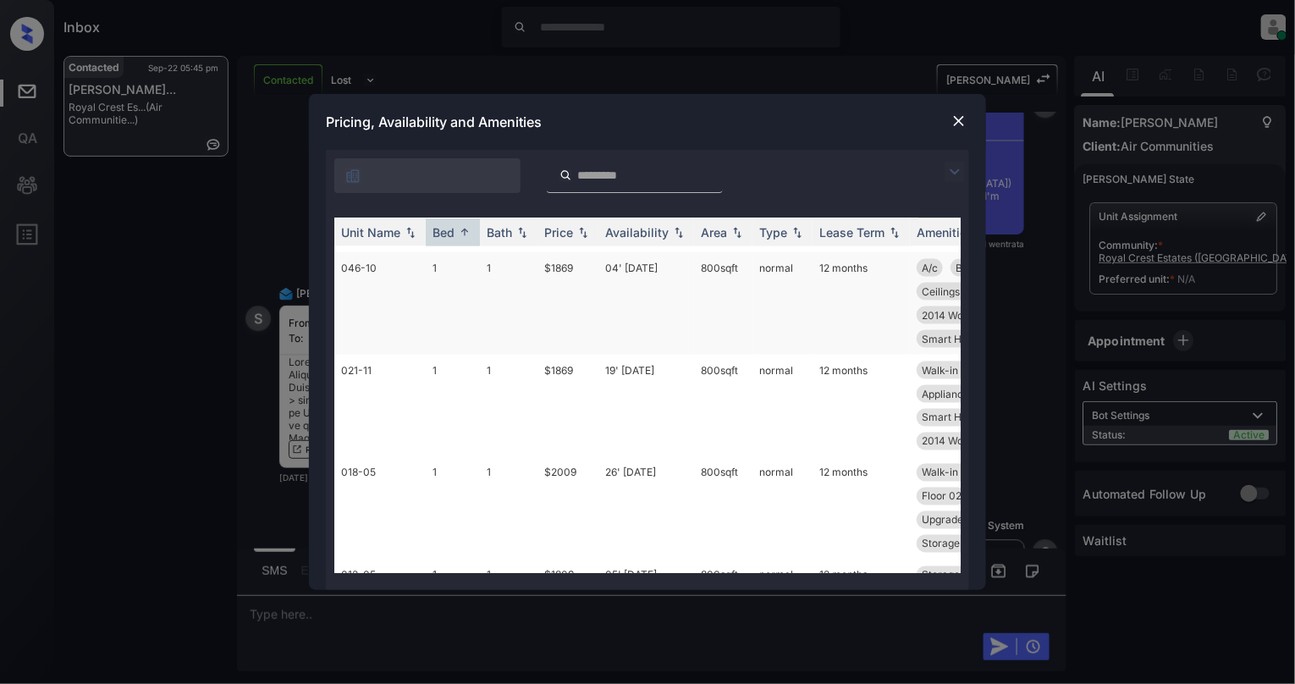
scroll to position [677, 0]
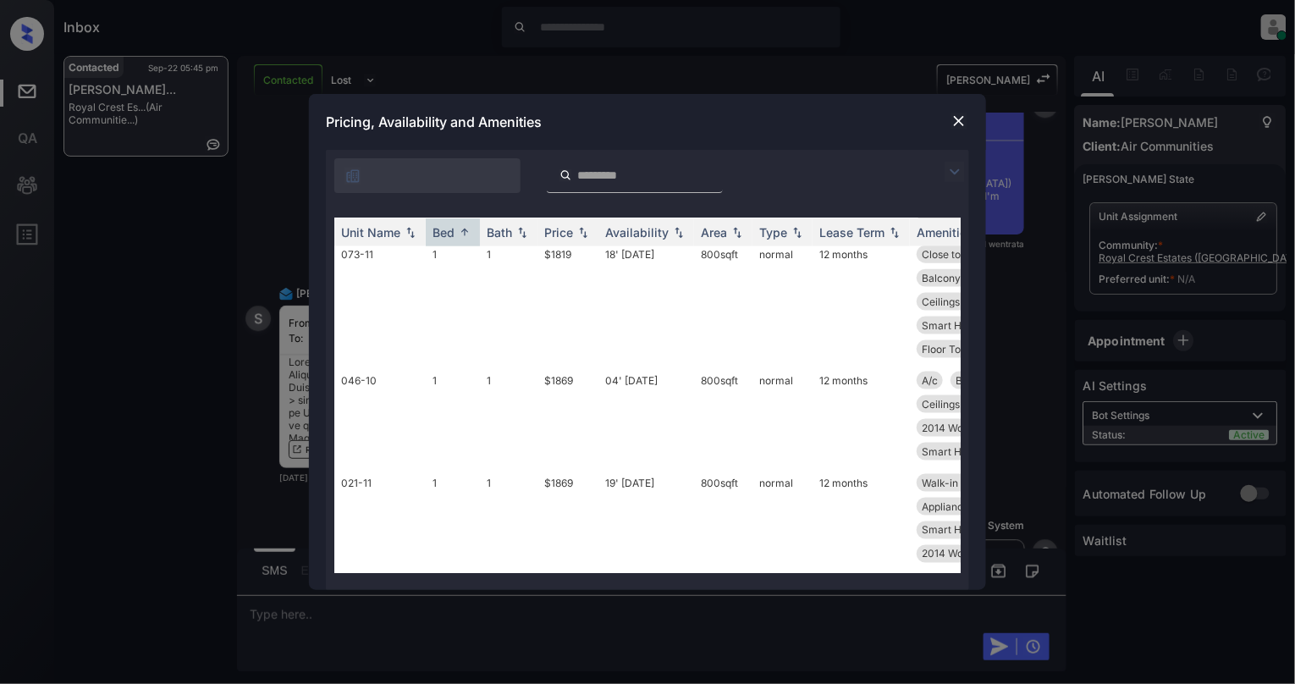
click at [943, 126] on div "Pricing, Availability and Amenities" at bounding box center [647, 122] width 677 height 56
click at [956, 122] on img at bounding box center [959, 121] width 17 height 17
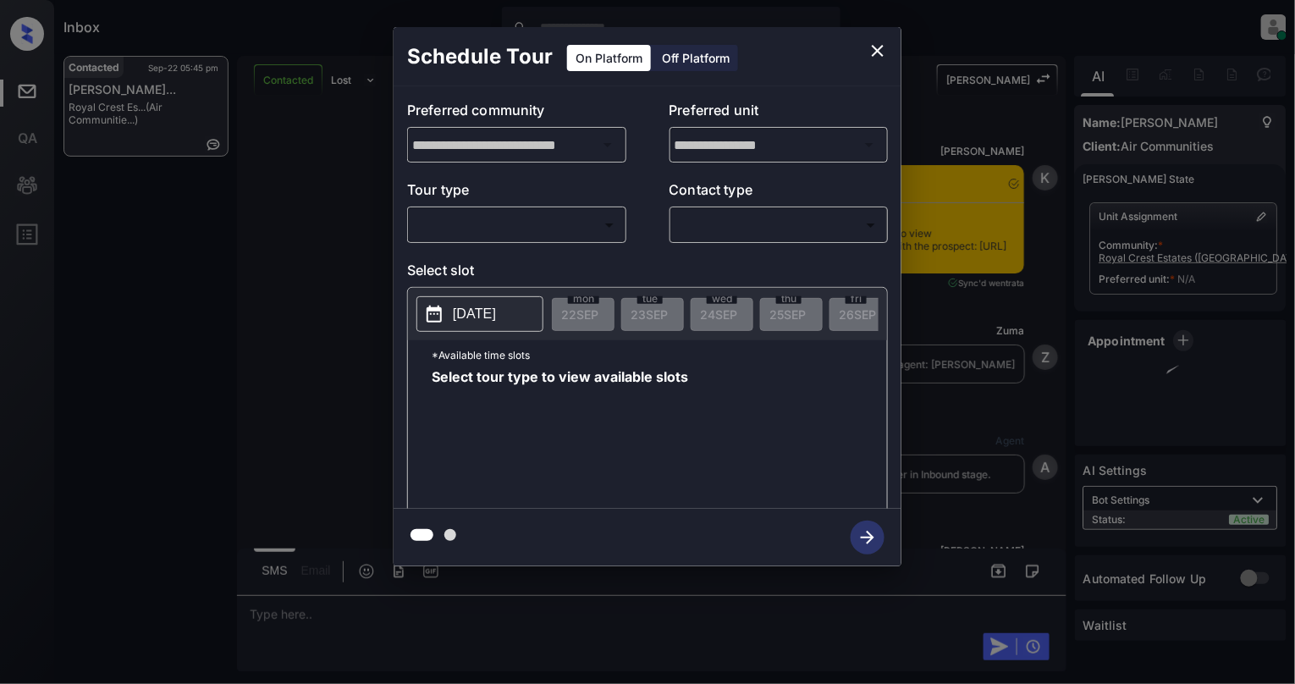
scroll to position [3168, 0]
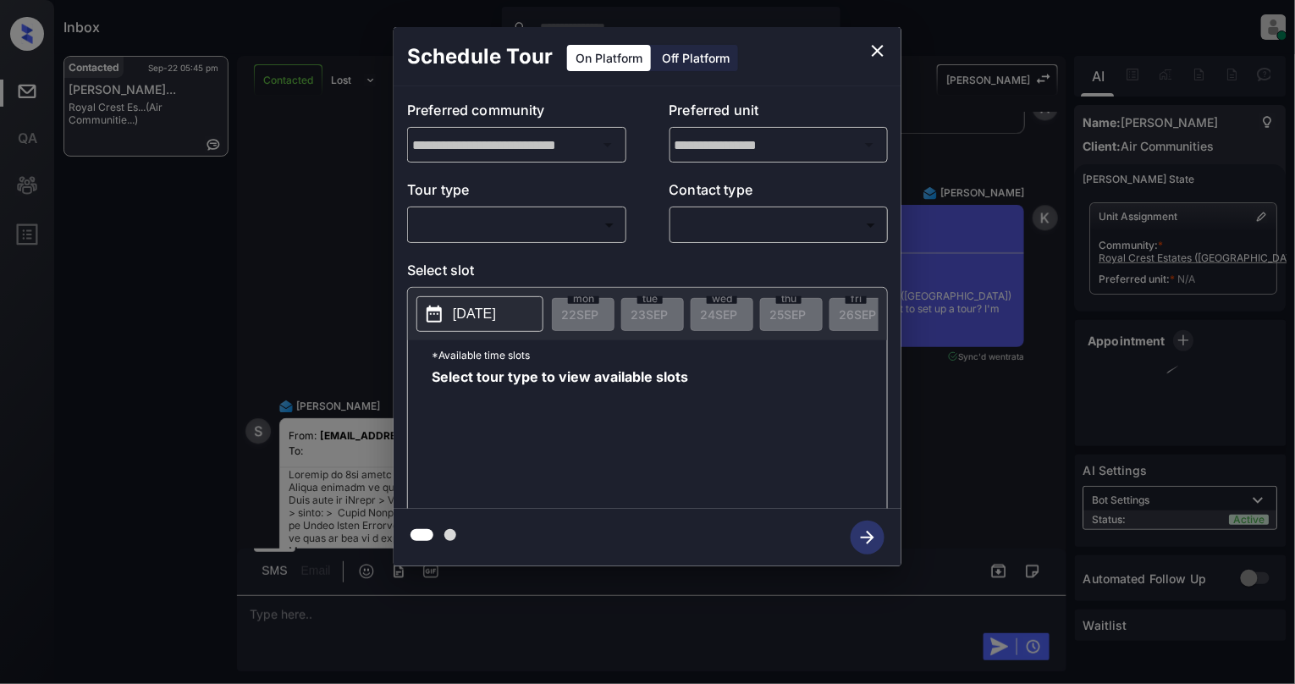
click at [474, 222] on body "Inbox Cynthia Montañez Online Set yourself offline Set yourself on break Profil…" at bounding box center [647, 342] width 1295 height 684
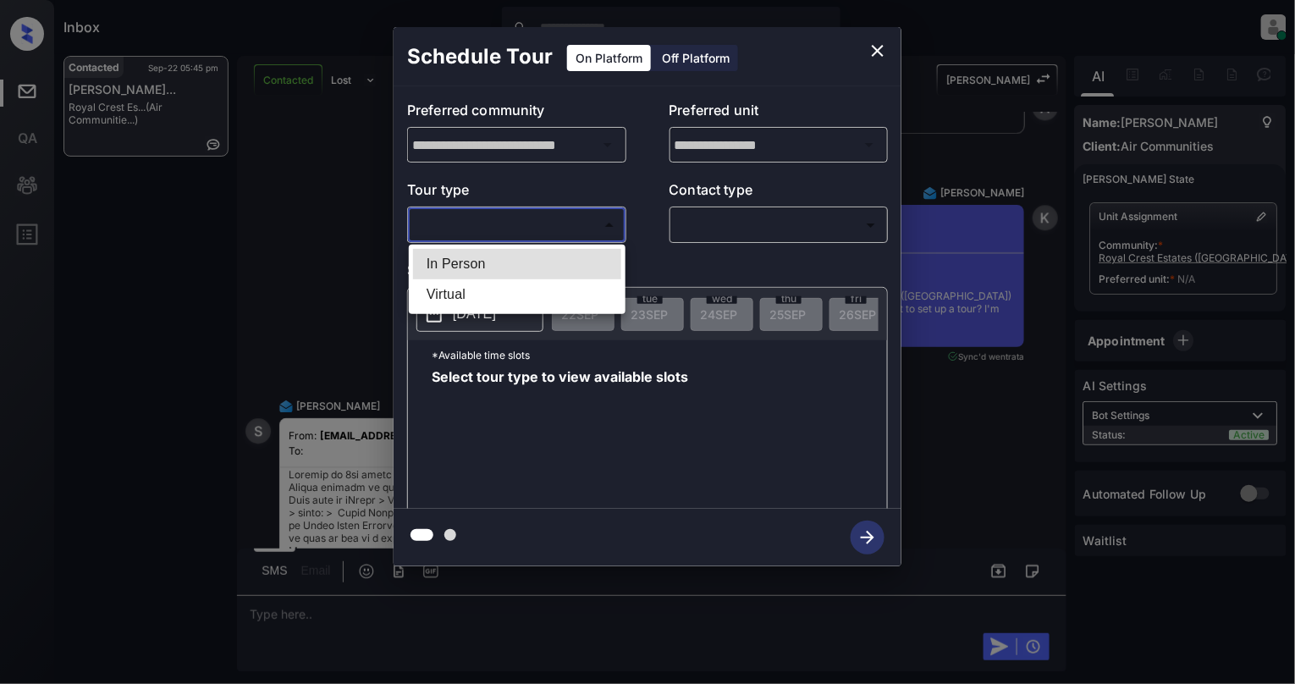
click at [482, 262] on li "In Person" at bounding box center [517, 264] width 208 height 30
type input "********"
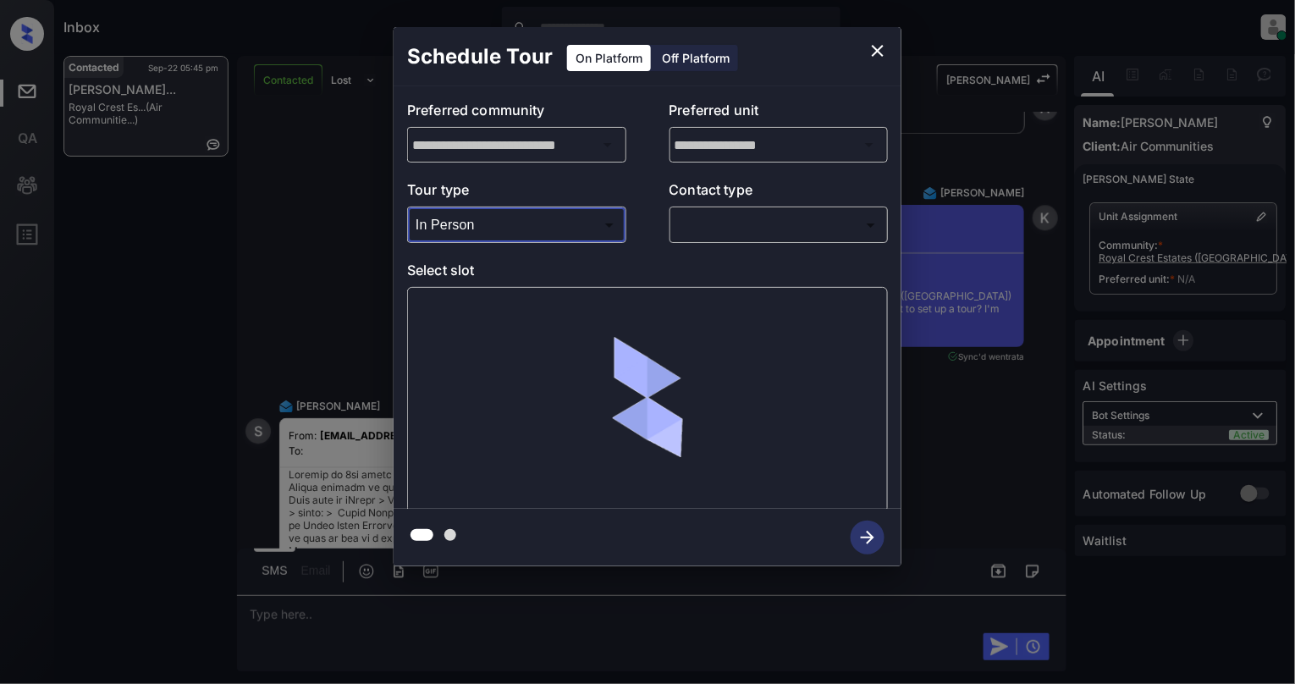
click at [784, 218] on body "Inbox Cynthia Montañez Online Set yourself offline Set yourself on break Profil…" at bounding box center [647, 342] width 1295 height 684
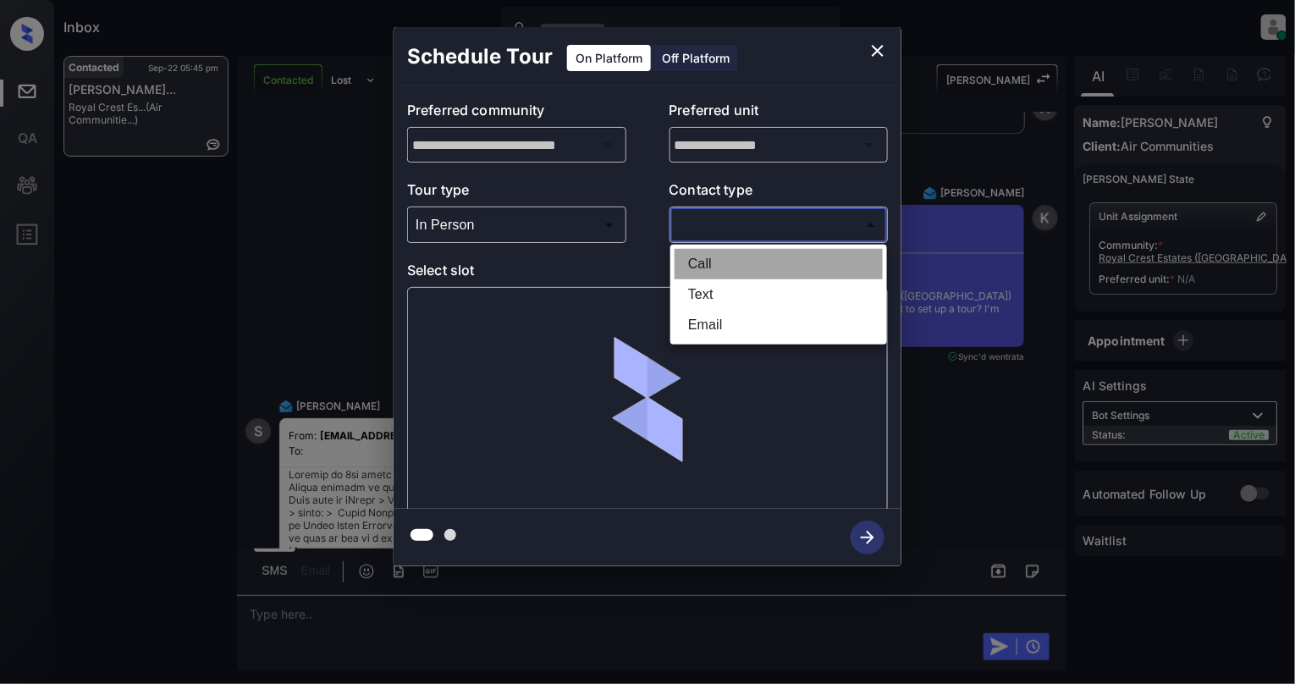
click at [748, 269] on li "Call" at bounding box center [779, 264] width 208 height 30
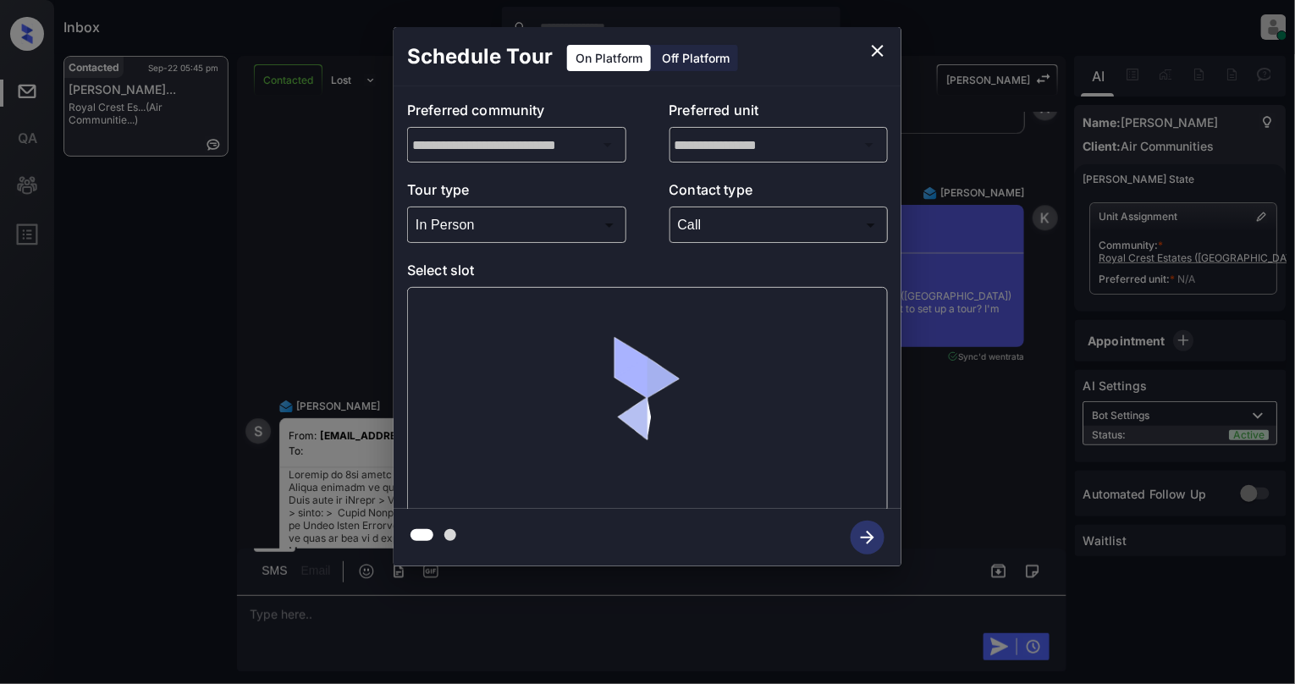
click at [719, 208] on div "Call **** ​" at bounding box center [779, 225] width 219 height 36
click at [726, 232] on body "Inbox Cynthia Montañez Online Set yourself offline Set yourself on break Profil…" at bounding box center [647, 342] width 1295 height 684
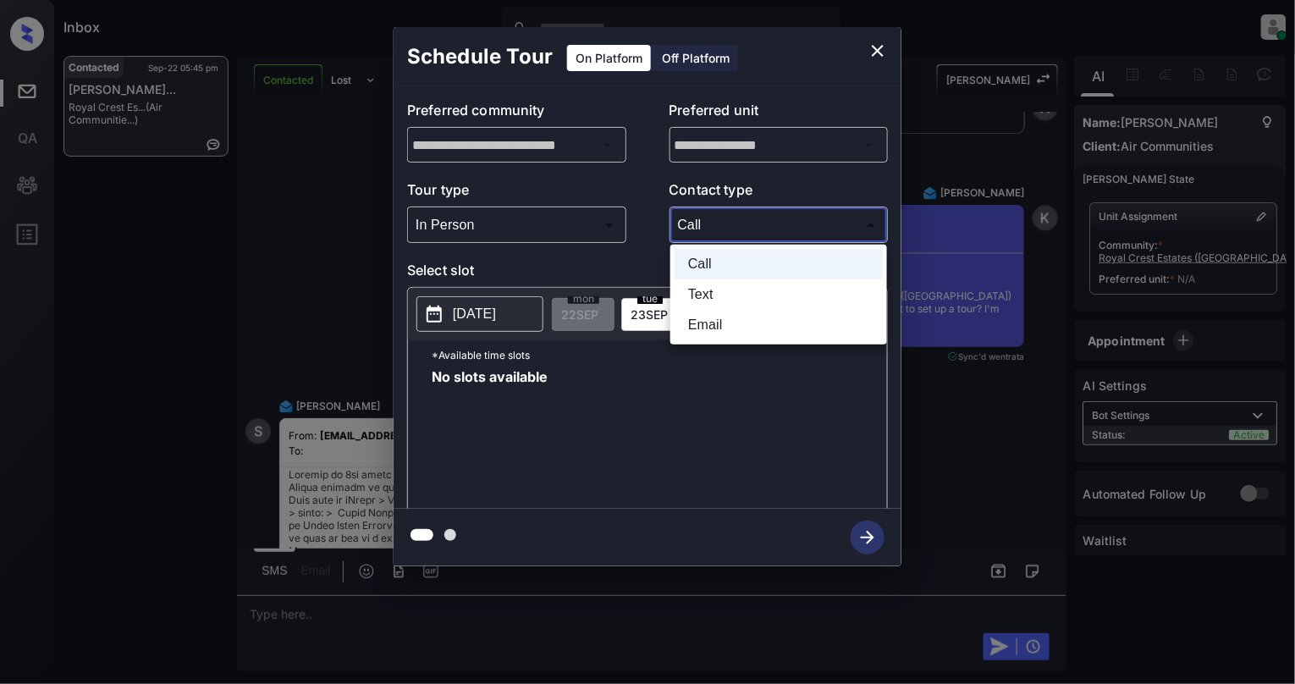
click at [716, 291] on li "Text" at bounding box center [779, 294] width 208 height 30
type input "****"
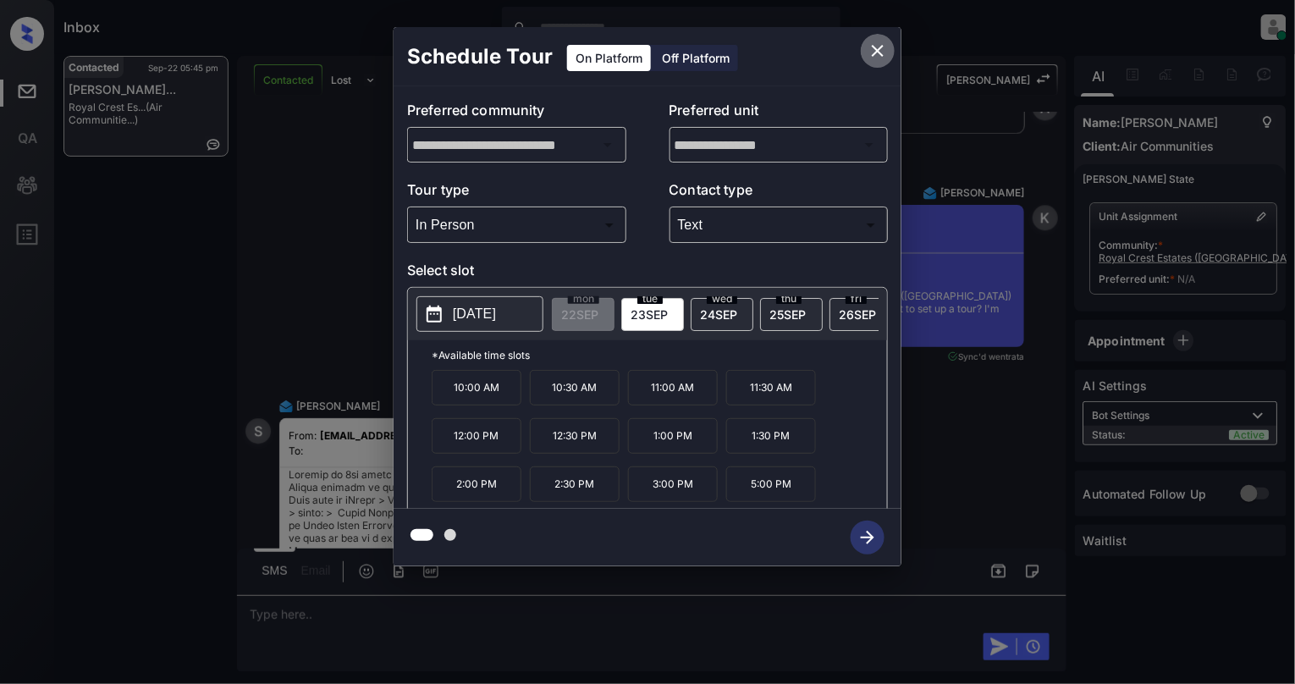
click at [876, 58] on icon "close" at bounding box center [878, 51] width 20 height 20
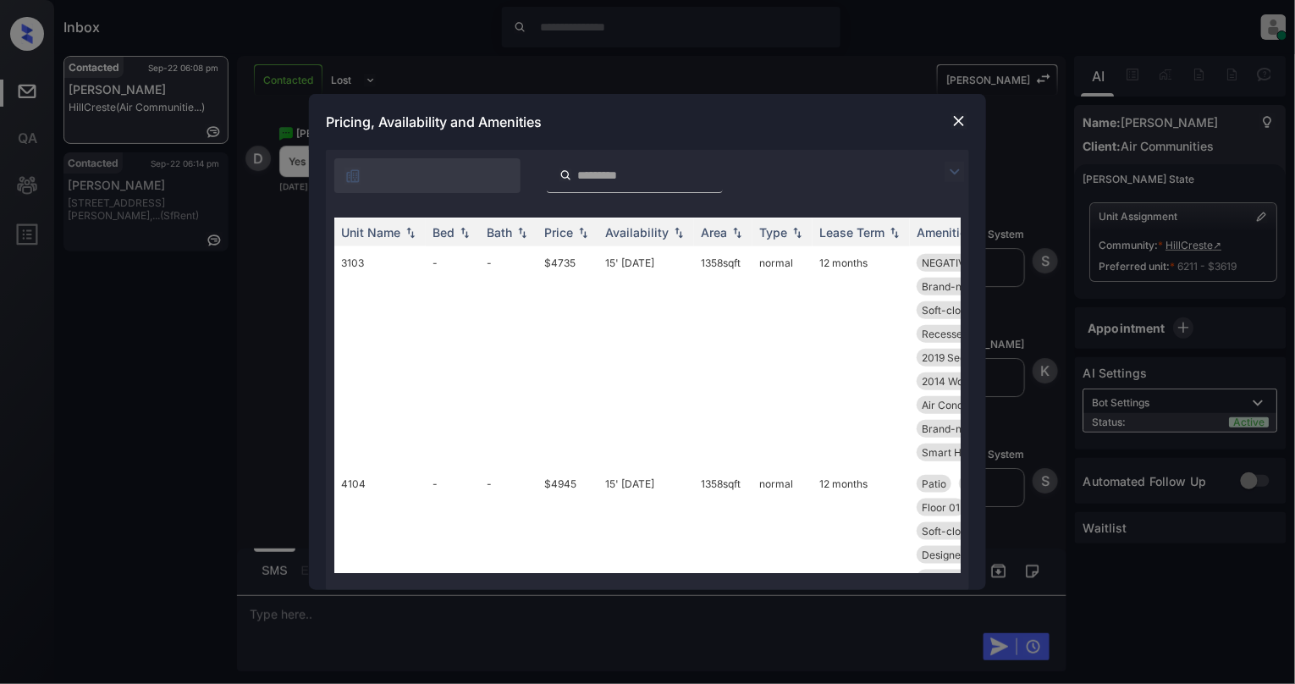
scroll to position [339, 0]
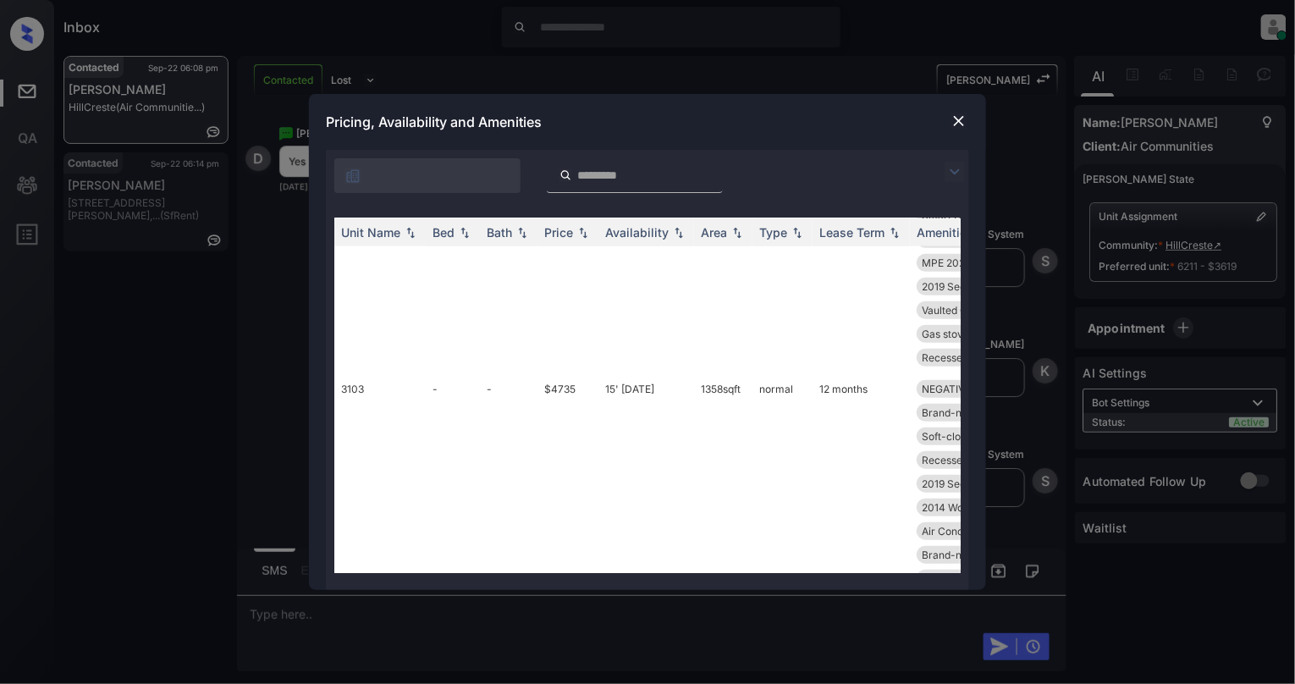
click at [957, 117] on img at bounding box center [959, 121] width 17 height 17
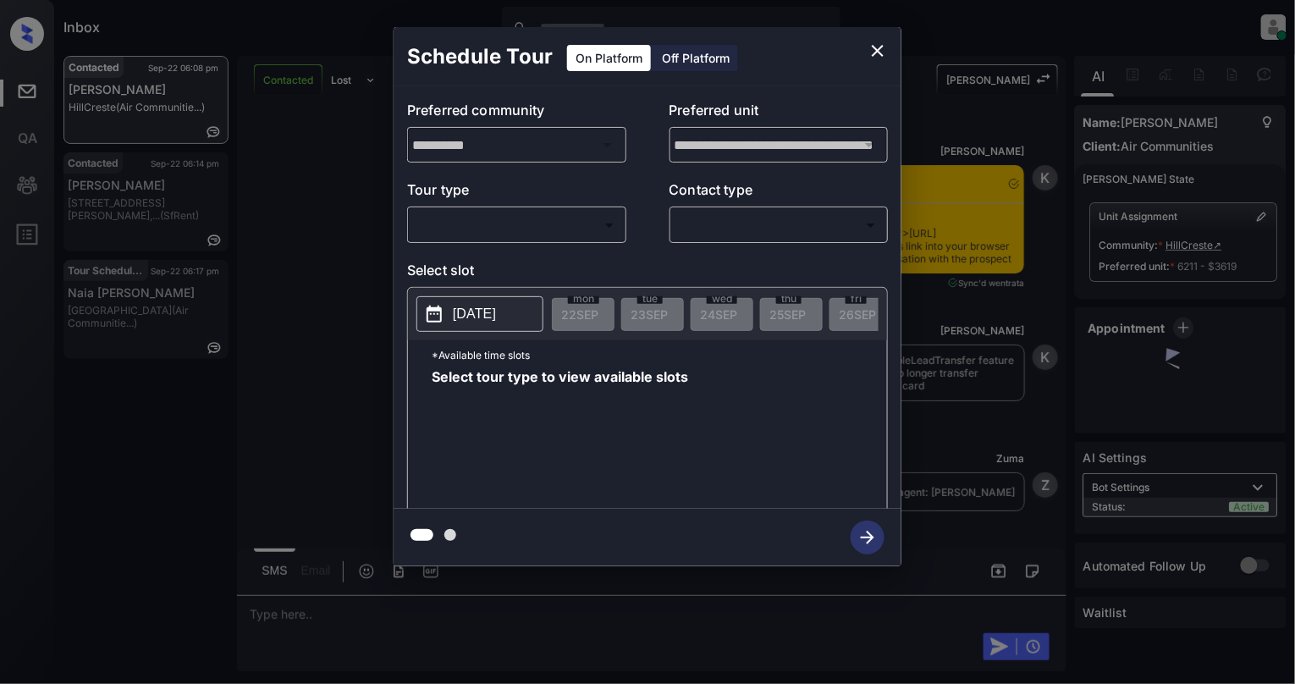
scroll to position [3680, 0]
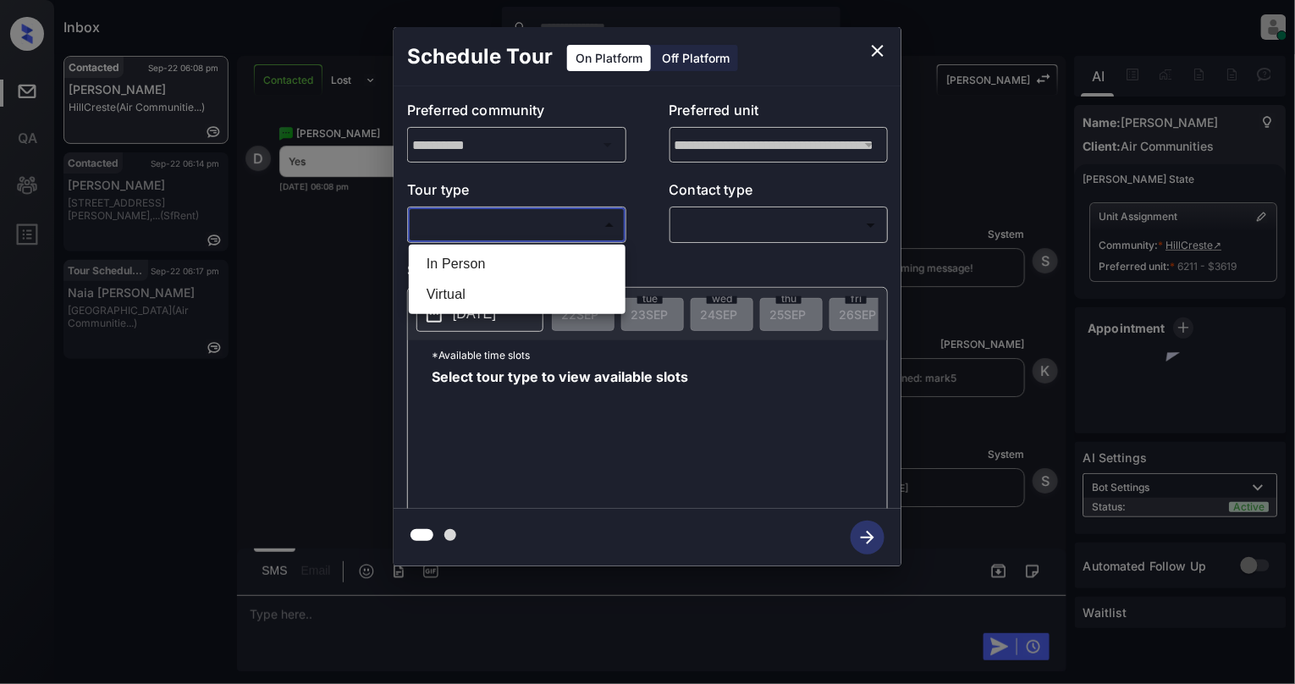
click at [552, 222] on body "Inbox [PERSON_NAME] Online Set yourself offline Set yourself on break Profile S…" at bounding box center [647, 342] width 1295 height 684
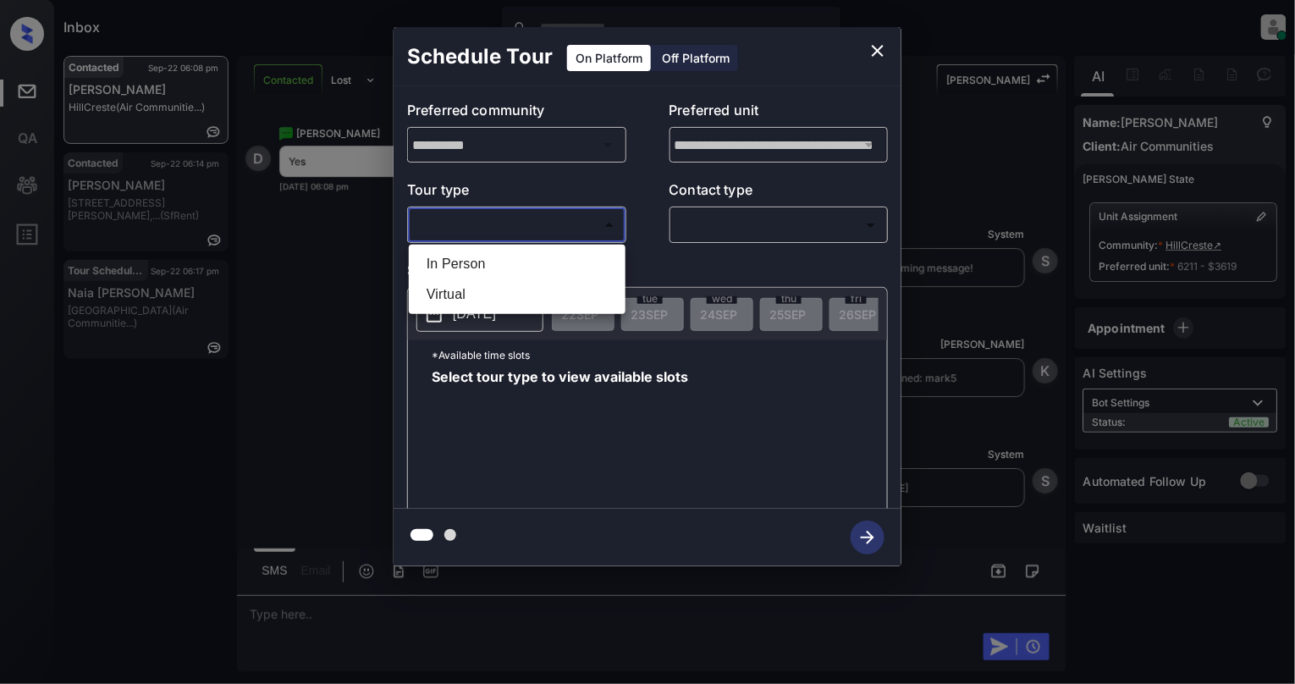
click at [550, 254] on li "In Person" at bounding box center [517, 264] width 208 height 30
type input "********"
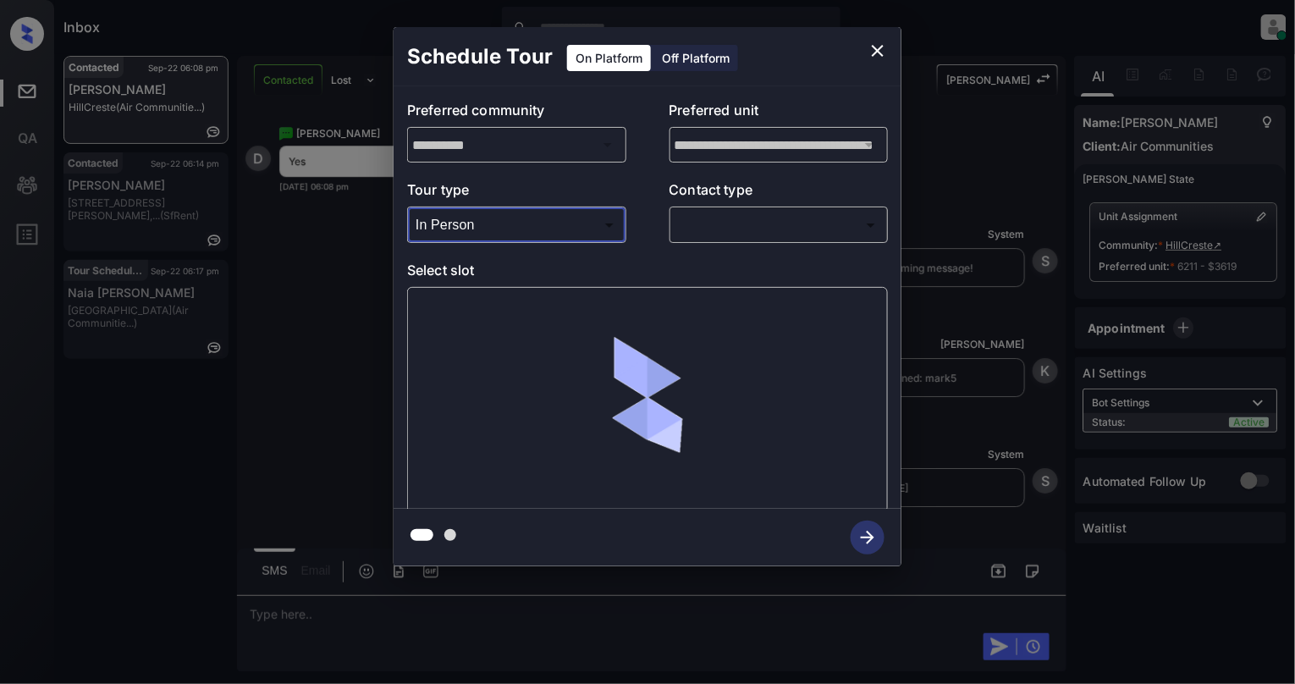
click at [713, 212] on body "Inbox [PERSON_NAME] Online Set yourself offline Set yourself on break Profile S…" at bounding box center [647, 342] width 1295 height 684
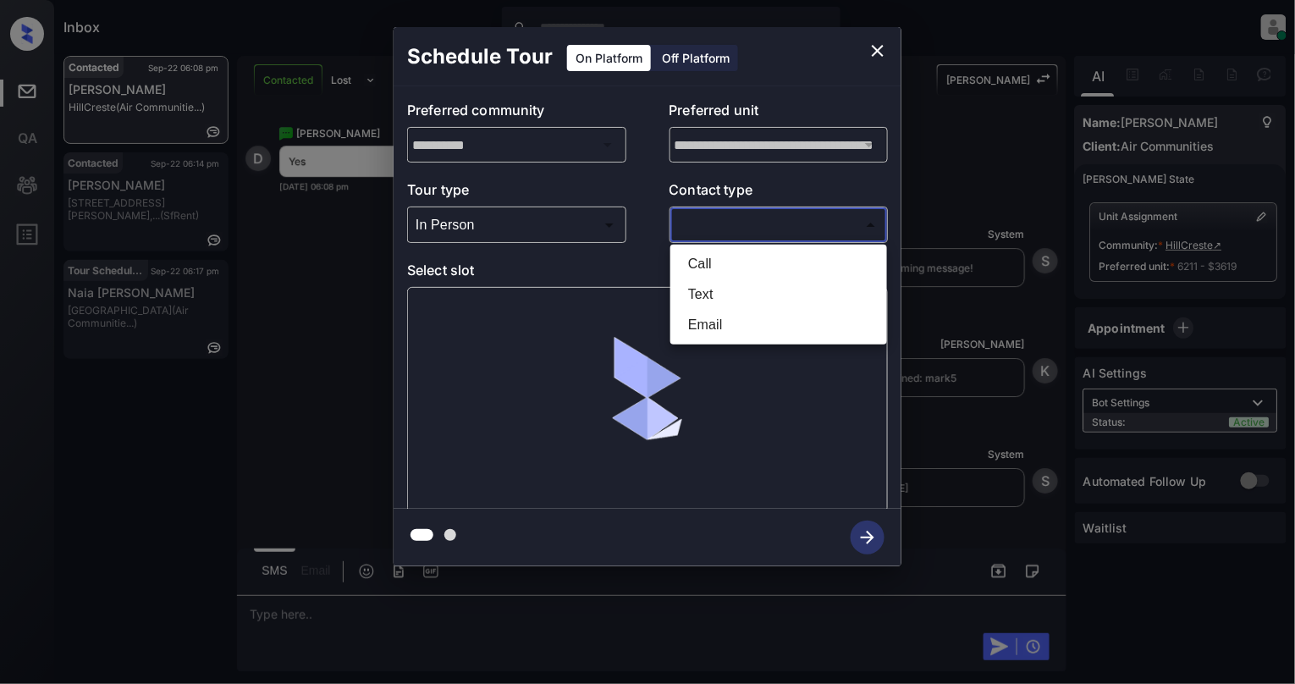
click at [689, 289] on li "Text" at bounding box center [779, 294] width 208 height 30
type input "****"
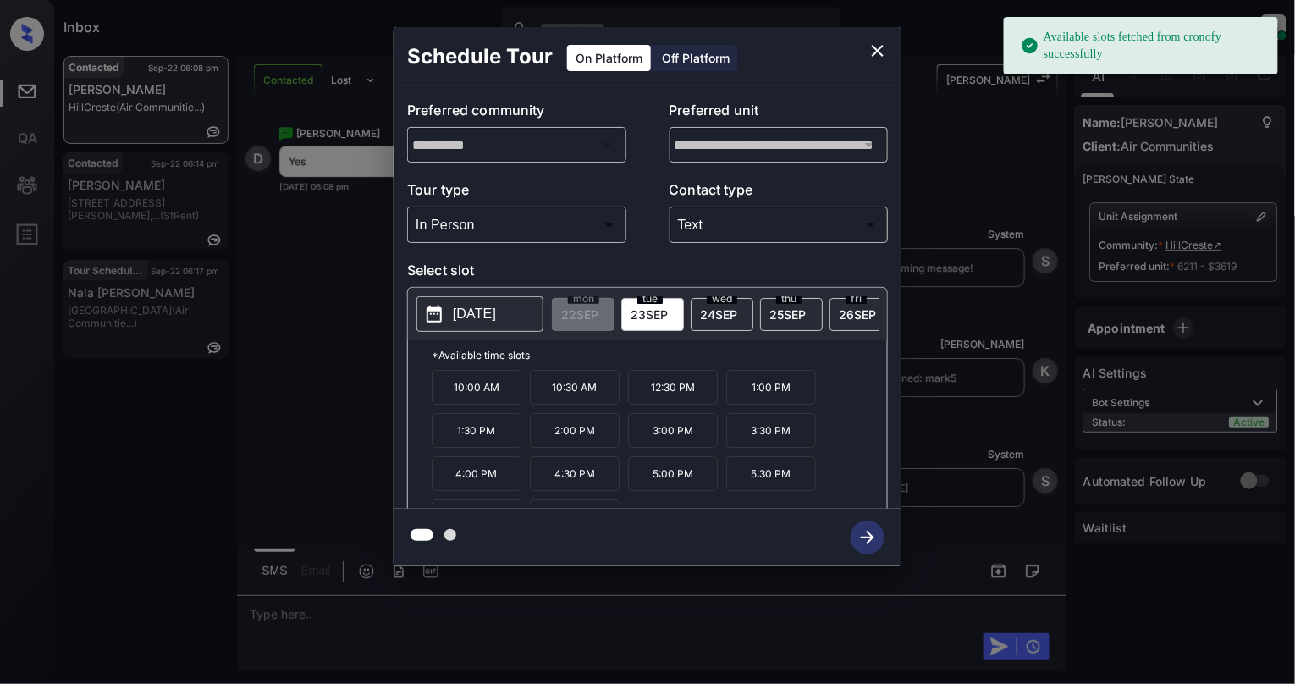
click at [496, 316] on p "2025-09-23" at bounding box center [474, 314] width 43 height 20
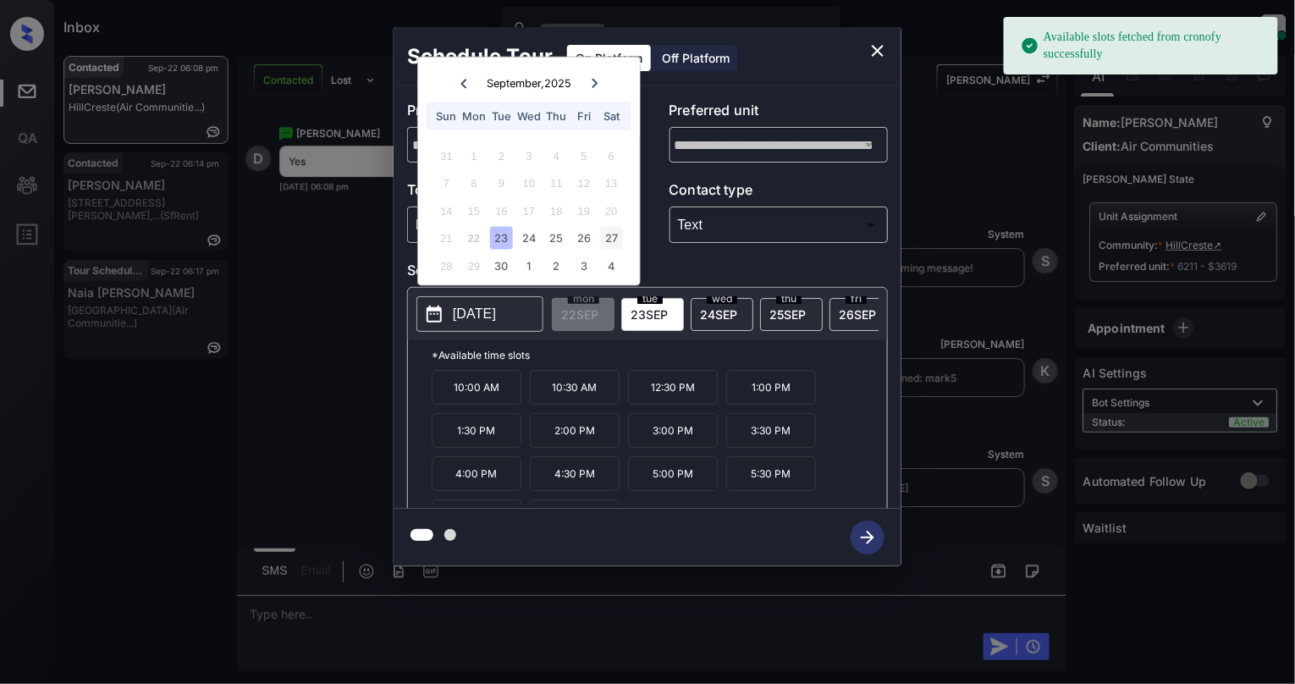
click at [617, 240] on div "27" at bounding box center [611, 238] width 23 height 23
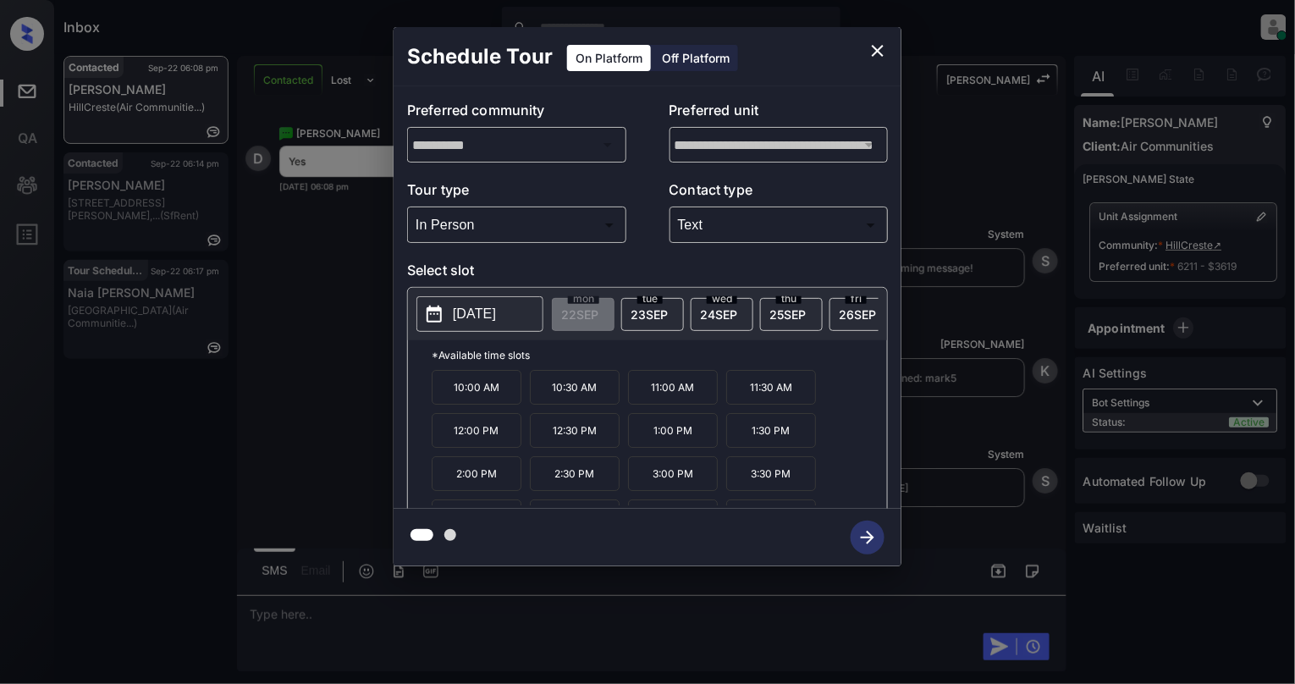
click at [589, 438] on p "12:30 PM" at bounding box center [575, 430] width 90 height 35
click at [869, 527] on icon "button" at bounding box center [868, 538] width 34 height 34
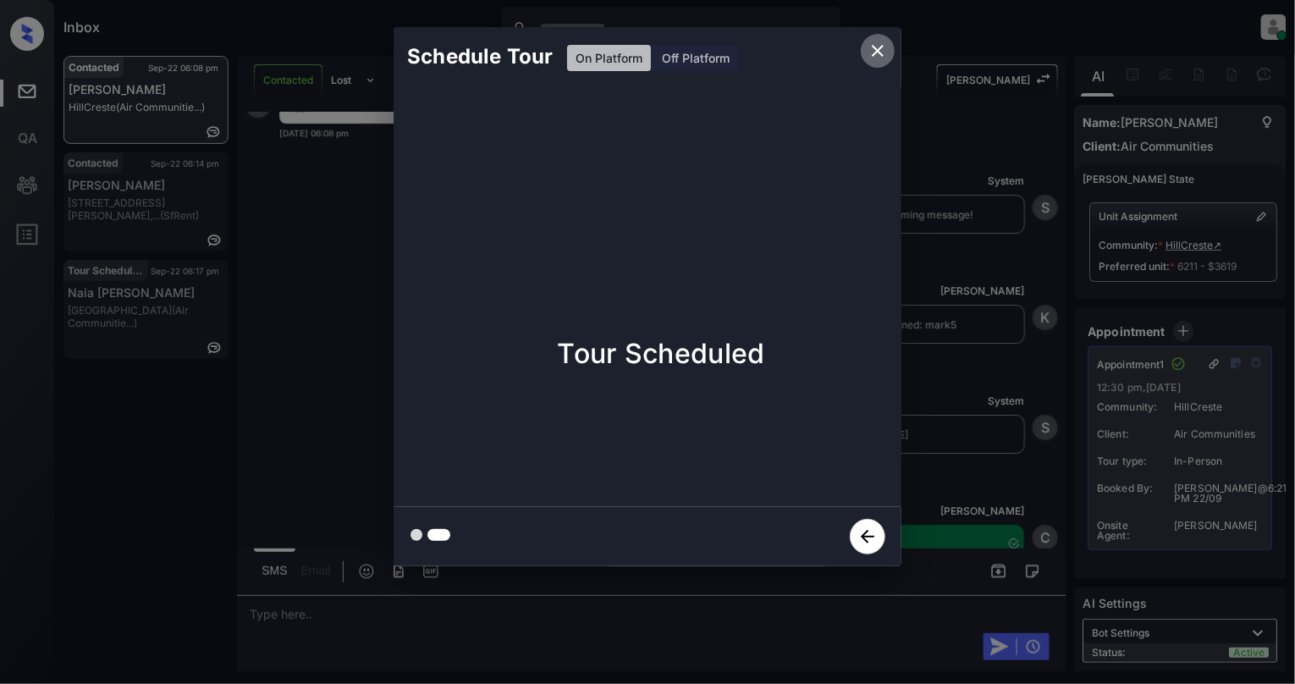
click at [867, 54] on button "close" at bounding box center [878, 51] width 34 height 34
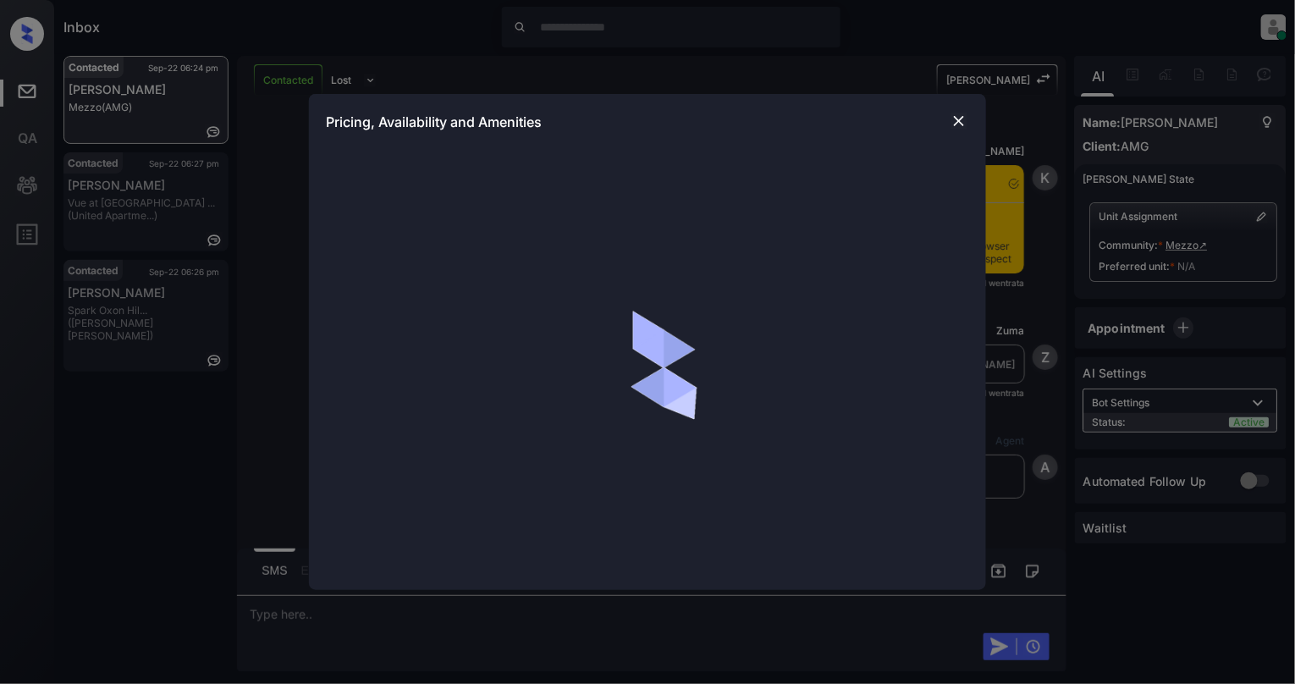
scroll to position [2558, 0]
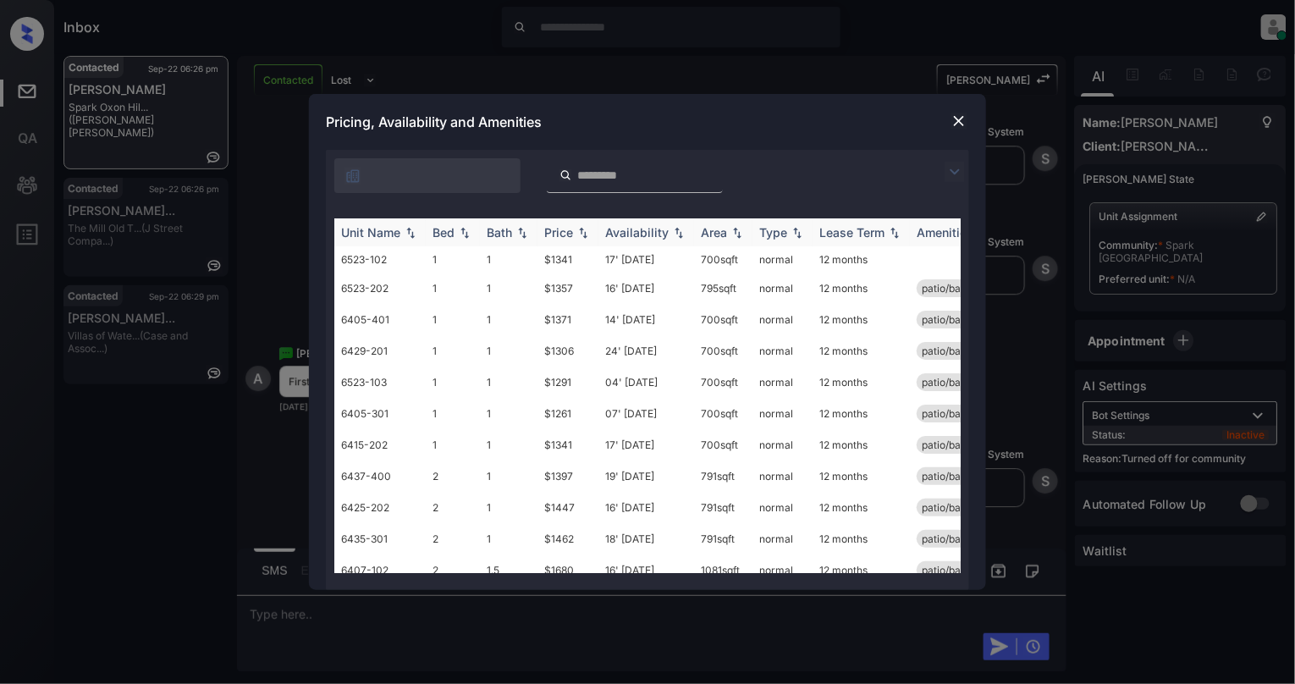
click at [464, 235] on img at bounding box center [464, 233] width 17 height 12
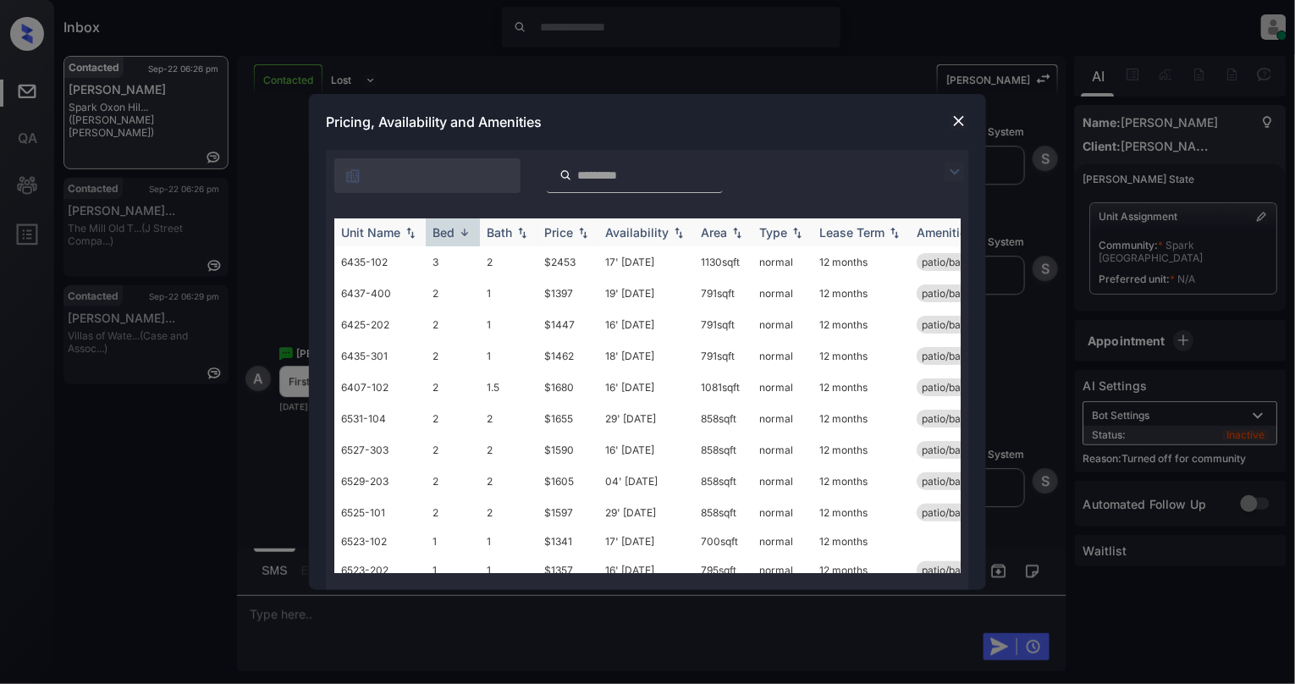
click at [464, 235] on img at bounding box center [464, 232] width 17 height 13
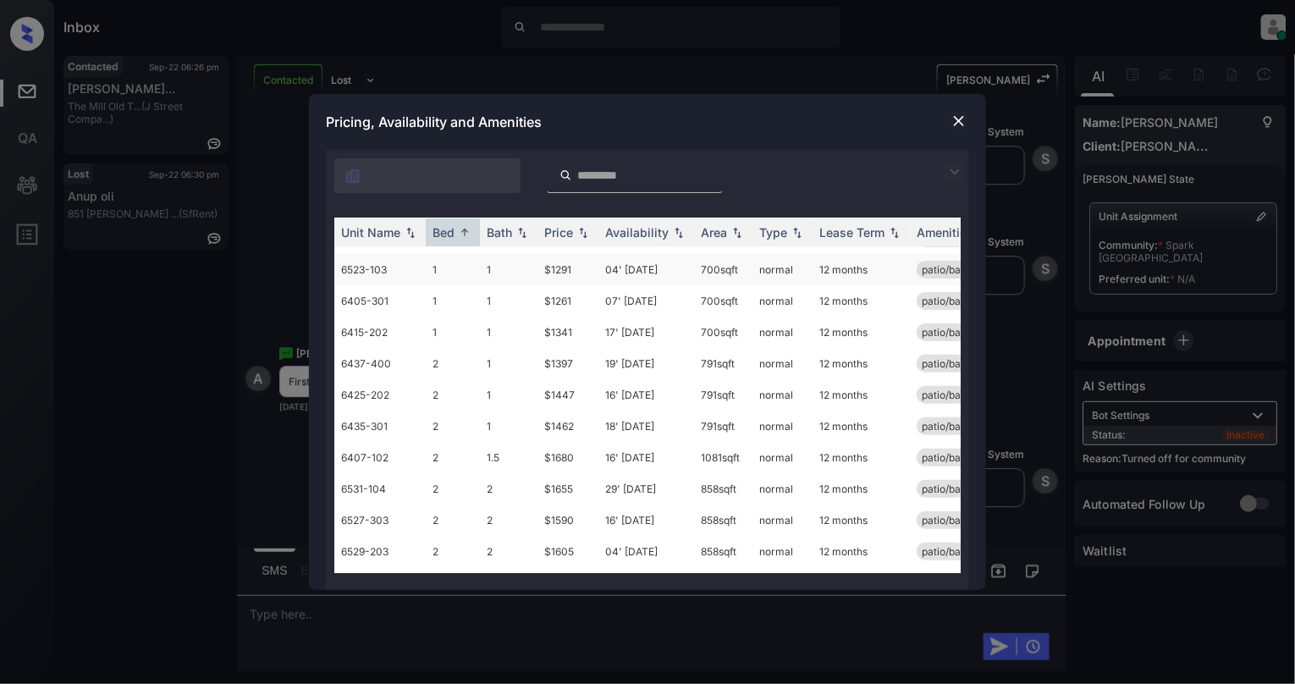
scroll to position [186, 0]
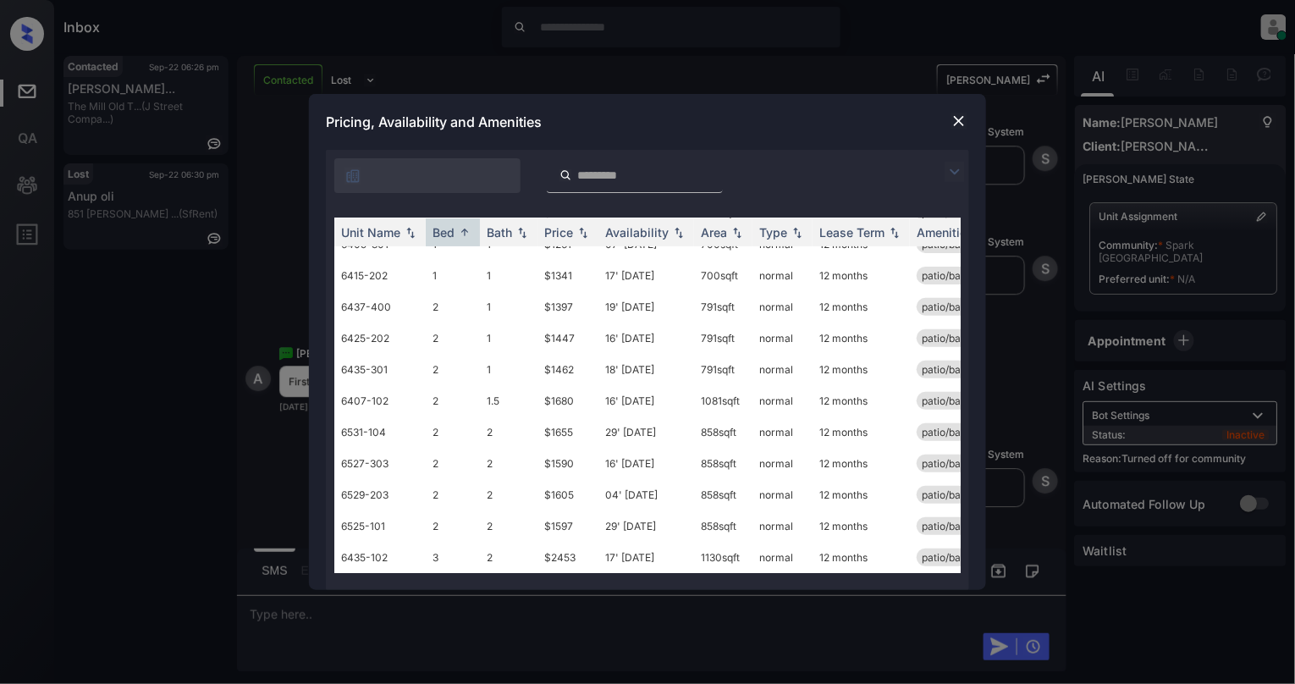
click at [951, 124] on img at bounding box center [959, 121] width 17 height 17
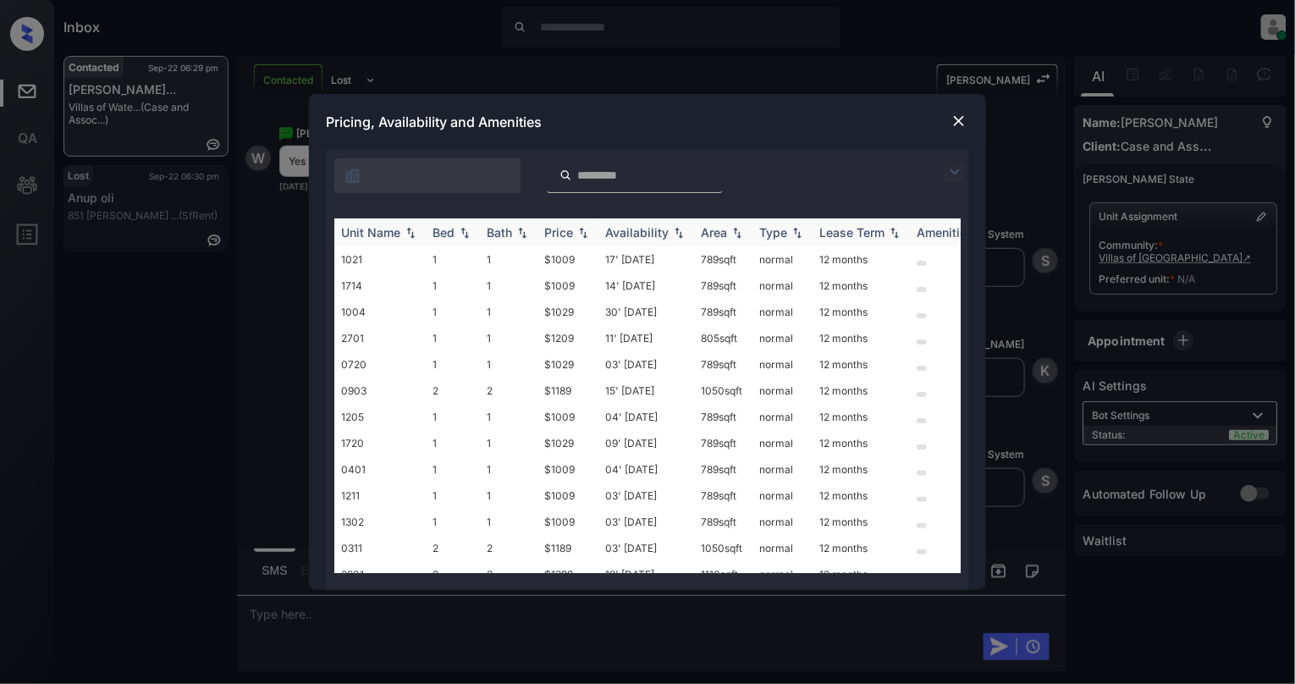
click at [466, 235] on img at bounding box center [464, 233] width 17 height 12
click at [466, 235] on img at bounding box center [464, 232] width 17 height 13
click at [547, 452] on td "$1009" at bounding box center [568, 443] width 61 height 26
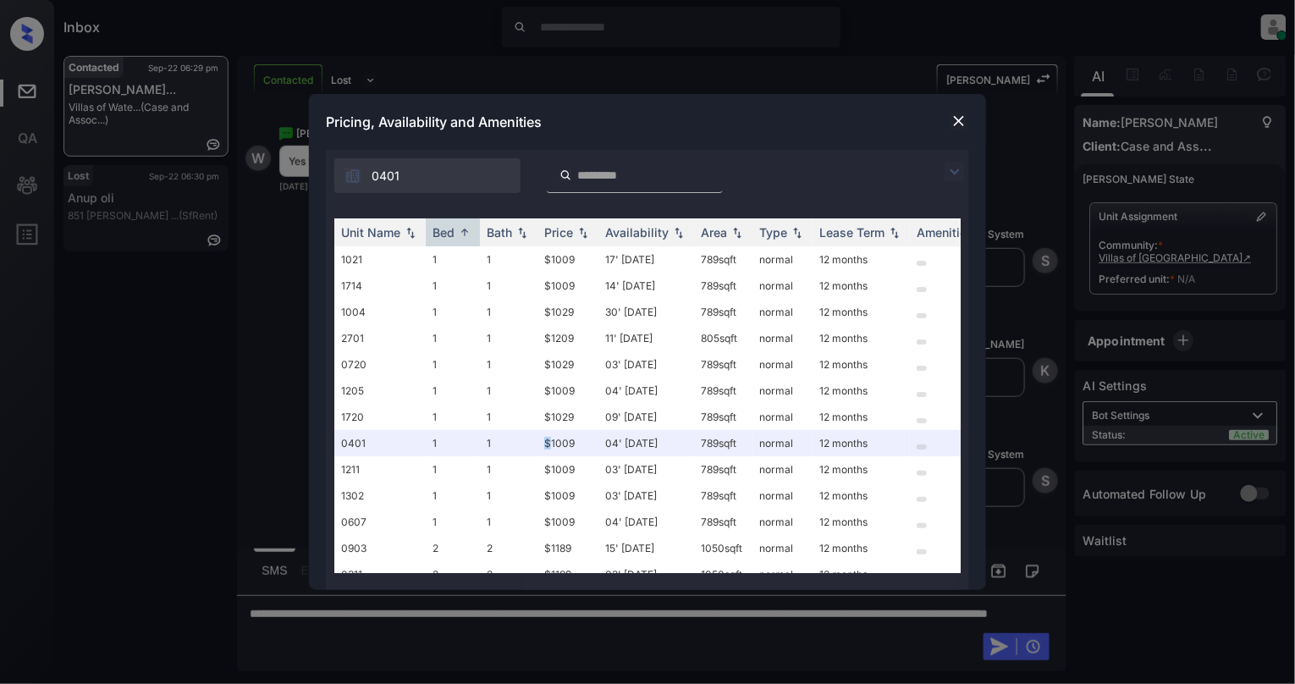
click at [955, 116] on img at bounding box center [959, 121] width 17 height 17
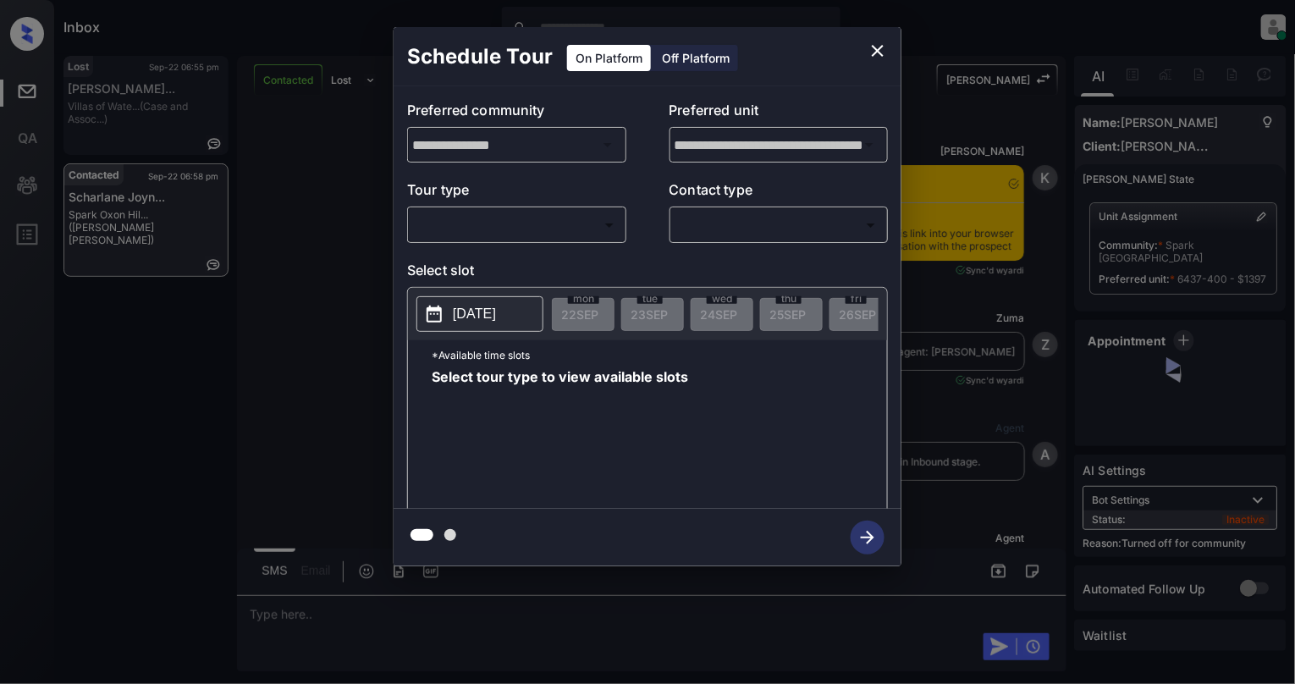
scroll to position [2061, 0]
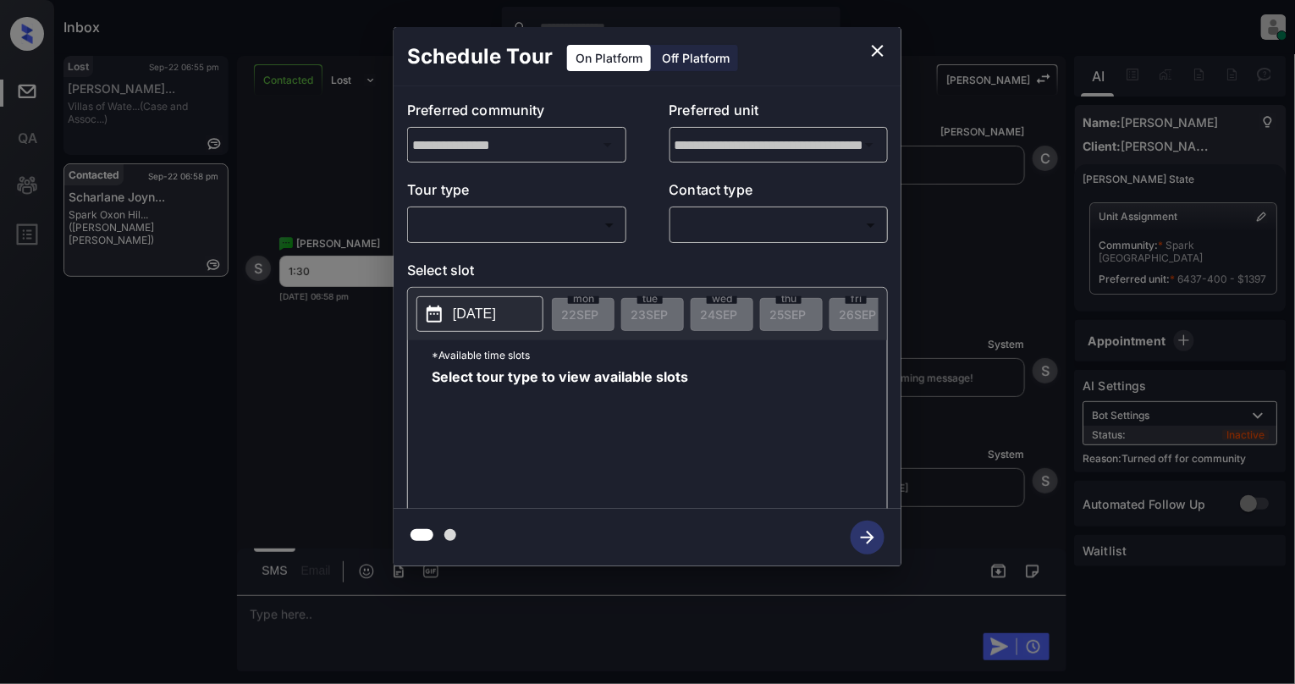
click at [501, 231] on body "Inbox Cynthia Montañez Online Set yourself offline Set yourself on break Profil…" at bounding box center [647, 342] width 1295 height 684
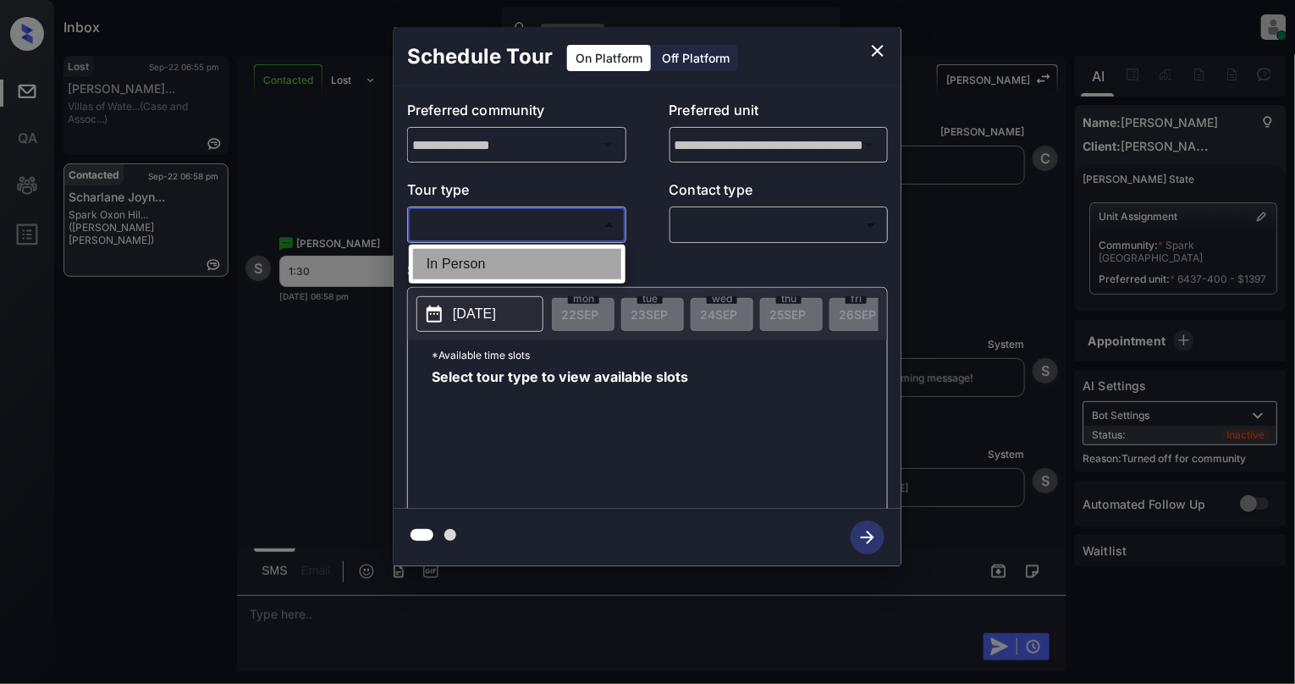
click at [467, 273] on li "In Person" at bounding box center [517, 264] width 208 height 30
type input "********"
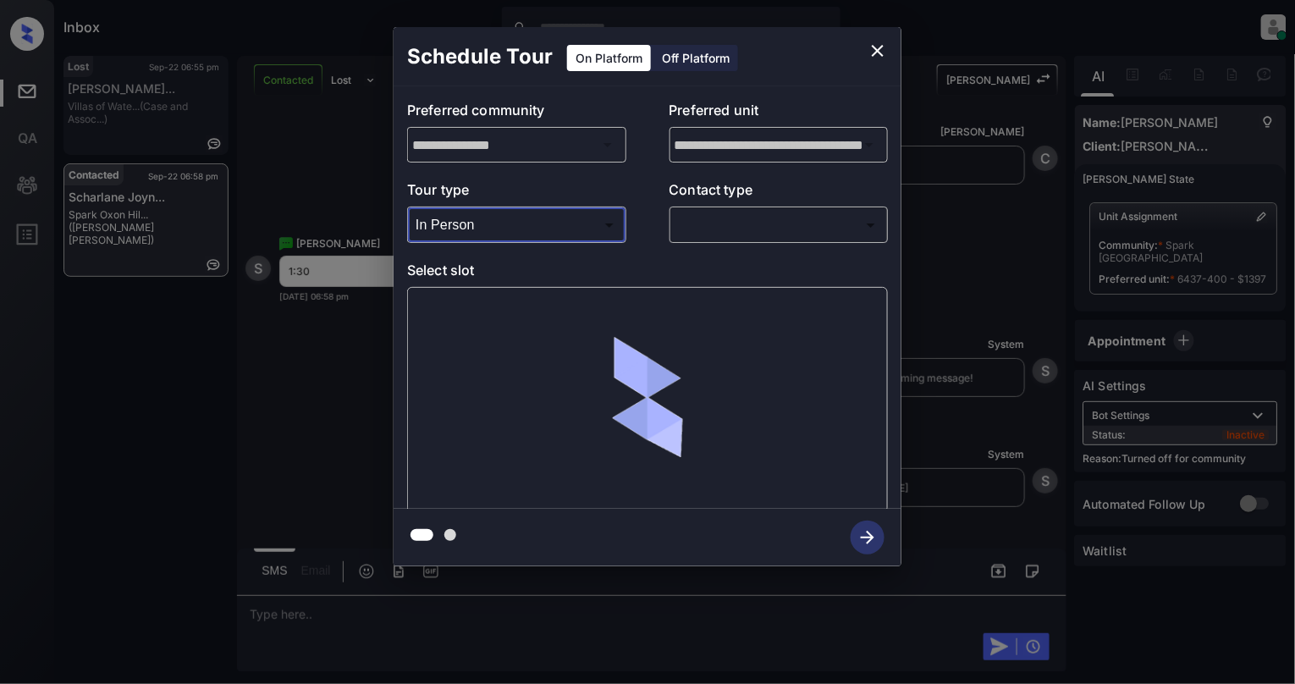
click at [803, 235] on body "Inbox Cynthia Montañez Online Set yourself offline Set yourself on break Profil…" at bounding box center [647, 342] width 1295 height 684
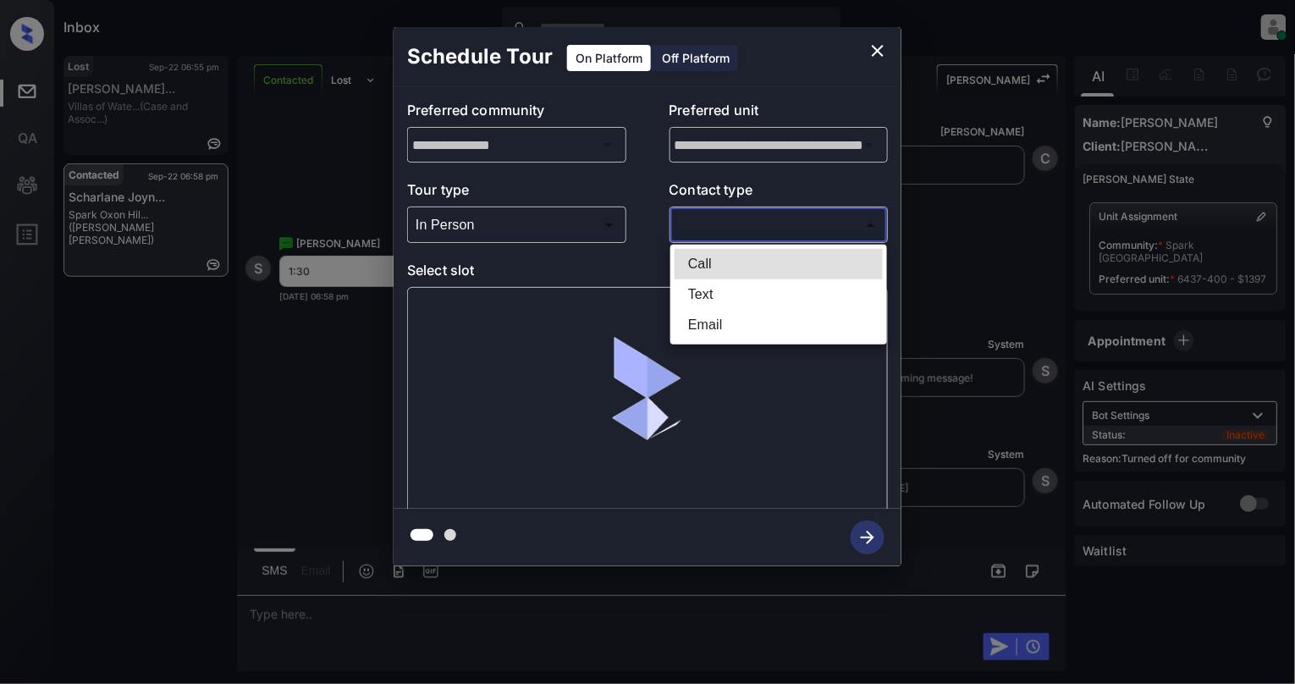
click at [745, 299] on li "Text" at bounding box center [779, 294] width 208 height 30
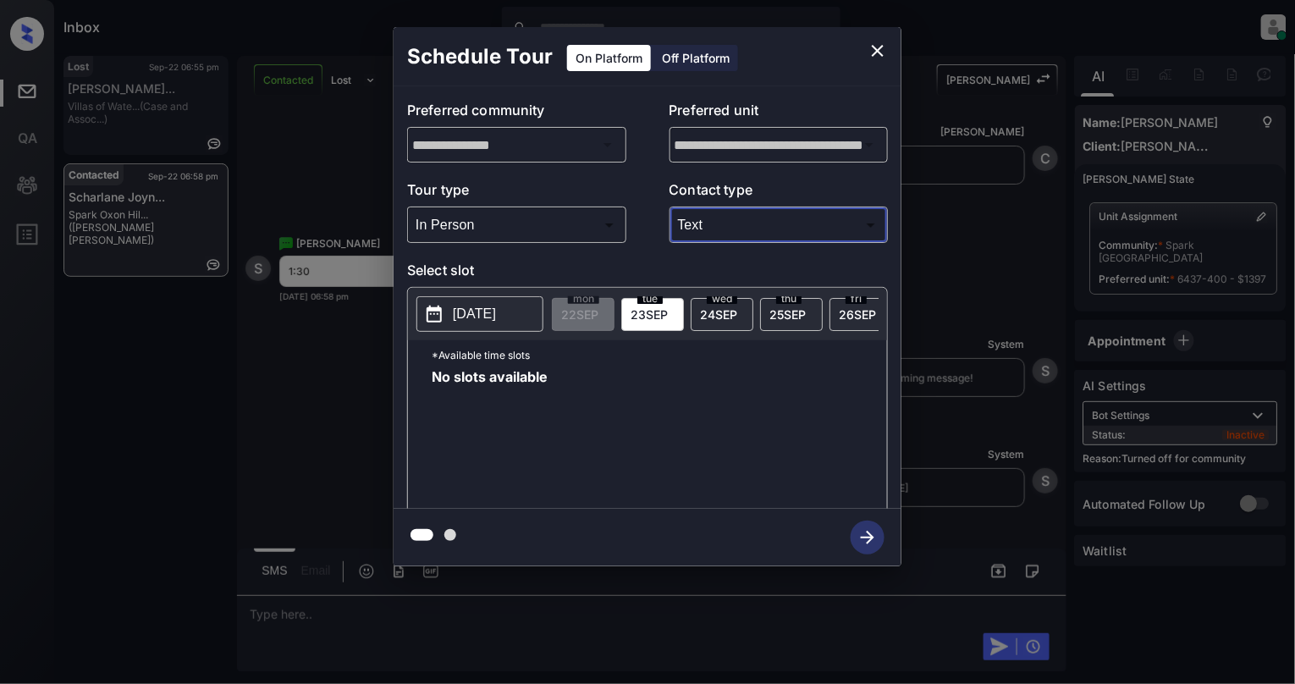
type input "****"
click at [476, 461] on p "1:30 PM" at bounding box center [477, 460] width 90 height 36
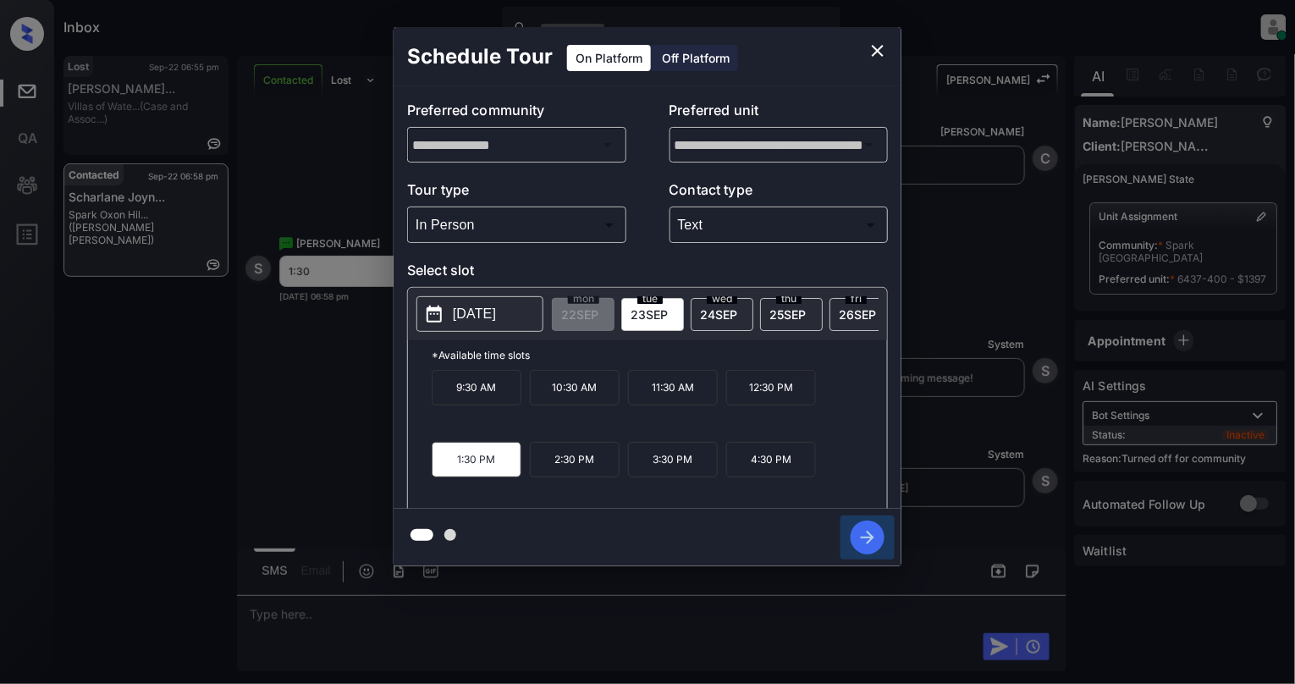
click at [870, 539] on icon "button" at bounding box center [868, 538] width 14 height 14
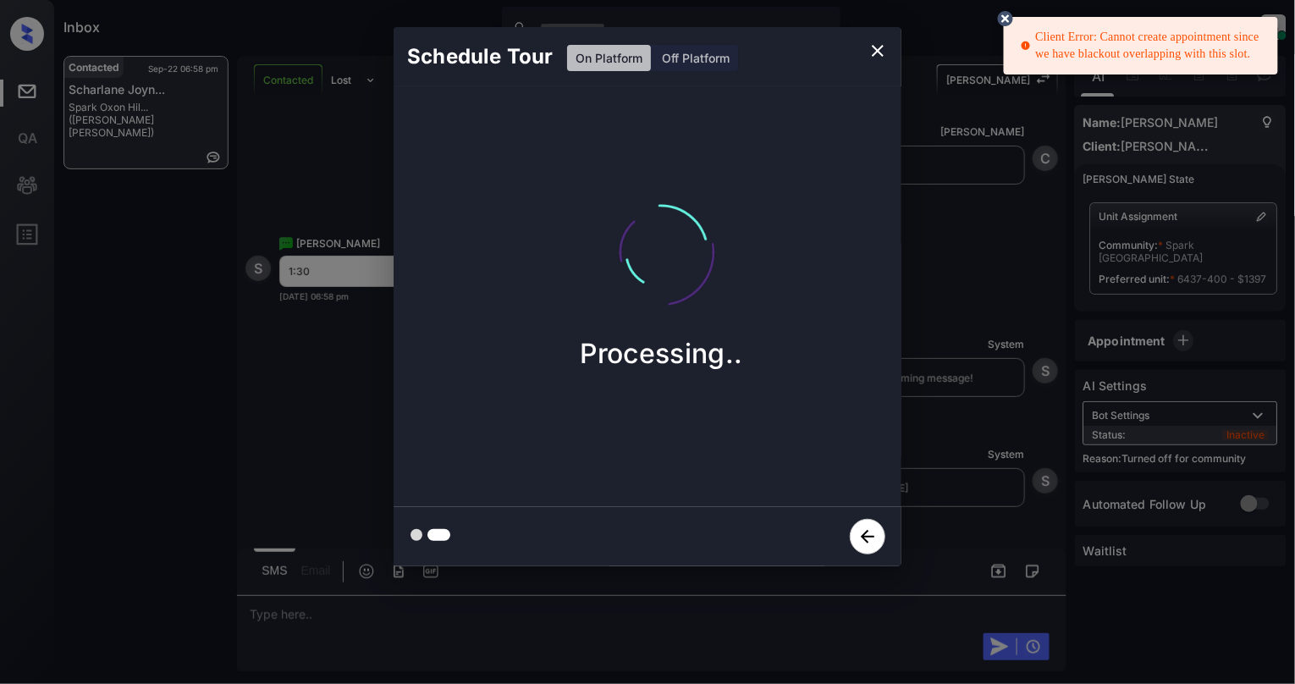
click at [869, 48] on icon "close" at bounding box center [878, 51] width 20 height 20
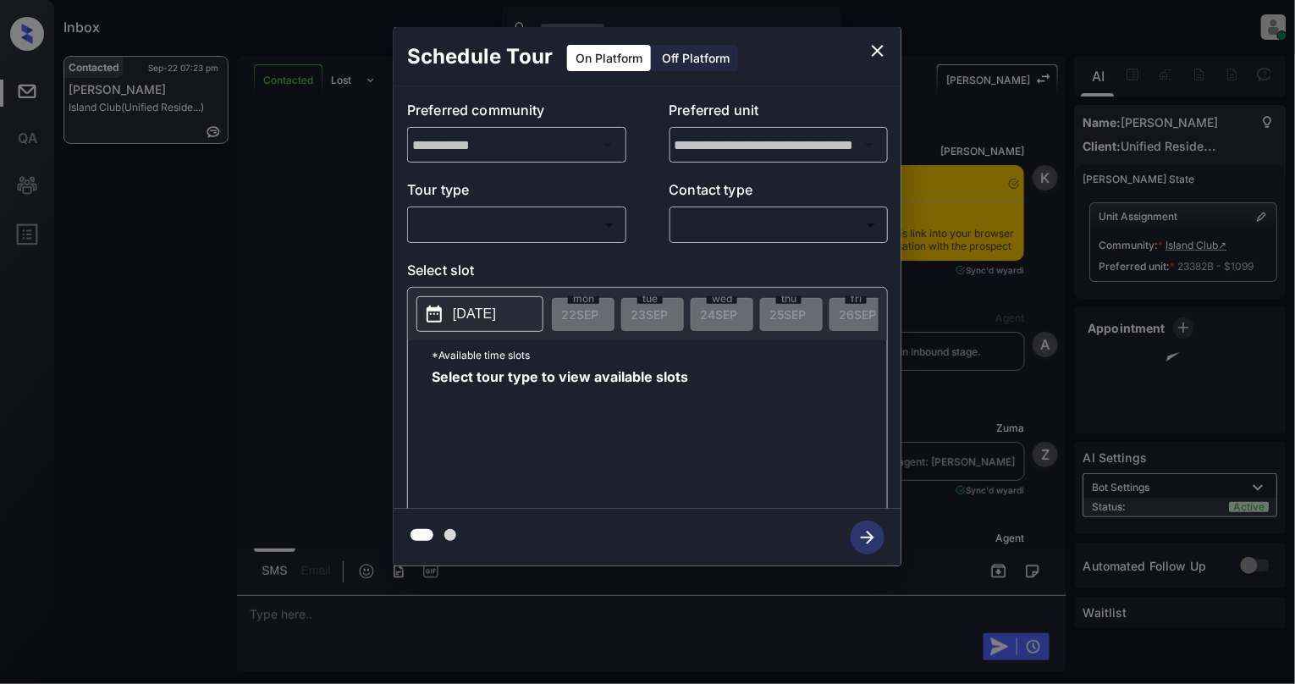
scroll to position [10012, 0]
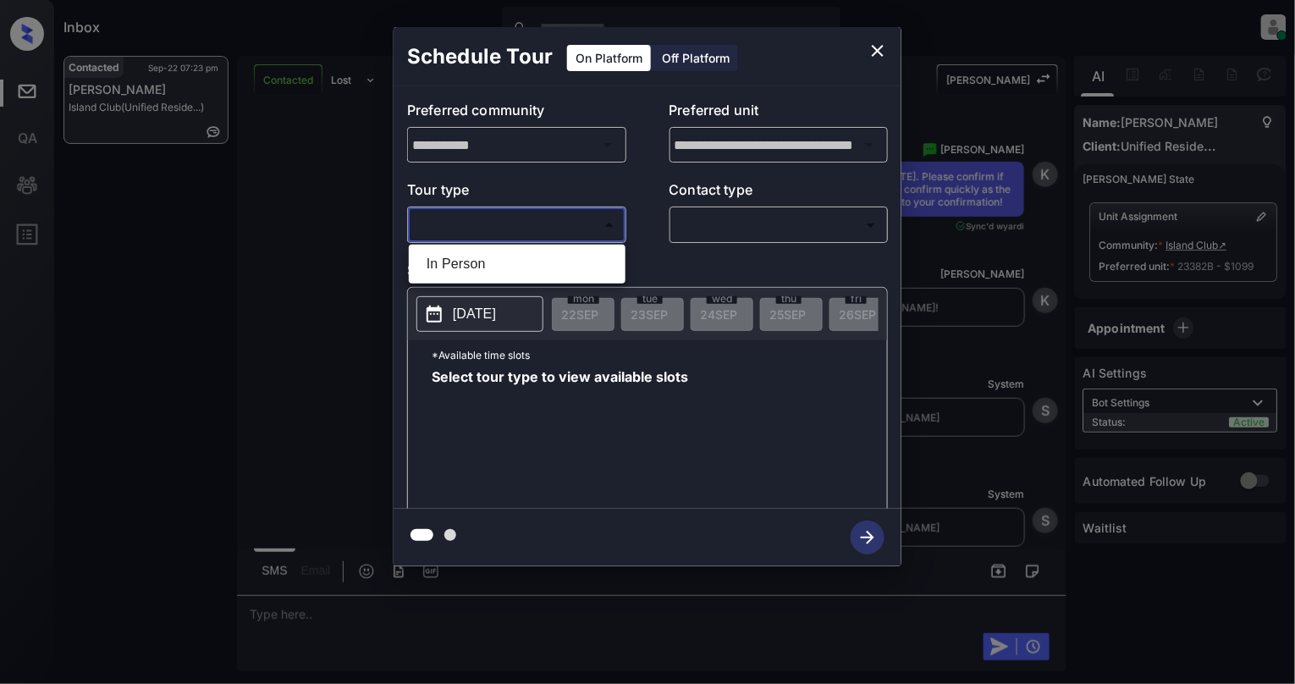
click at [505, 232] on body "Inbox [PERSON_NAME] Online Set yourself offline Set yourself on break Profile S…" at bounding box center [647, 342] width 1295 height 684
click at [486, 269] on li "In Person" at bounding box center [517, 264] width 208 height 30
type input "********"
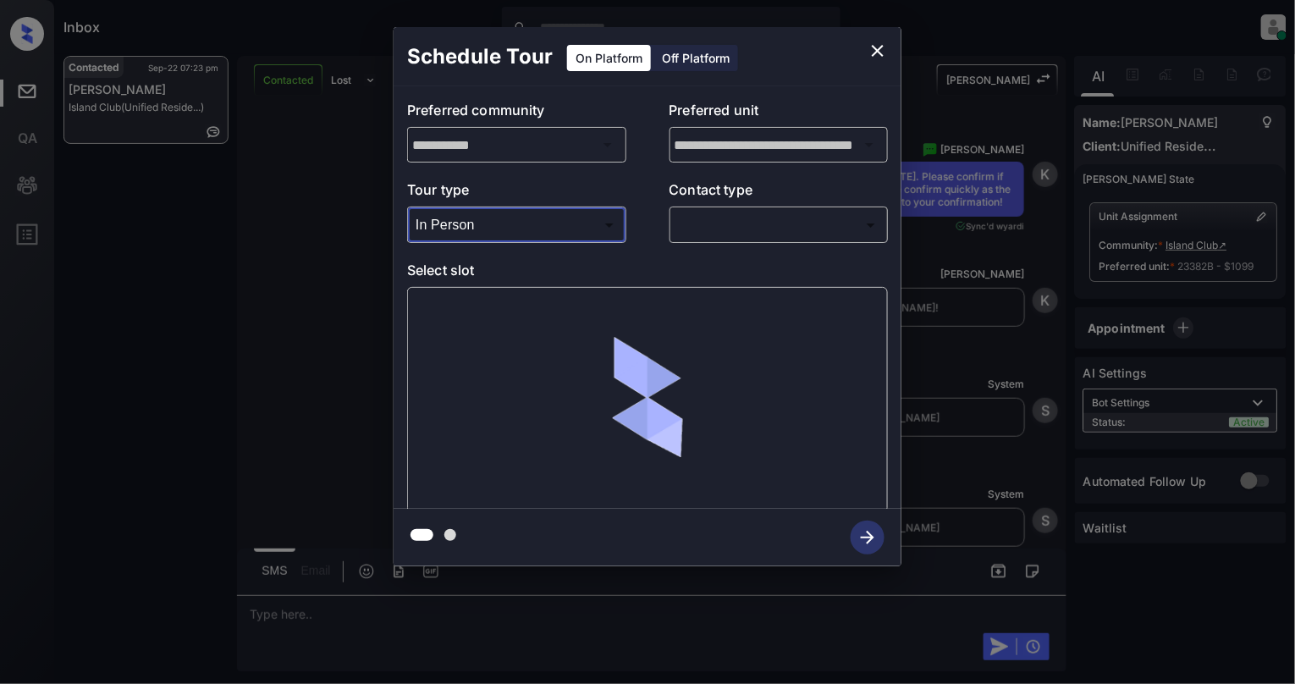
click at [770, 220] on body "Inbox Cynthia Montañez Online Set yourself offline Set yourself on break Profil…" at bounding box center [647, 342] width 1295 height 684
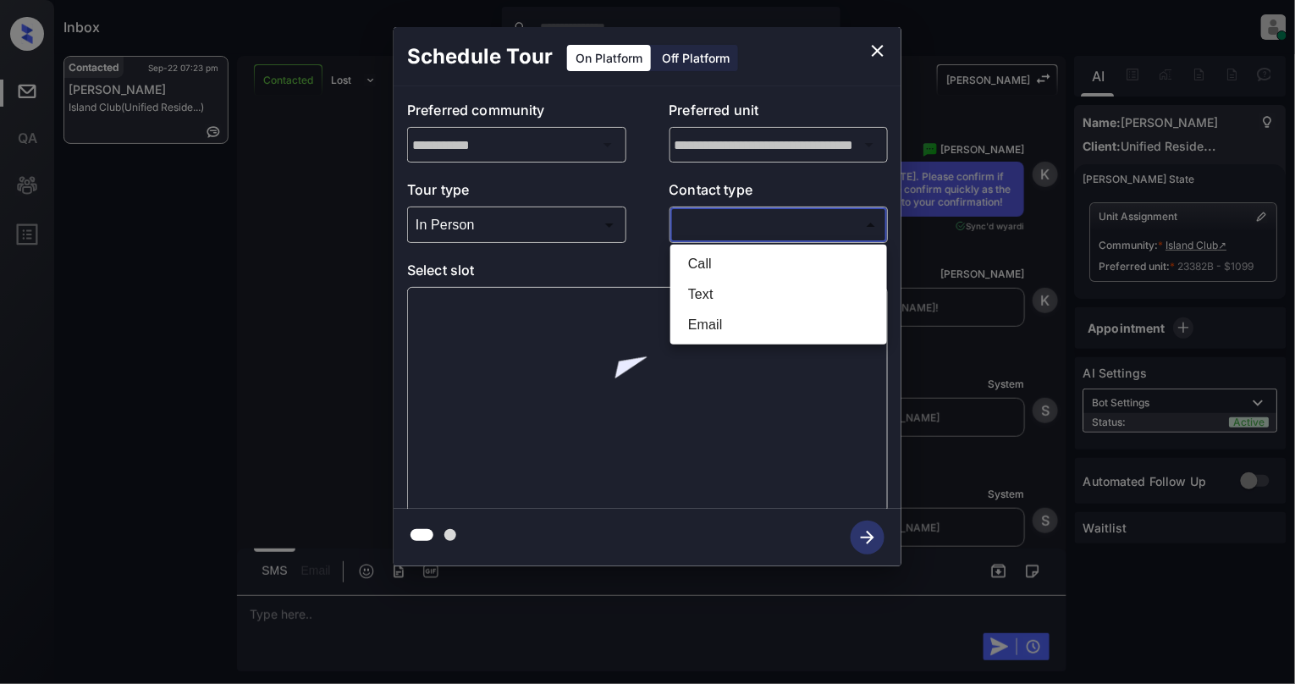
click at [733, 279] on li "Text" at bounding box center [779, 294] width 208 height 30
type input "****"
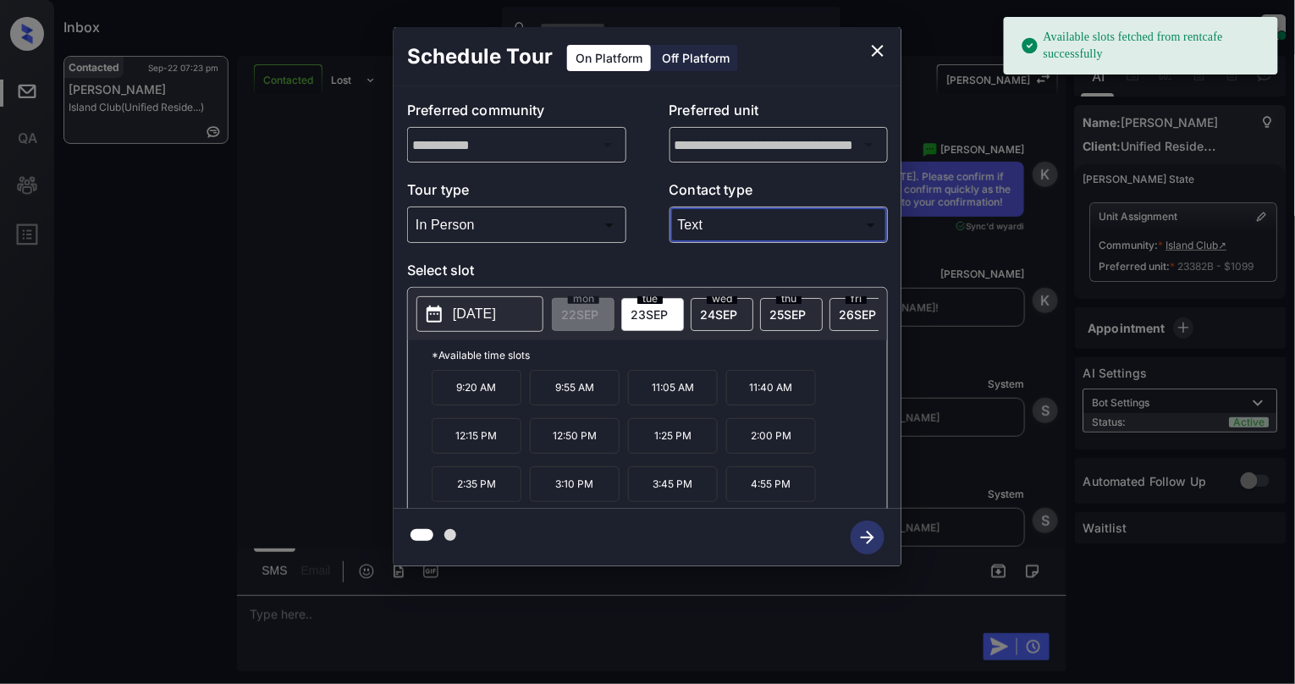
click at [501, 296] on div "2025-09-23 mon 22 SEP tue 23 SEP wed 24 SEP thu 25 SEP fri 26 SEP sat 27 SEP su…" at bounding box center [647, 314] width 479 height 52
click at [496, 309] on p "[DATE]" at bounding box center [474, 314] width 43 height 20
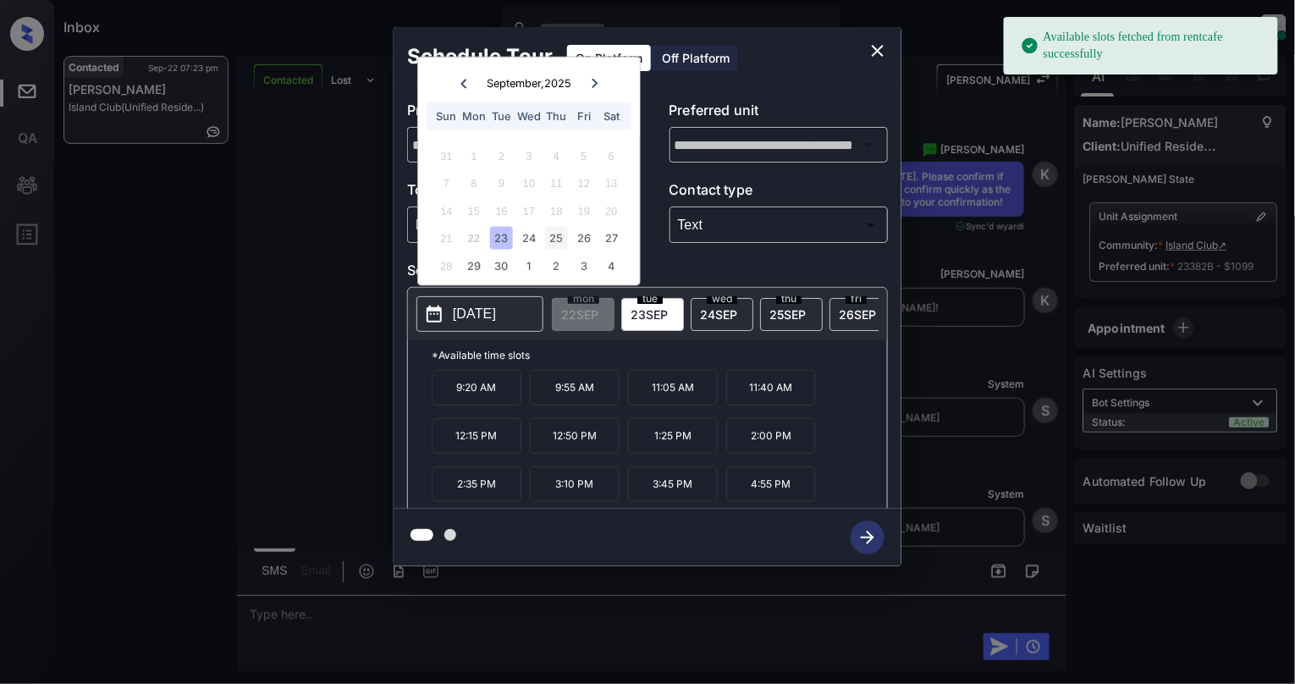
click at [555, 239] on div "25" at bounding box center [556, 238] width 23 height 23
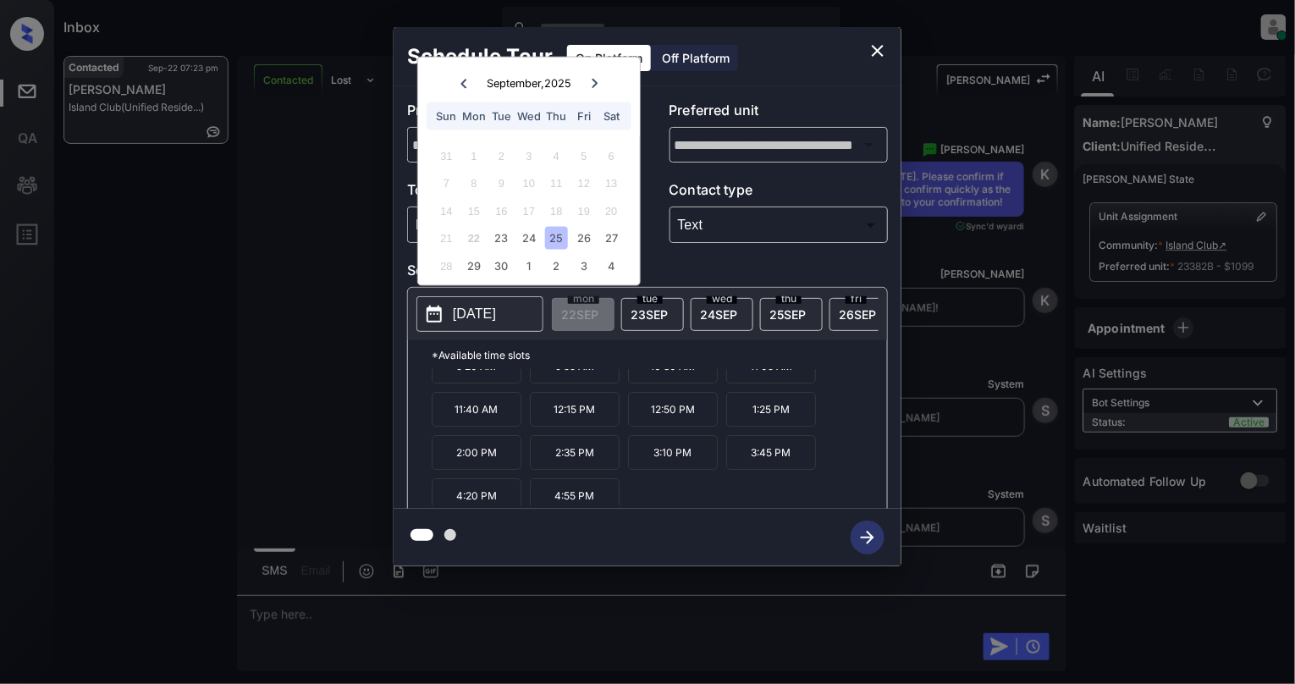
scroll to position [30, 0]
click at [562, 494] on p "4:55 PM" at bounding box center [575, 488] width 90 height 35
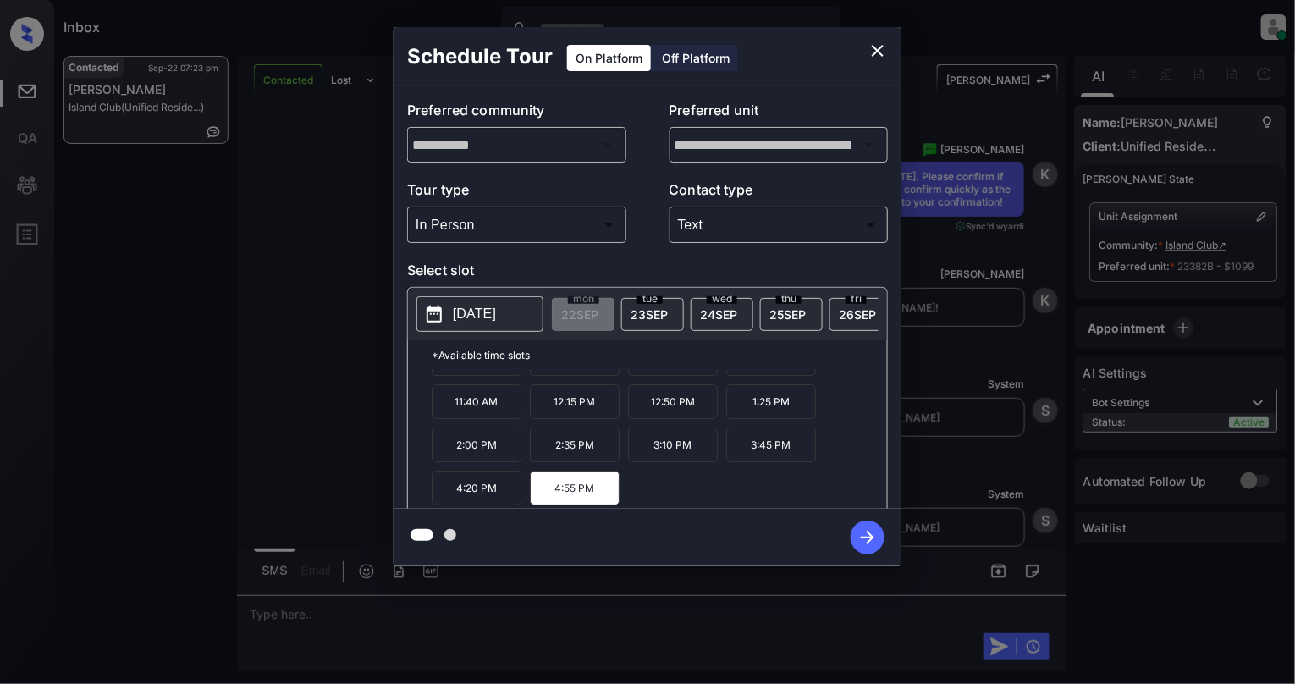
click at [859, 543] on icon "button" at bounding box center [868, 538] width 34 height 34
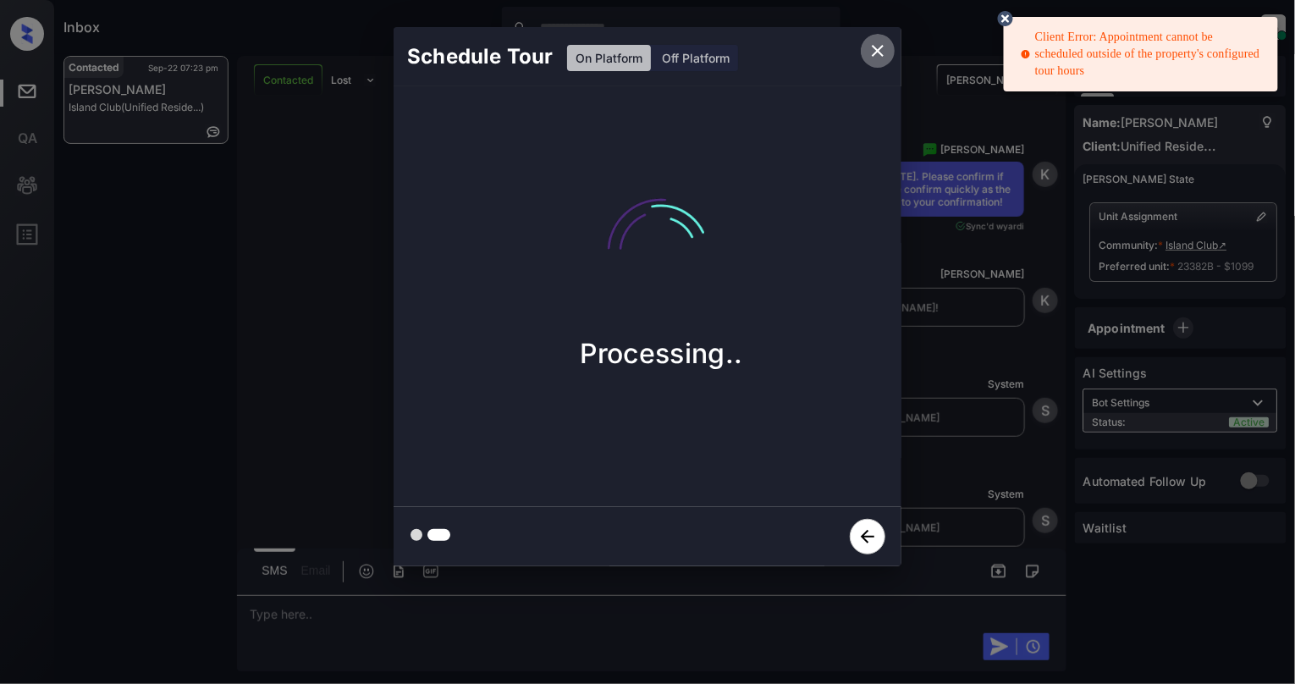
click at [875, 52] on icon "close" at bounding box center [878, 51] width 20 height 20
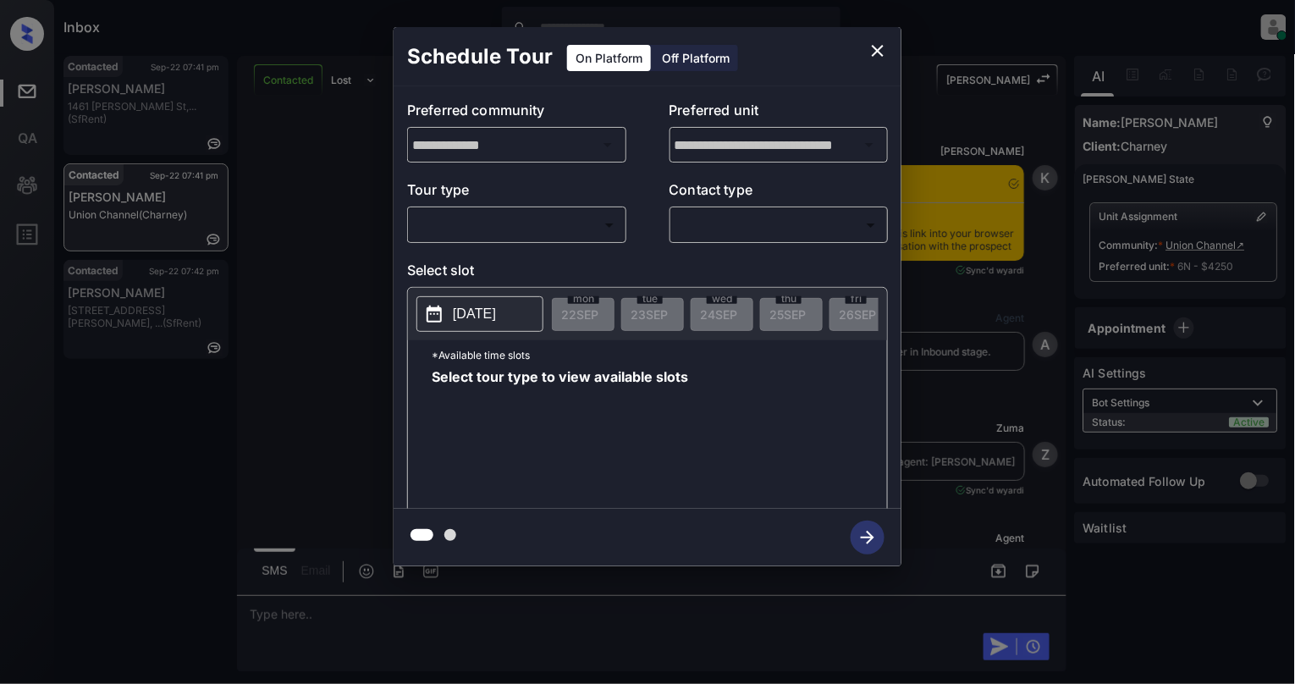
scroll to position [3513, 0]
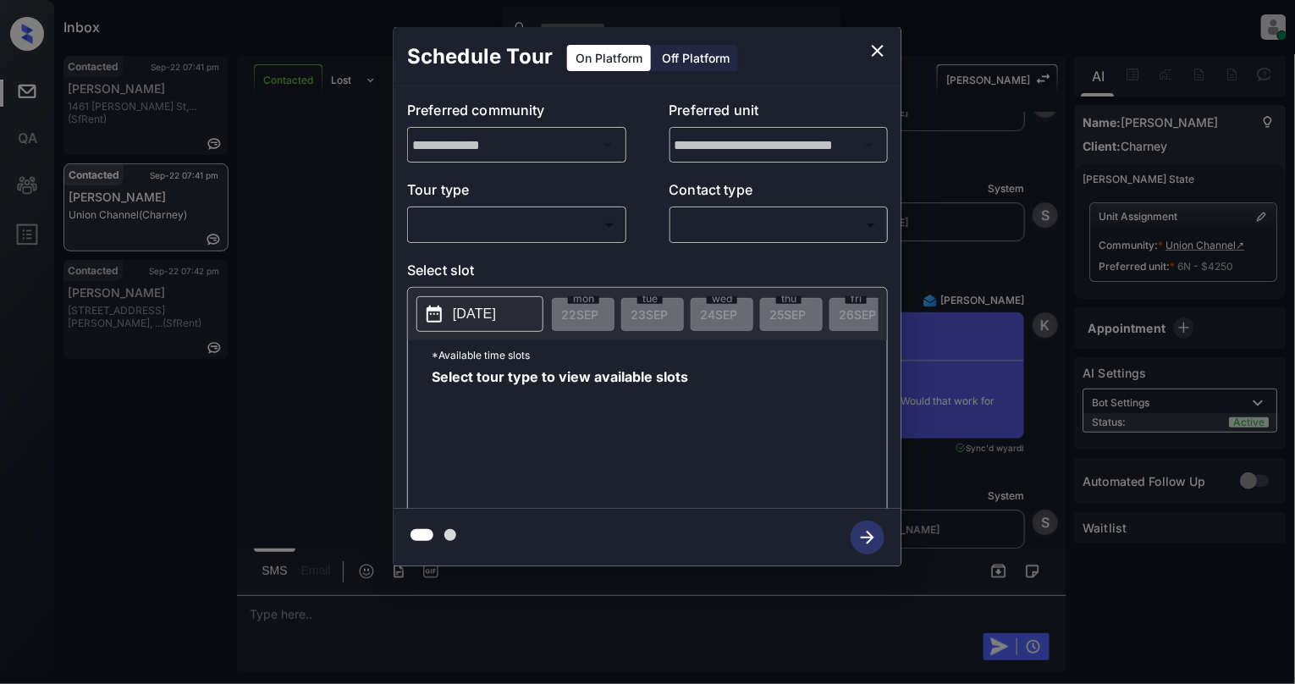
click at [478, 238] on body "Inbox [PERSON_NAME] Online Set yourself offline Set yourself on break Profile S…" at bounding box center [647, 342] width 1295 height 684
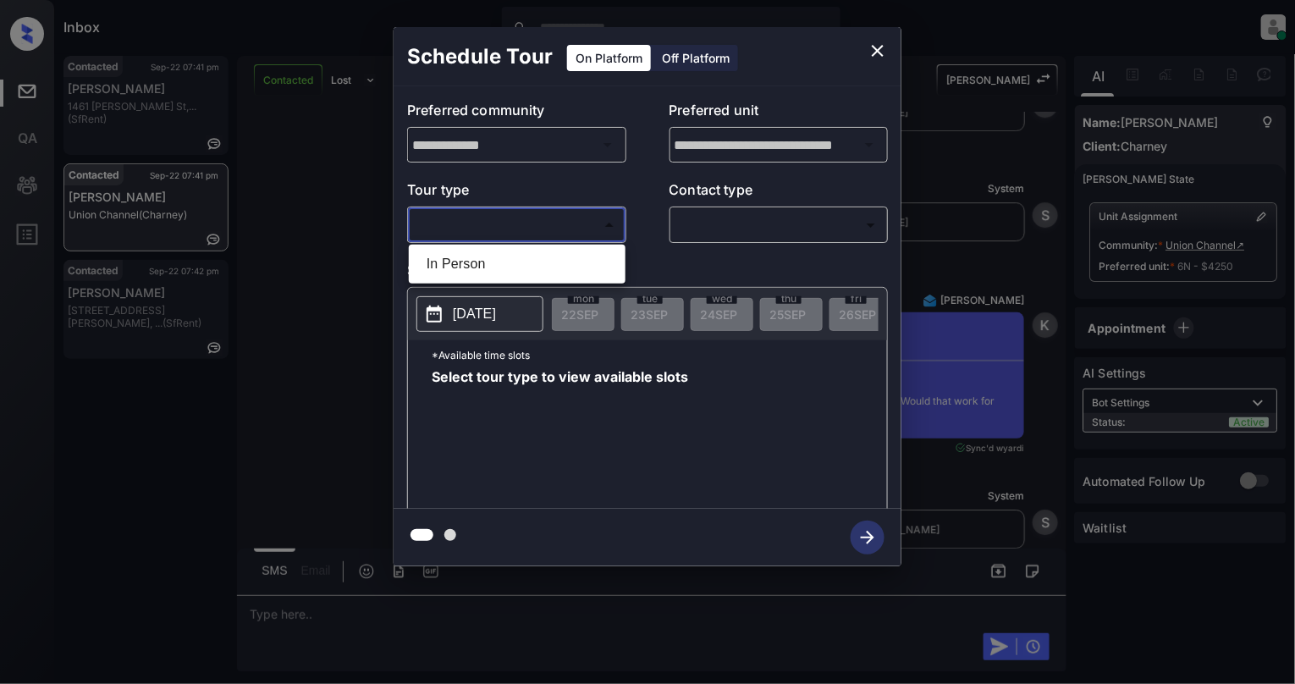
click at [486, 265] on li "In Person" at bounding box center [517, 264] width 208 height 30
type input "********"
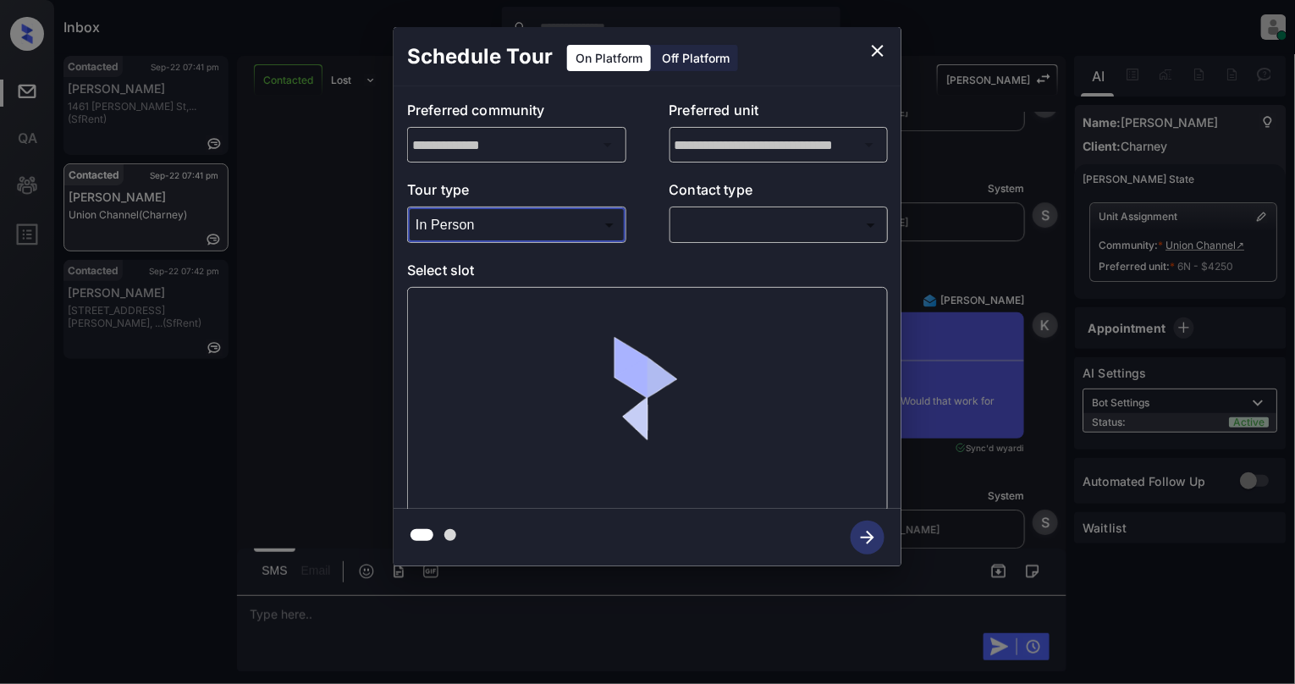
click at [715, 224] on body "Inbox [PERSON_NAME] Online Set yourself offline Set yourself on break Profile S…" at bounding box center [647, 342] width 1295 height 684
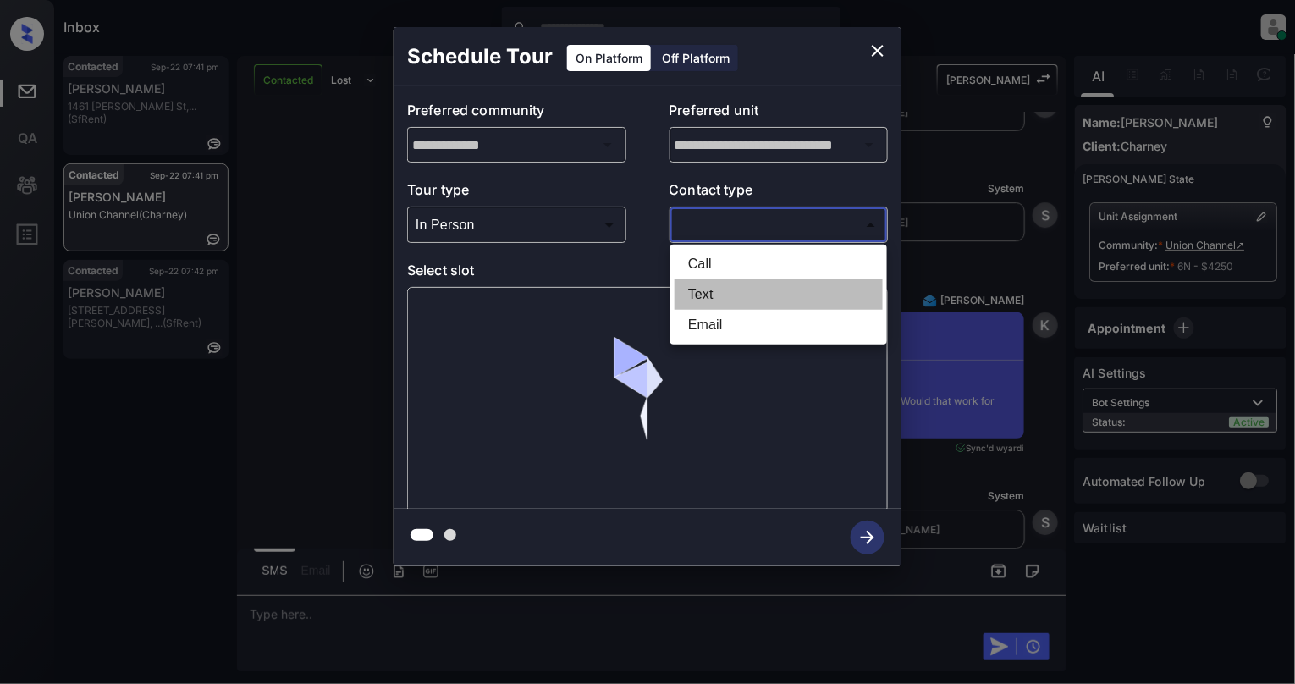
click at [719, 292] on li "Text" at bounding box center [779, 294] width 208 height 30
type input "****"
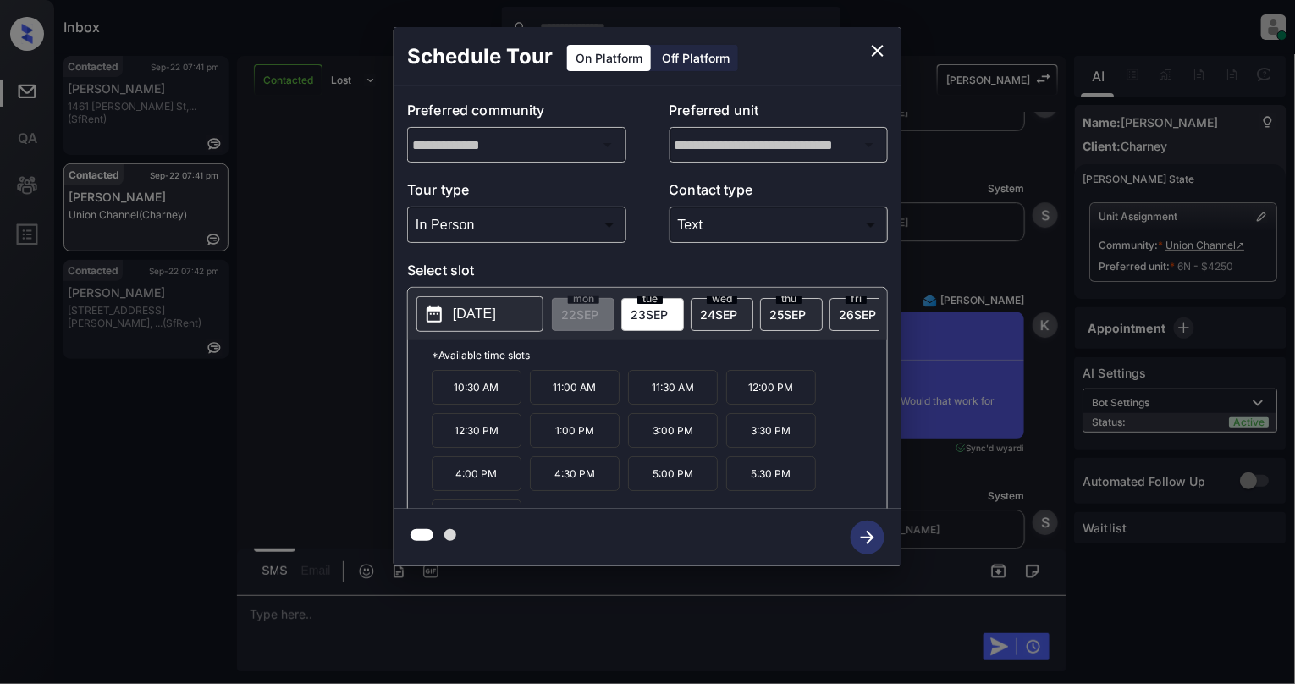
click at [496, 308] on p "[DATE]" at bounding box center [474, 314] width 43 height 20
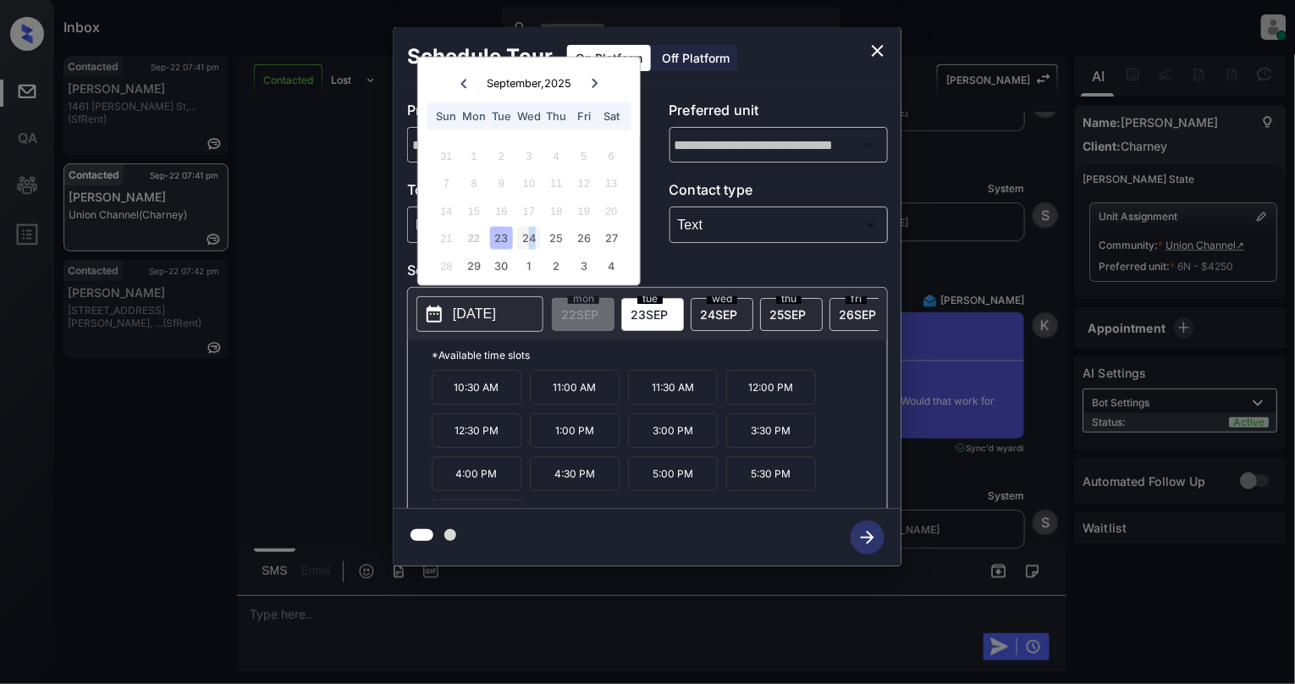
drag, startPoint x: 535, startPoint y: 232, endPoint x: 527, endPoint y: 235, distance: 8.8
click at [527, 235] on div "21 22 23 24 25 26 27" at bounding box center [528, 237] width 211 height 27
click at [527, 235] on div "24" at bounding box center [528, 238] width 23 height 23
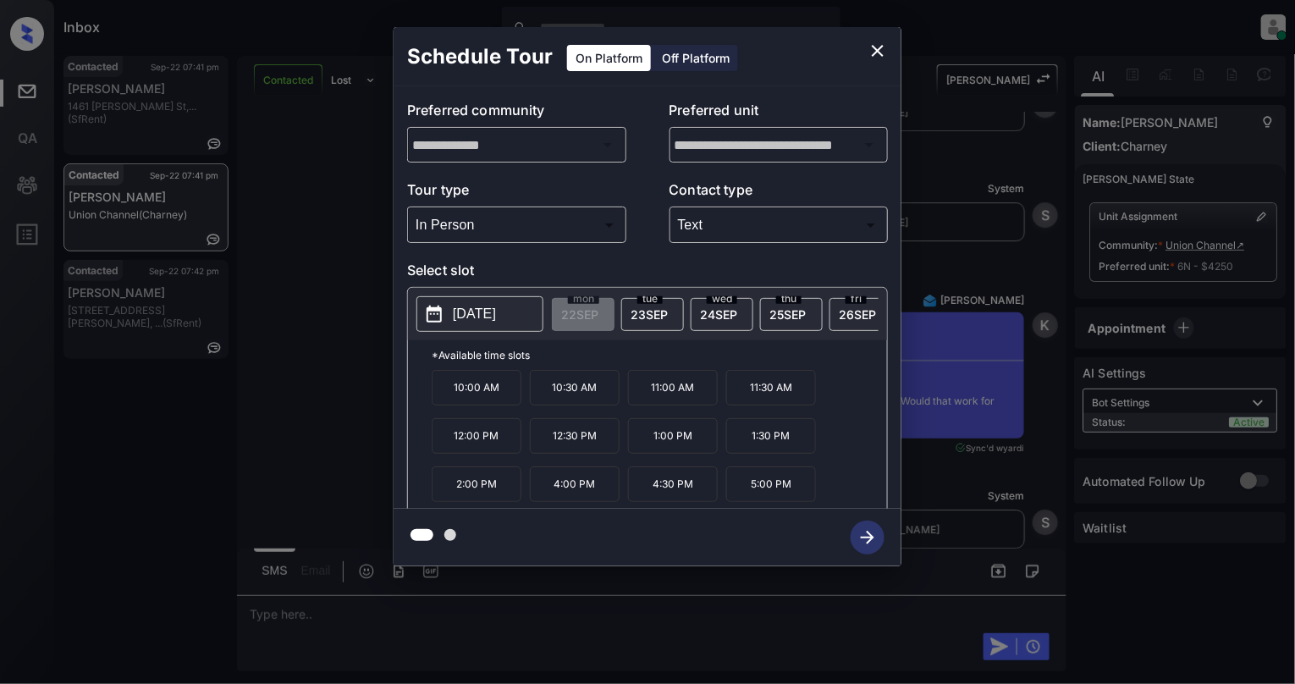
click at [783, 489] on p "5:00 PM" at bounding box center [771, 485] width 90 height 36
click at [869, 535] on icon "button" at bounding box center [868, 538] width 34 height 34
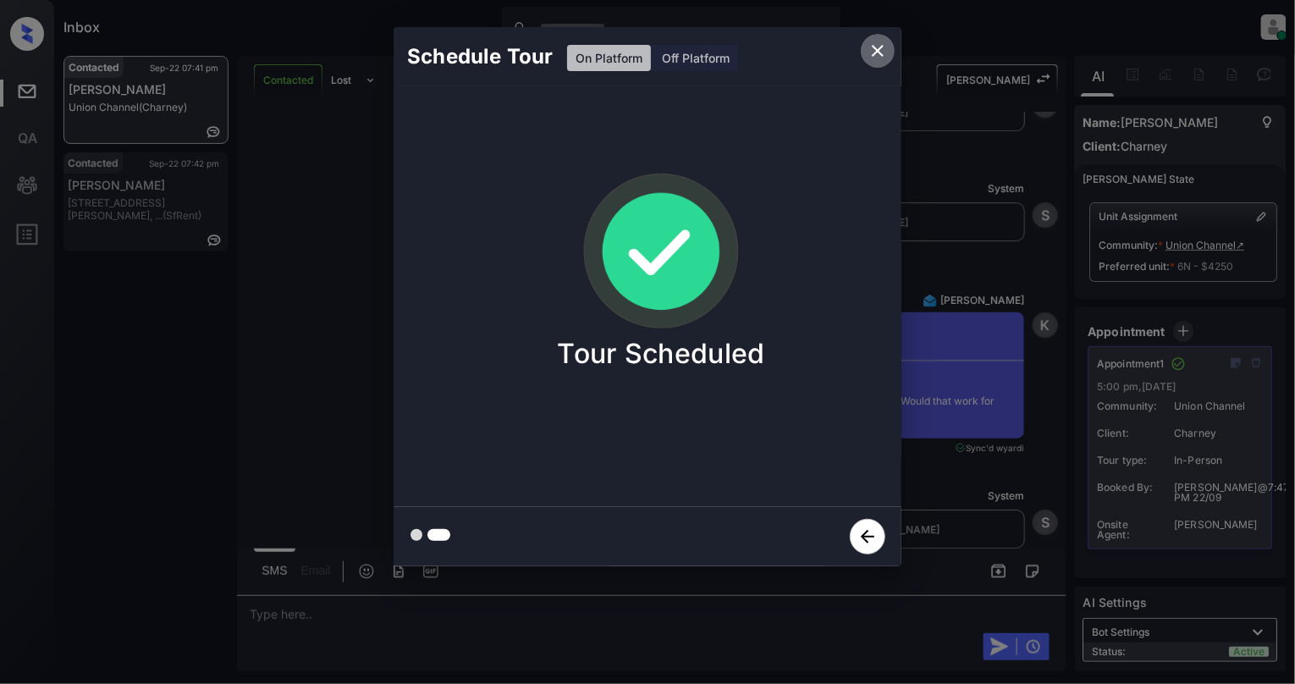
click at [887, 47] on button "close" at bounding box center [878, 51] width 34 height 34
